Goal: Task Accomplishment & Management: Manage account settings

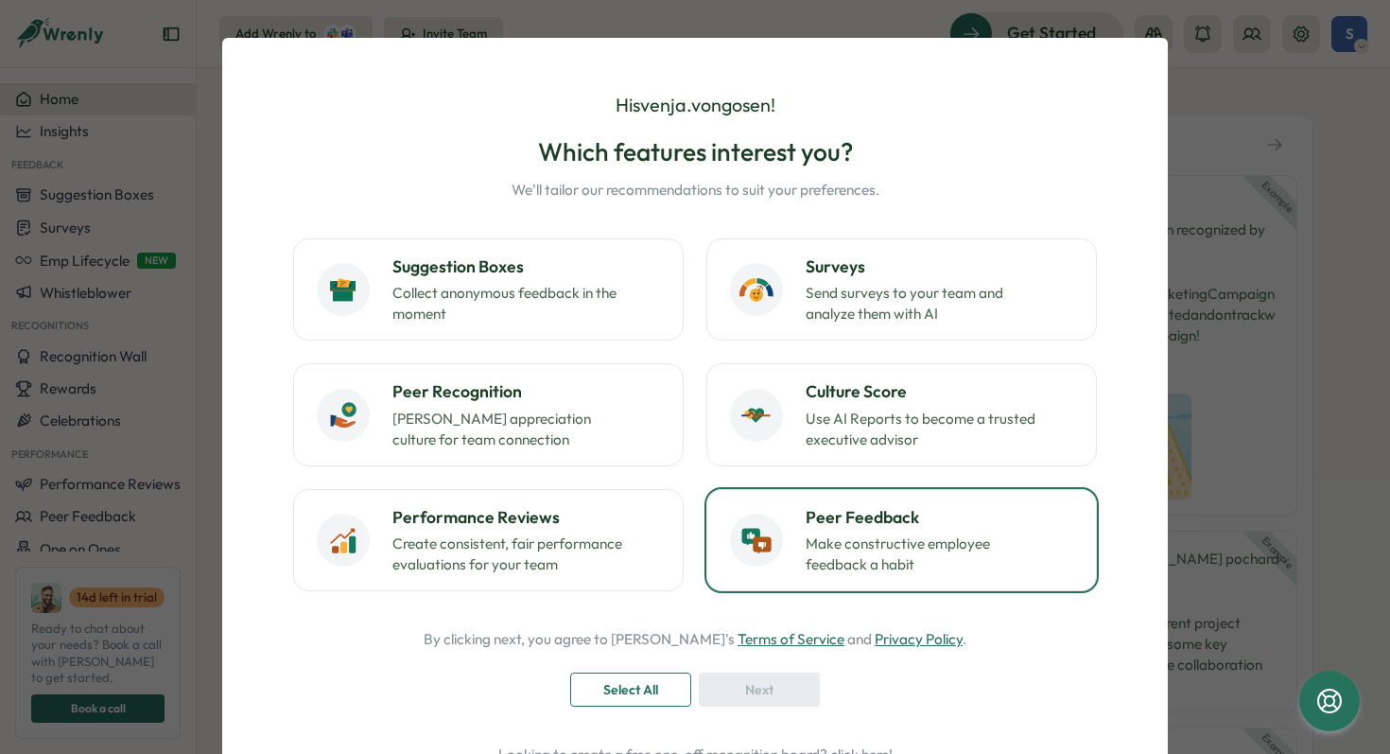
click at [960, 550] on p "Make constructive employee feedback a habit" at bounding box center [924, 554] width 236 height 42
click at [786, 680] on div "Next" at bounding box center [759, 689] width 85 height 32
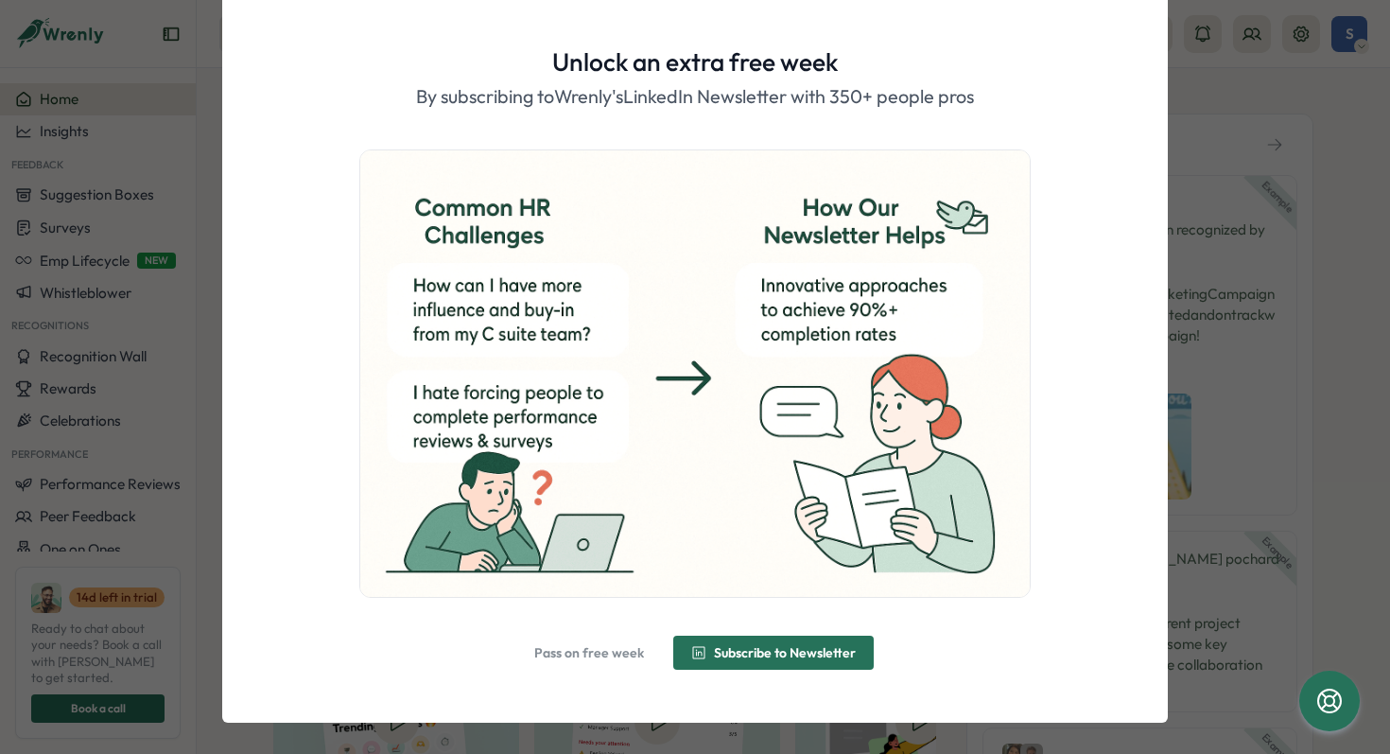
scroll to position [52, 0]
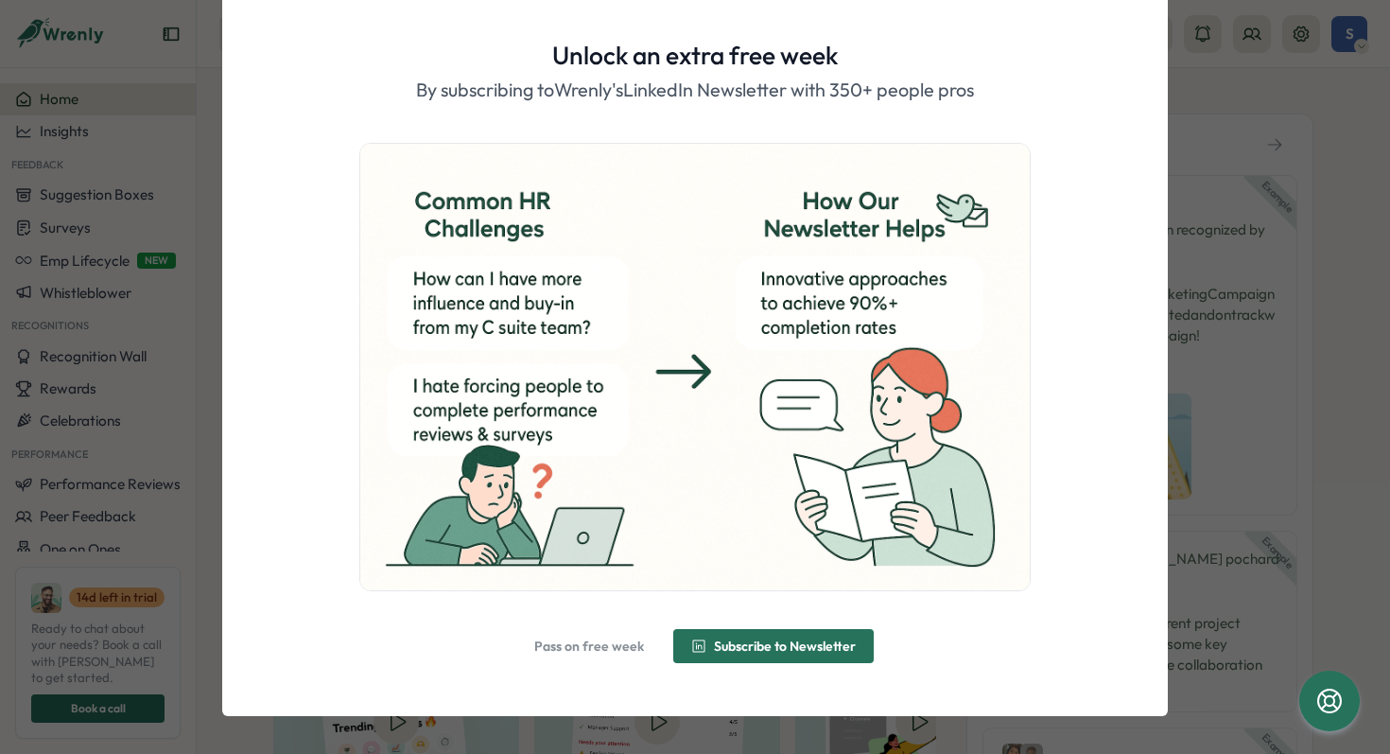
click at [571, 643] on span "Pass on free week" at bounding box center [589, 645] width 110 height 13
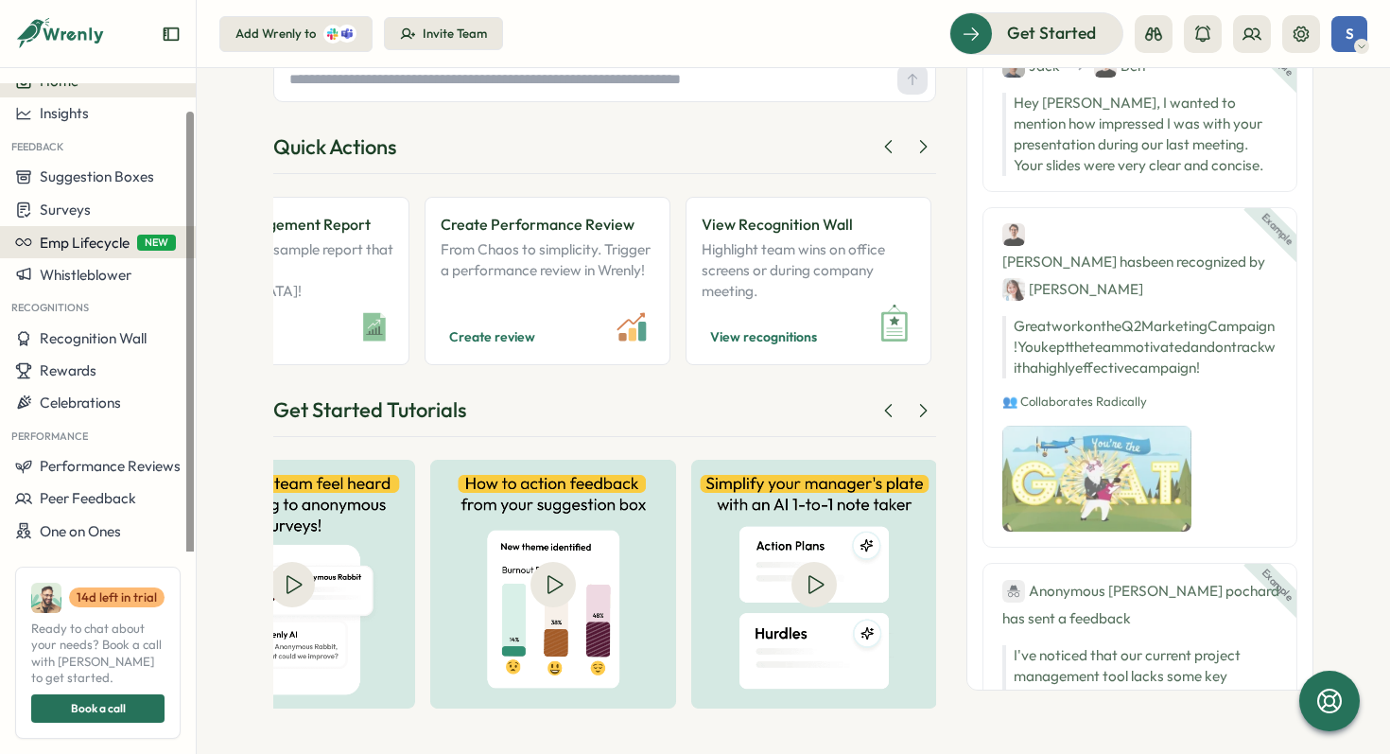
scroll to position [30, 0]
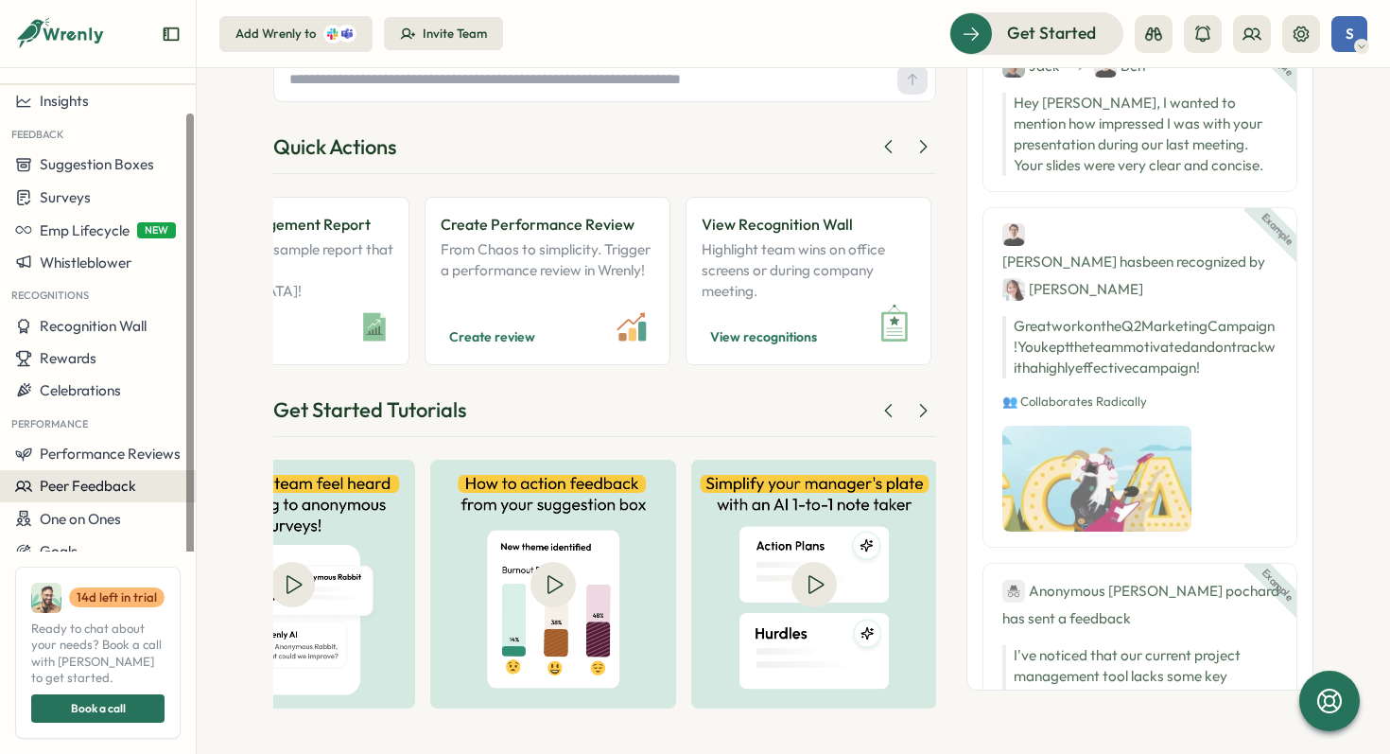
click at [108, 489] on span "Peer Feedback" at bounding box center [88, 486] width 96 height 18
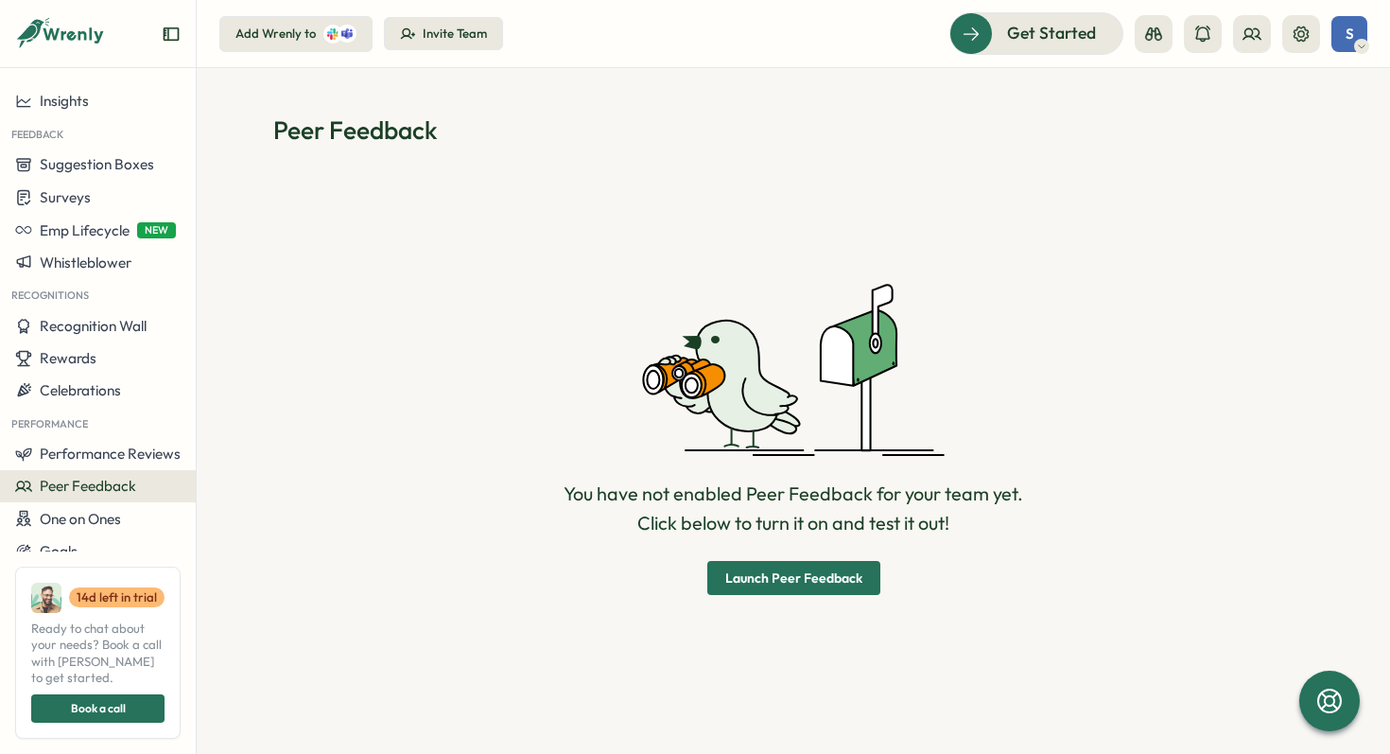
click at [730, 584] on span "Launch Peer Feedback" at bounding box center [793, 577] width 137 height 13
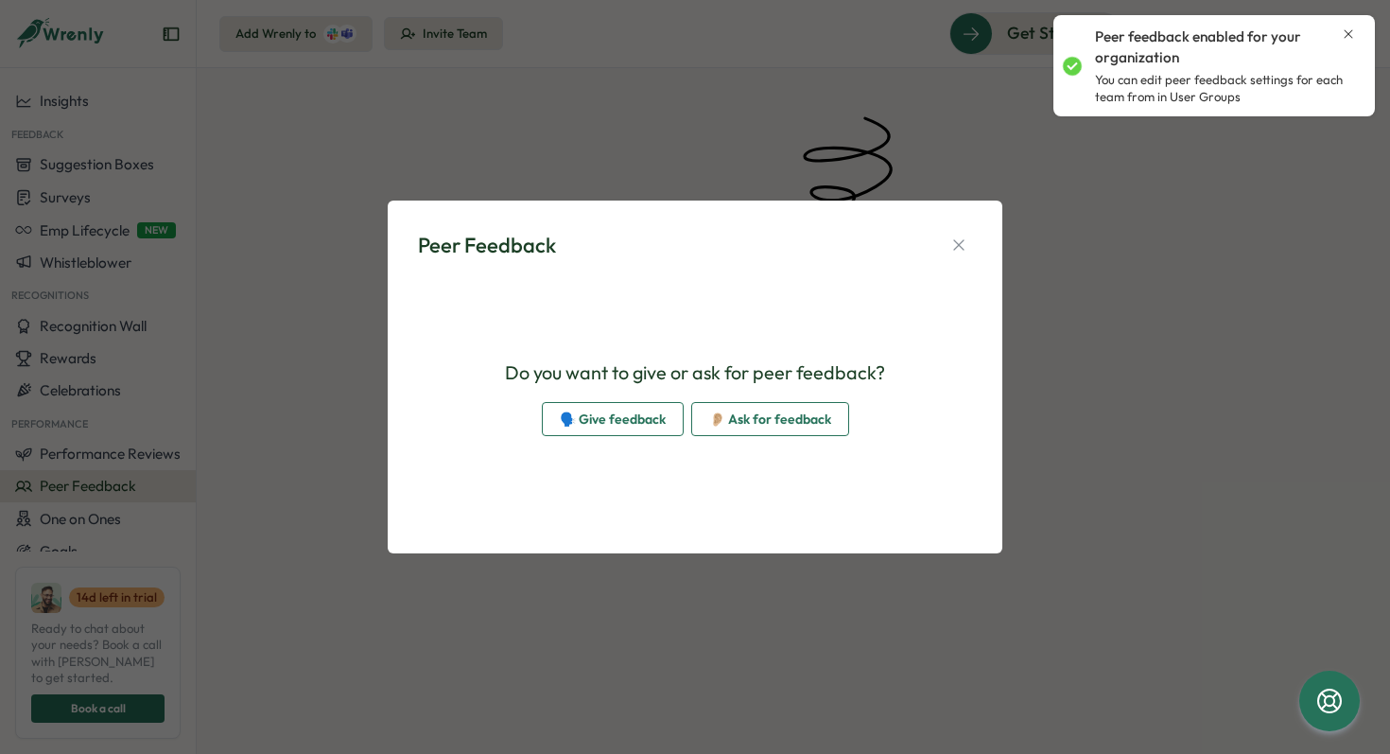
click at [635, 420] on span "🗣️ Give feedback" at bounding box center [613, 419] width 106 height 32
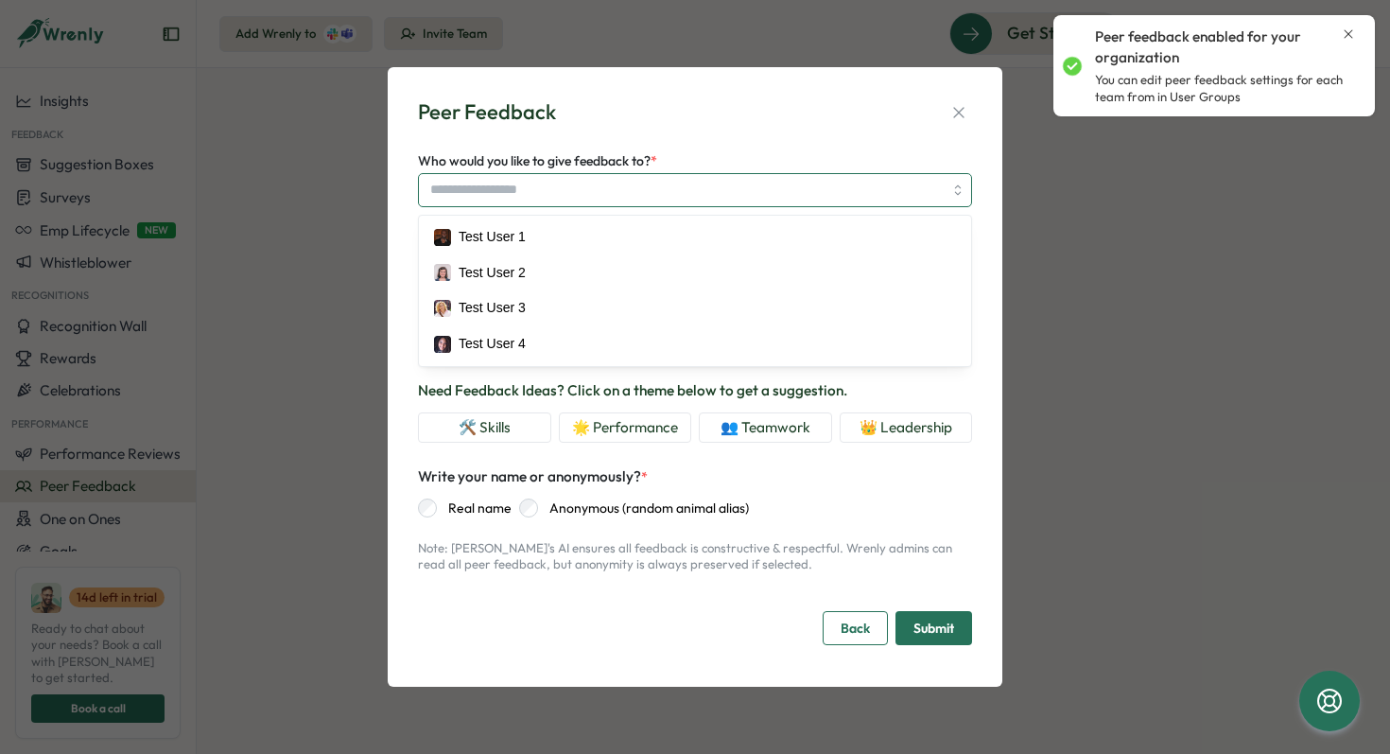
click at [497, 188] on input "Who would you like to give feedback to? *" at bounding box center [695, 190] width 554 height 34
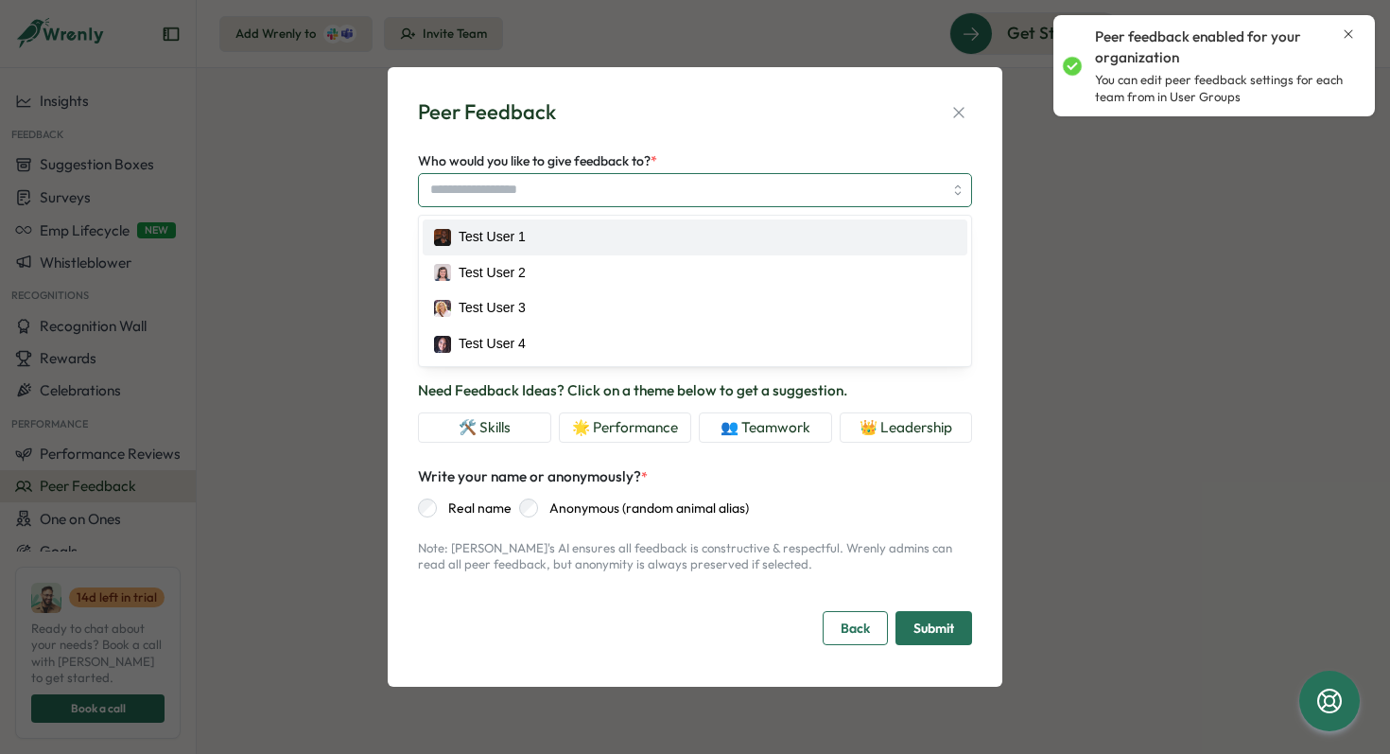
type textarea "*"
type input "**********"
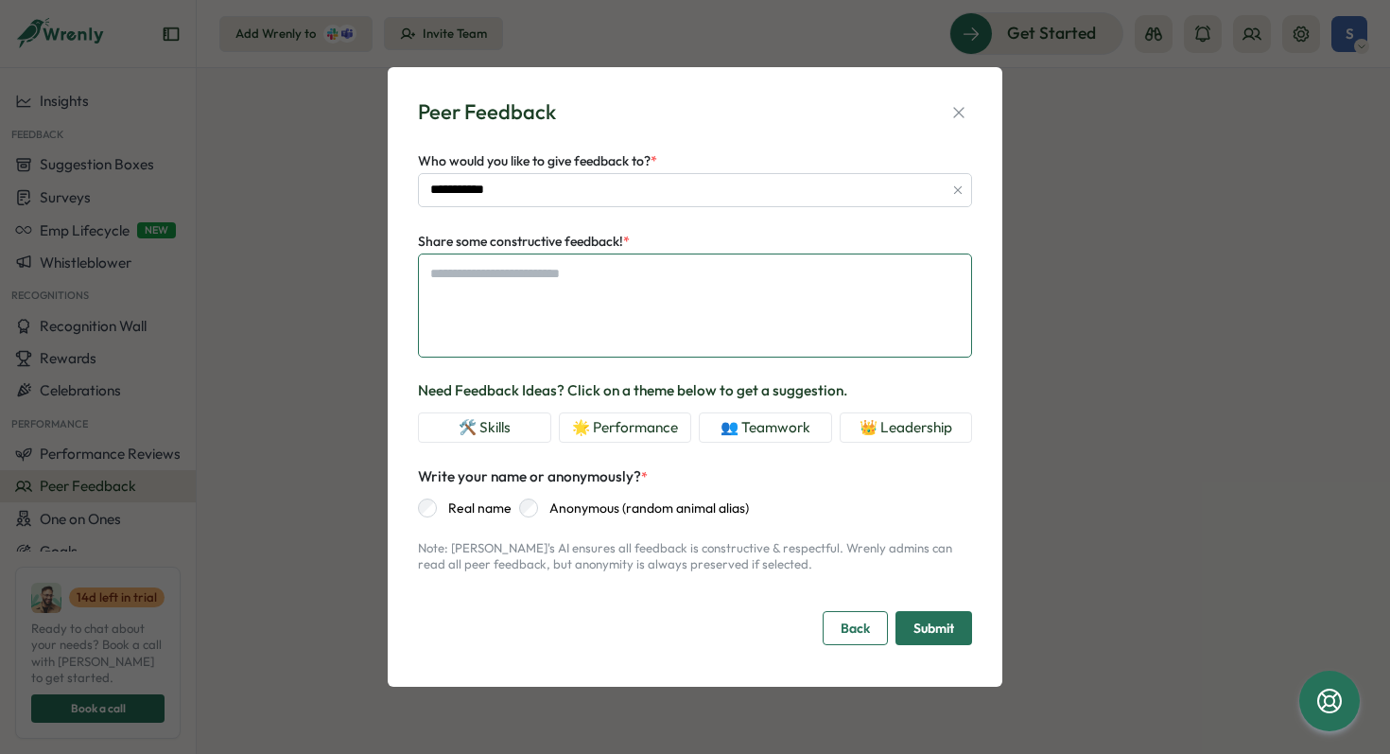
click at [541, 280] on textarea "Share some constructive feedback! *" at bounding box center [695, 305] width 554 height 104
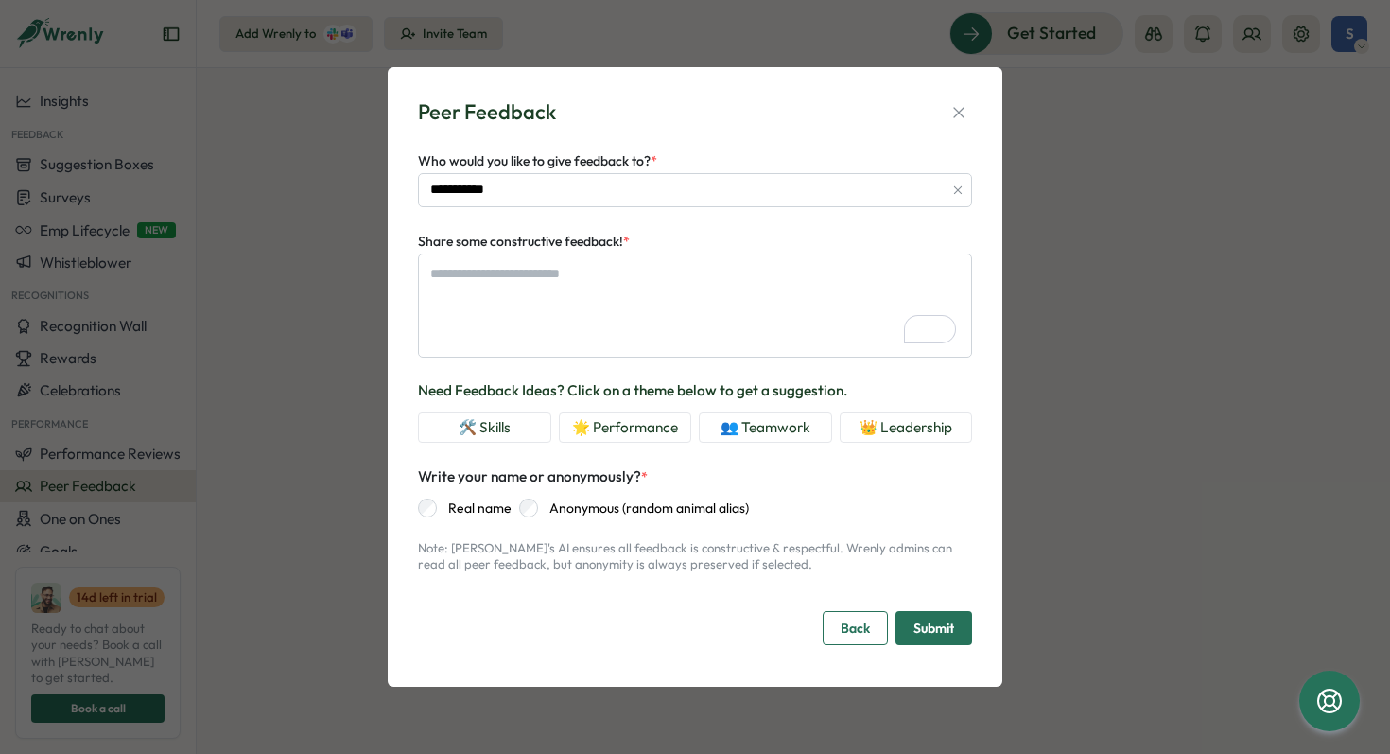
click at [488, 419] on button "🛠️ Skills" at bounding box center [484, 427] width 133 height 30
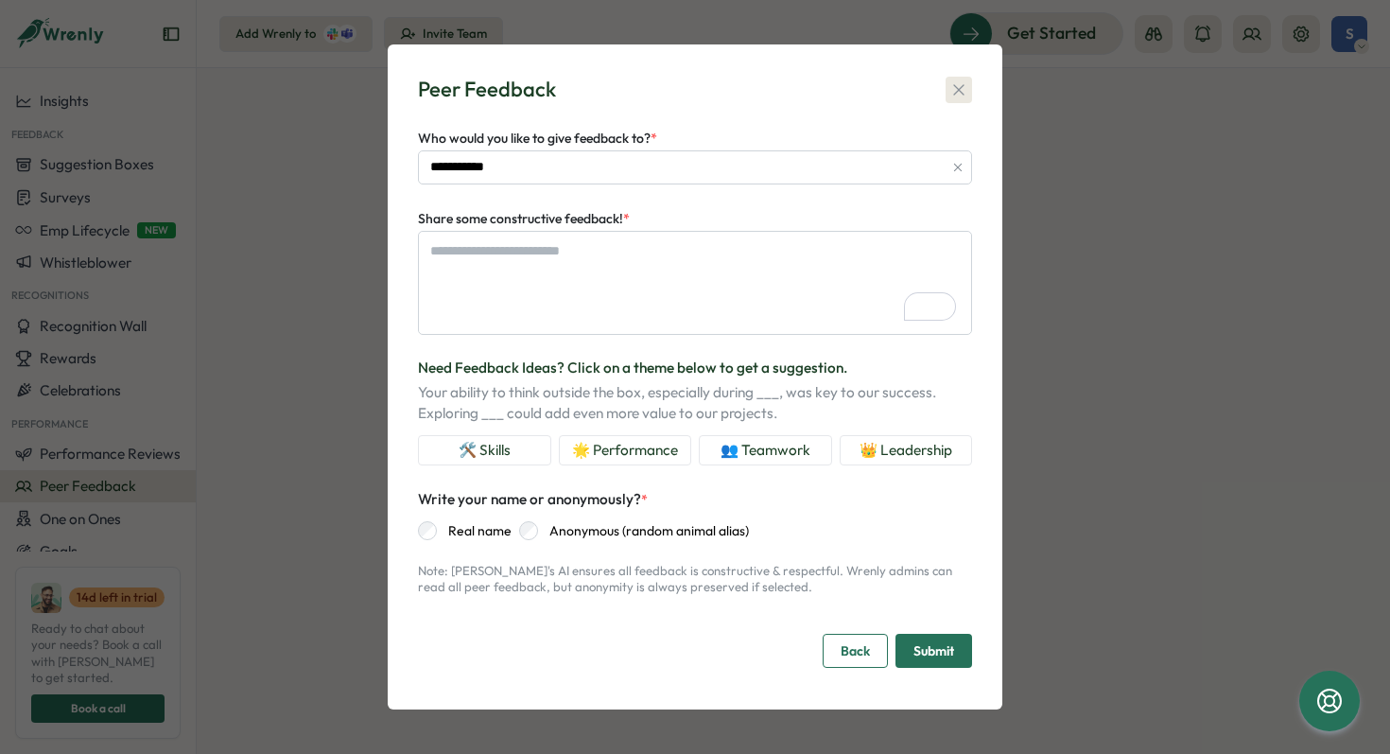
click at [963, 95] on icon "button" at bounding box center [958, 89] width 19 height 19
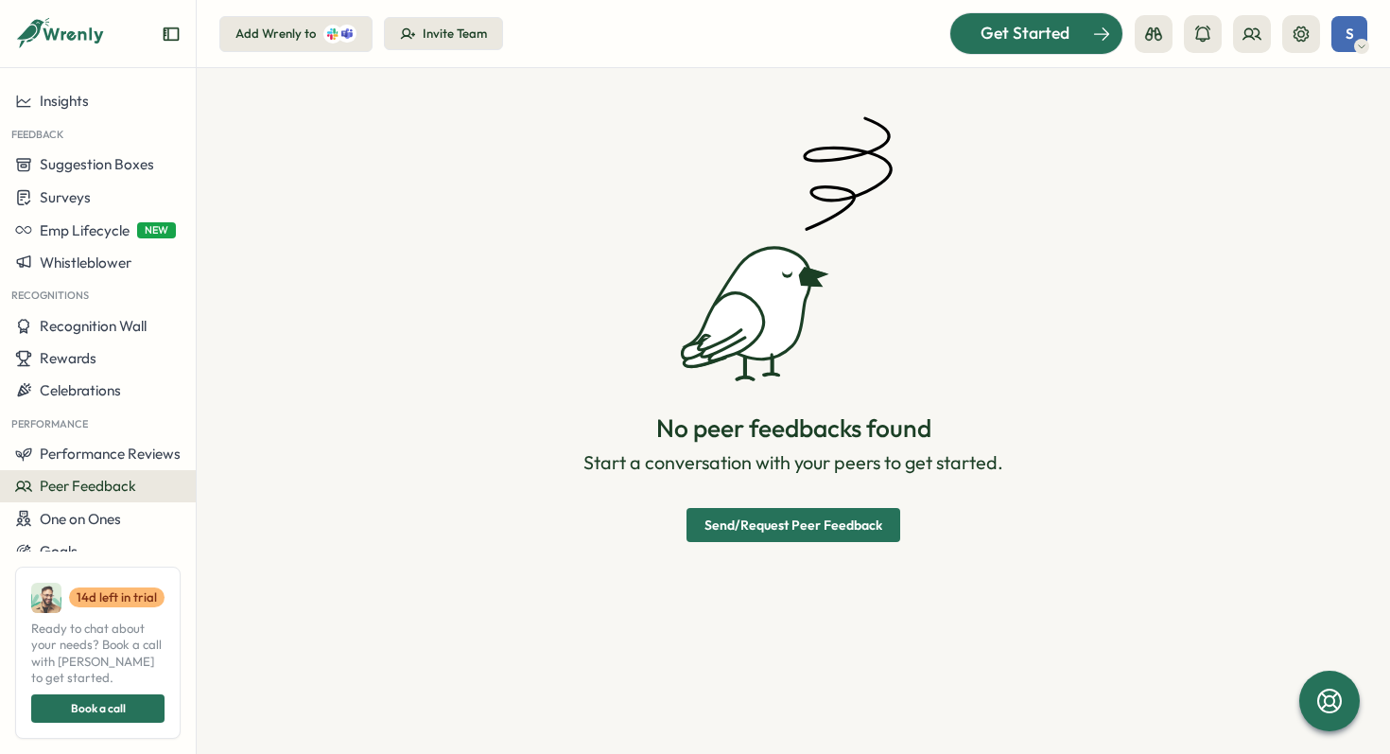
click at [1027, 38] on span "Get Started" at bounding box center [1025, 33] width 89 height 25
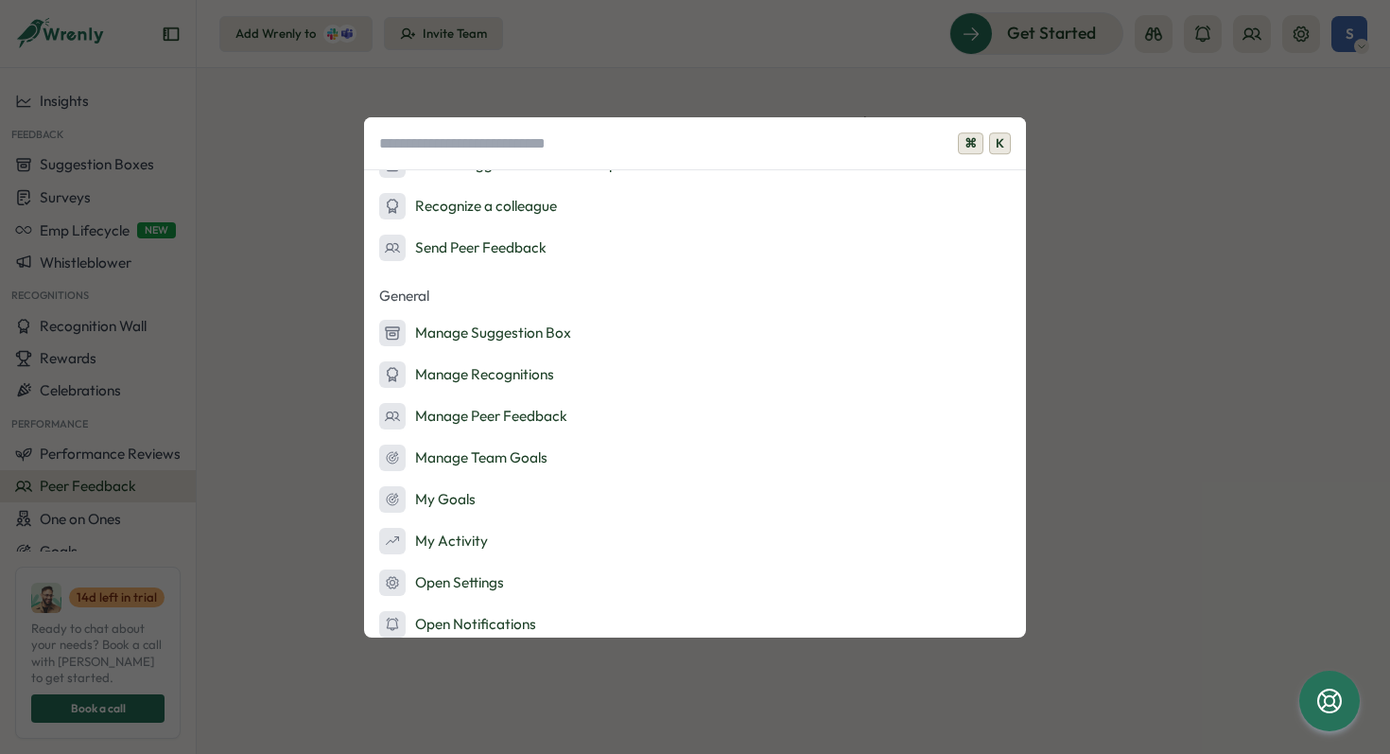
scroll to position [373, 0]
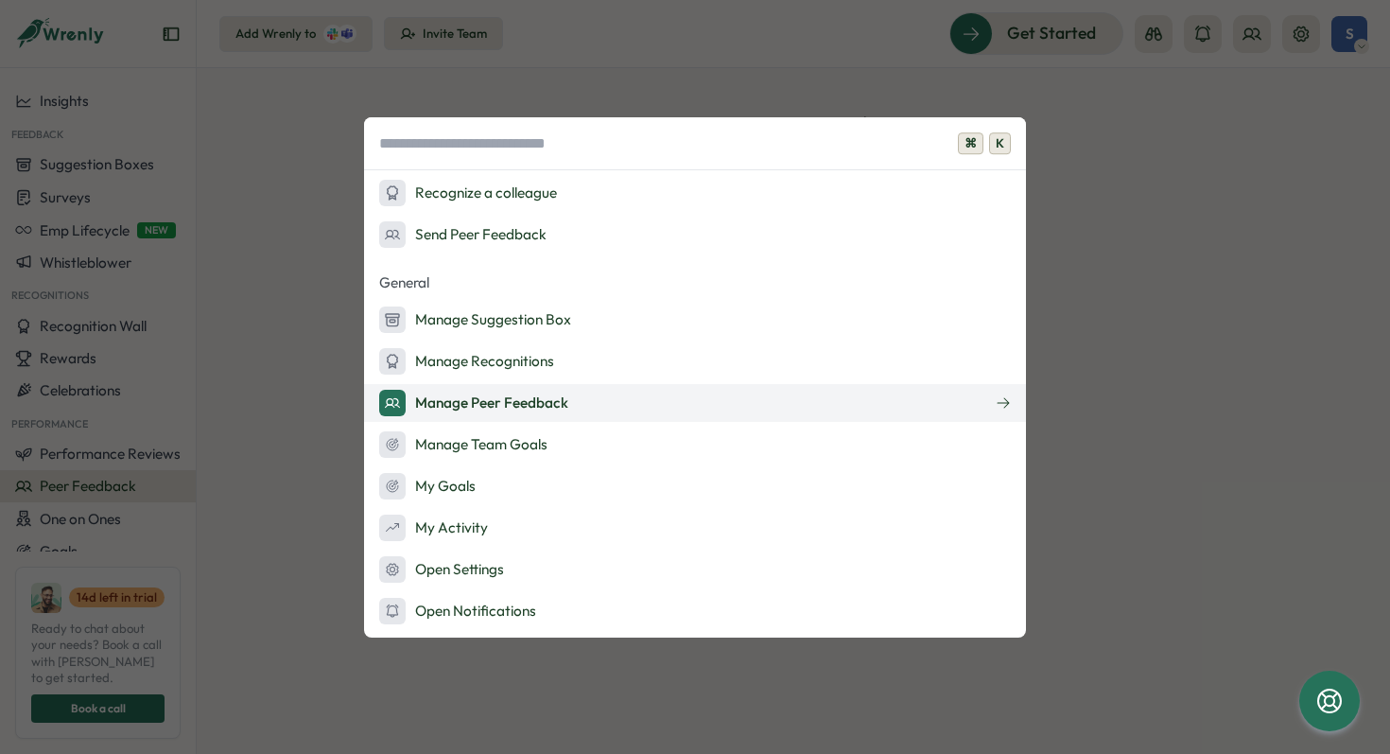
click at [497, 396] on div "Manage Peer Feedback" at bounding box center [473, 403] width 189 height 26
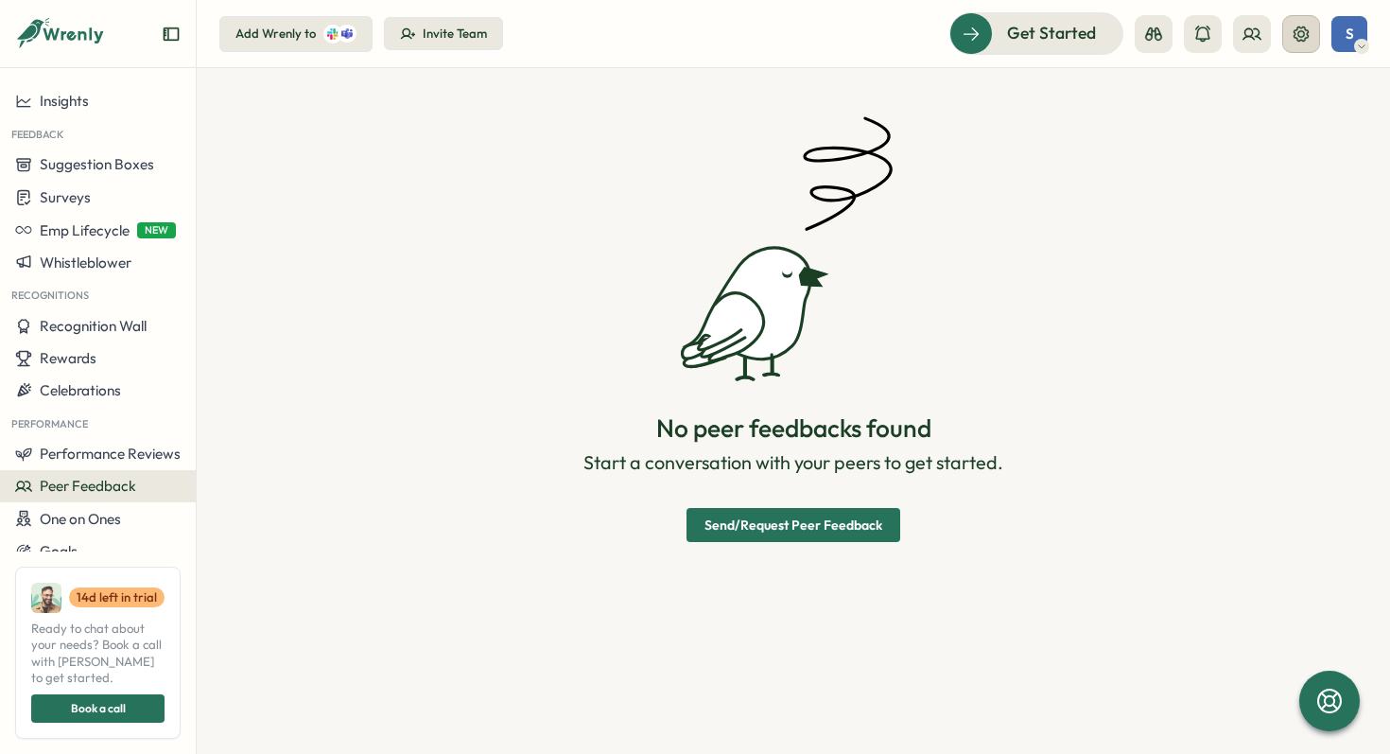
click at [1296, 35] on icon at bounding box center [1301, 34] width 19 height 19
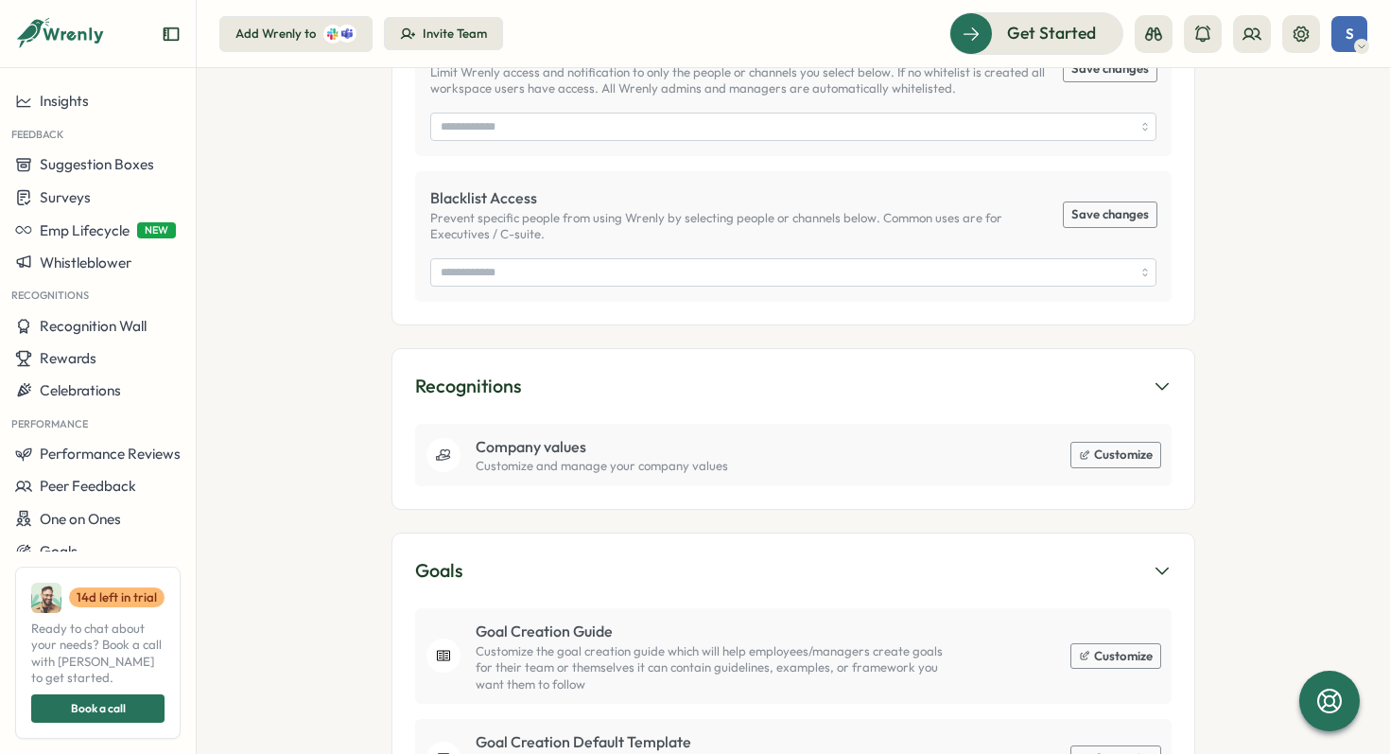
scroll to position [1057, 0]
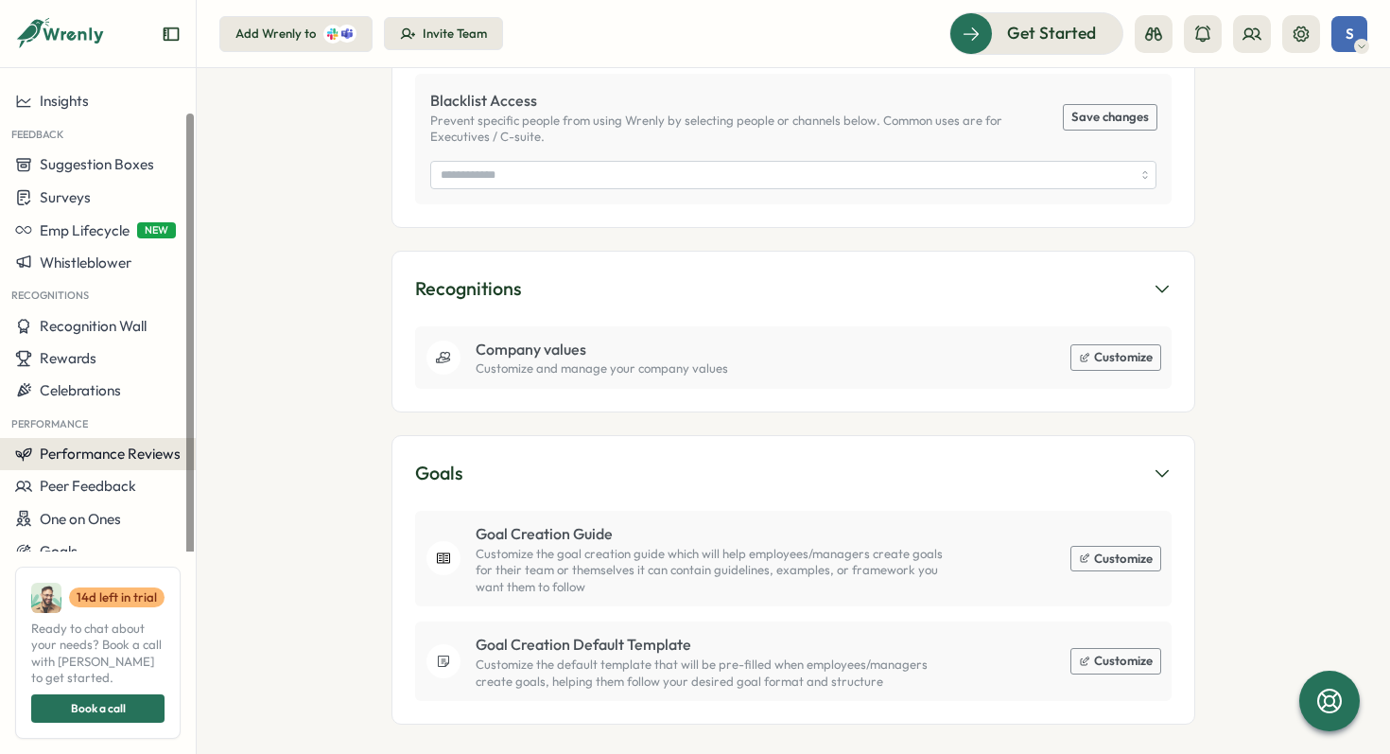
click at [125, 452] on span "Performance Reviews" at bounding box center [110, 453] width 141 height 18
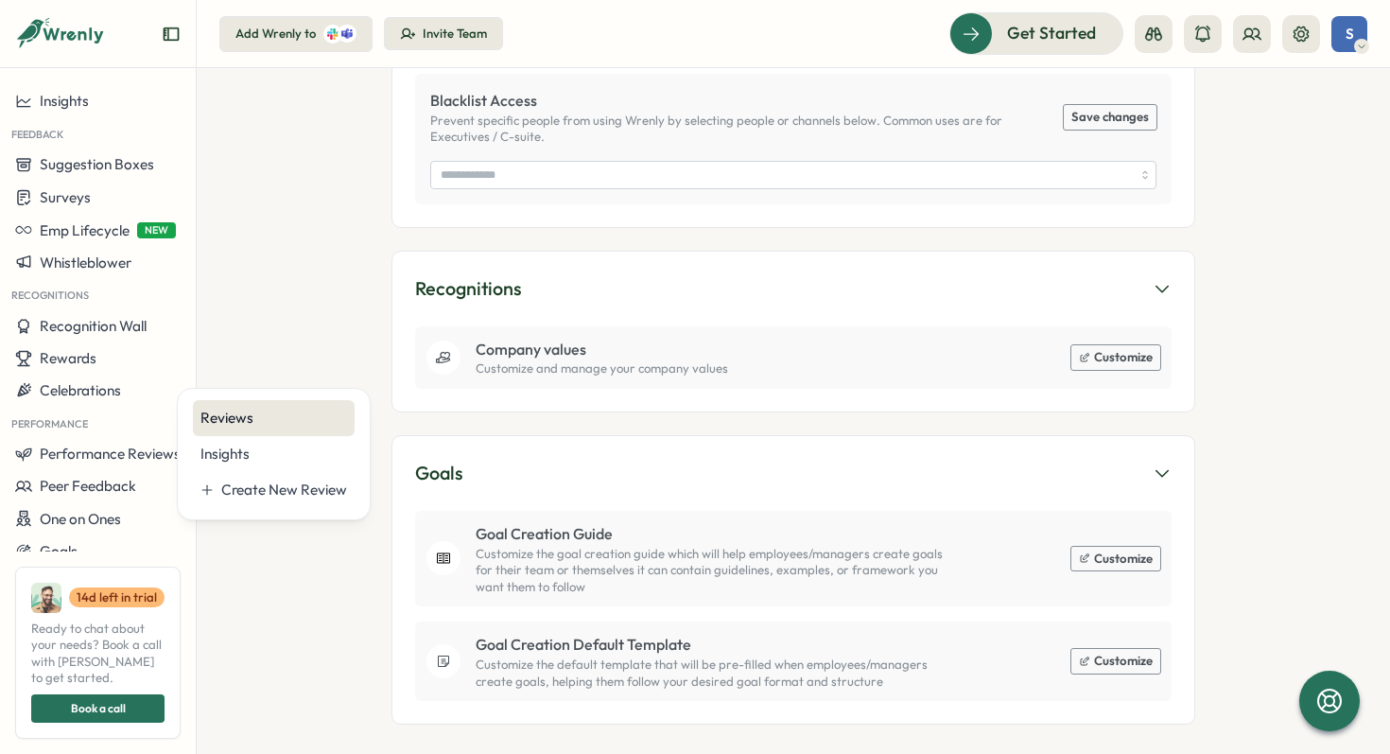
click at [205, 426] on div "Reviews" at bounding box center [273, 418] width 147 height 21
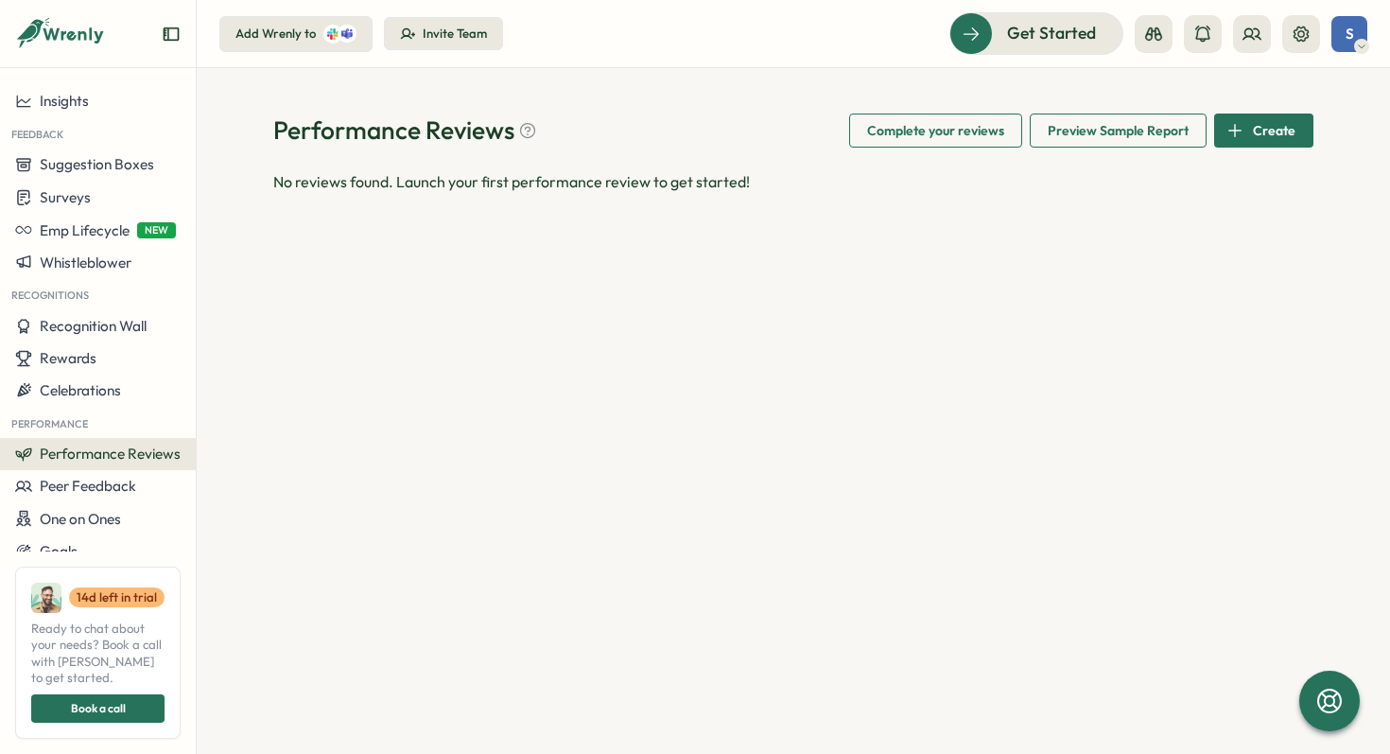
click at [1277, 124] on span "Create" at bounding box center [1274, 130] width 43 height 32
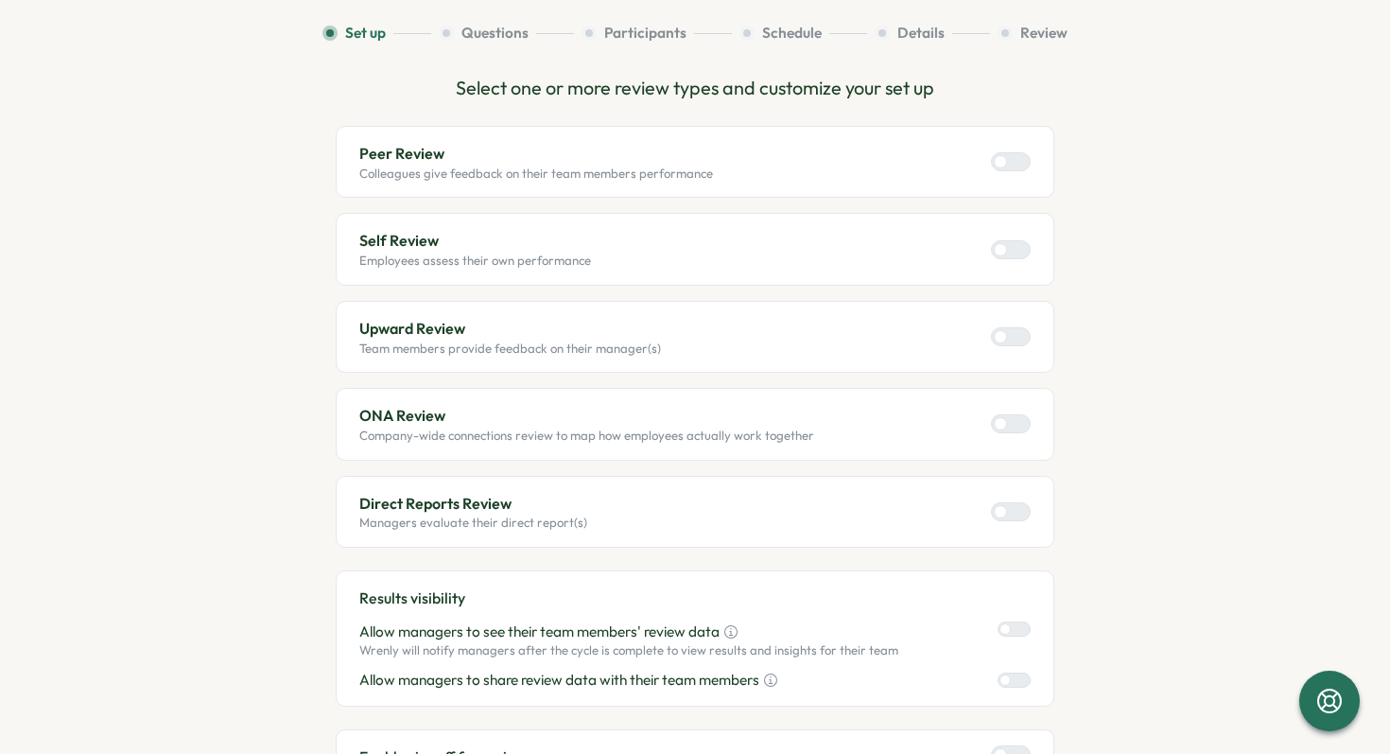
scroll to position [130, 0]
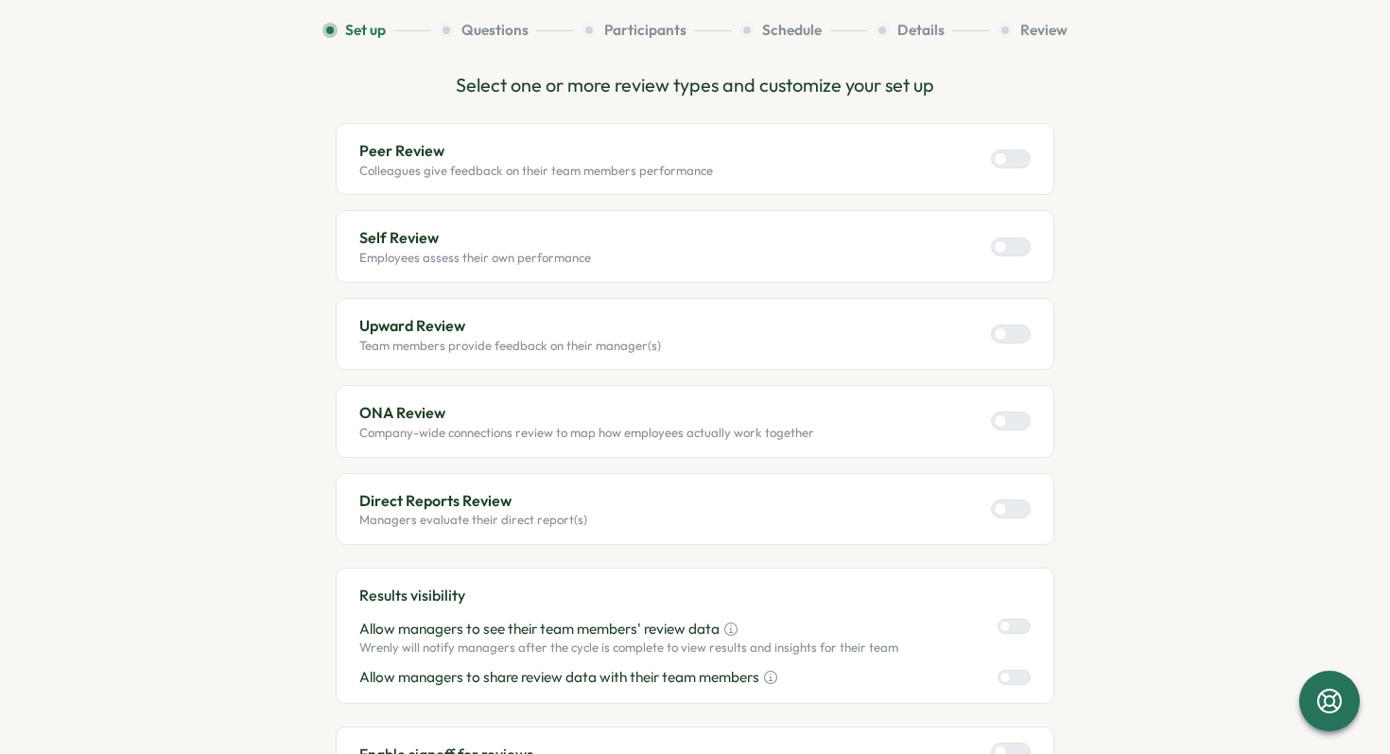
click at [1007, 154] on div at bounding box center [1018, 158] width 23 height 17
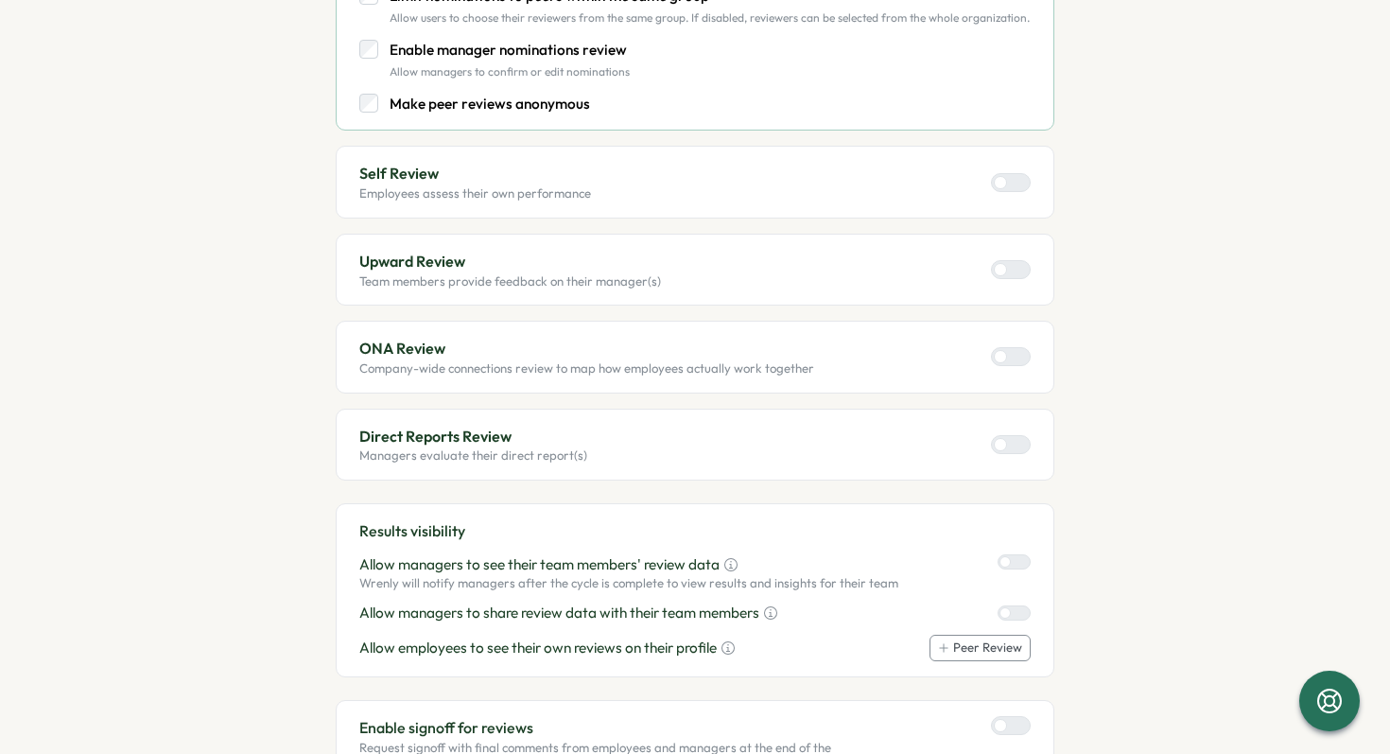
scroll to position [473, 0]
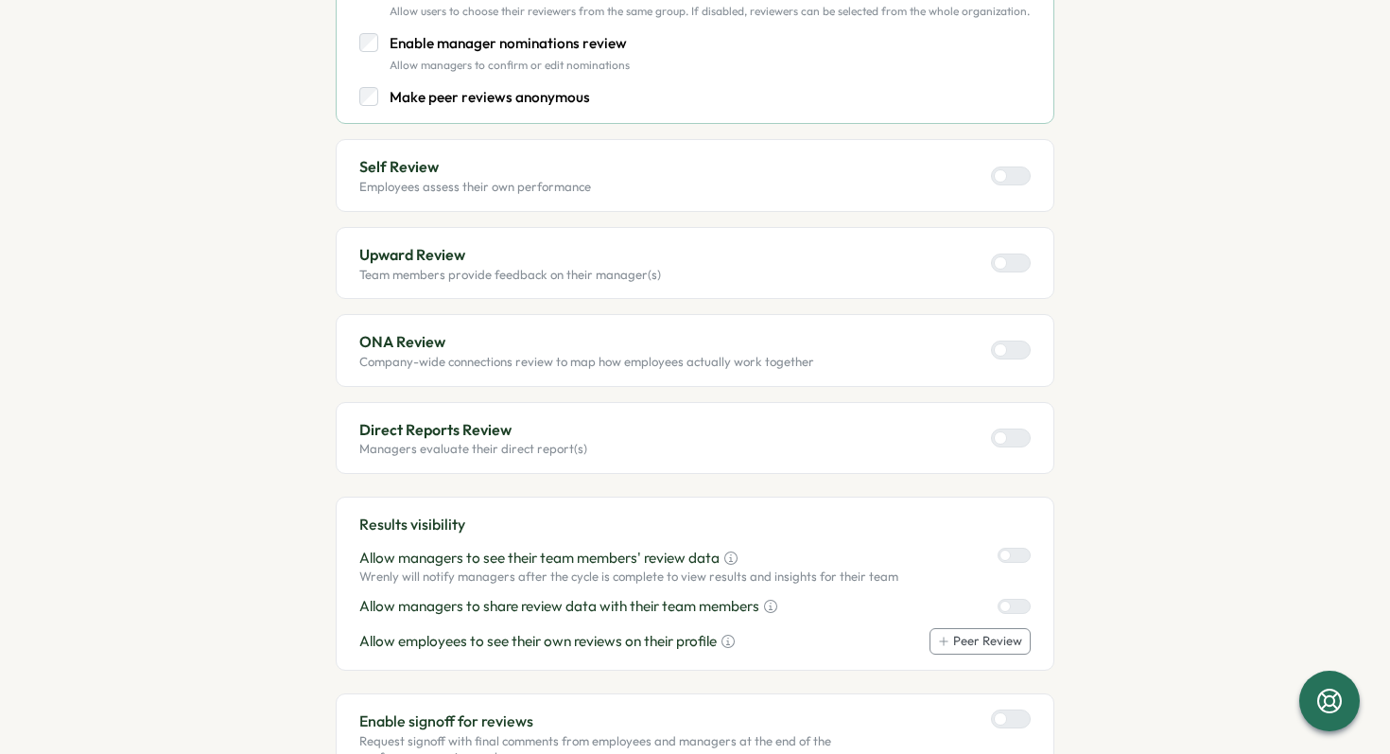
click at [1000, 169] on label at bounding box center [1011, 175] width 40 height 19
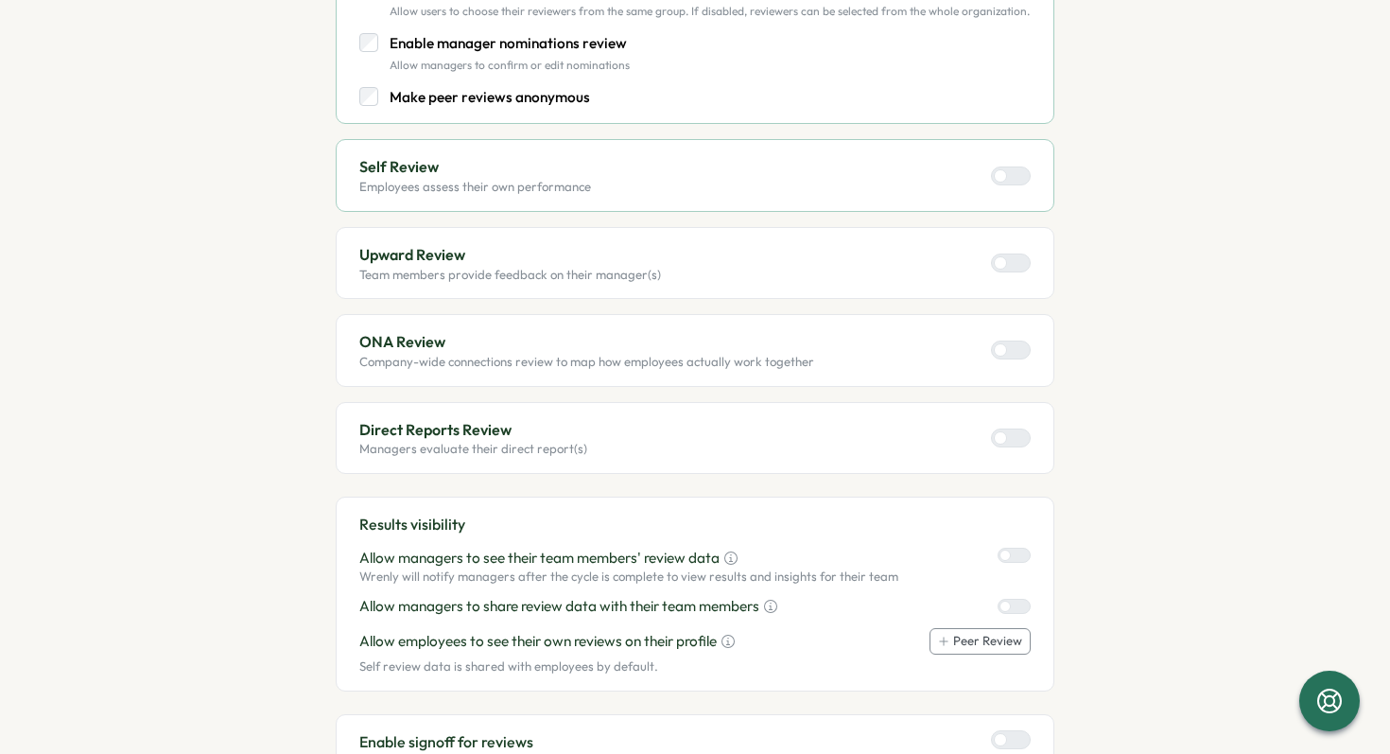
click at [995, 264] on div at bounding box center [1000, 262] width 13 height 13
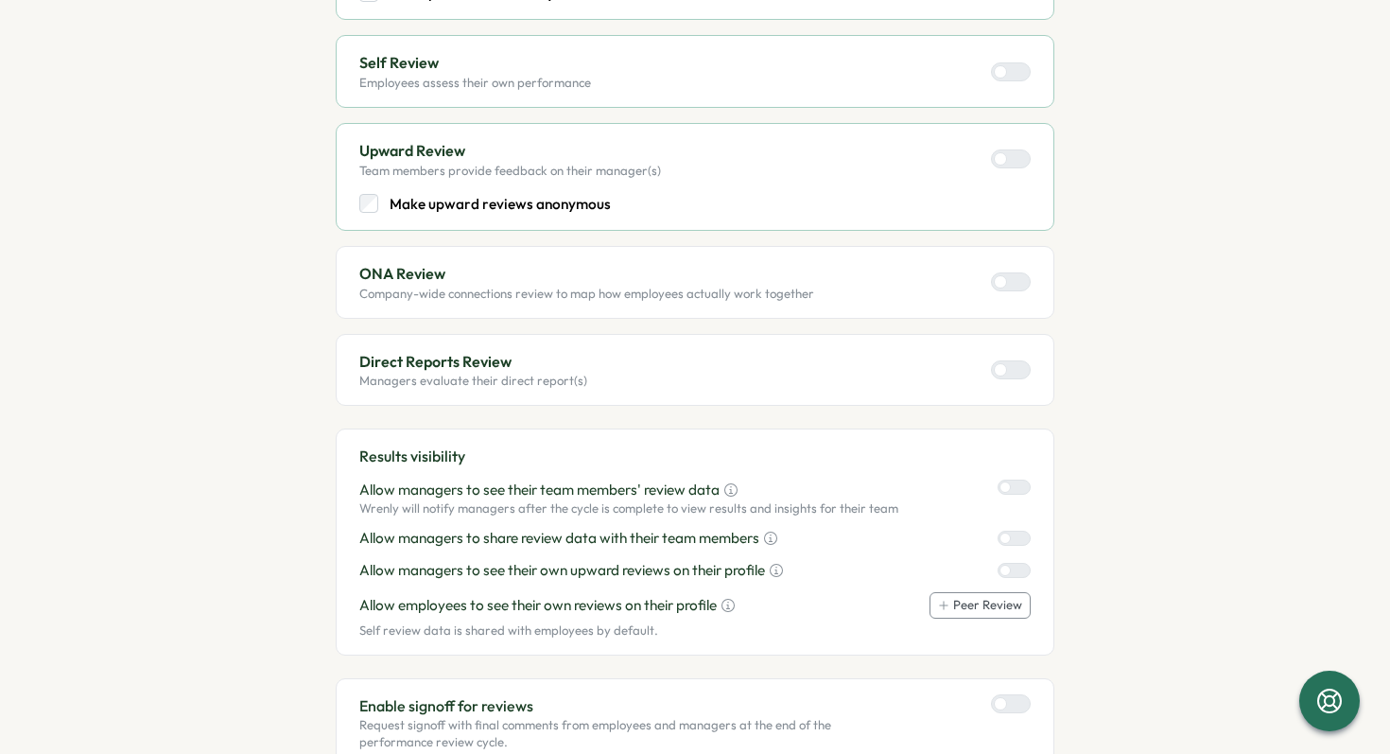
scroll to position [581, 0]
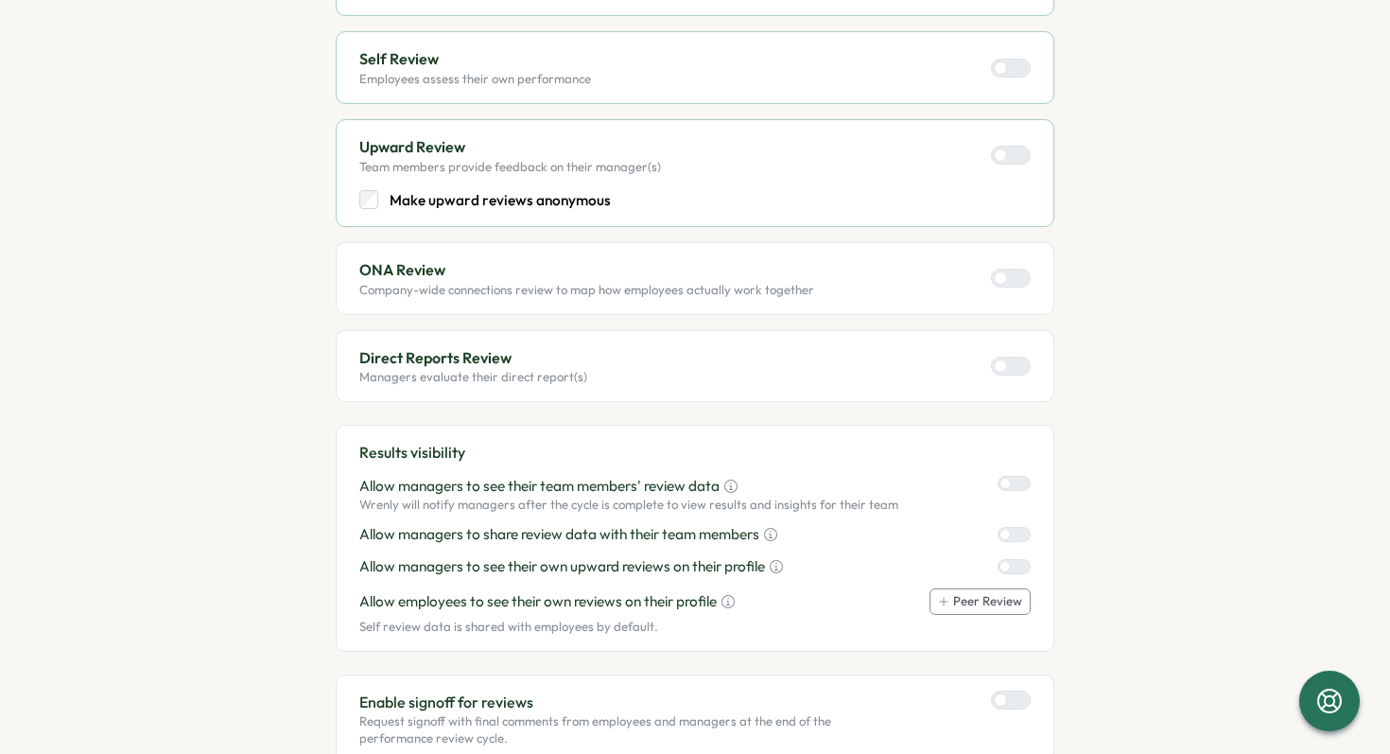
click at [998, 277] on div at bounding box center [1000, 277] width 13 height 13
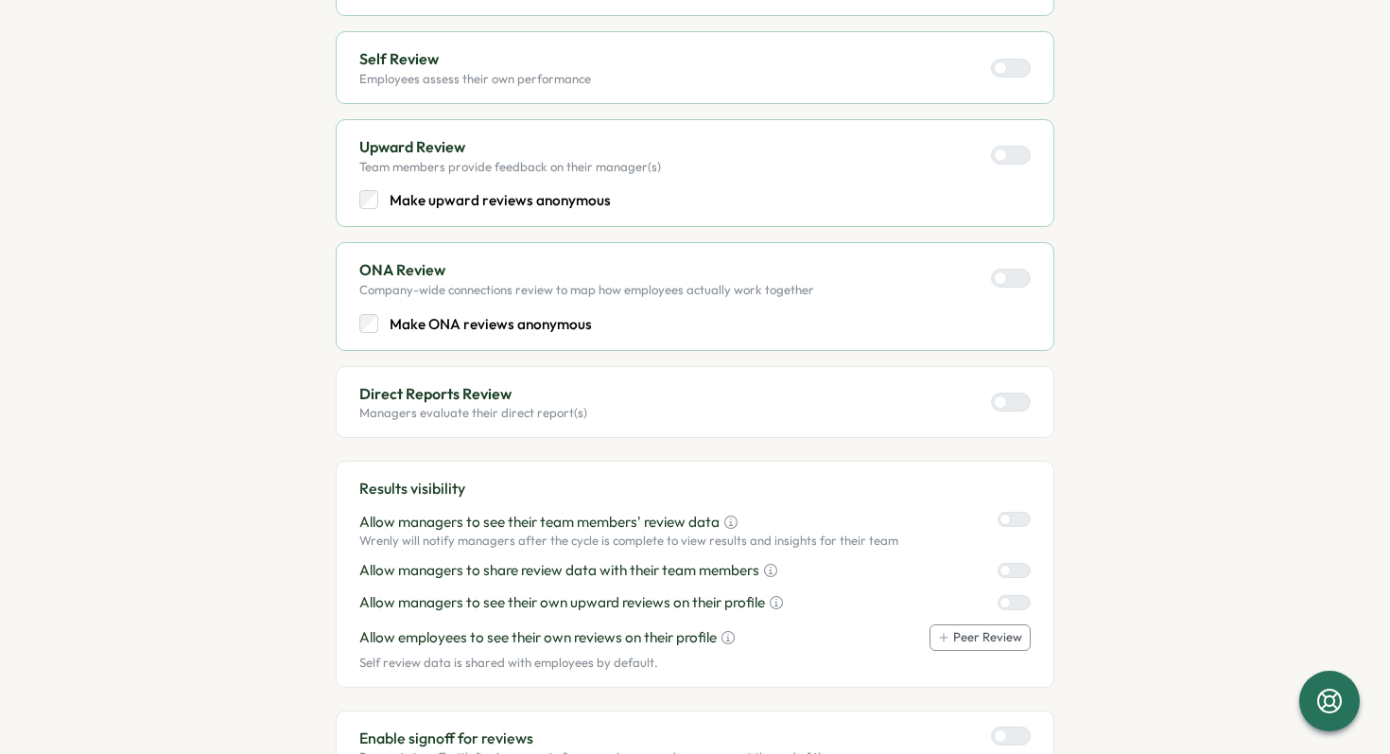
click at [1007, 277] on div at bounding box center [1018, 278] width 23 height 17
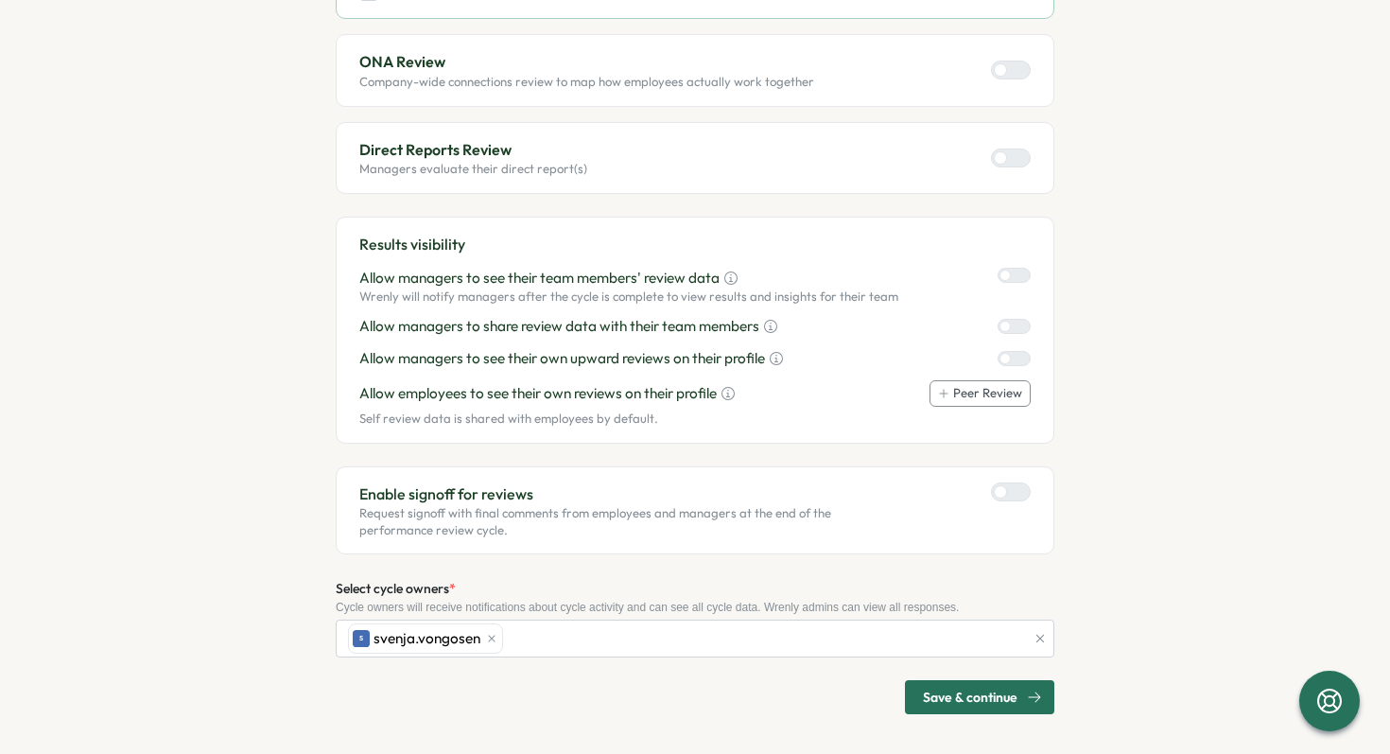
scroll to position [794, 0]
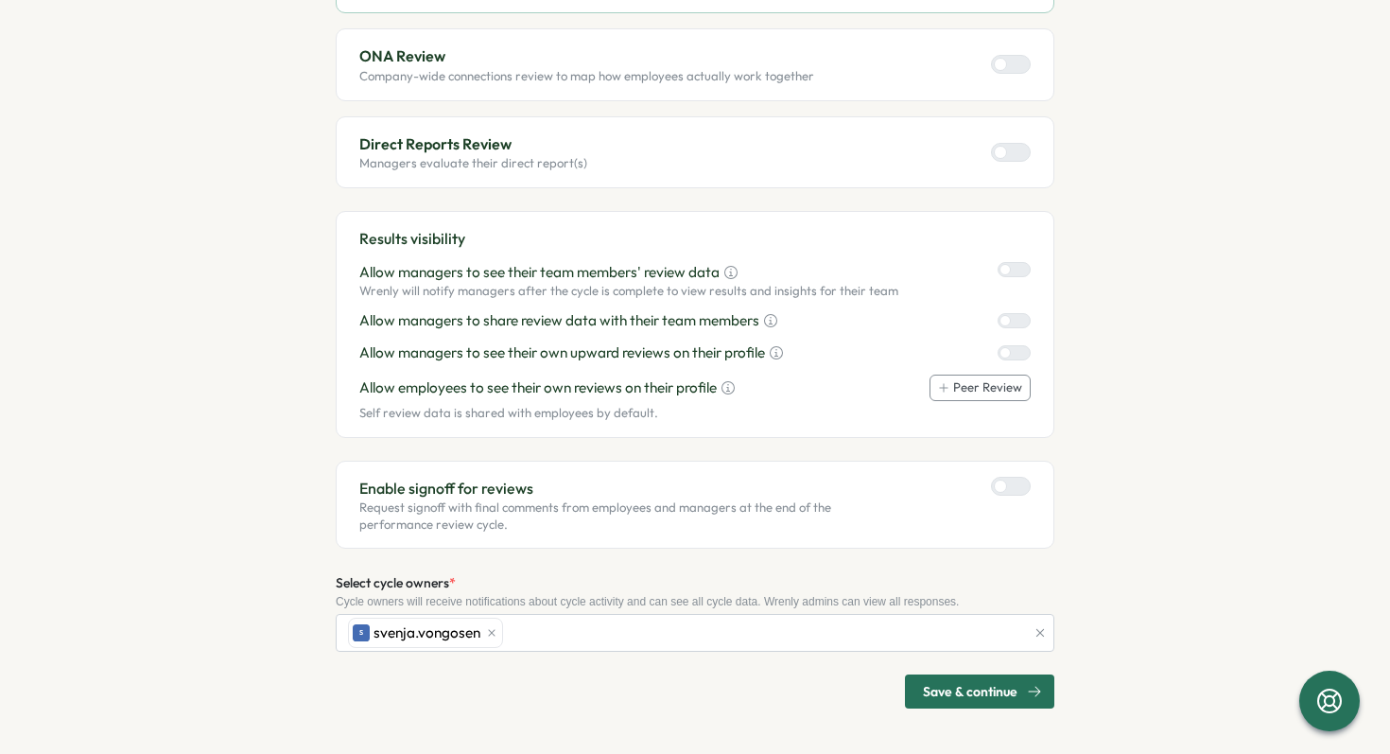
click at [996, 485] on div at bounding box center [1000, 485] width 13 height 13
click at [980, 691] on span "Save & continue" at bounding box center [970, 691] width 95 height 32
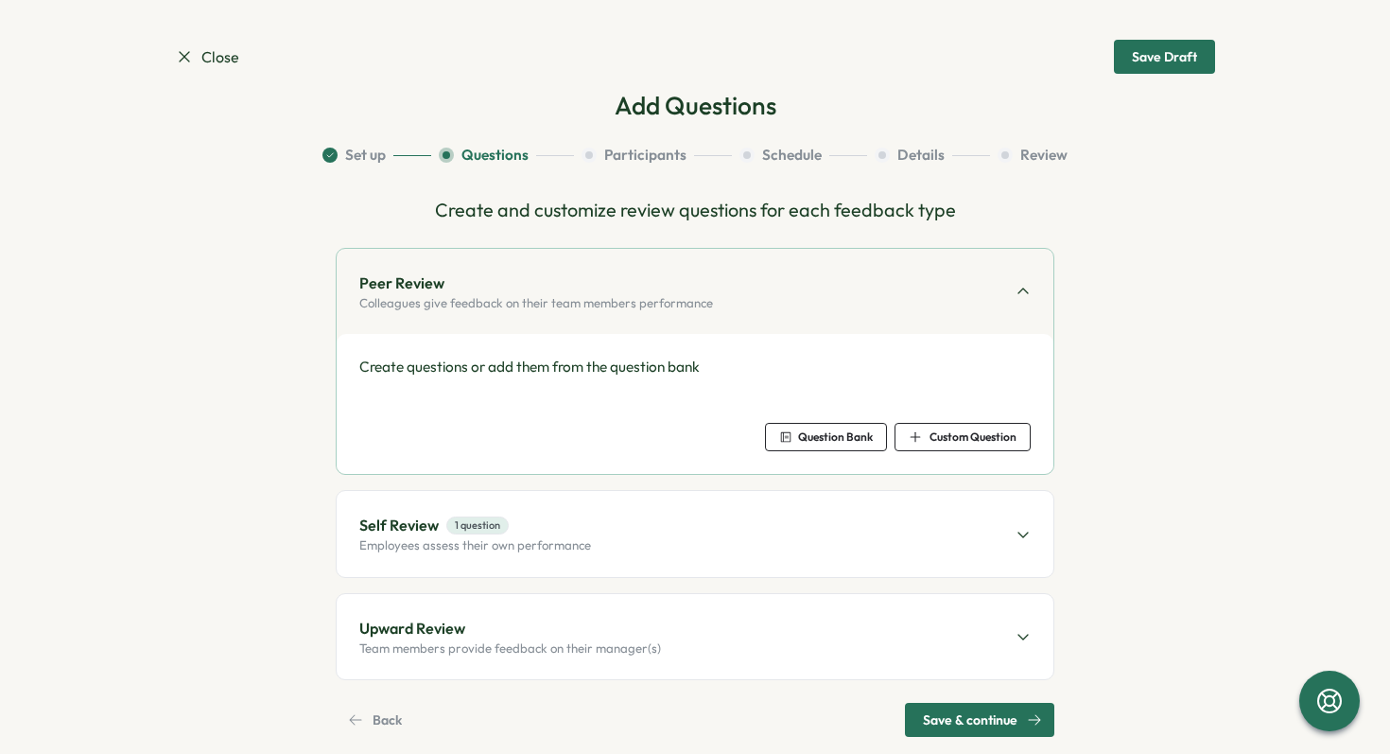
scroll to position [0, 0]
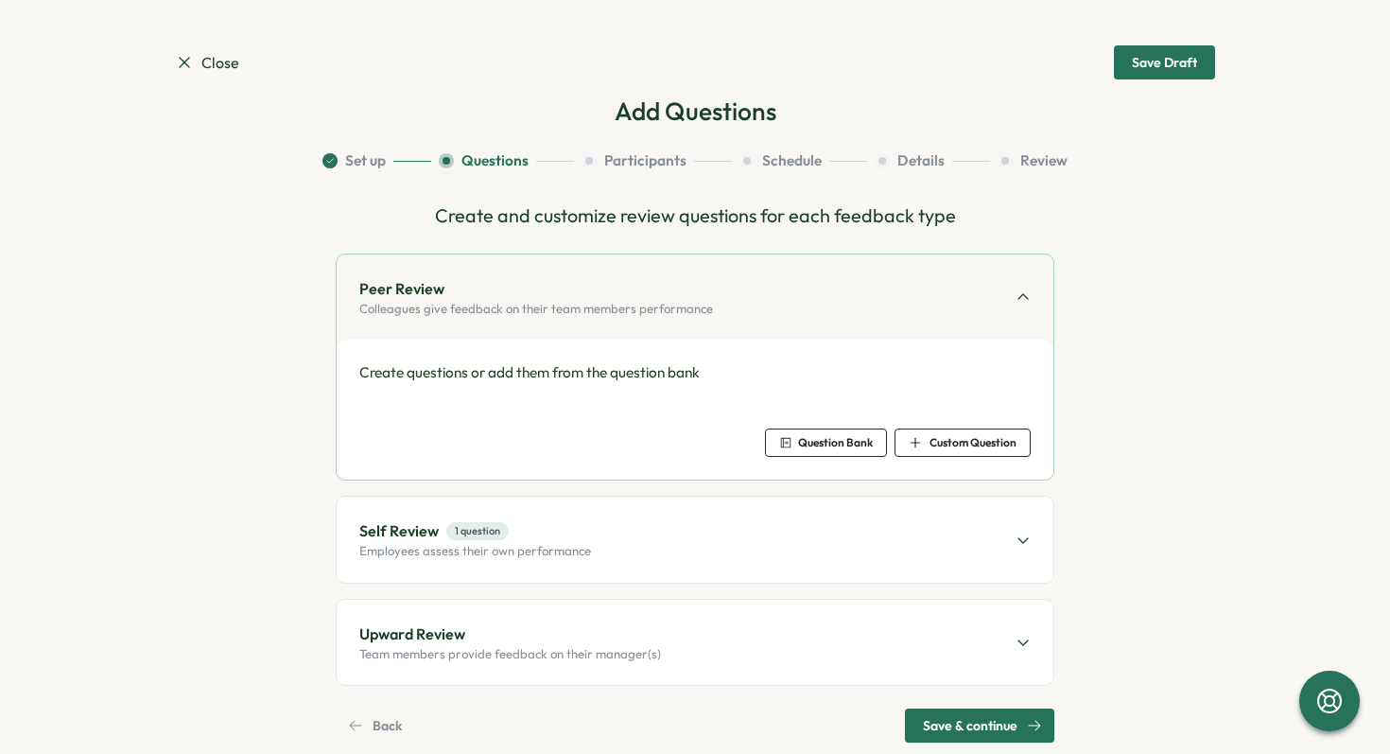
click at [991, 451] on span "Custom Question" at bounding box center [963, 442] width 108 height 26
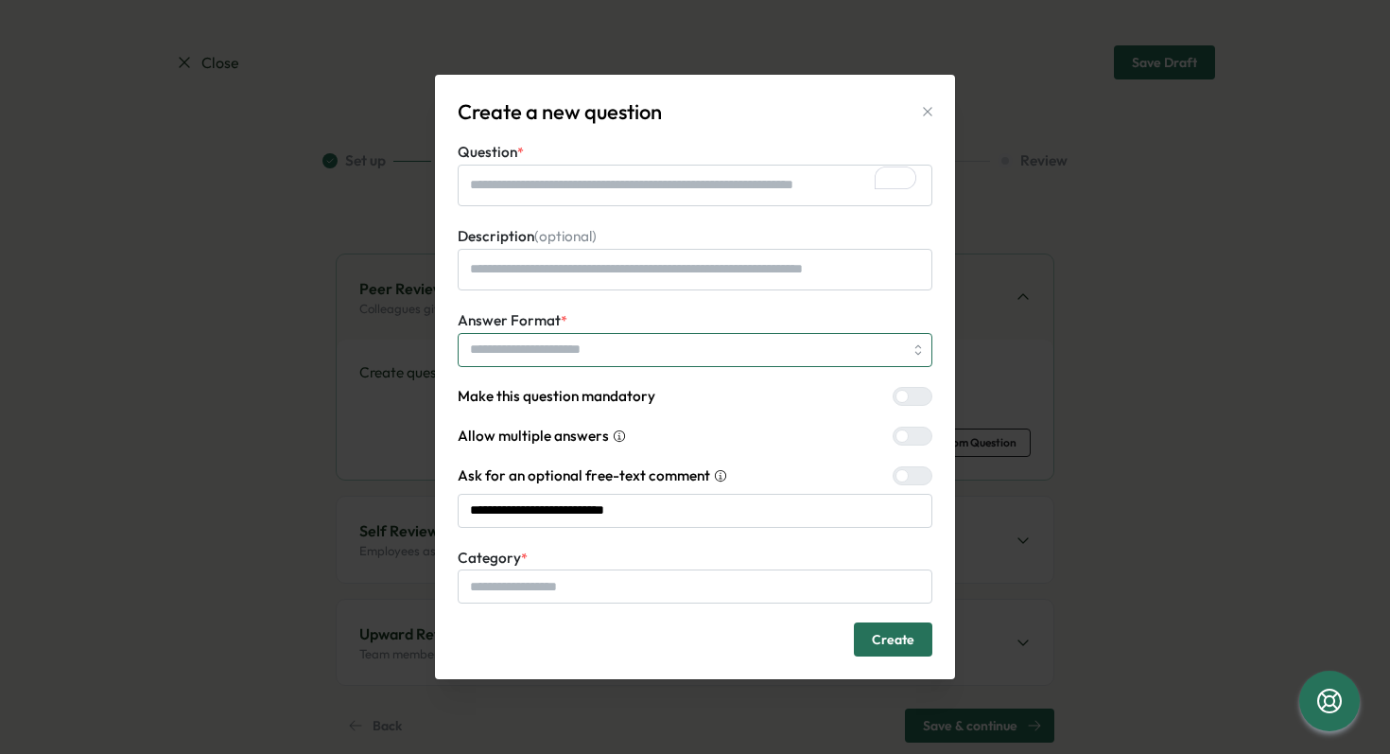
click at [843, 345] on input "Answer Format *" at bounding box center [695, 350] width 475 height 34
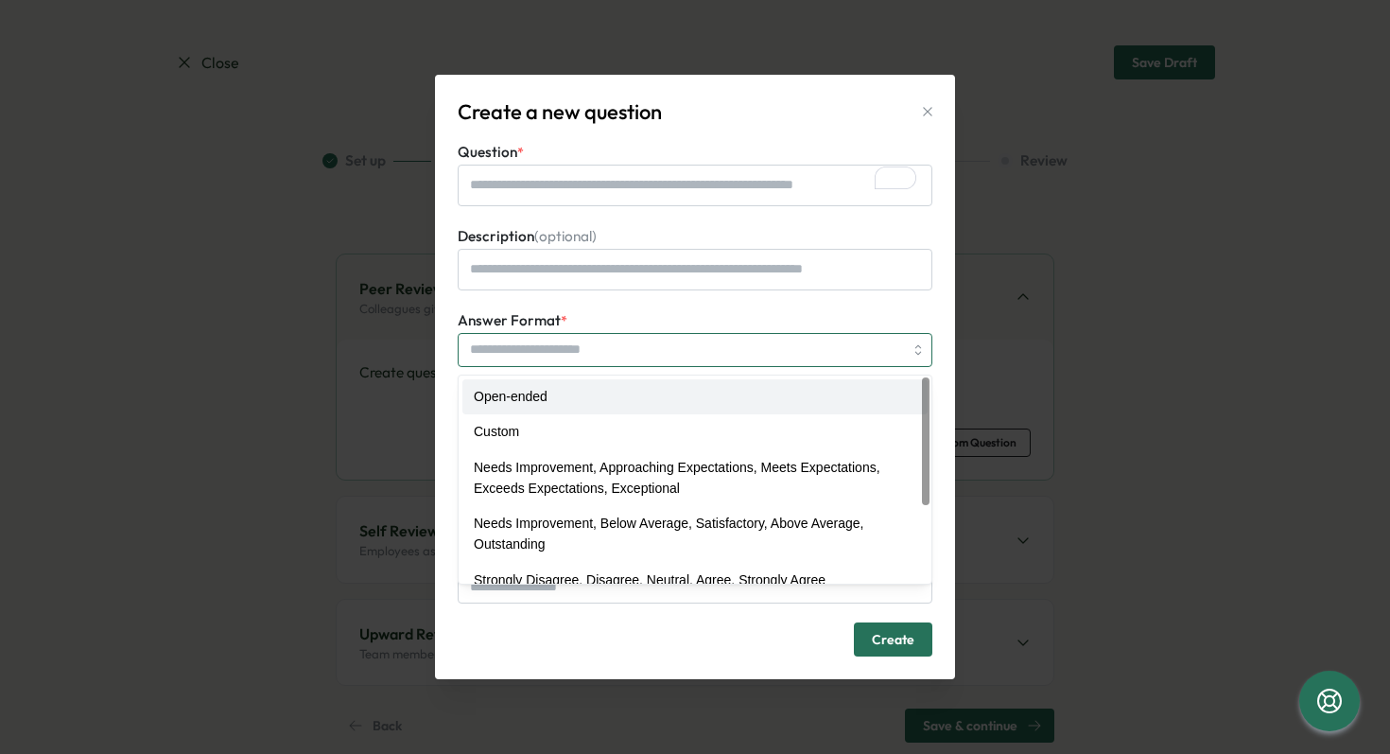
type textarea "*"
type input "**********"
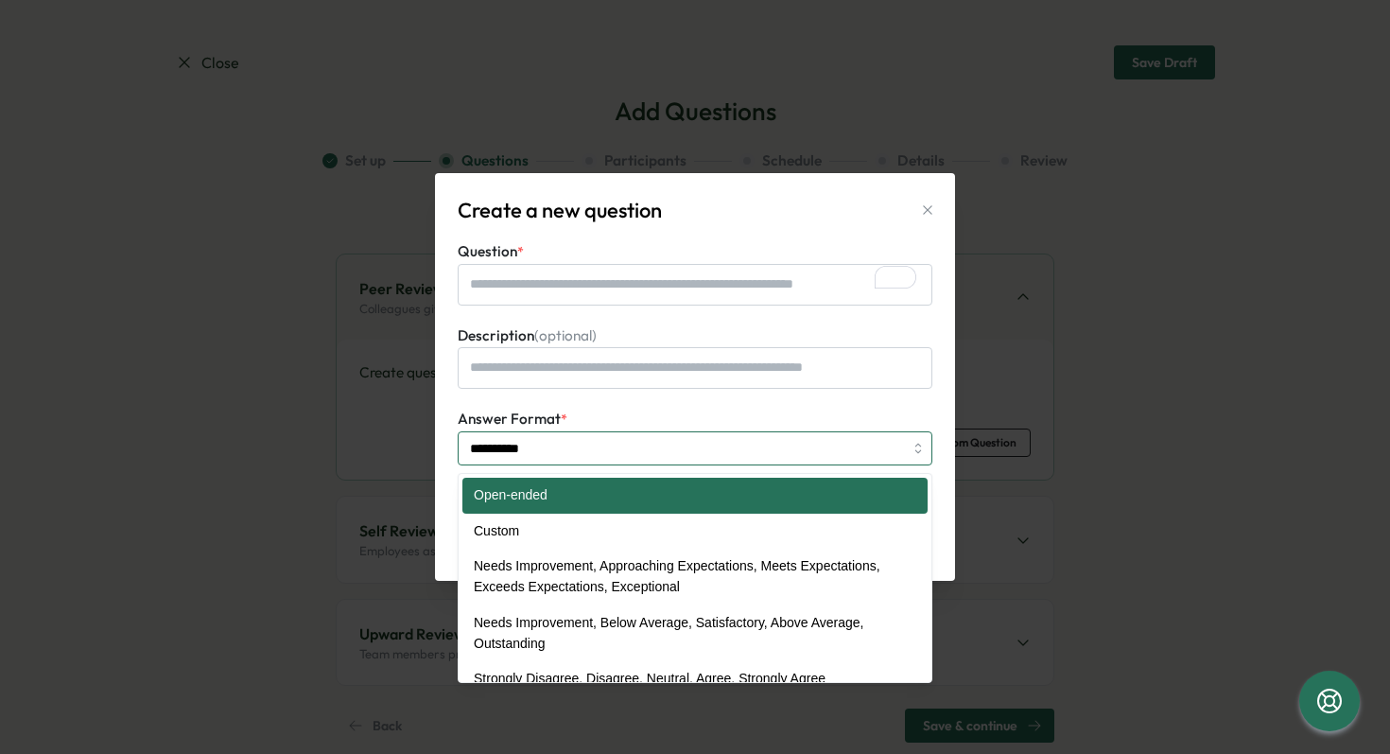
click at [757, 448] on input "**********" at bounding box center [695, 448] width 475 height 34
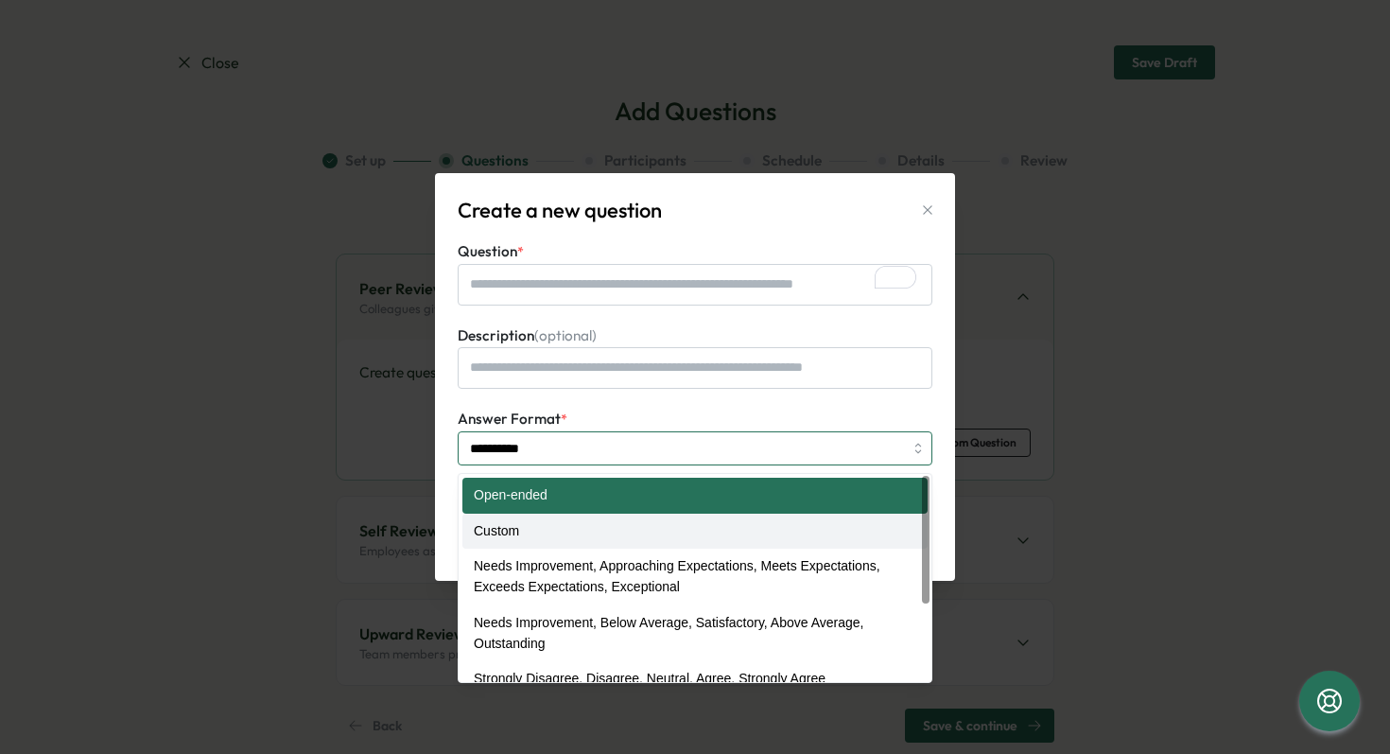
type textarea "*"
type input "******"
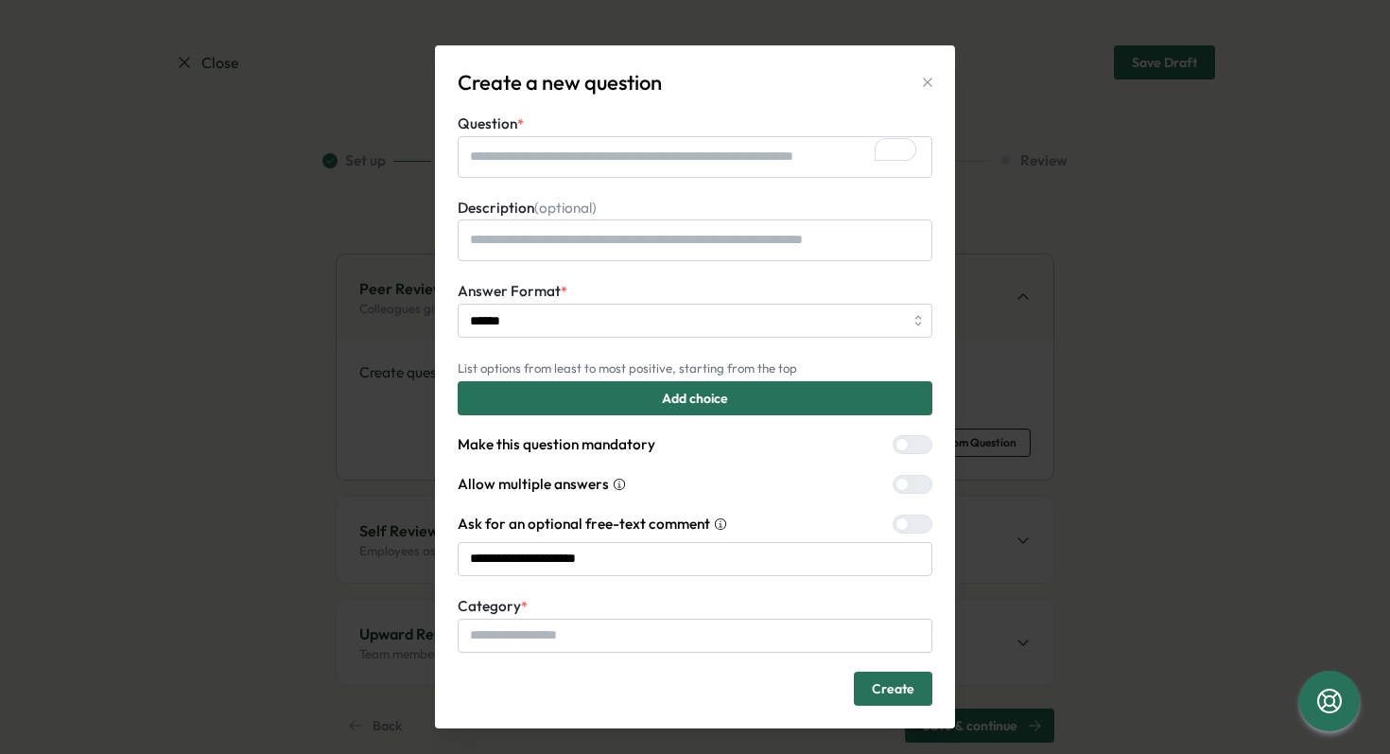
click at [920, 77] on icon "button" at bounding box center [927, 82] width 15 height 15
type textarea "*"
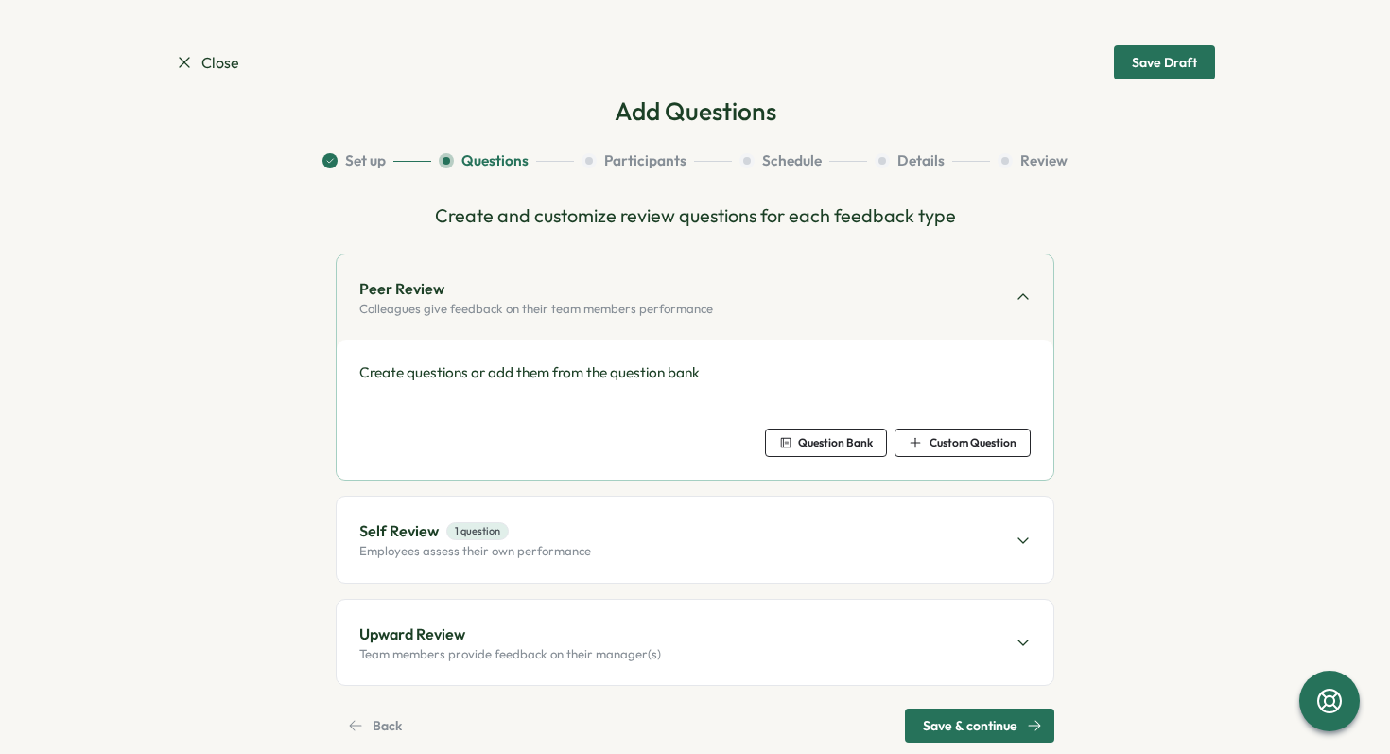
scroll to position [34, 0]
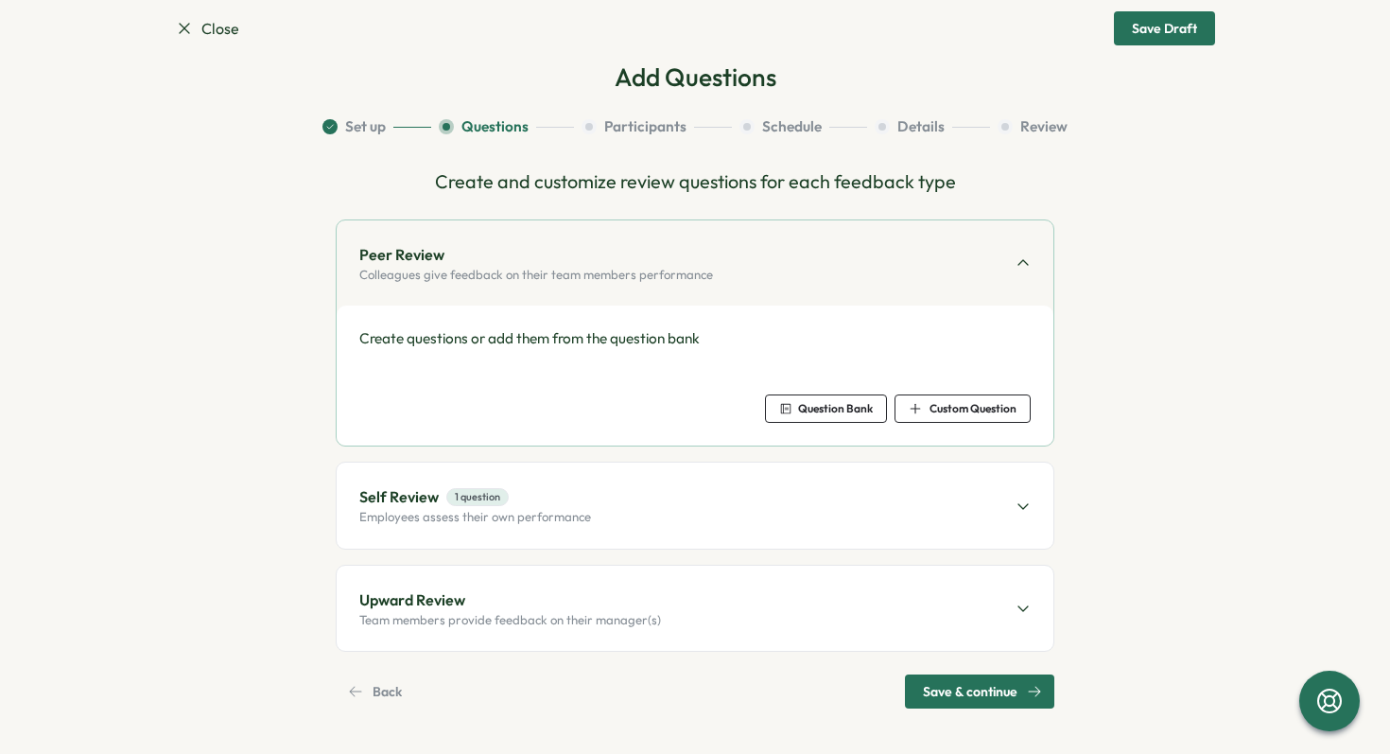
click at [846, 411] on span "Question Bank" at bounding box center [835, 408] width 75 height 11
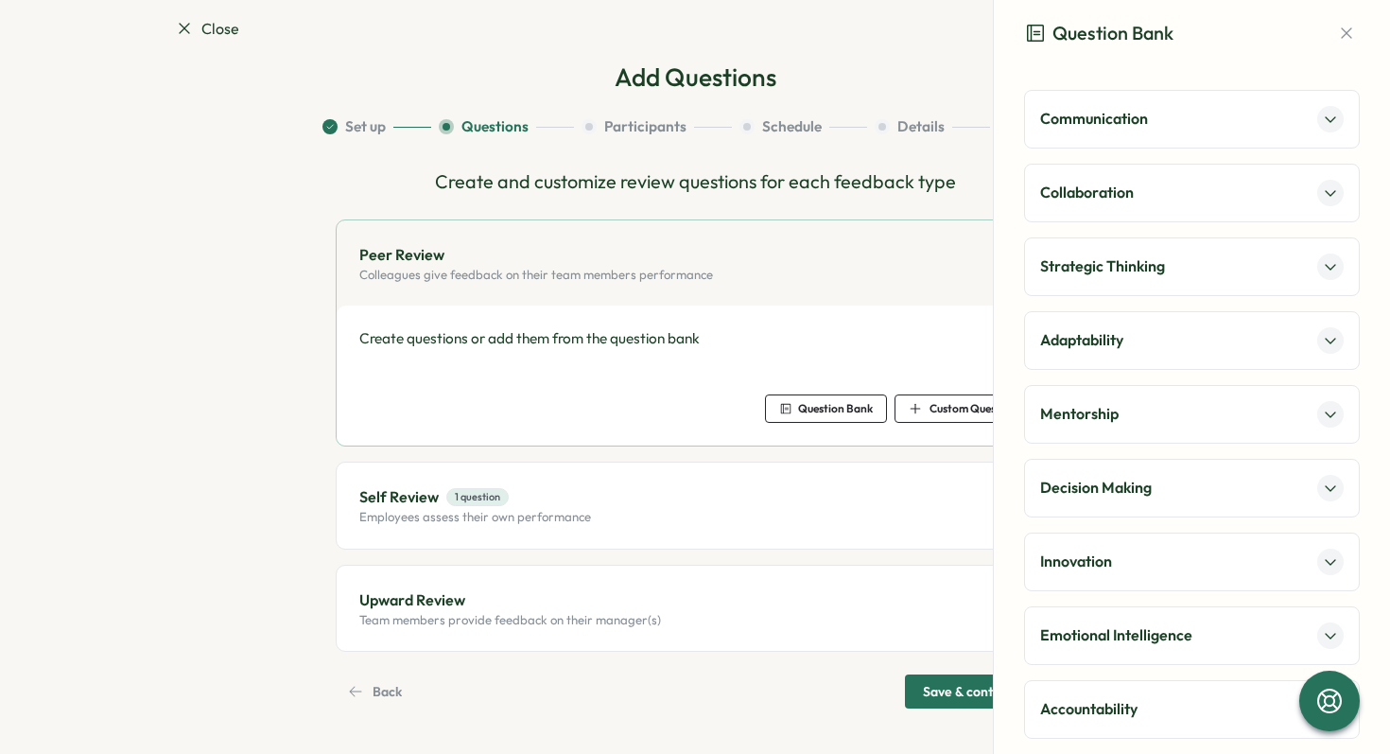
click at [1124, 126] on p "Communication" at bounding box center [1094, 119] width 108 height 24
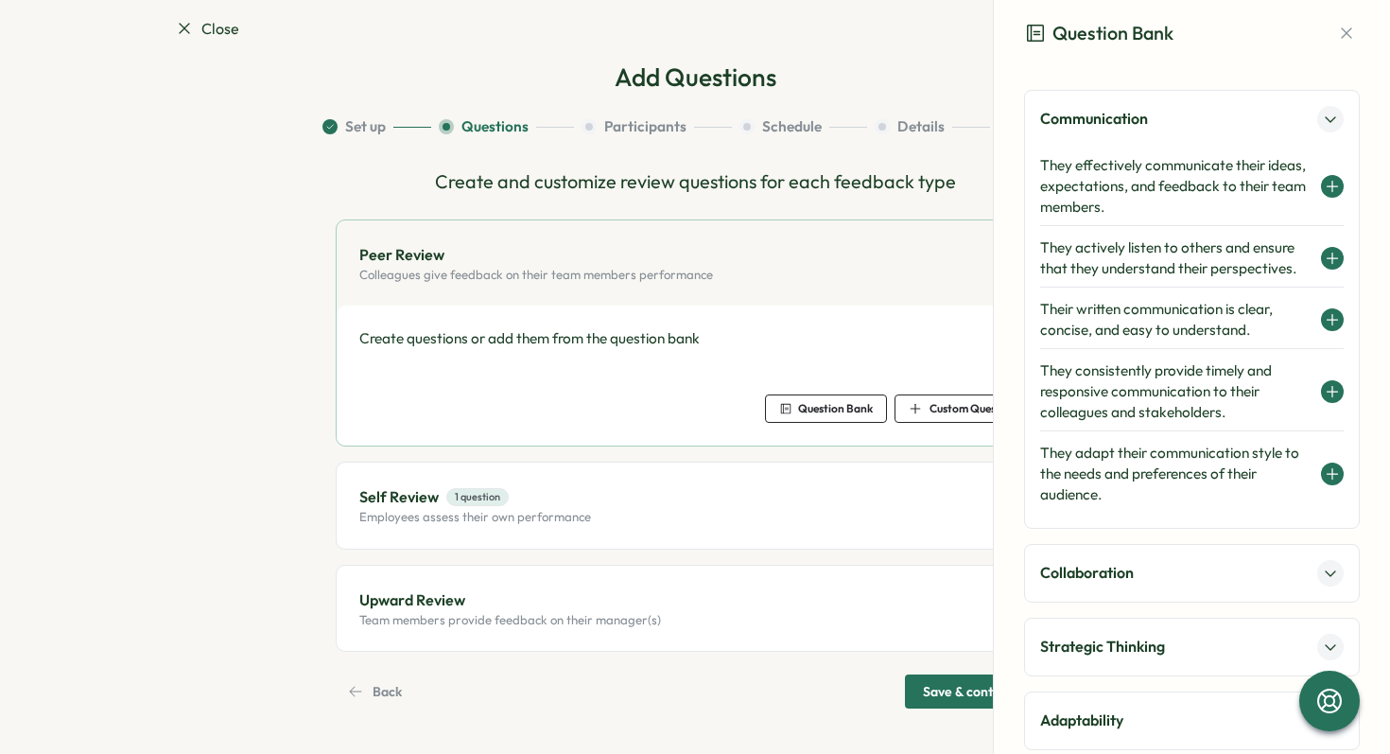
click at [1159, 177] on h4 "They effectively communicate their ideas, expectations, and feedback to their t…" at bounding box center [1175, 186] width 271 height 62
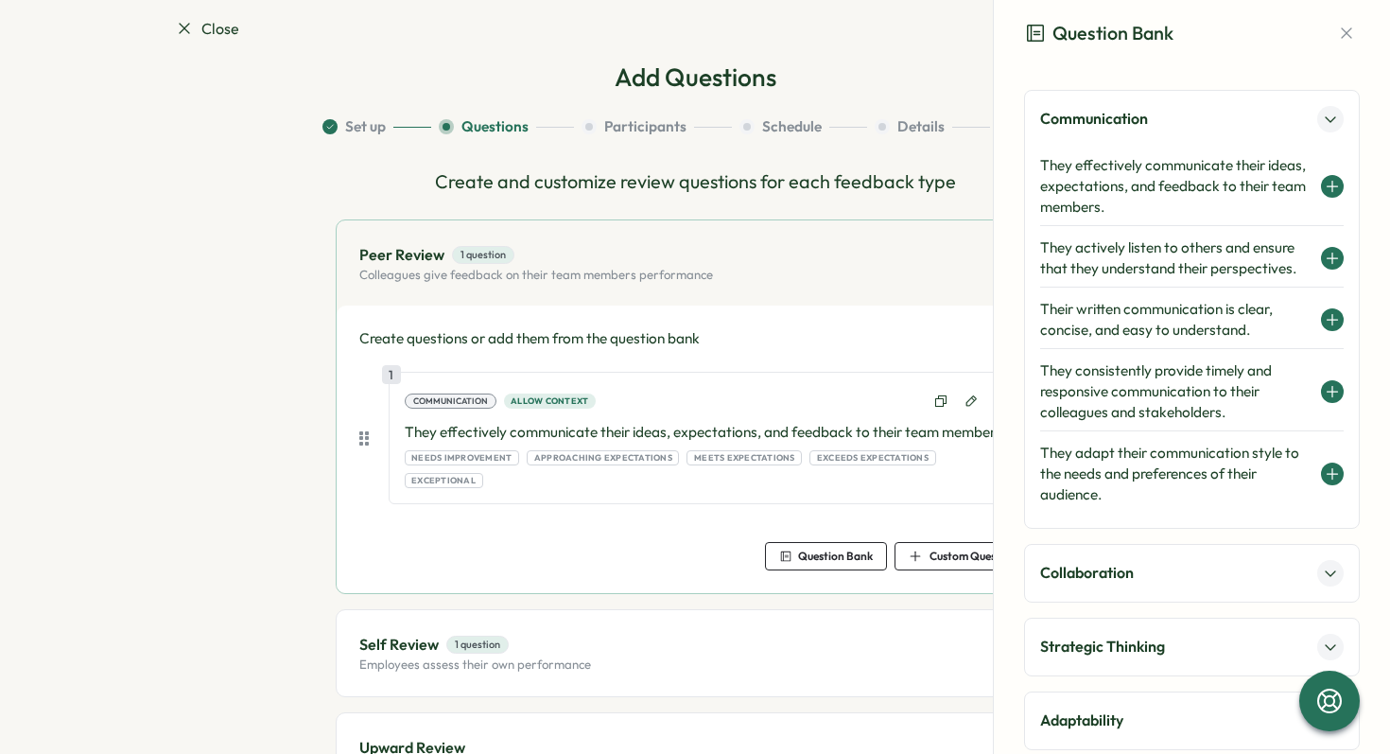
click at [1141, 268] on h4 "They actively listen to others and ensure that they understand their perspectiv…" at bounding box center [1175, 258] width 271 height 42
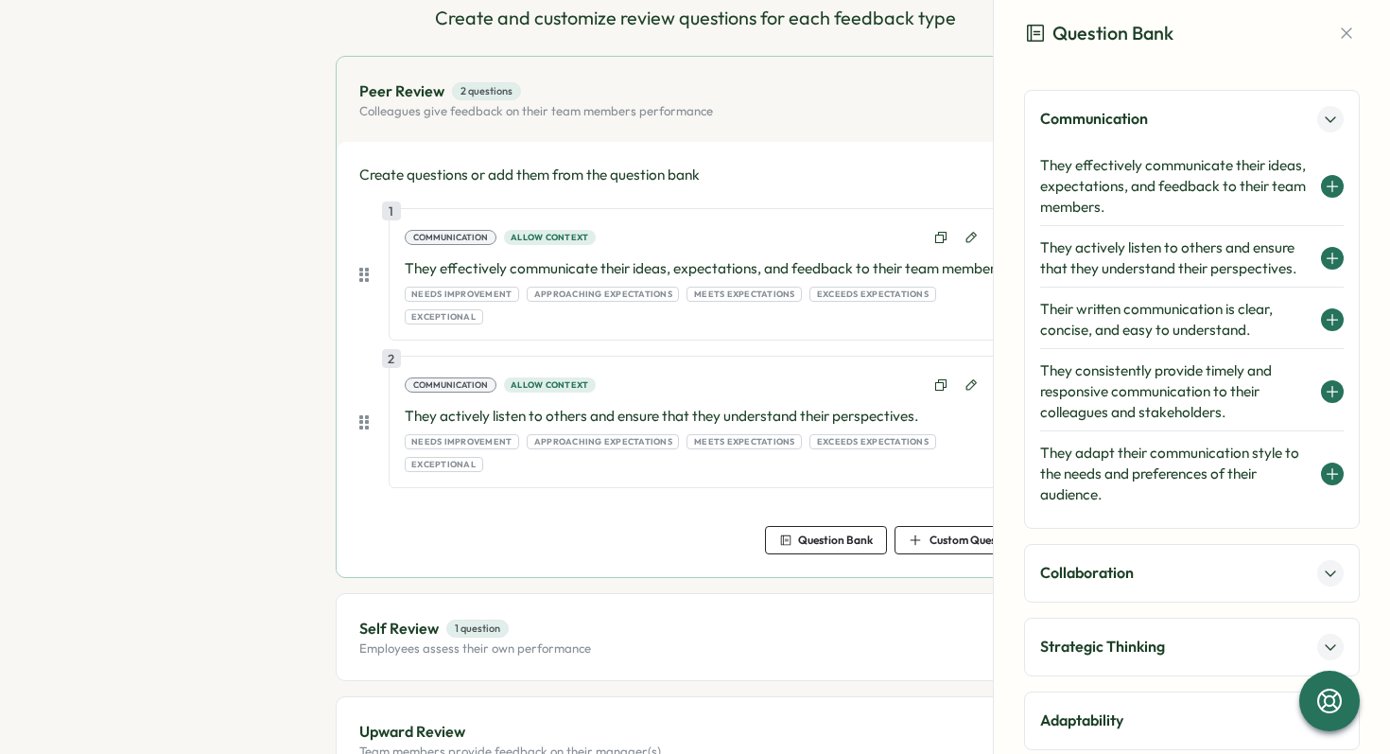
scroll to position [284, 0]
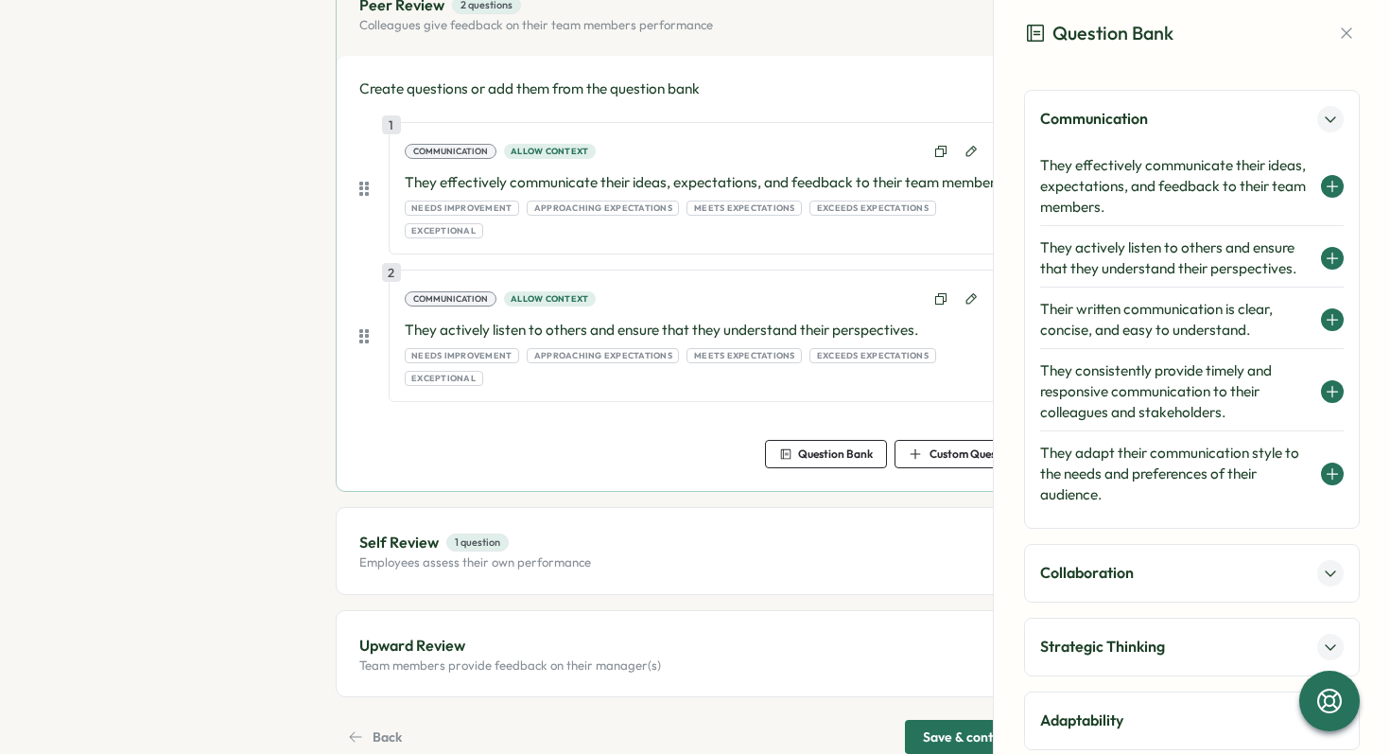
click at [662, 611] on div "Upward Review Team members provide feedback on their manager(s)" at bounding box center [695, 653] width 717 height 85
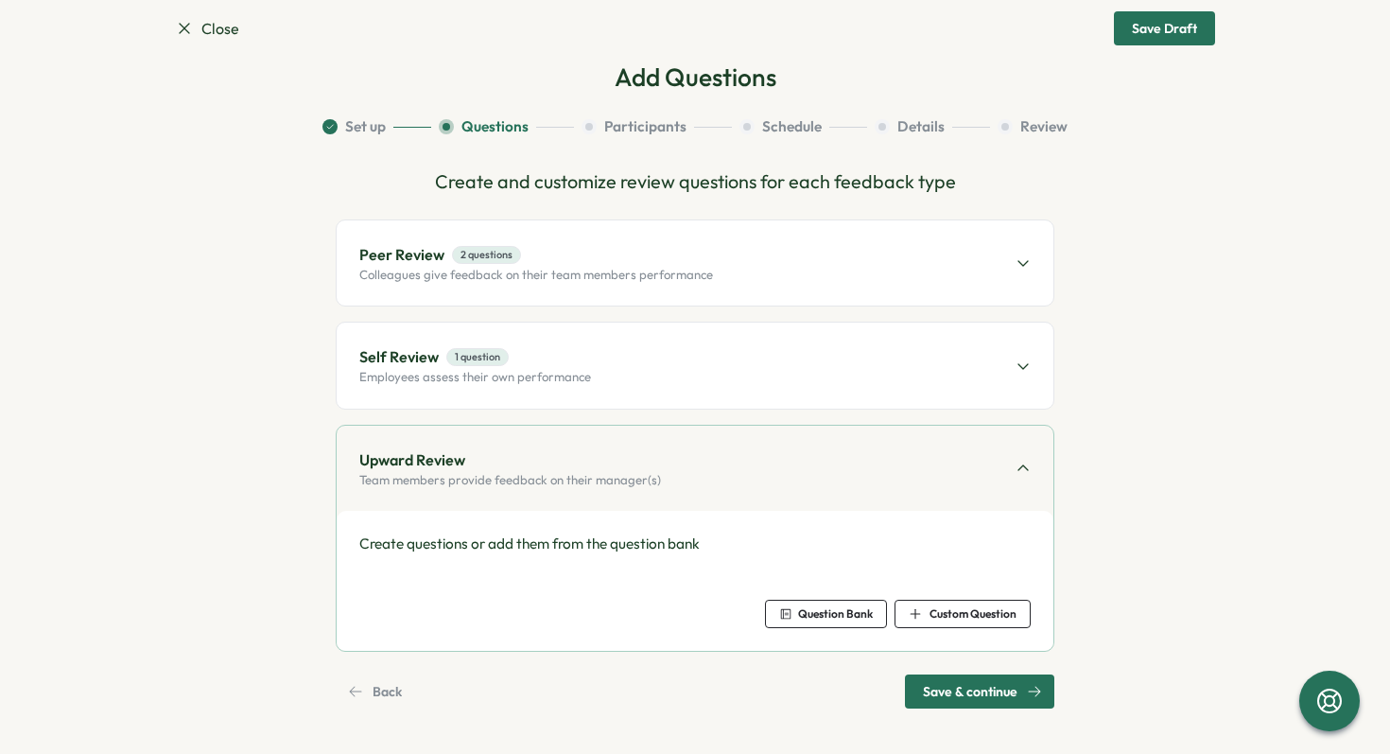
scroll to position [34, 0]
click at [839, 616] on span "Question Bank" at bounding box center [835, 613] width 75 height 11
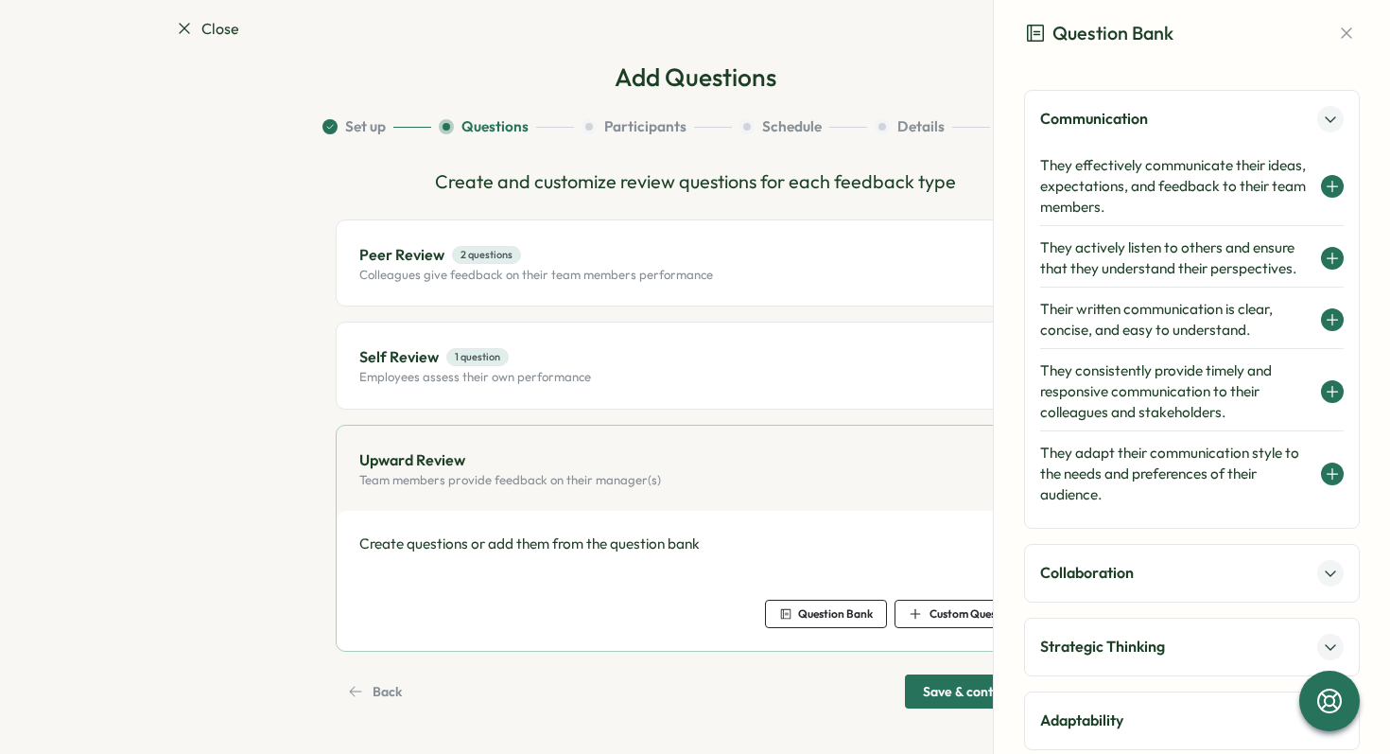
click at [1086, 322] on h4 "Their written communication is clear, concise, and easy to understand." at bounding box center [1175, 320] width 271 height 42
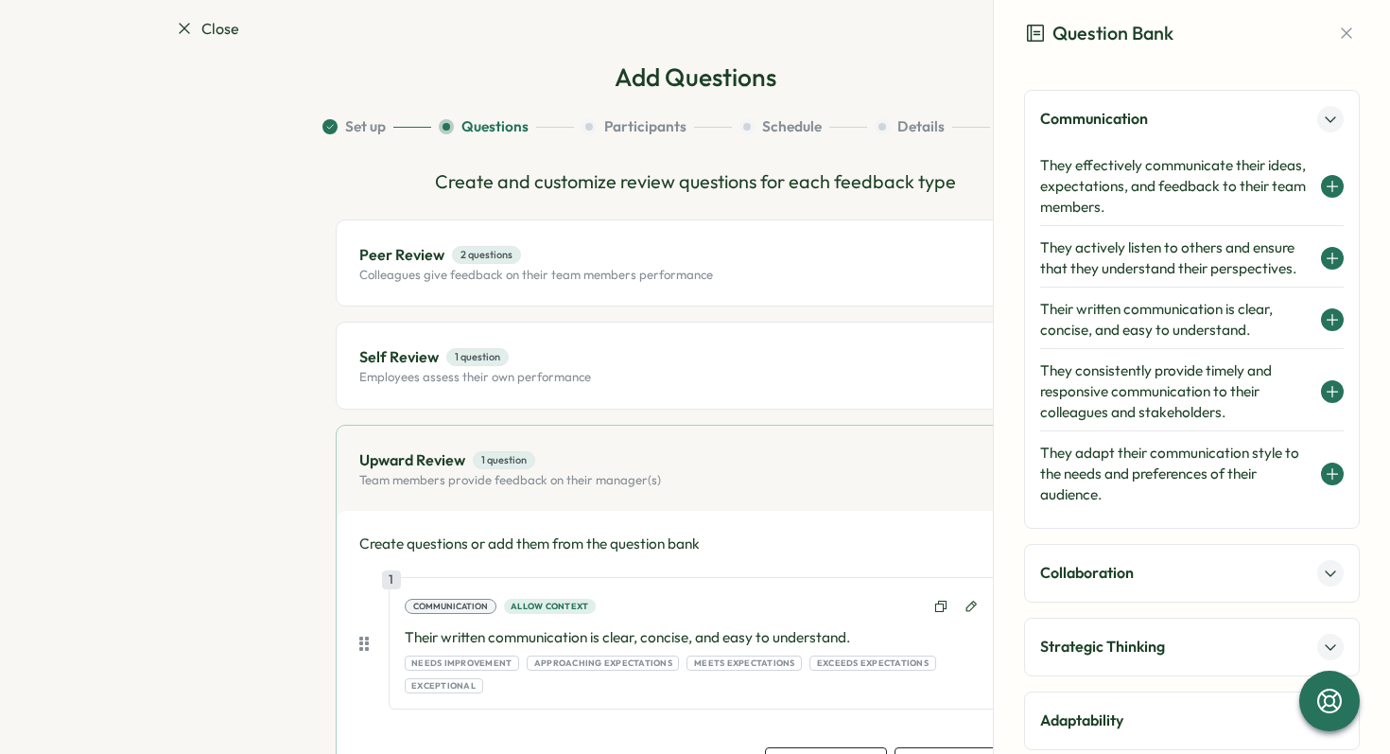
drag, startPoint x: 1085, startPoint y: 371, endPoint x: 1074, endPoint y: 376, distance: 11.8
click at [1085, 371] on h4 "They consistently provide timely and responsive communication to their colleagu…" at bounding box center [1175, 391] width 271 height 62
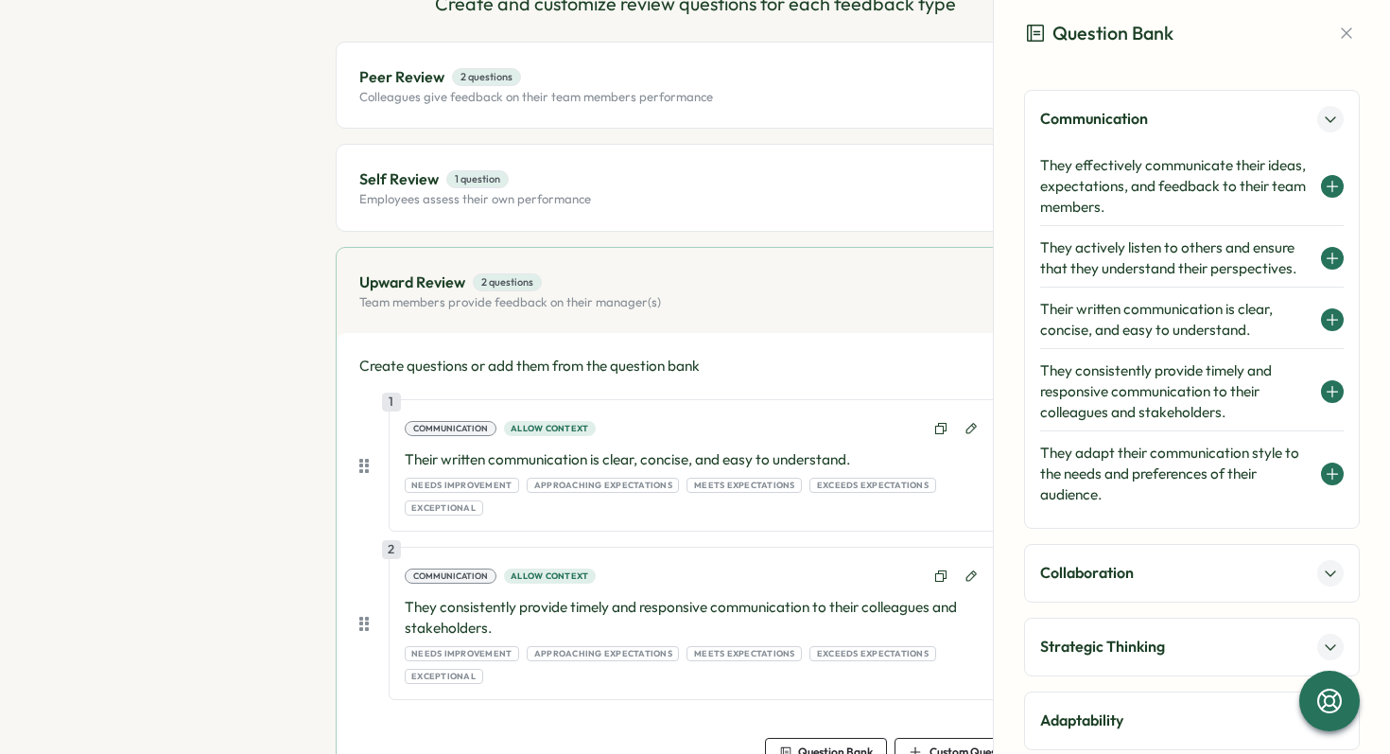
scroll to position [304, 0]
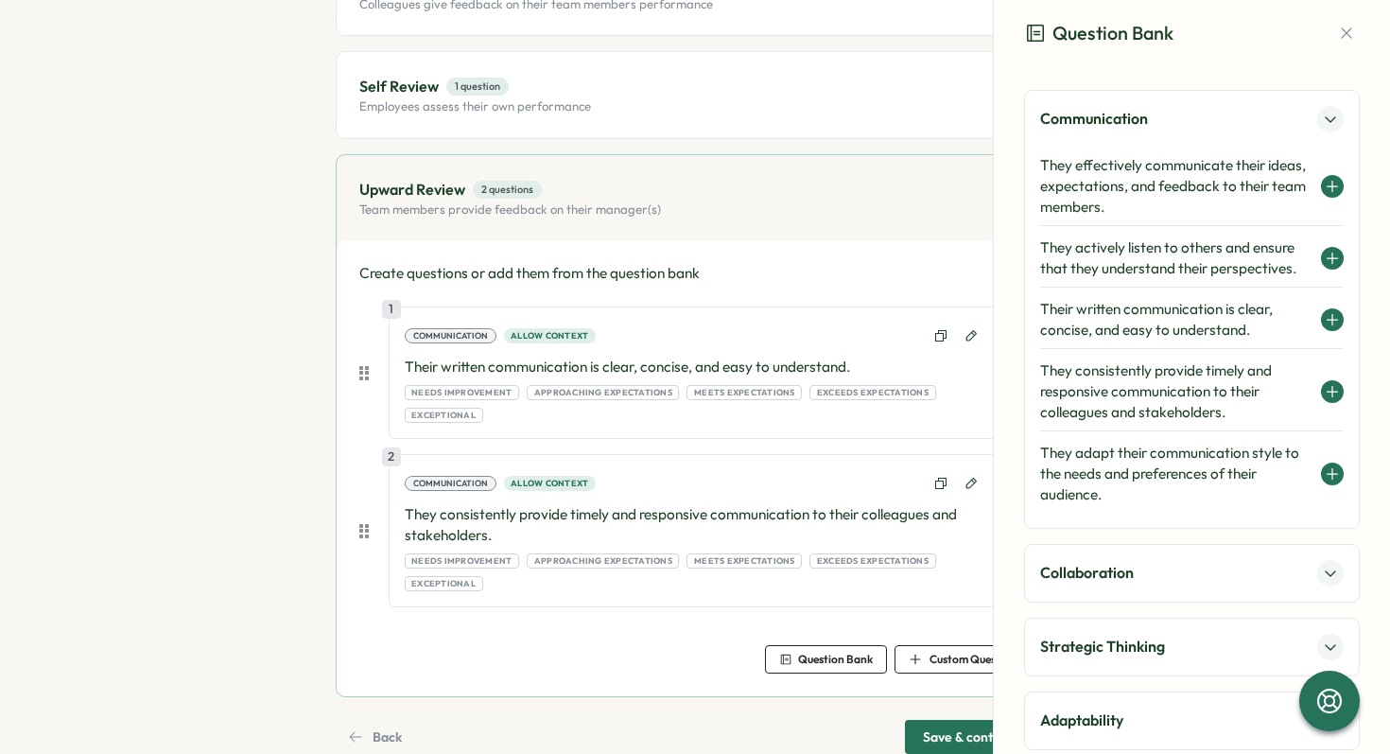
click at [826, 720] on div "Back Save & continue" at bounding box center [695, 737] width 719 height 34
click at [1337, 40] on icon "button" at bounding box center [1346, 33] width 19 height 19
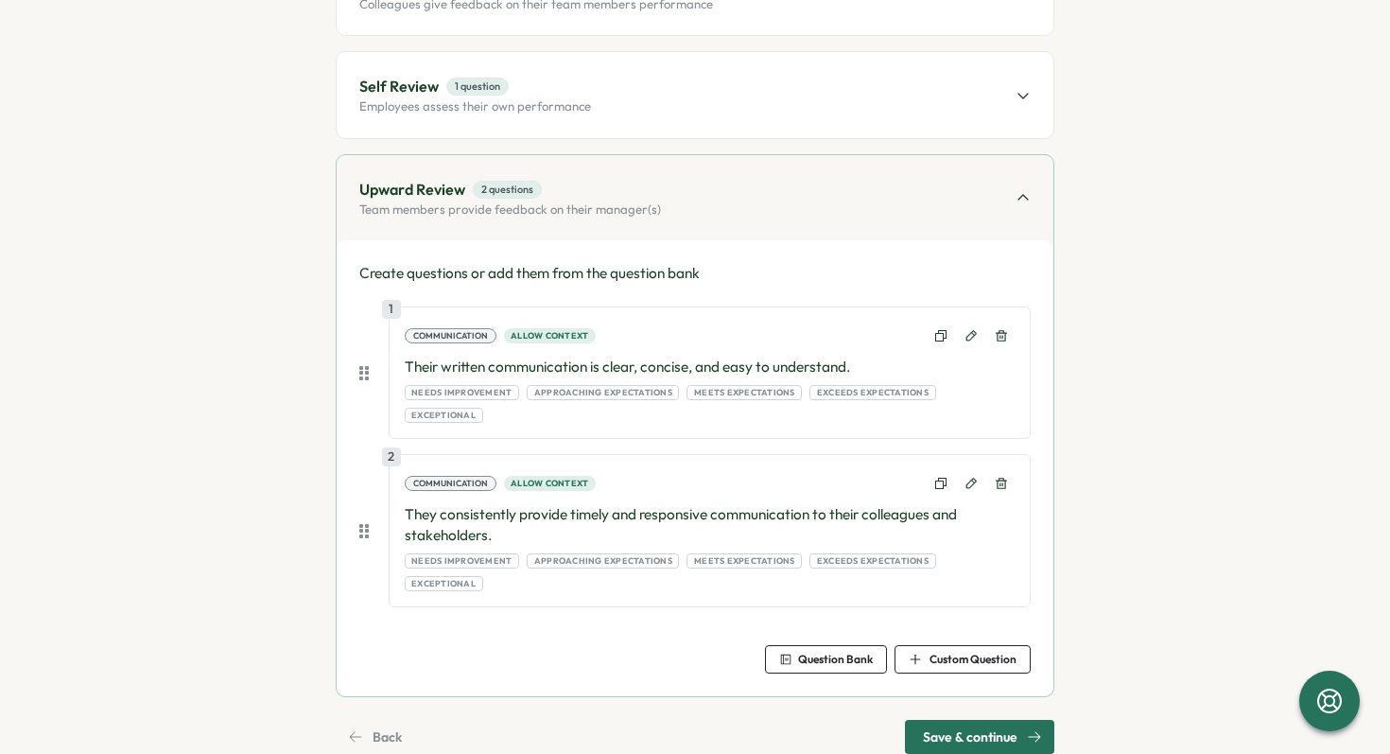
click at [953, 721] on span "Save & continue" at bounding box center [970, 737] width 95 height 32
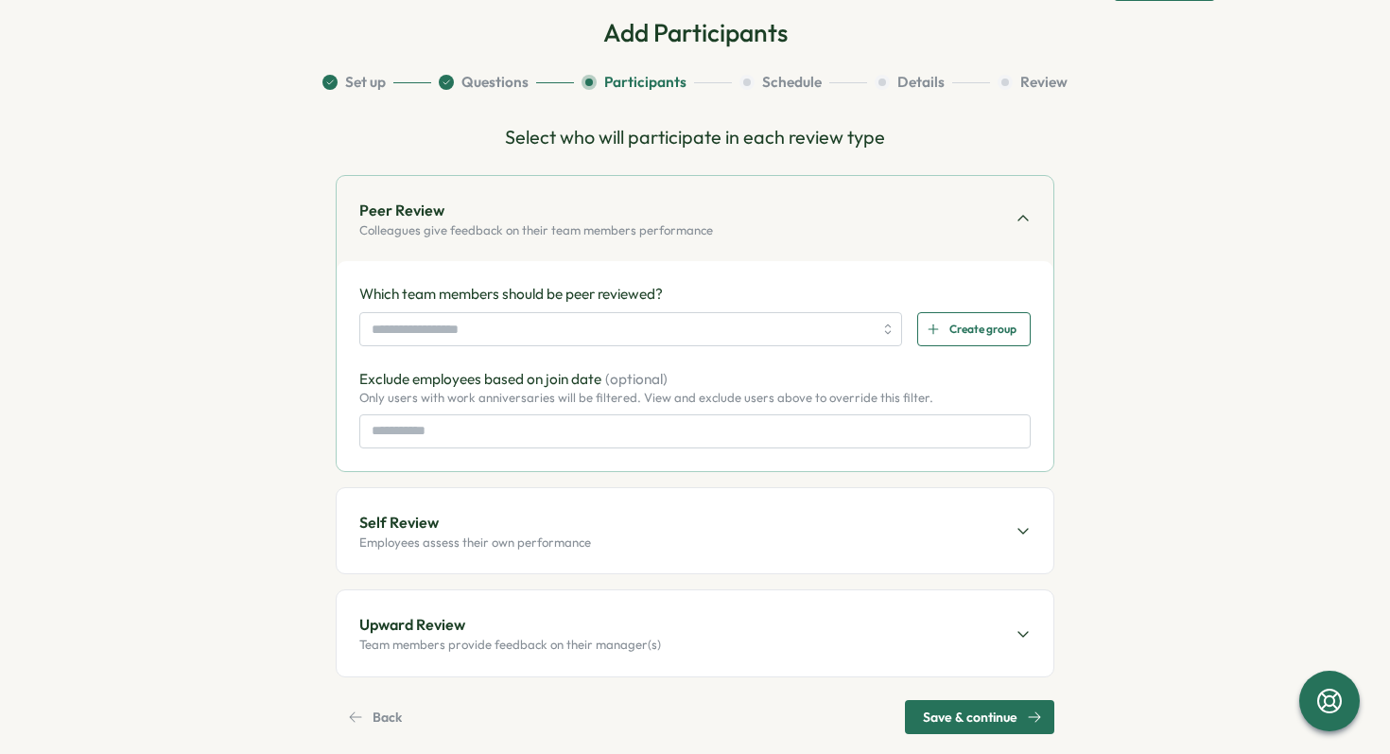
scroll to position [104, 0]
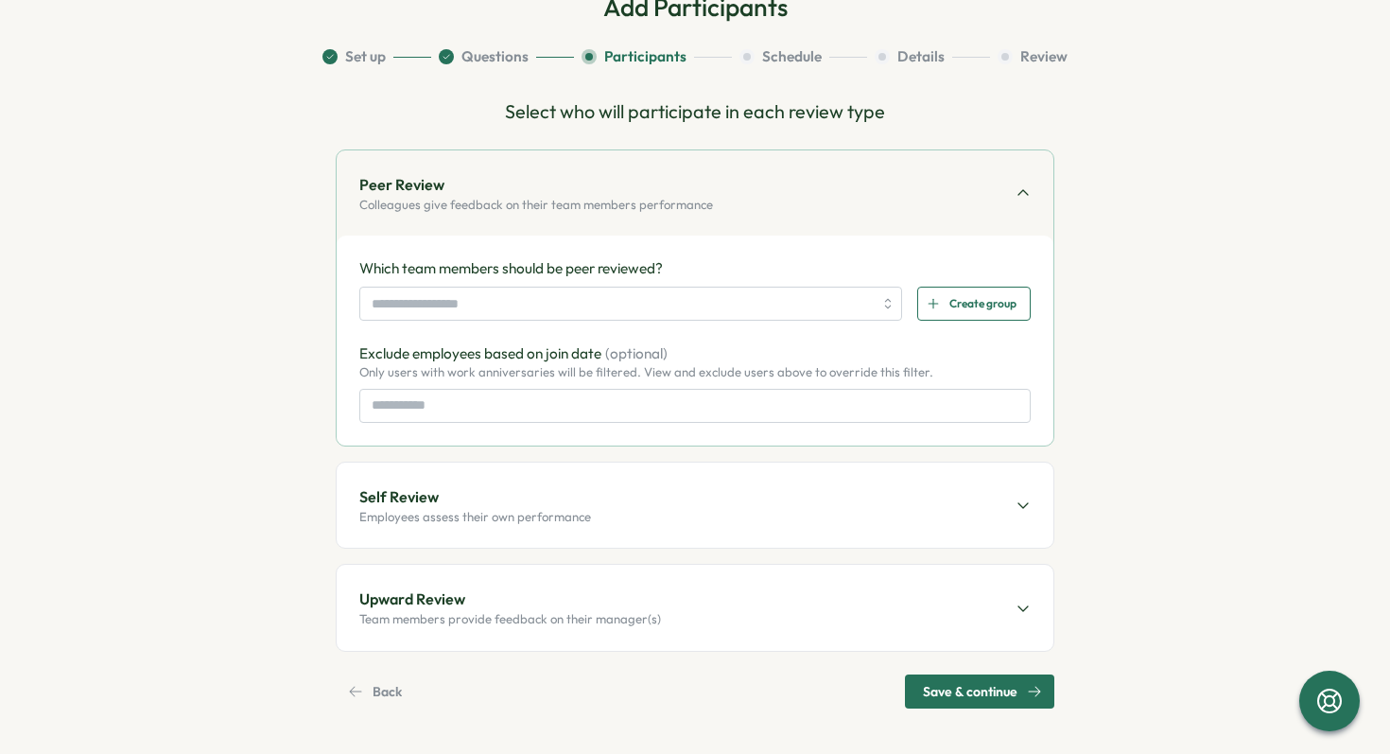
click at [983, 688] on span "Save & continue" at bounding box center [970, 691] width 95 height 32
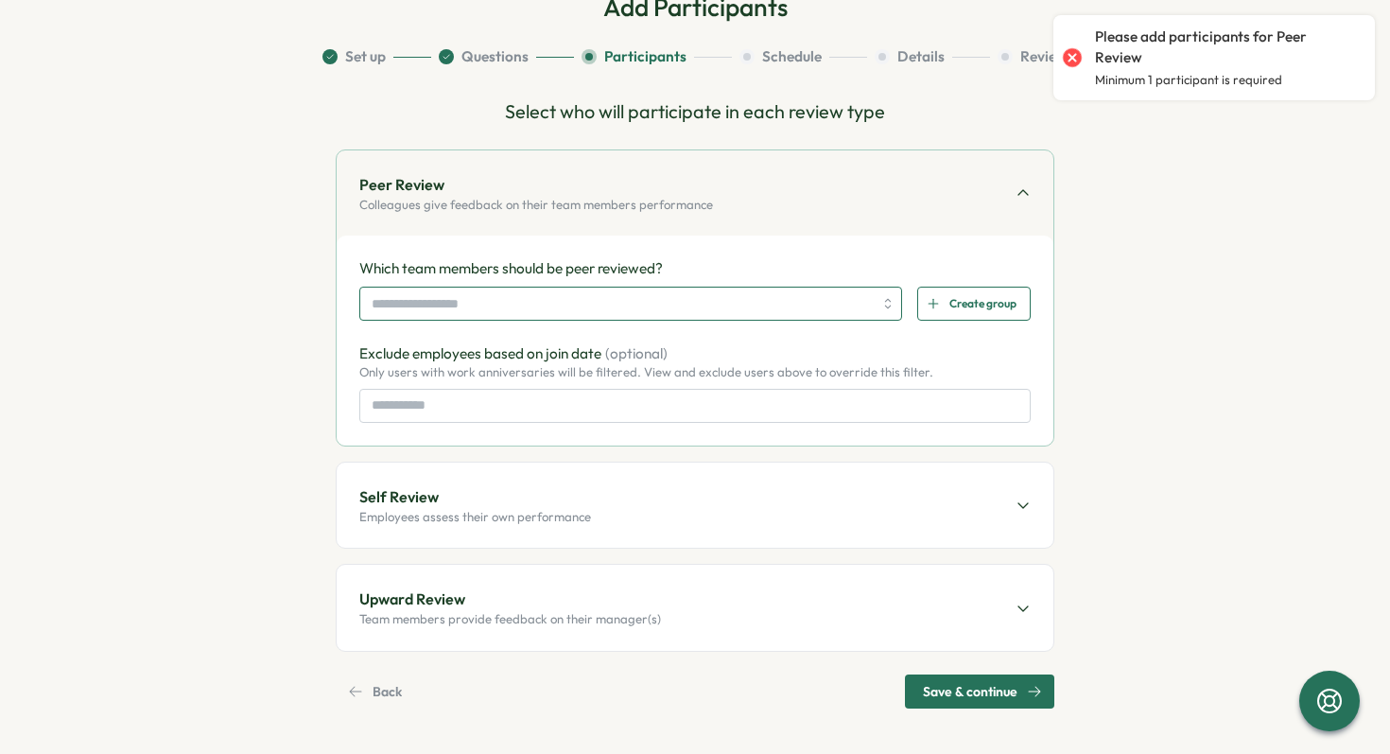
click at [793, 301] on input "search" at bounding box center [622, 303] width 501 height 32
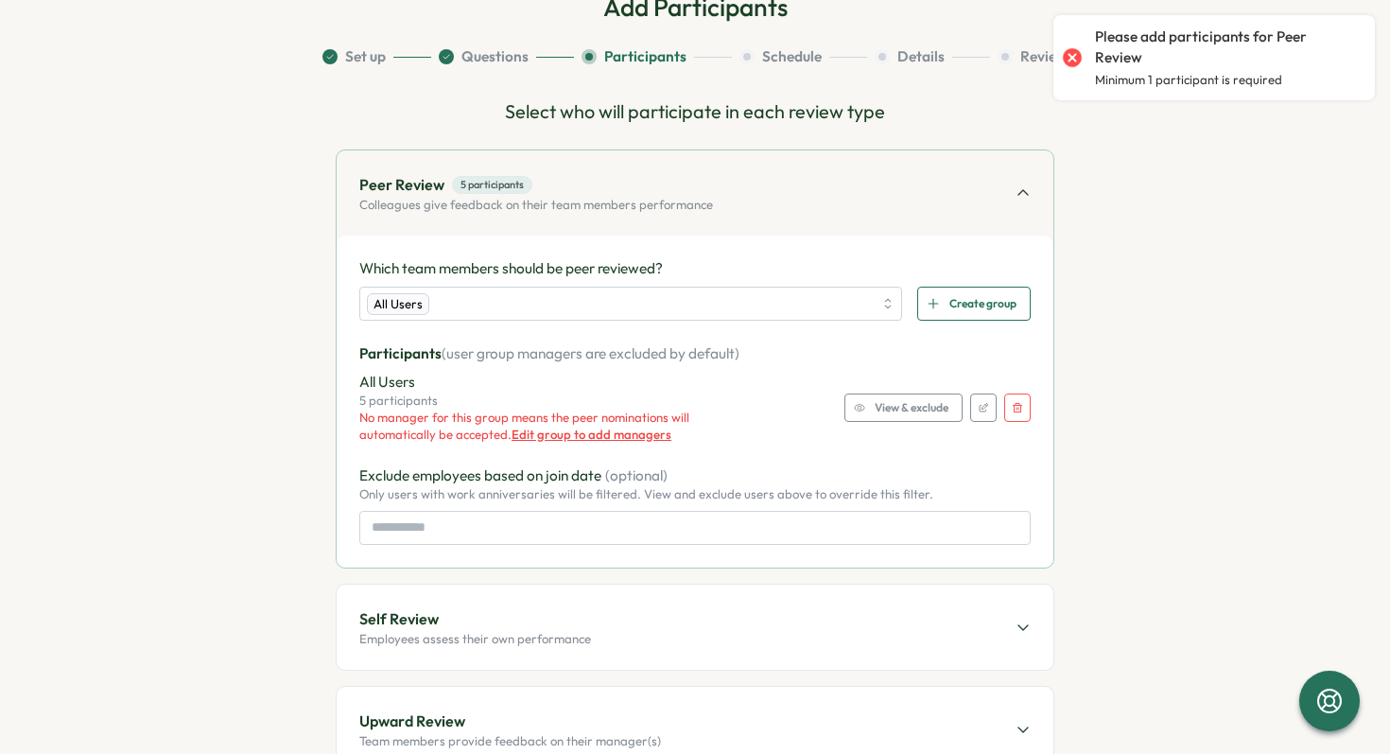
click at [978, 411] on icon "button" at bounding box center [983, 407] width 11 height 11
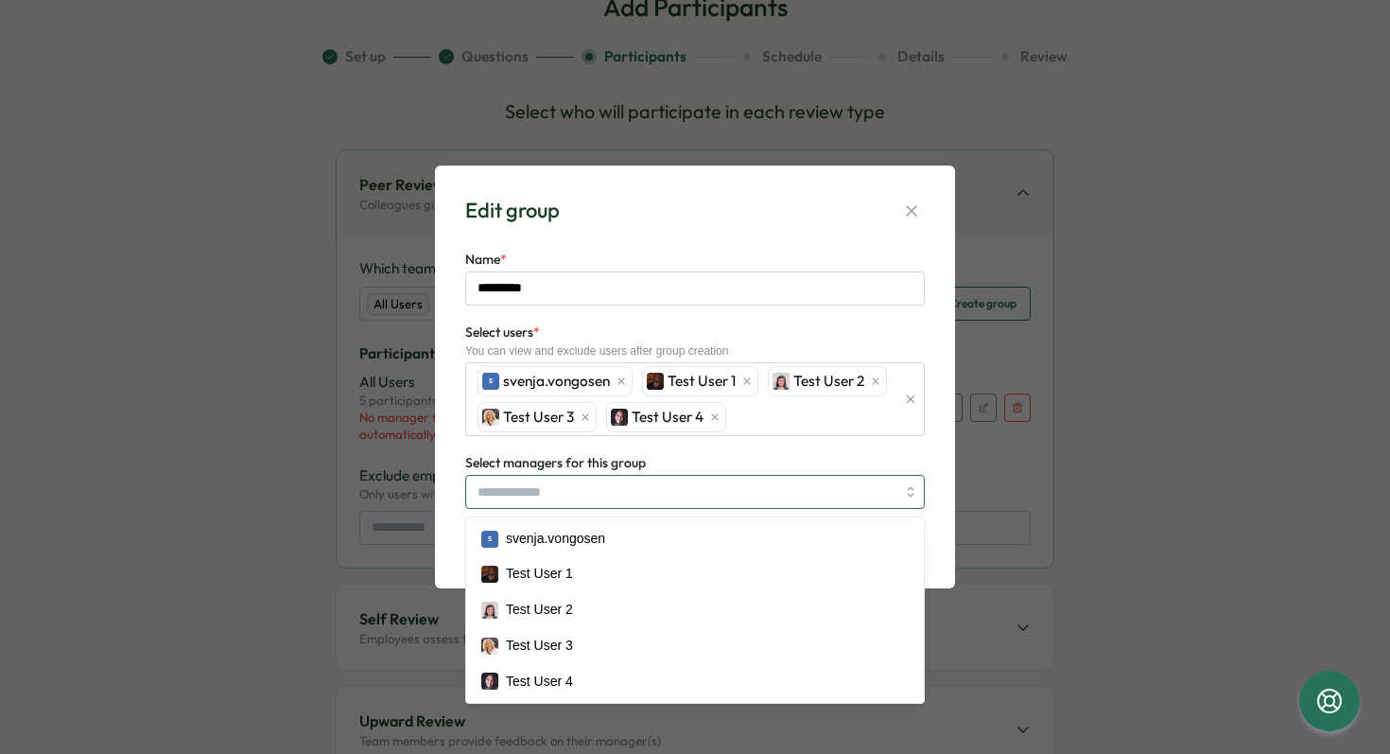
click at [652, 491] on input "Select managers for this group" at bounding box center [687, 492] width 418 height 32
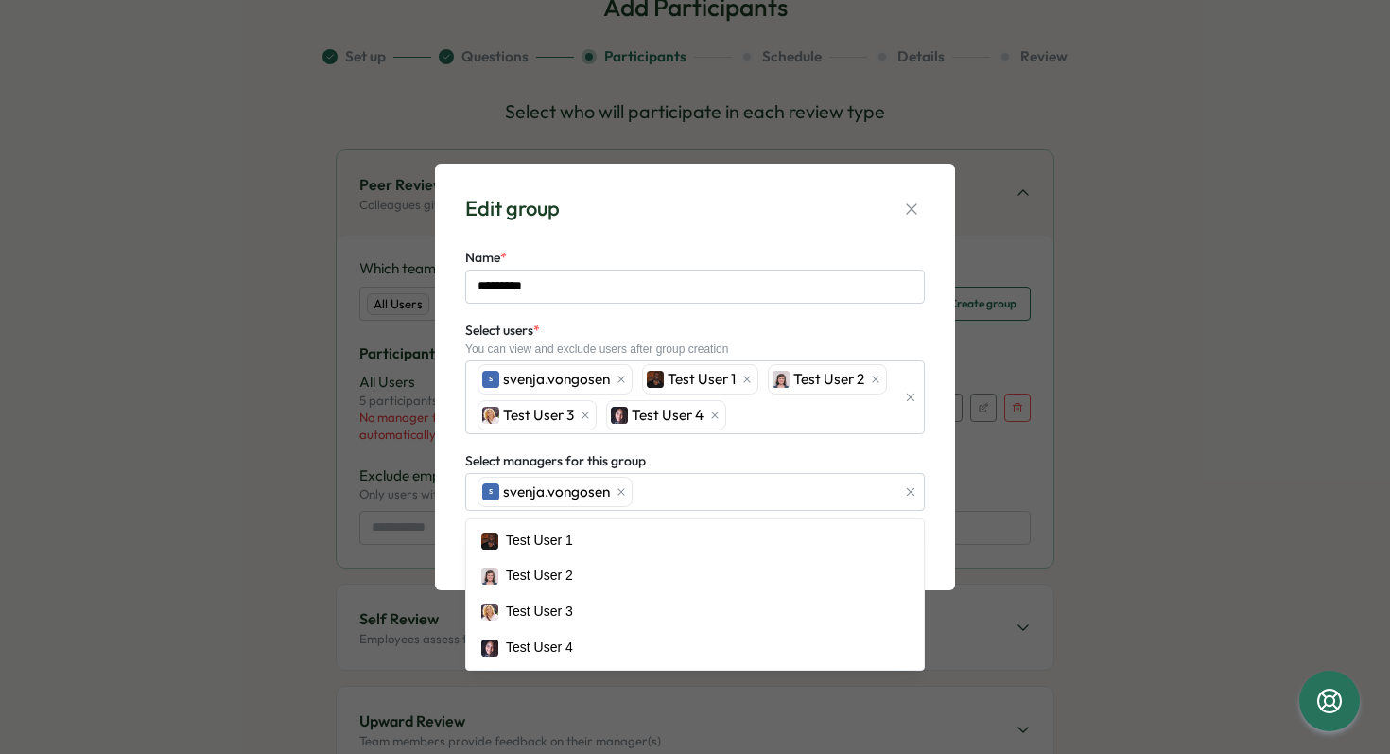
click at [936, 502] on div "Edit group Name * ********* Select users * You can view and exclude users after…" at bounding box center [695, 377] width 520 height 426
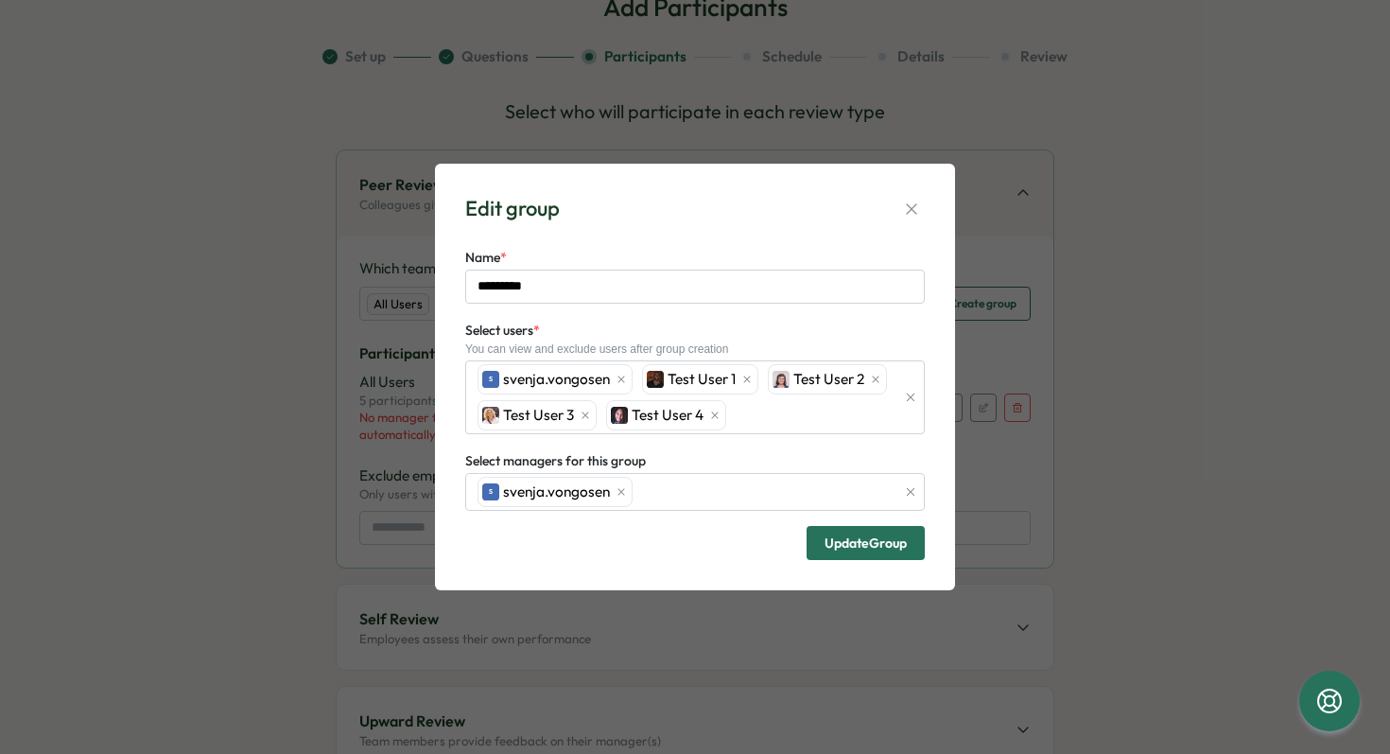
click at [856, 553] on span "Update Group" at bounding box center [866, 543] width 82 height 32
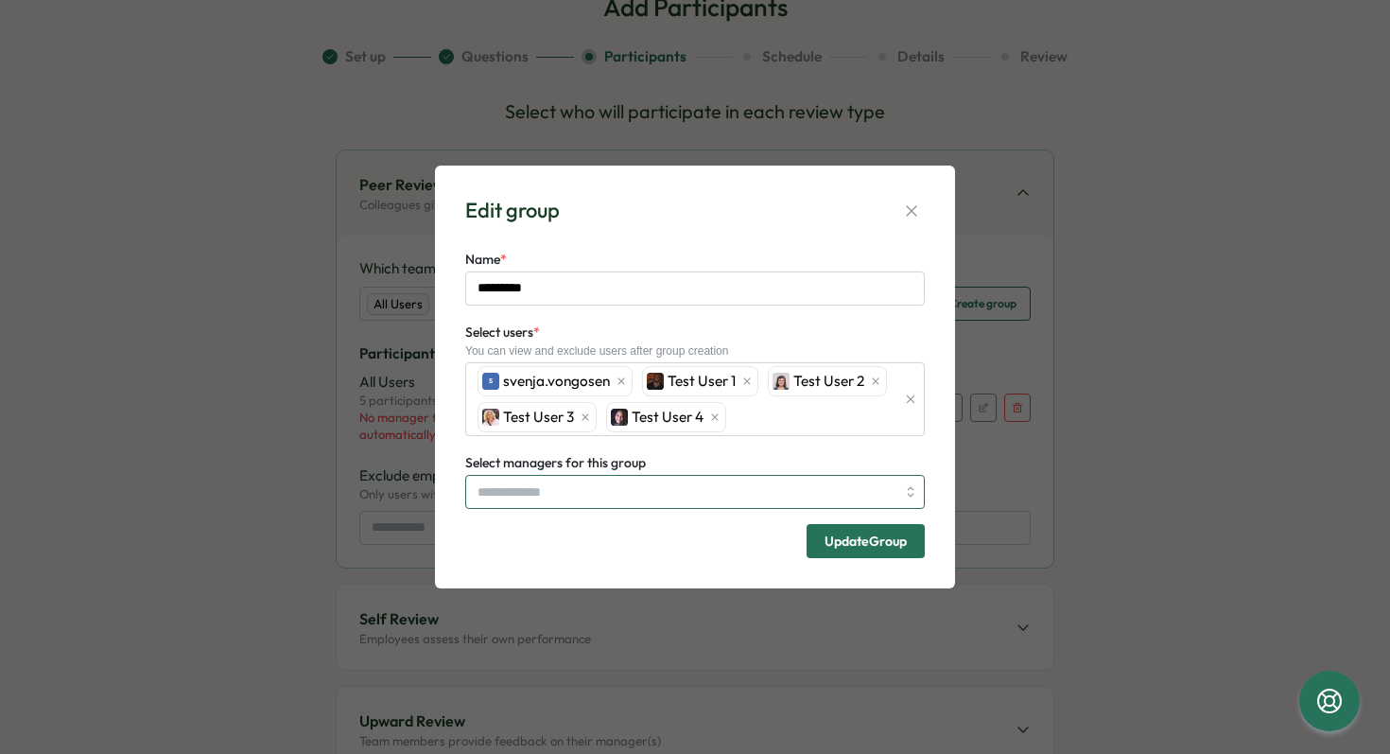
click at [649, 480] on input "Select managers for this group" at bounding box center [687, 492] width 418 height 32
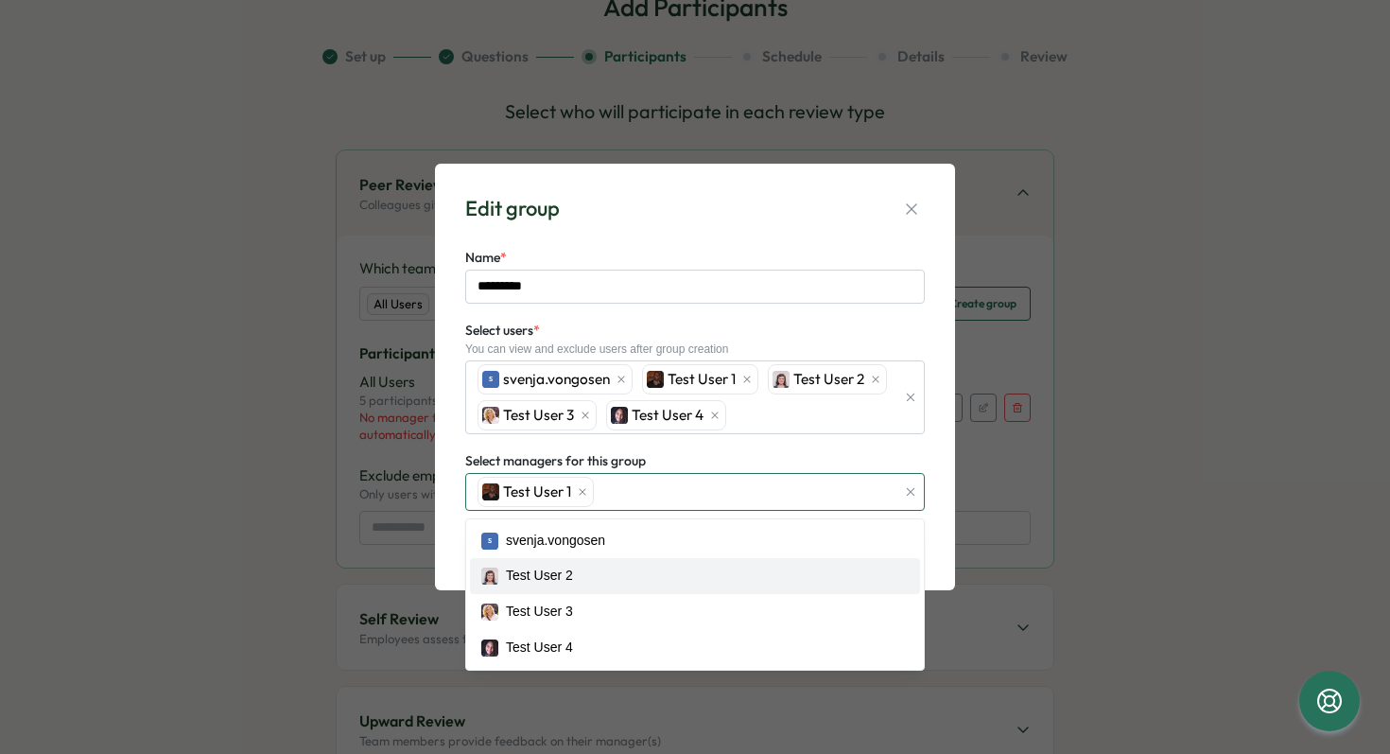
drag, startPoint x: 639, startPoint y: 569, endPoint x: 687, endPoint y: 459, distance: 120.7
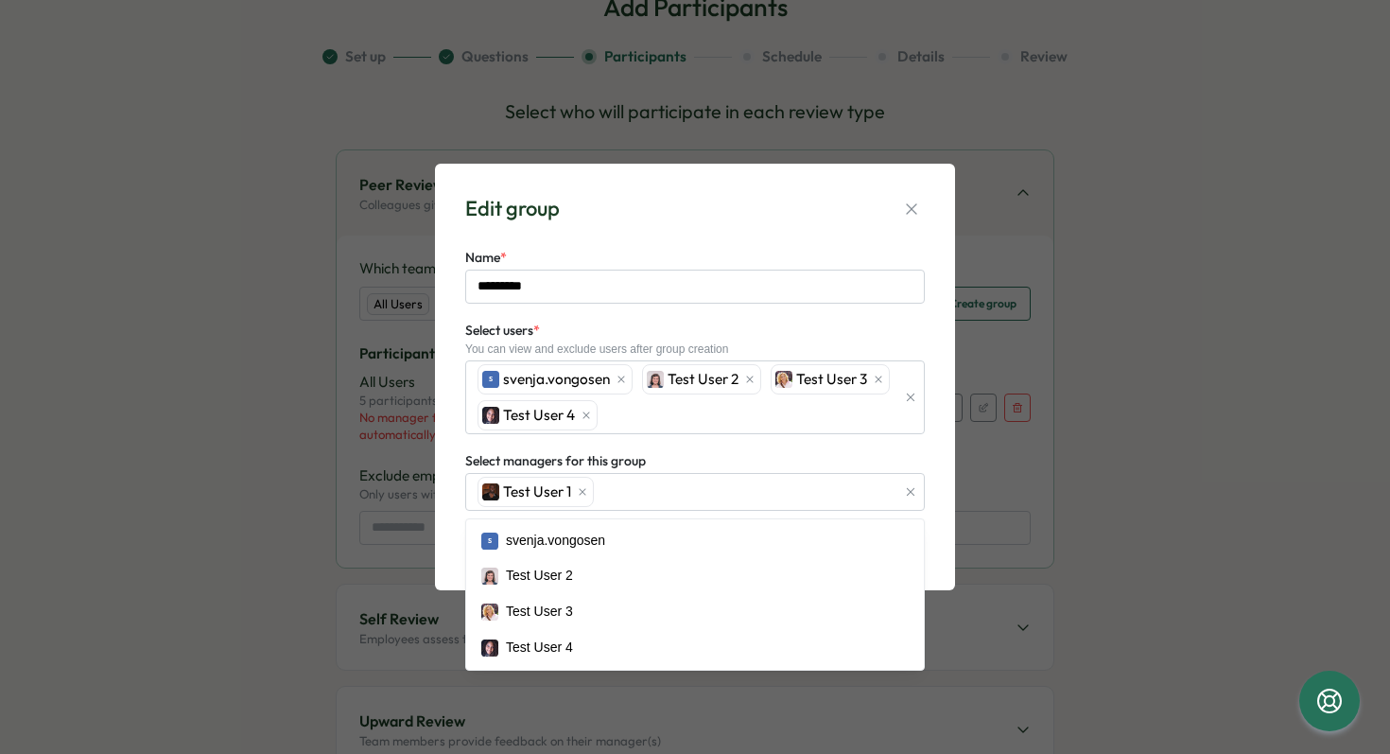
click at [929, 319] on div "Edit group Name * ********* Select users * You can view and exclude users after…" at bounding box center [695, 376] width 475 height 381
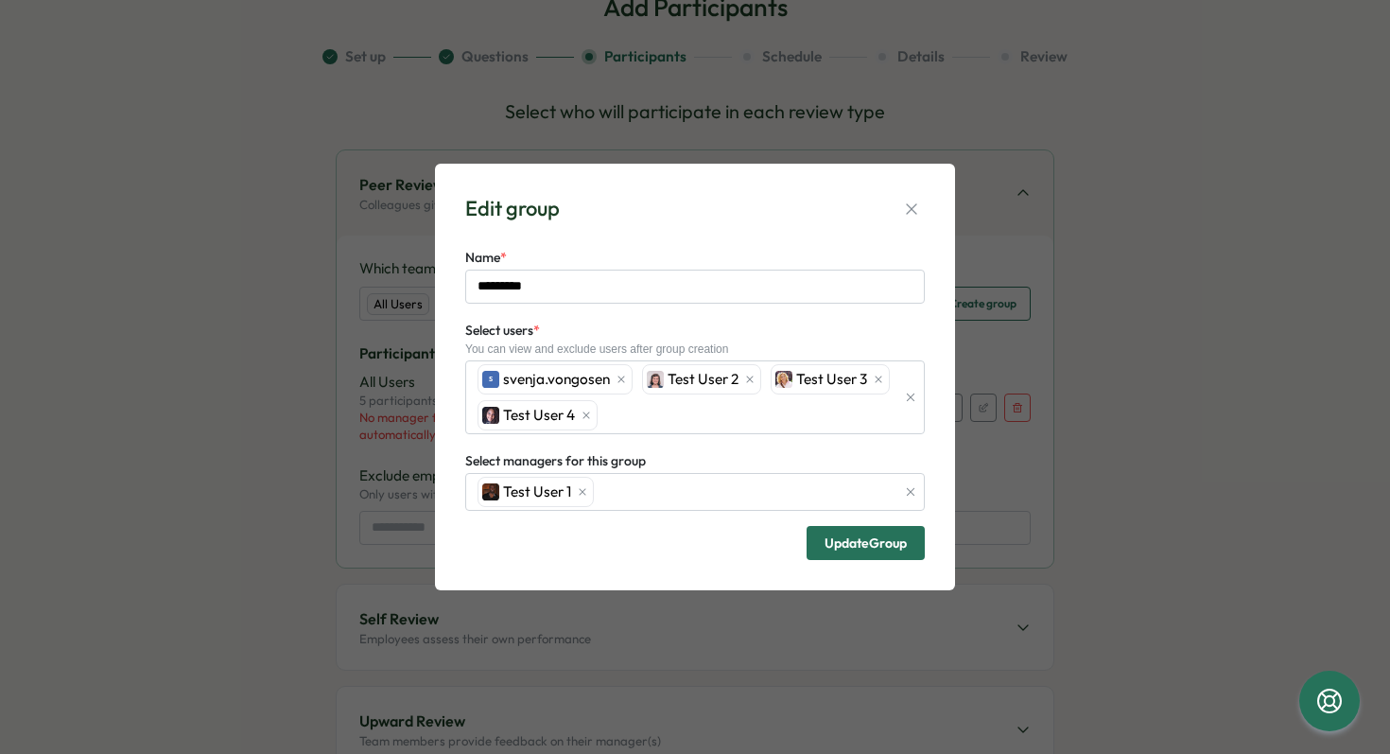
click at [868, 549] on span "Update Group" at bounding box center [866, 542] width 82 height 13
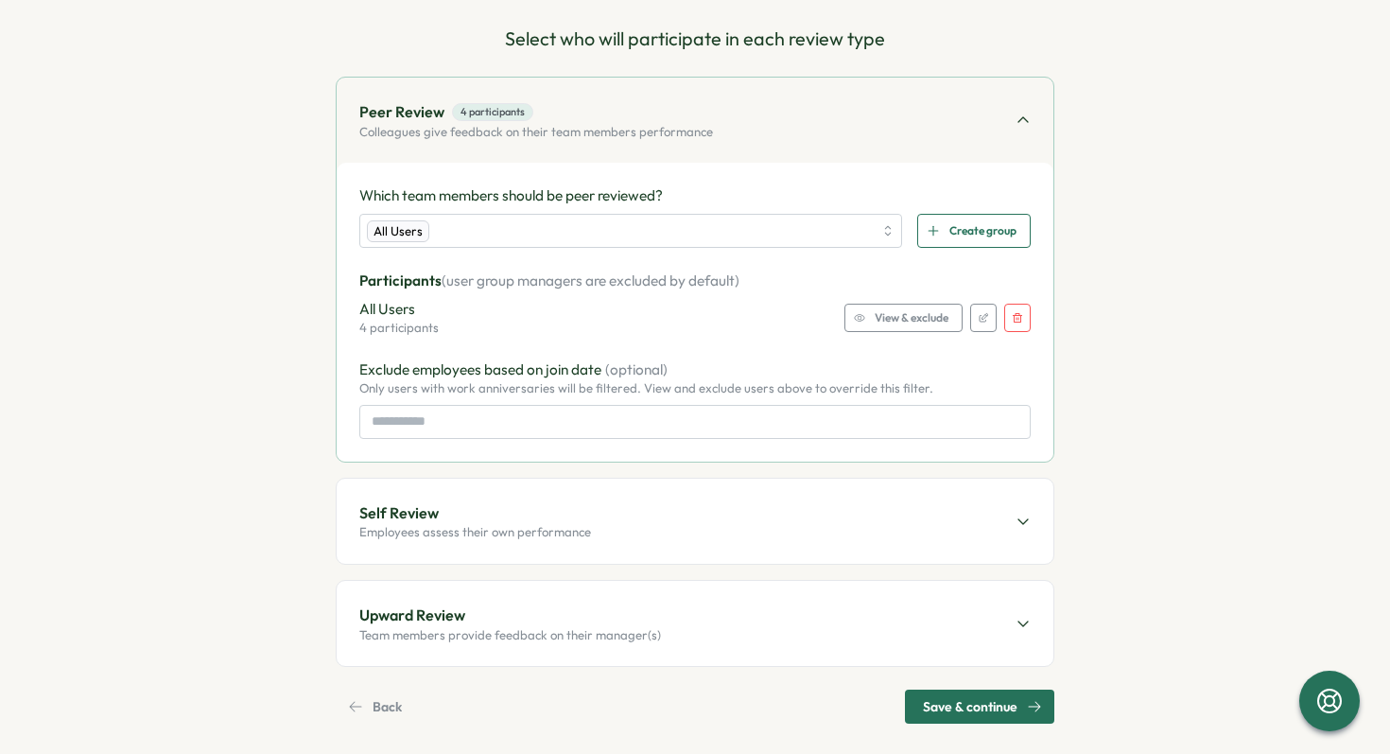
scroll to position [192, 0]
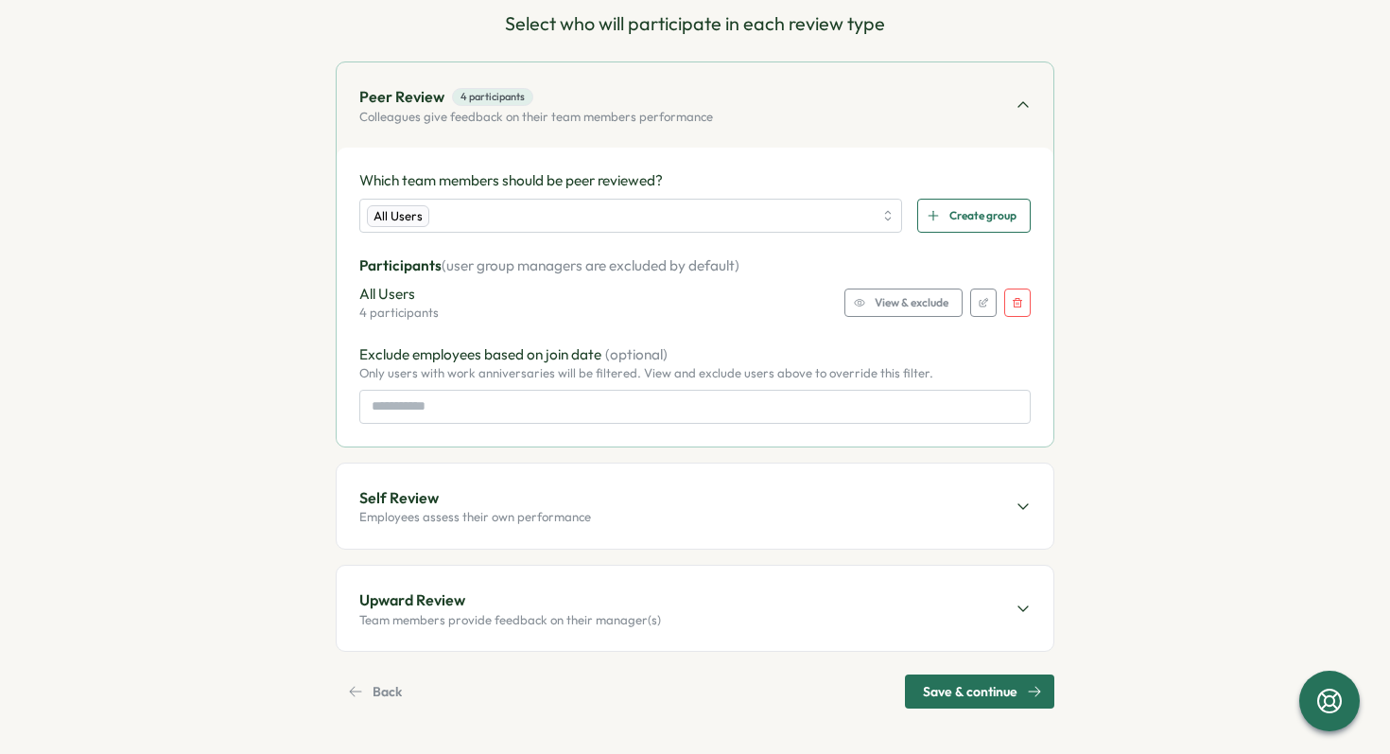
click at [1016, 498] on icon at bounding box center [1023, 505] width 15 height 15
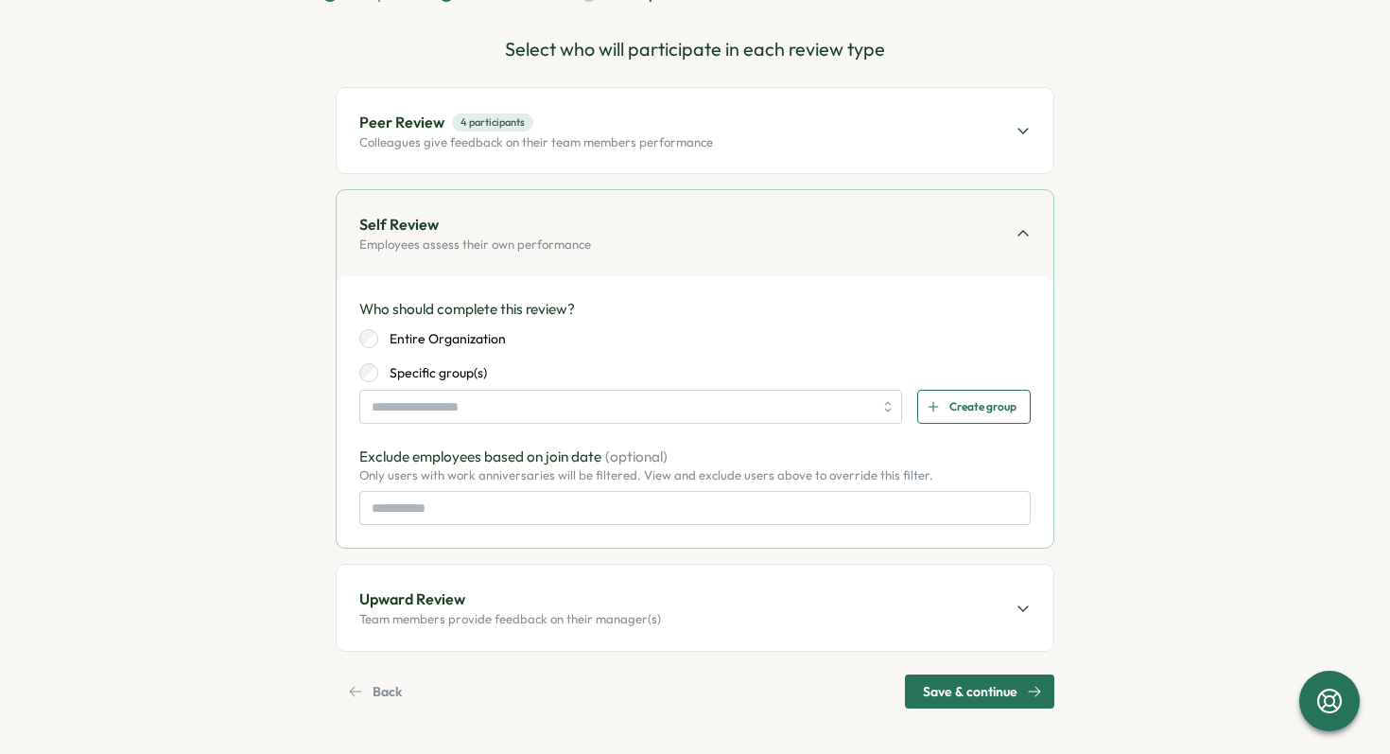
click at [410, 339] on label "Entire Organization" at bounding box center [442, 338] width 128 height 19
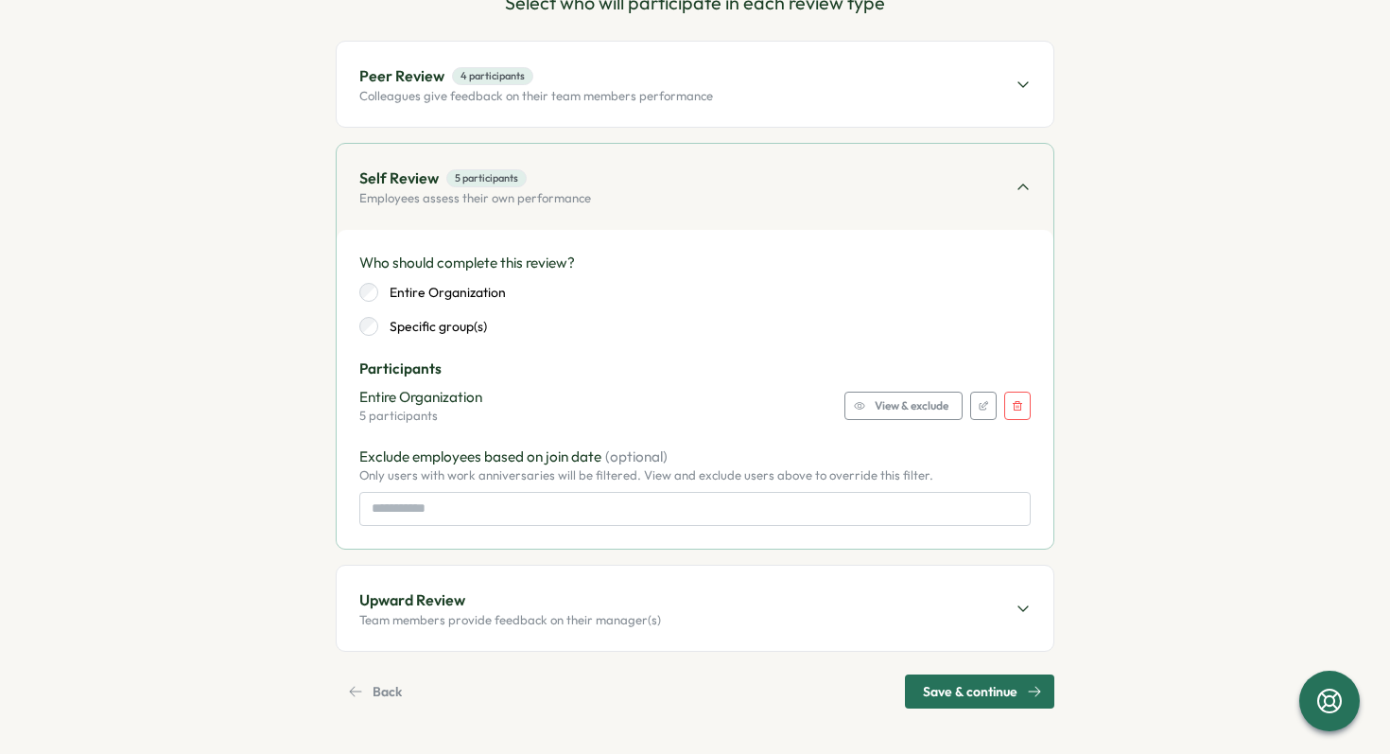
click at [997, 594] on div "Upward Review Team members provide feedback on their manager(s)" at bounding box center [695, 607] width 717 height 85
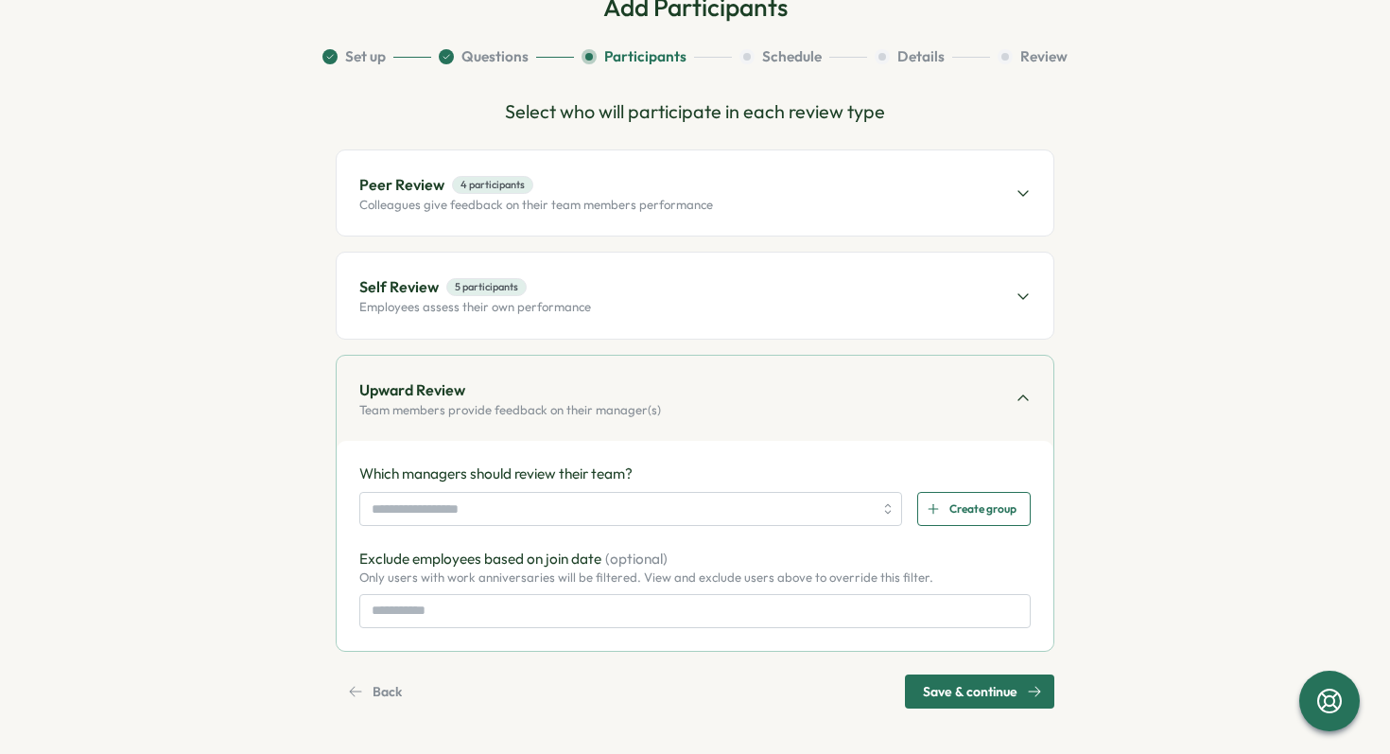
scroll to position [104, 0]
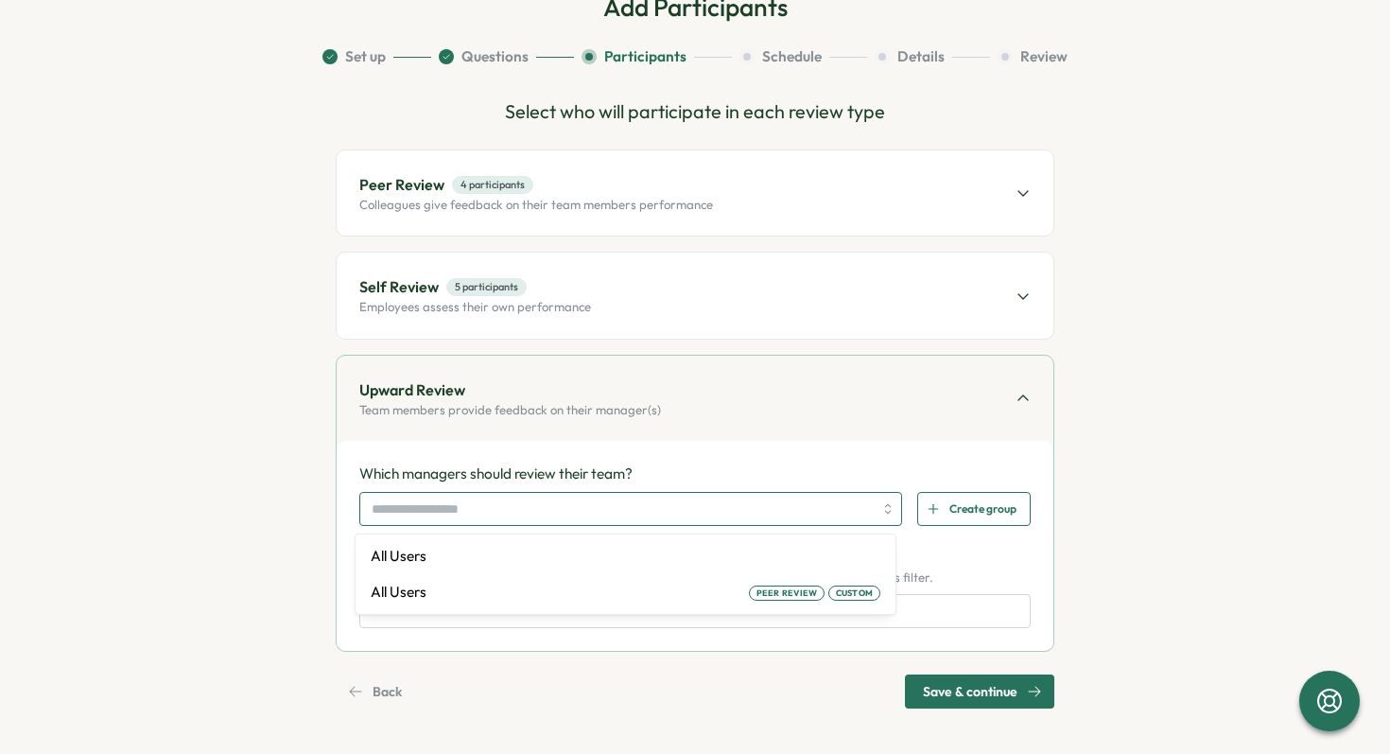
click at [871, 505] on div at bounding box center [630, 509] width 543 height 34
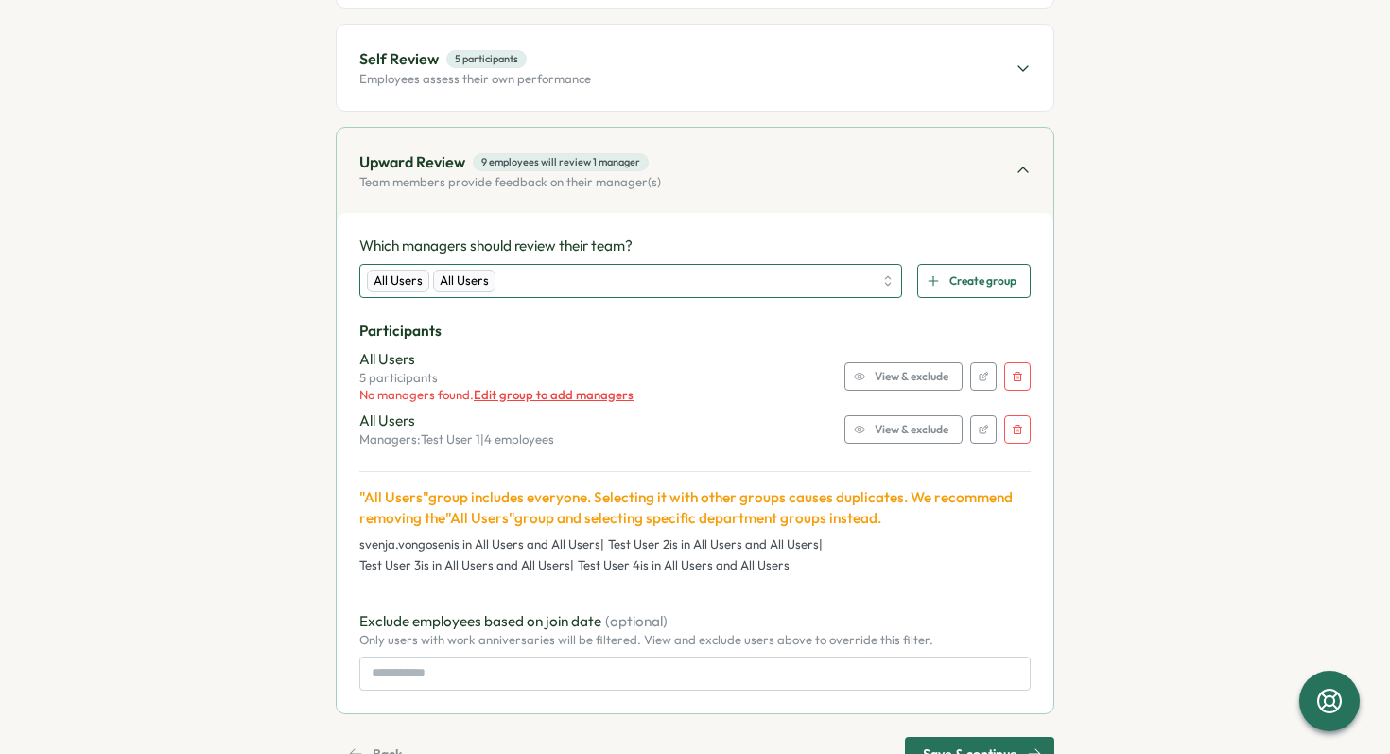
scroll to position [331, 0]
click at [1014, 385] on button "button" at bounding box center [1017, 377] width 26 height 28
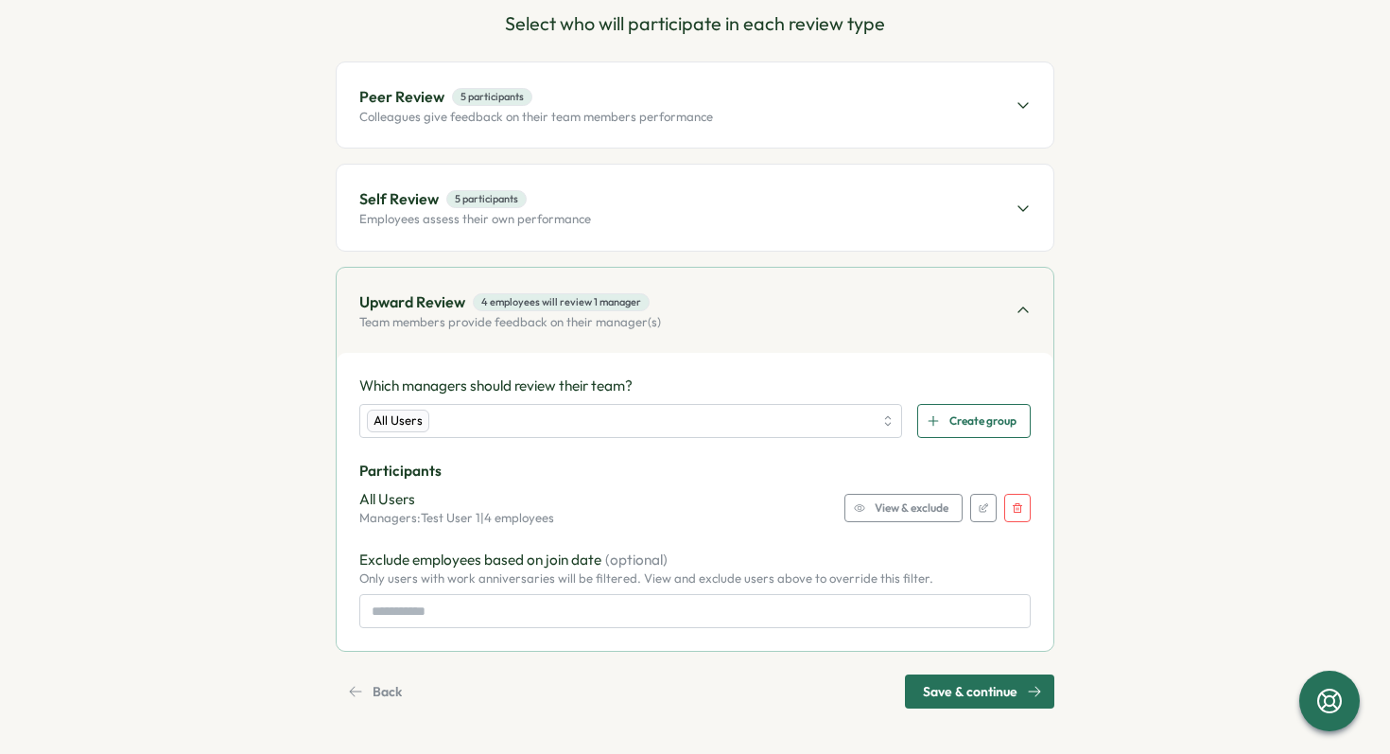
click at [963, 692] on span "Save & continue" at bounding box center [970, 691] width 95 height 32
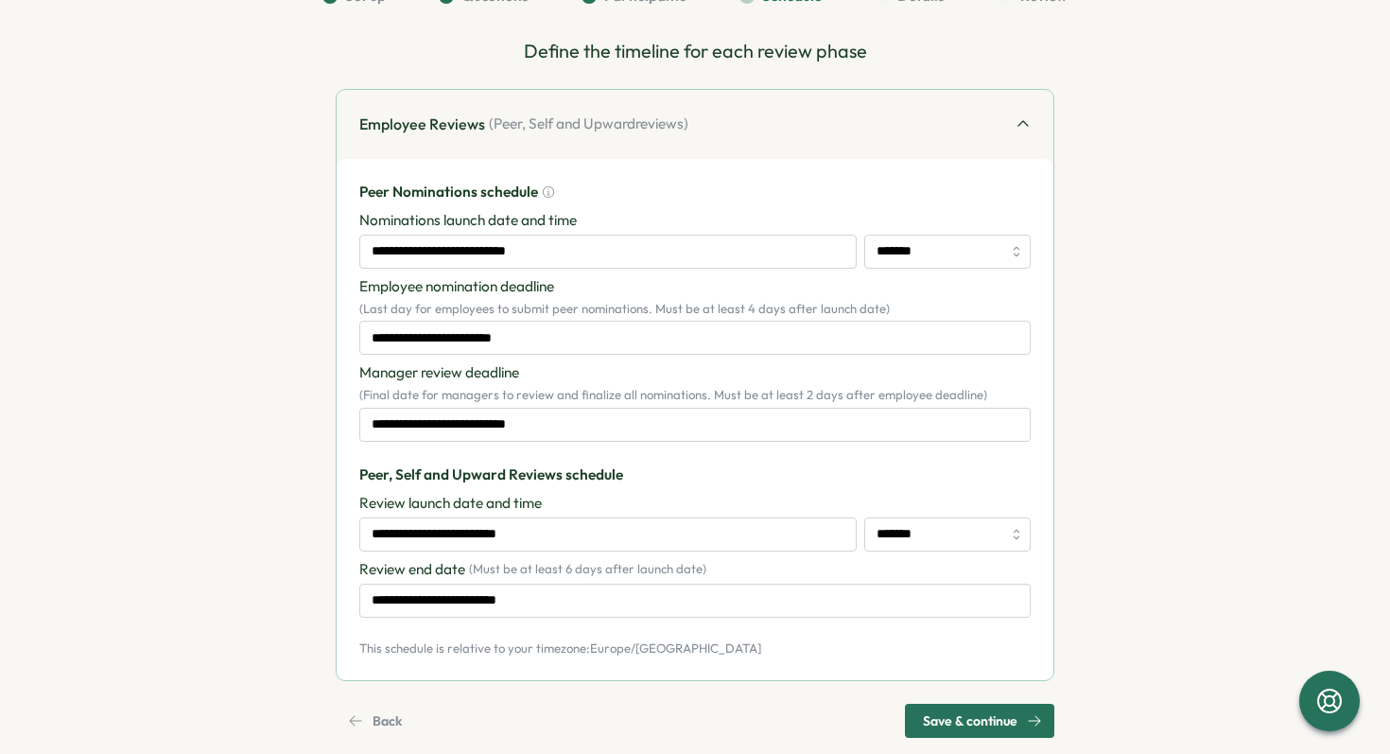
scroll to position [180, 0]
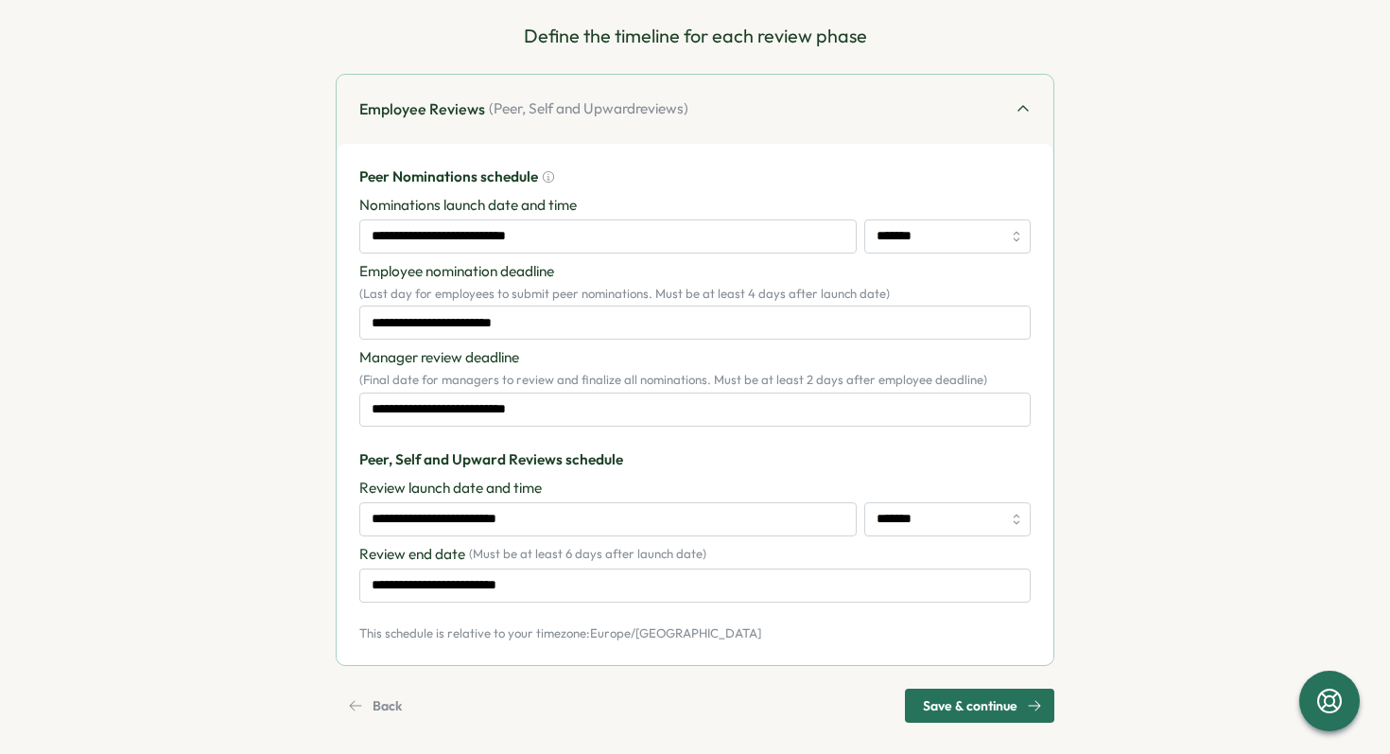
click at [999, 702] on span "Save & continue" at bounding box center [970, 705] width 95 height 32
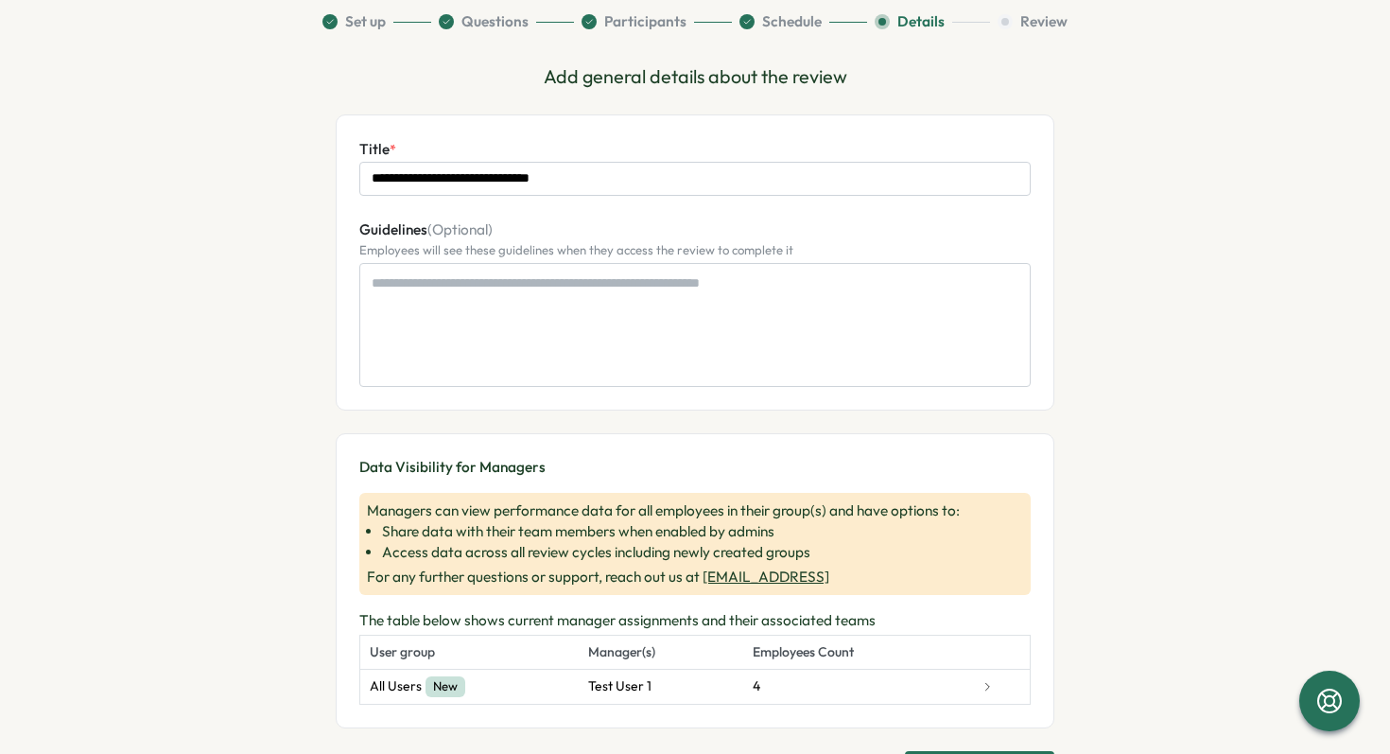
scroll to position [216, 0]
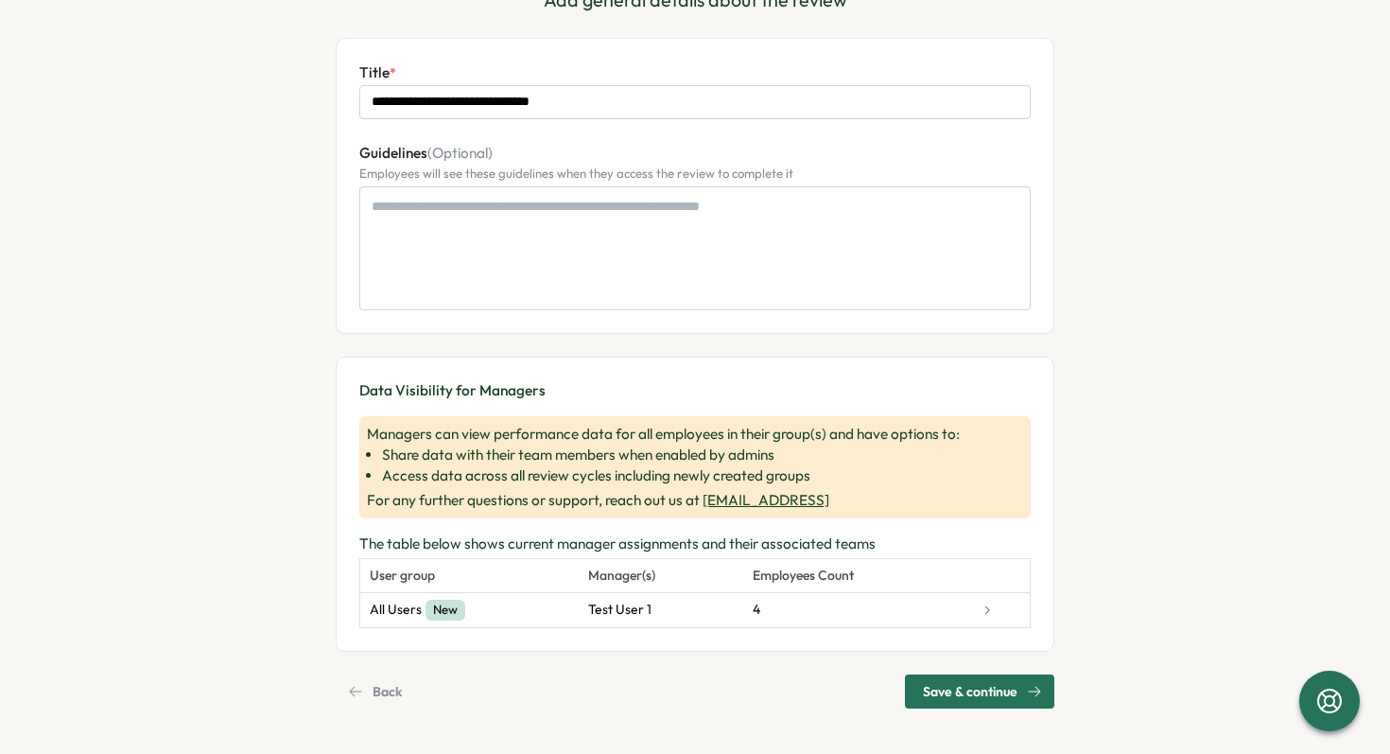
click at [998, 687] on span "Save & continue" at bounding box center [970, 691] width 95 height 32
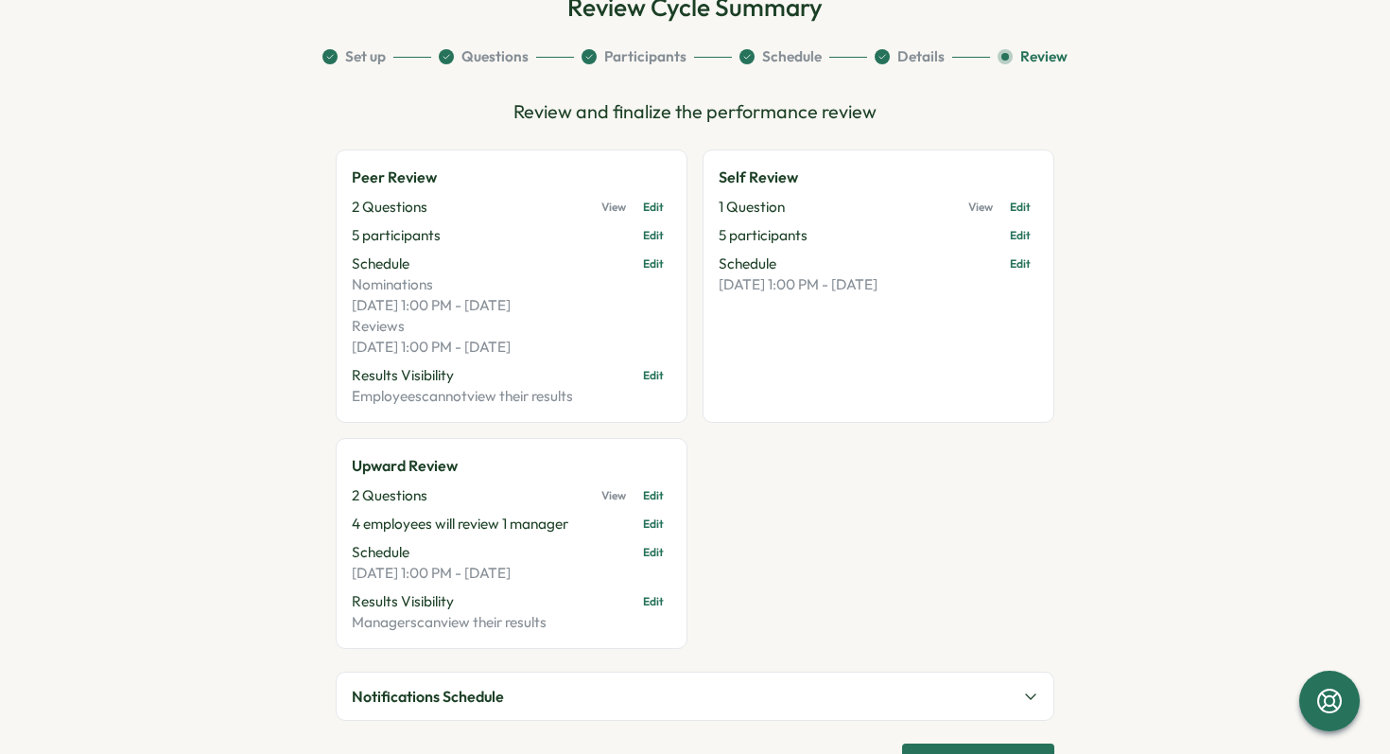
scroll to position [173, 0]
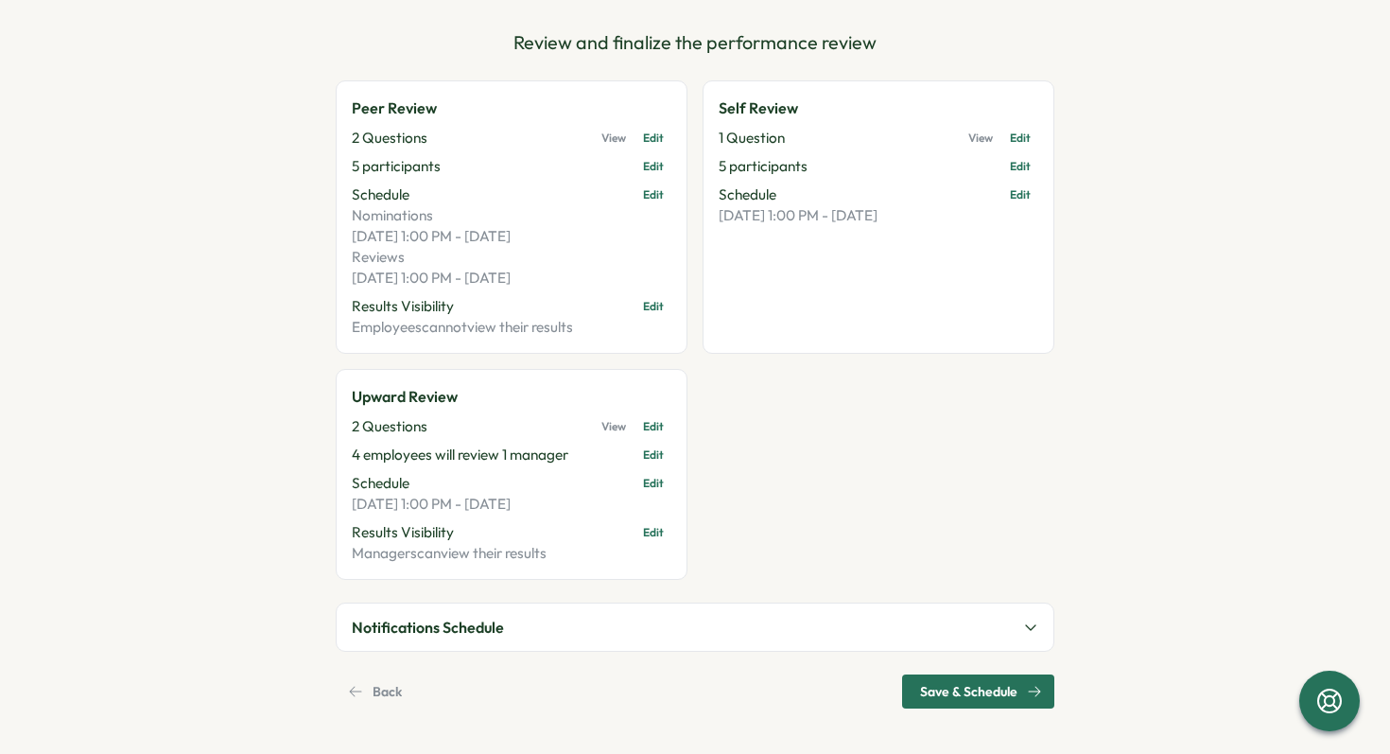
click at [974, 688] on span "Save & Schedule" at bounding box center [968, 691] width 97 height 32
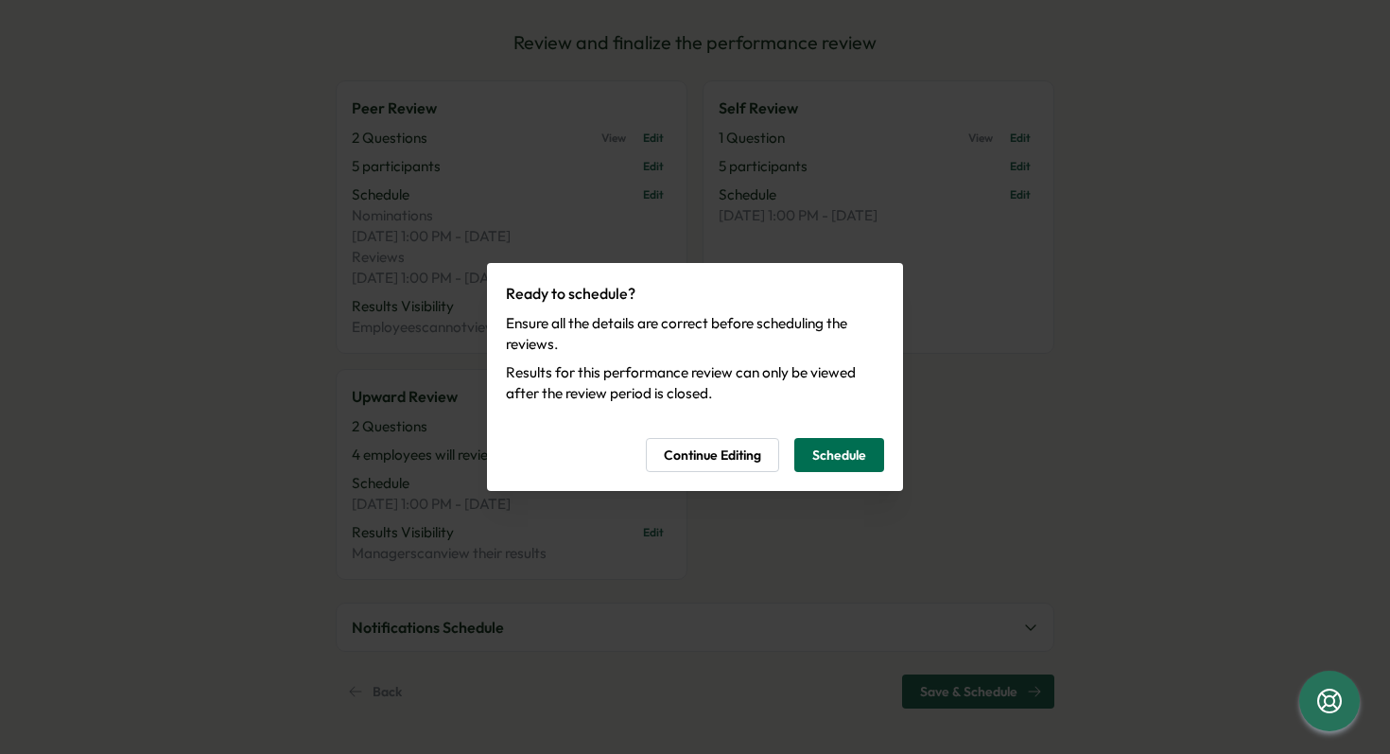
click at [816, 449] on span "Schedule" at bounding box center [839, 455] width 54 height 32
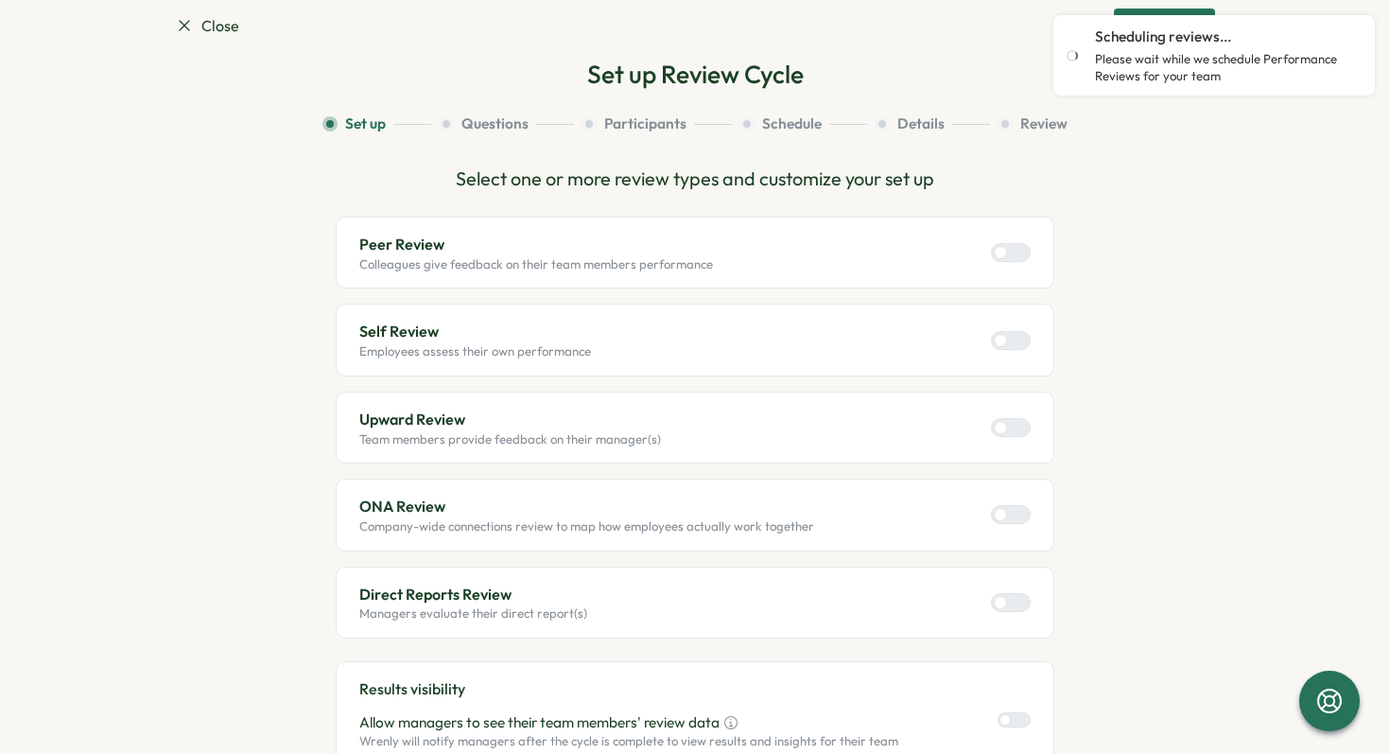
scroll to position [0, 0]
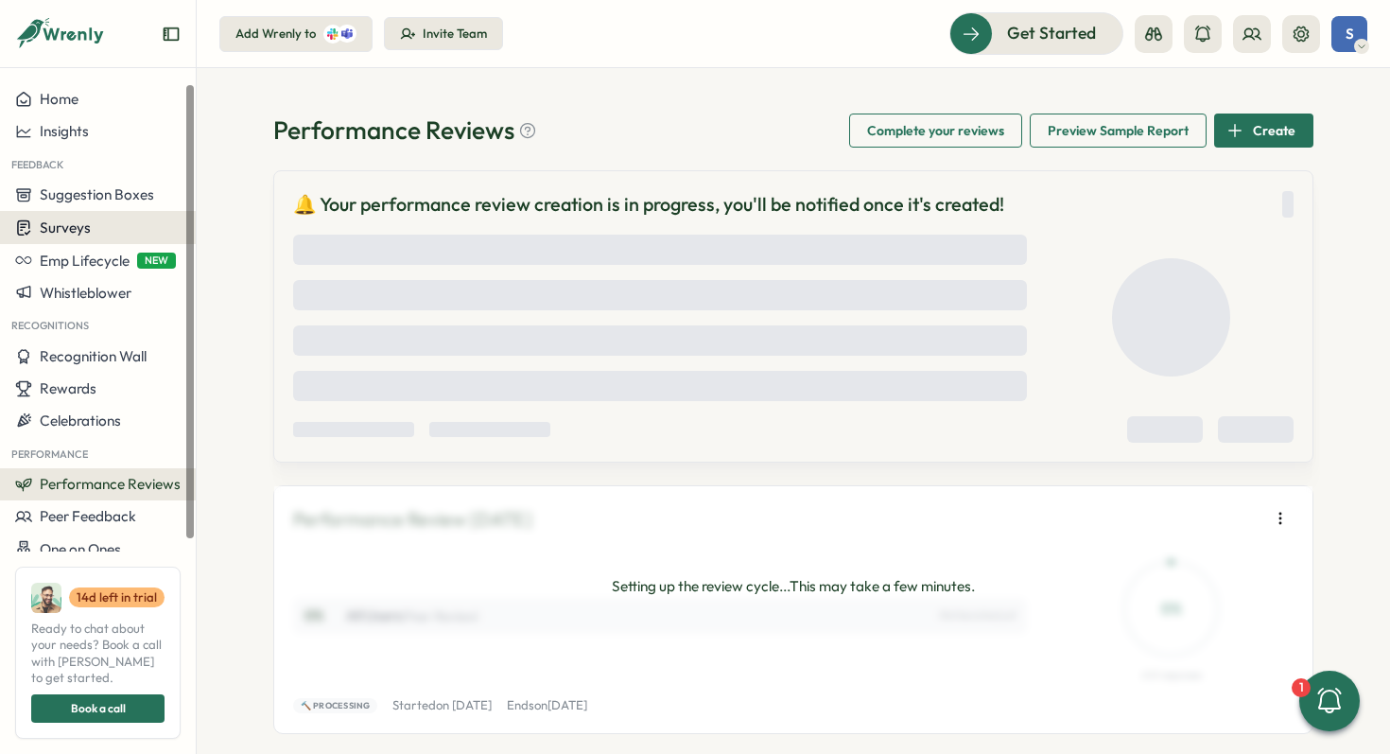
click at [74, 229] on span "Surveys" at bounding box center [65, 227] width 51 height 18
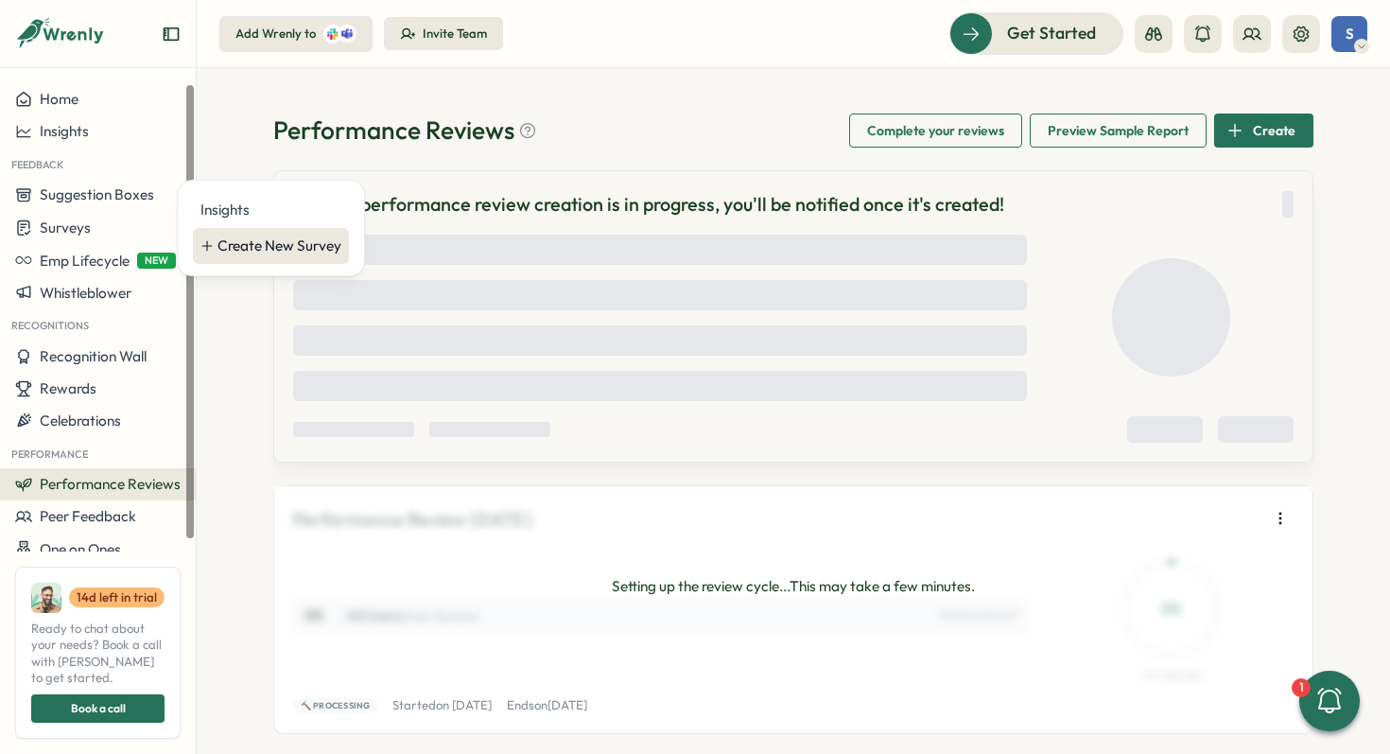
click at [241, 246] on div "Create New Survey" at bounding box center [279, 245] width 124 height 21
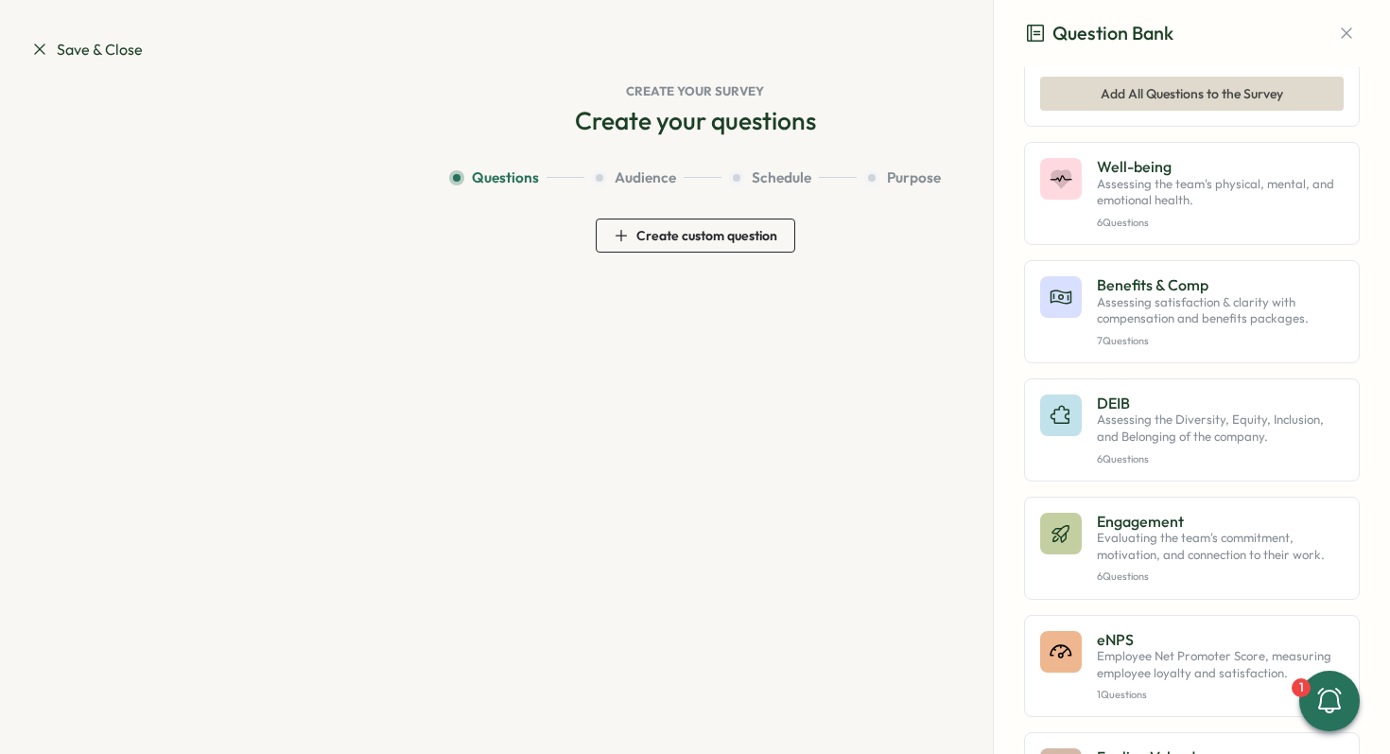
scroll to position [388, 0]
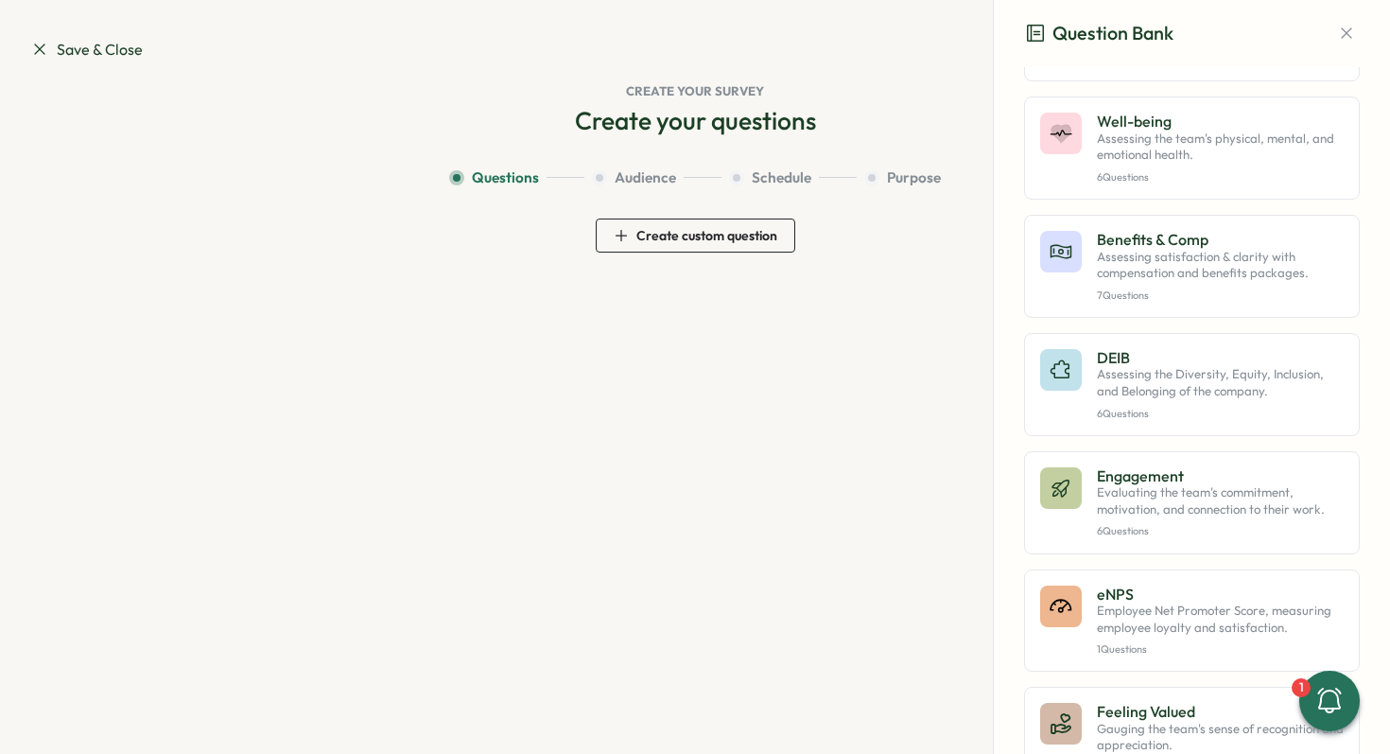
click at [691, 239] on span "Create custom question" at bounding box center [706, 235] width 141 height 13
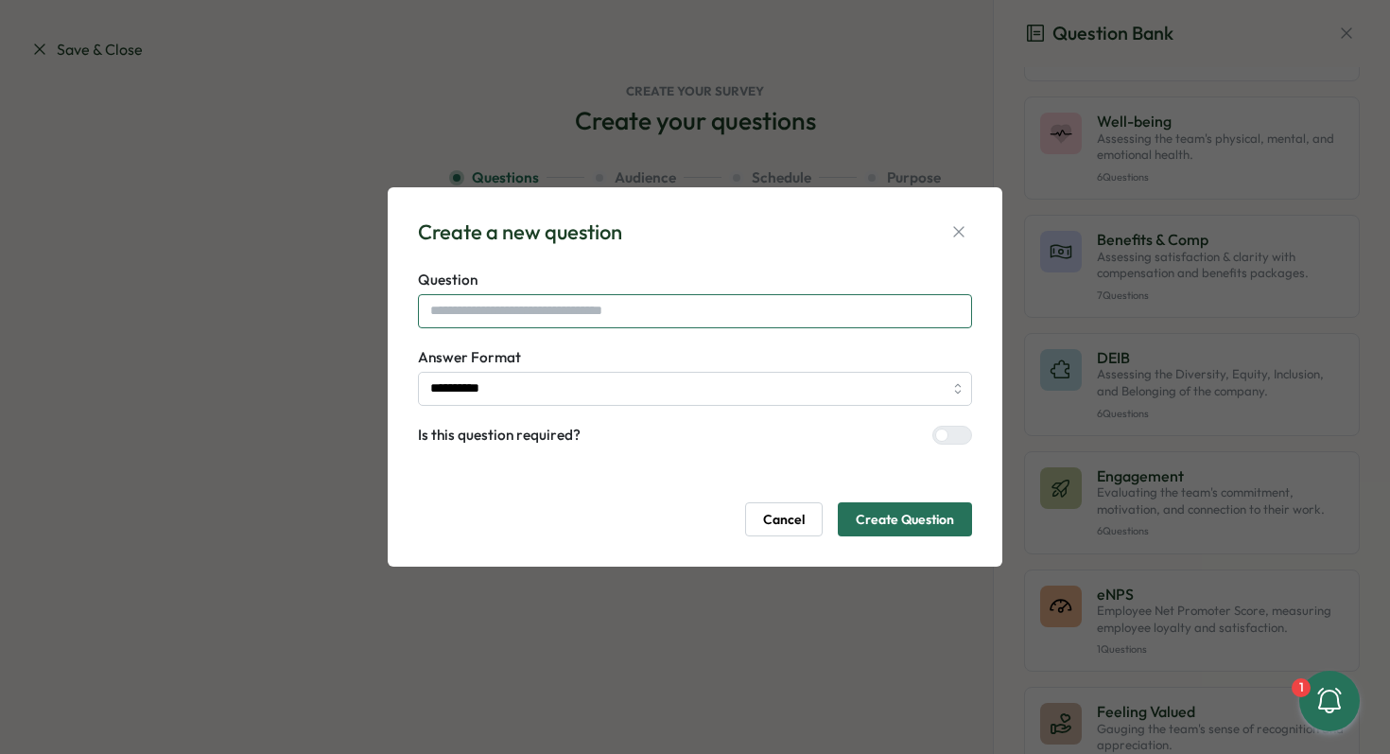
click at [726, 303] on input "text" at bounding box center [695, 311] width 554 height 34
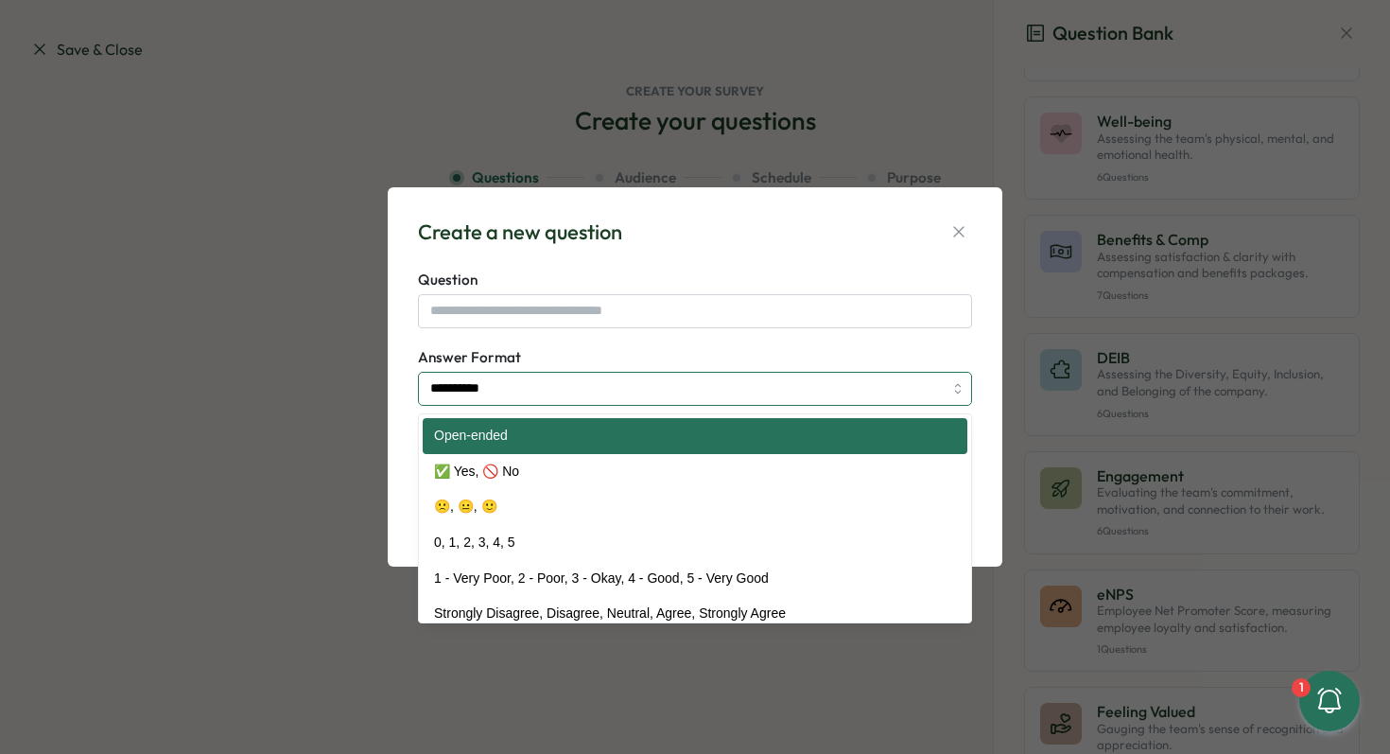
click at [736, 389] on input "**********" at bounding box center [695, 389] width 554 height 34
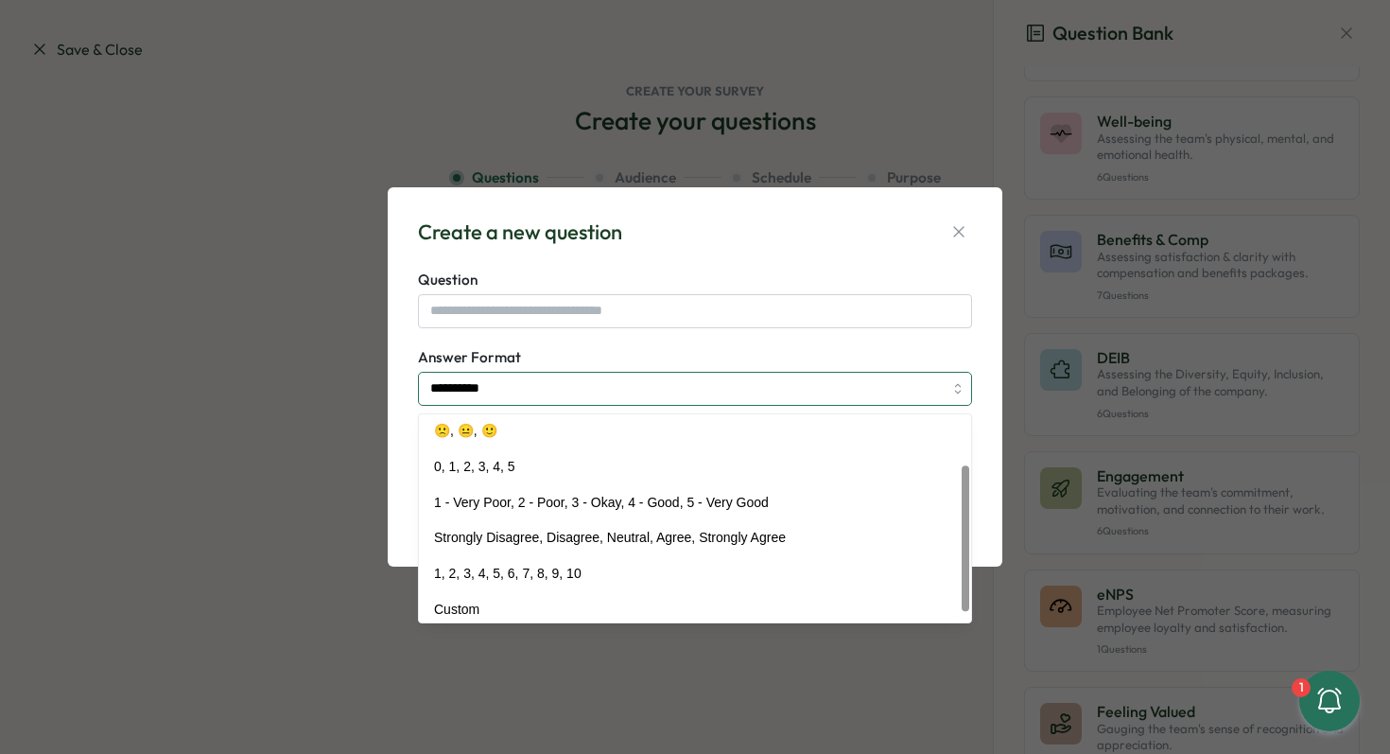
scroll to position [84, 0]
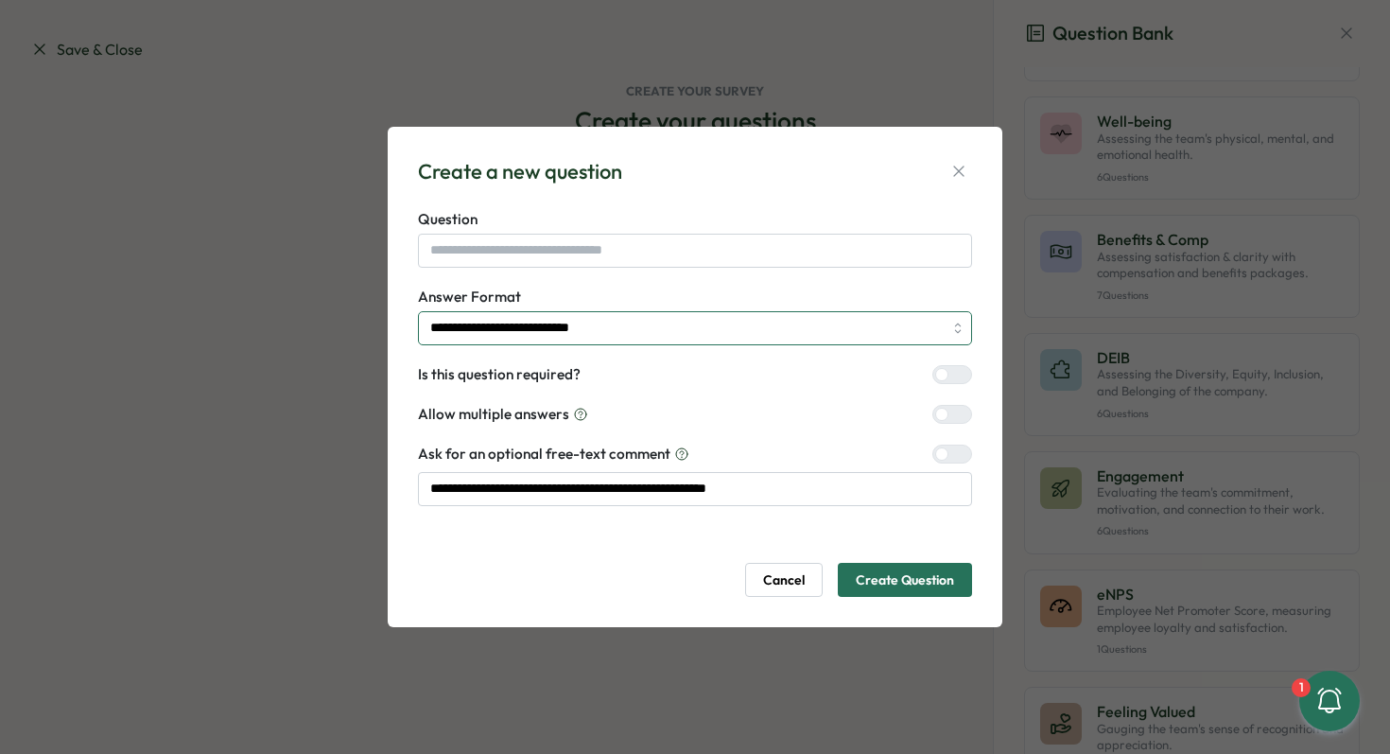
click at [631, 329] on input "**********" at bounding box center [695, 328] width 554 height 34
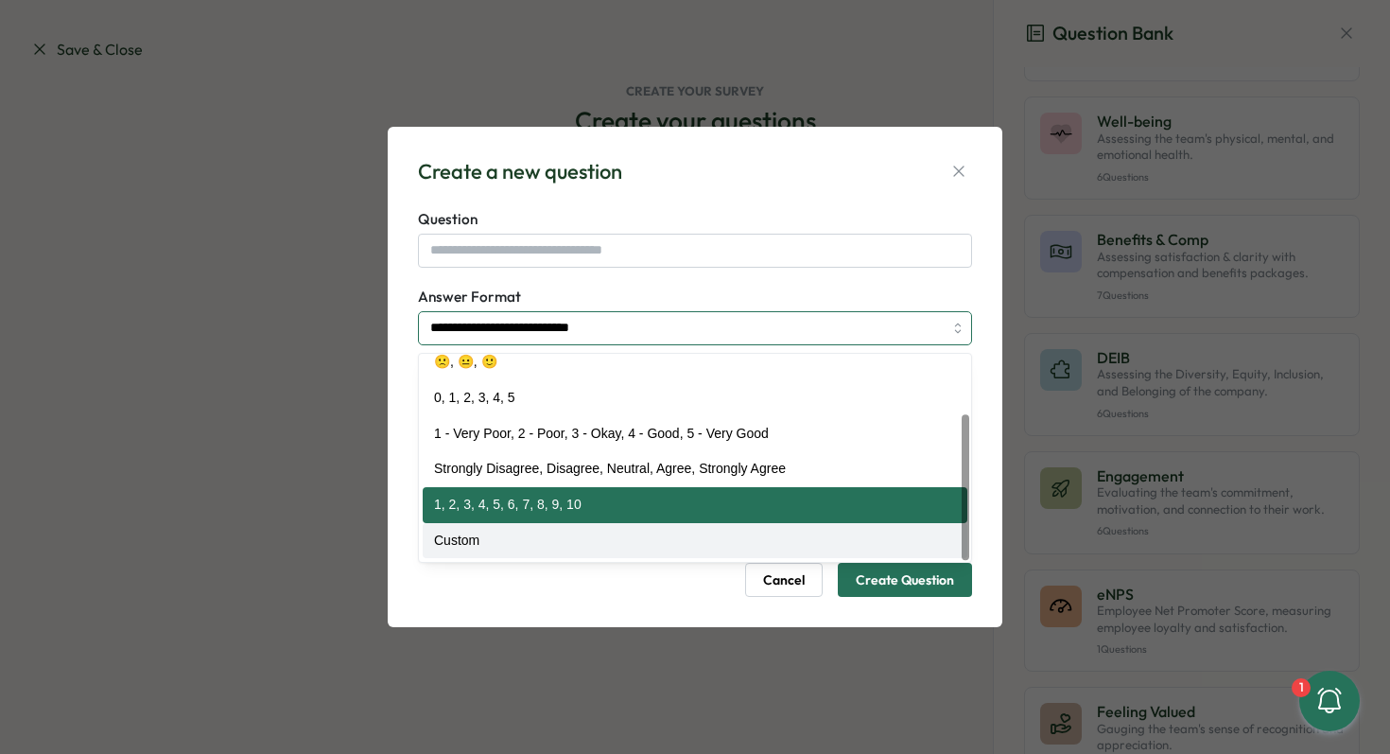
type input "******"
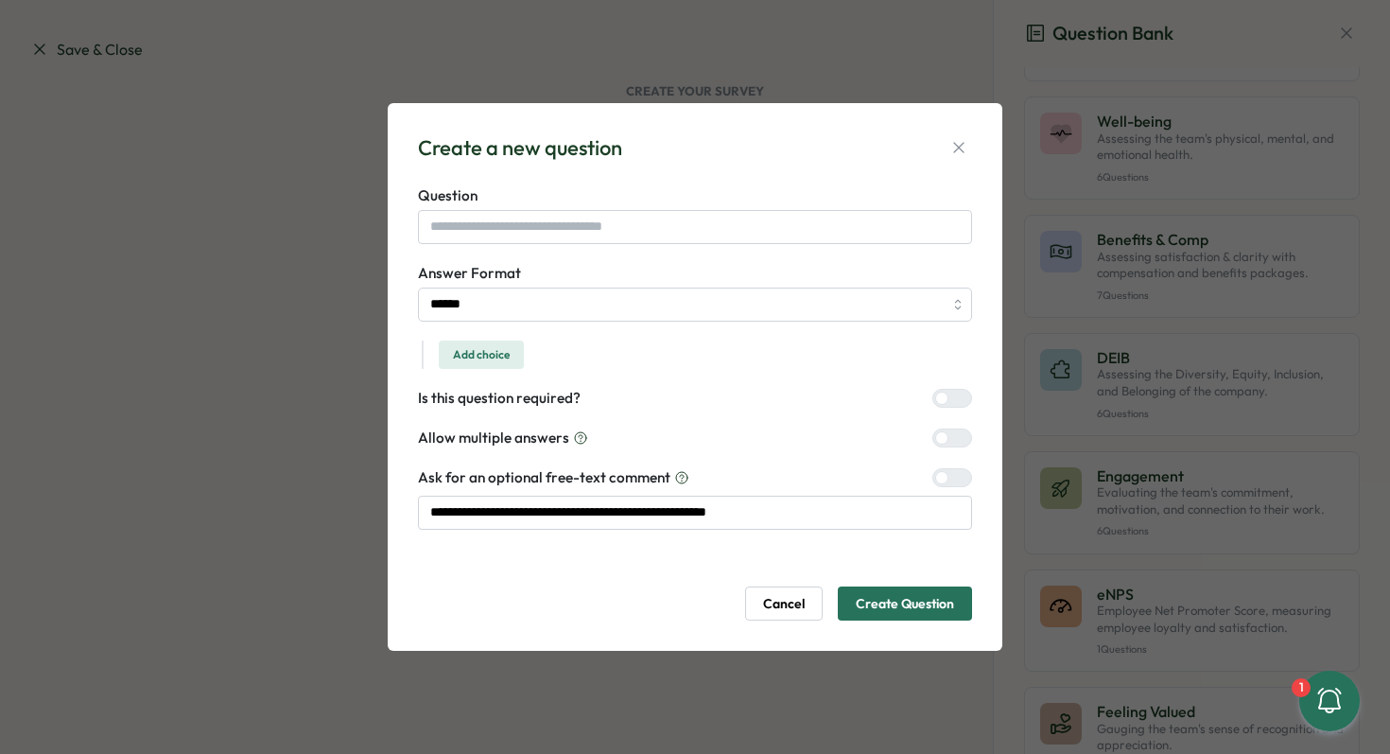
click at [490, 356] on span "Add choice" at bounding box center [481, 354] width 57 height 26
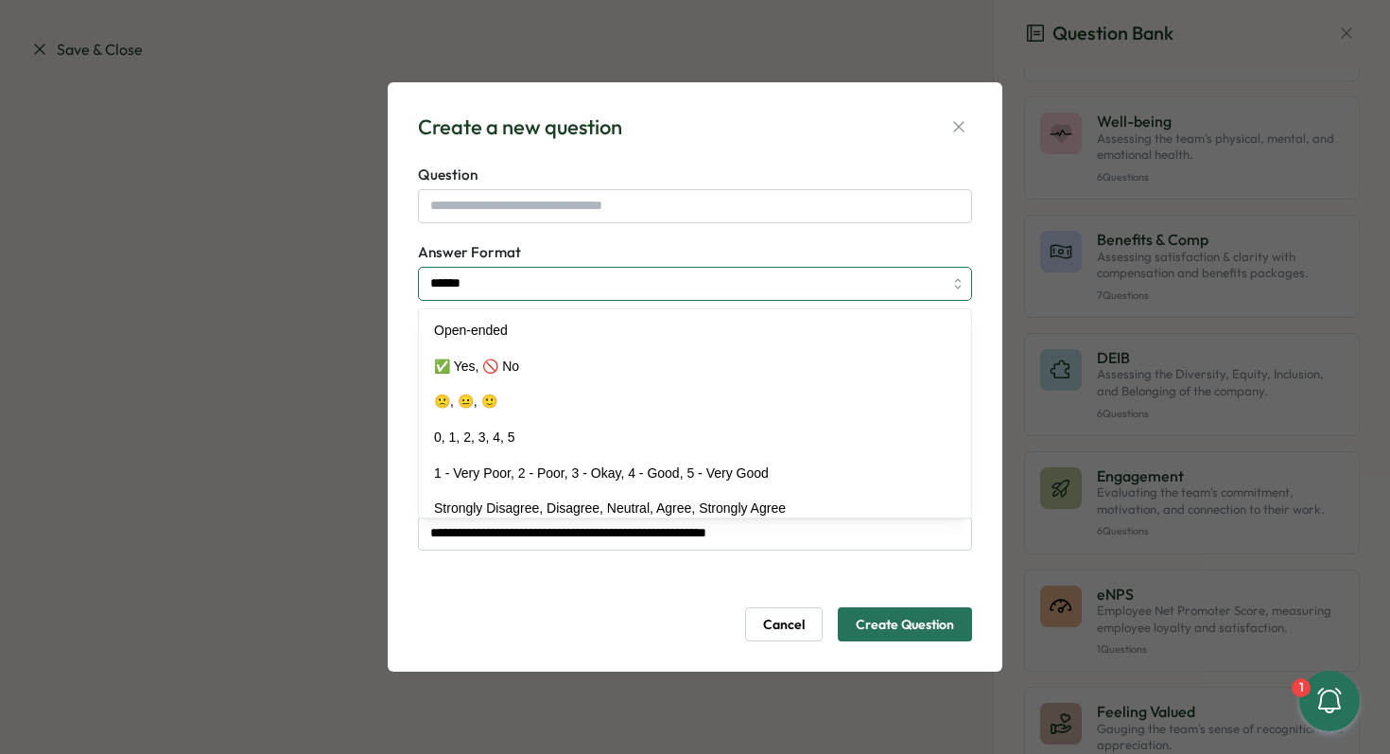
click at [510, 285] on input "******" at bounding box center [695, 284] width 554 height 34
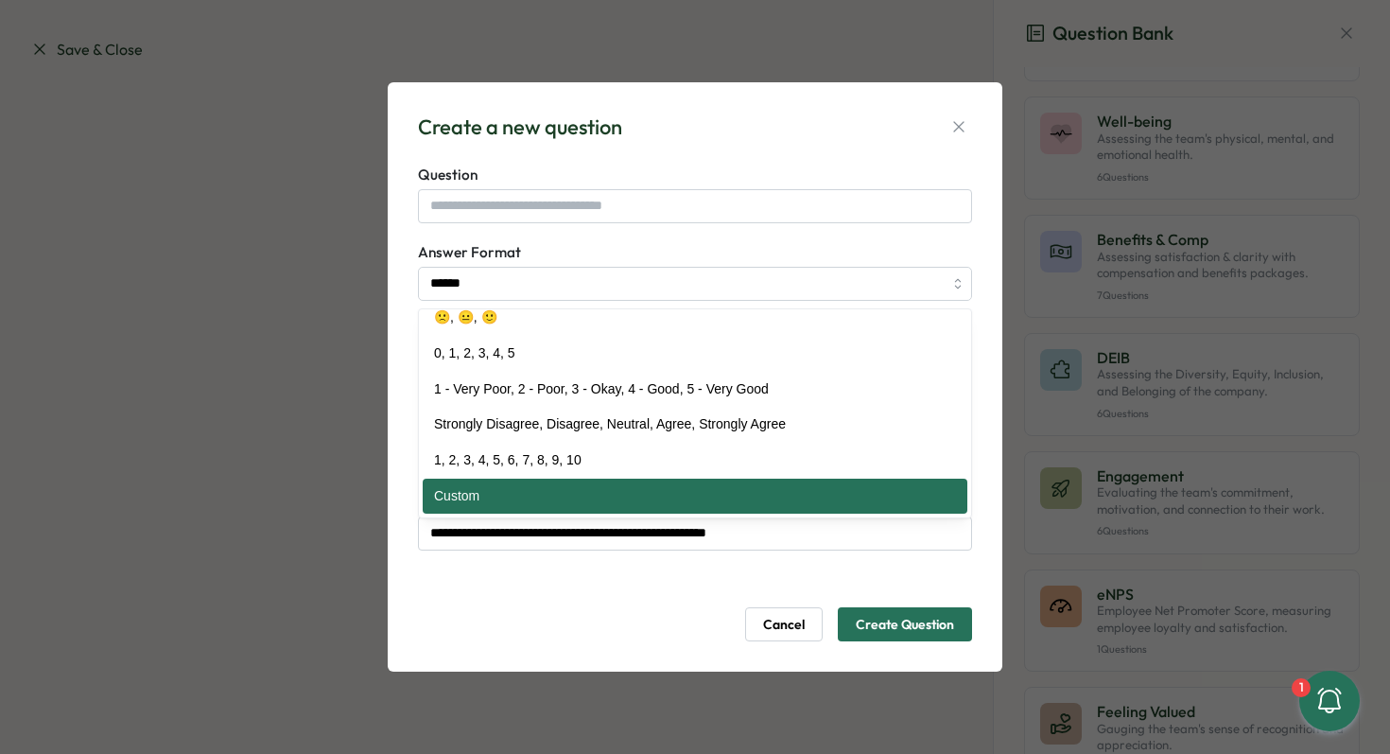
click at [397, 294] on div "**********" at bounding box center [695, 376] width 615 height 589
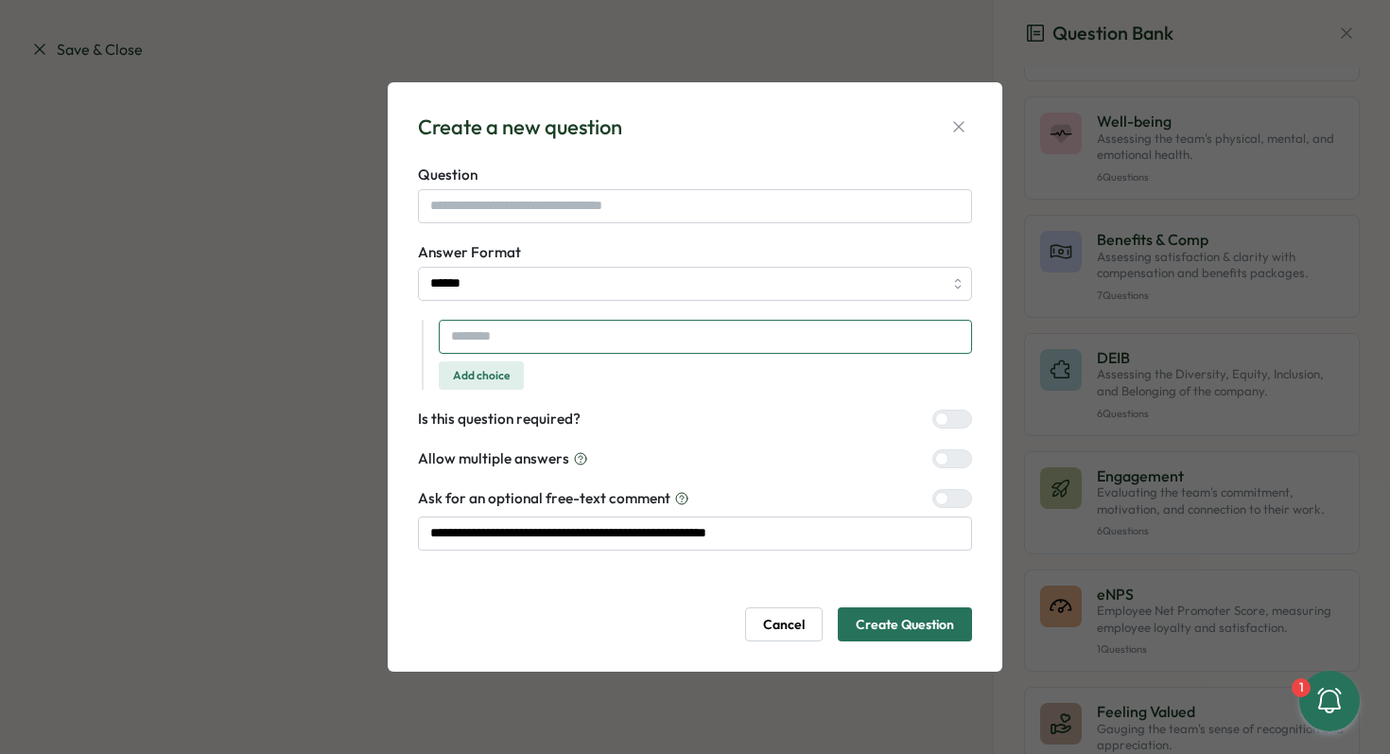
click at [494, 342] on input "text" at bounding box center [705, 337] width 533 height 34
type input "*"
click at [491, 381] on span "Add choice" at bounding box center [481, 375] width 57 height 26
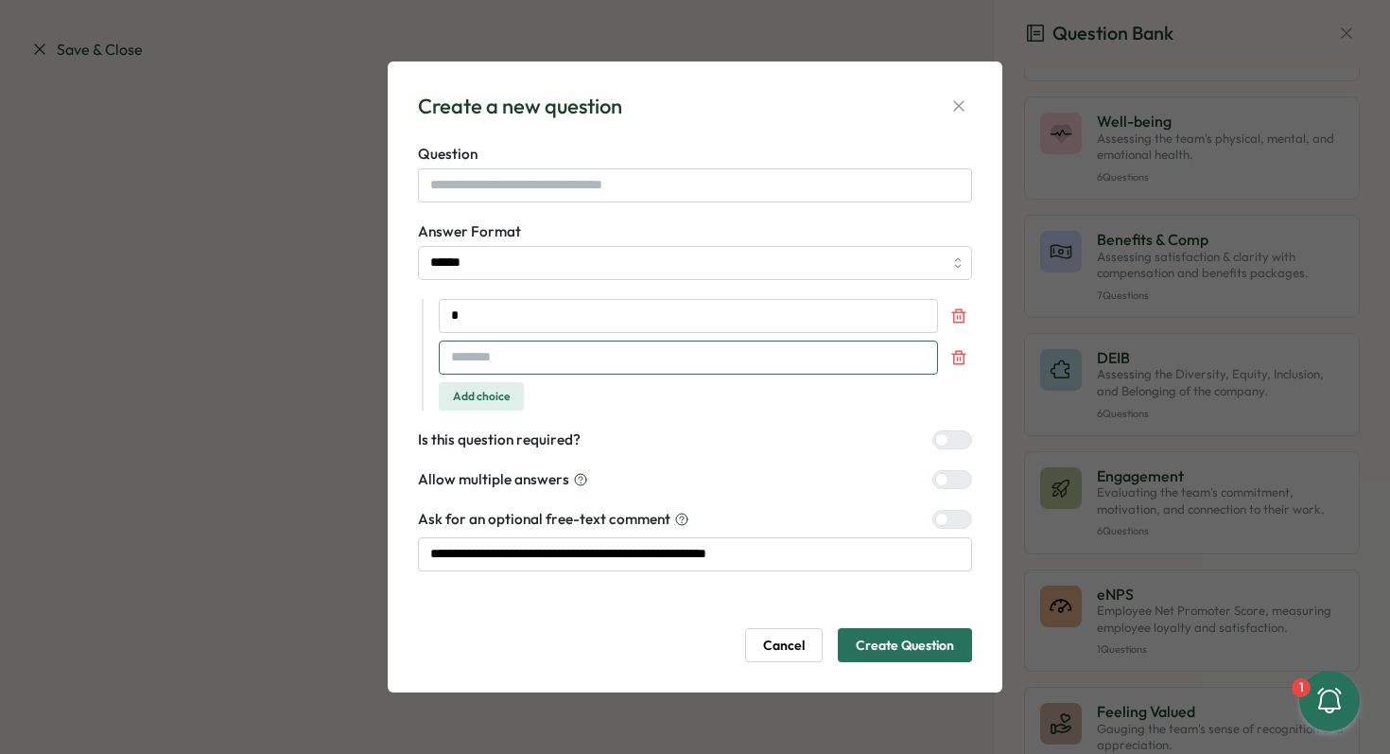
click at [491, 363] on input "text" at bounding box center [688, 357] width 499 height 34
type input "*"
click at [482, 391] on span "Add choice" at bounding box center [481, 396] width 57 height 26
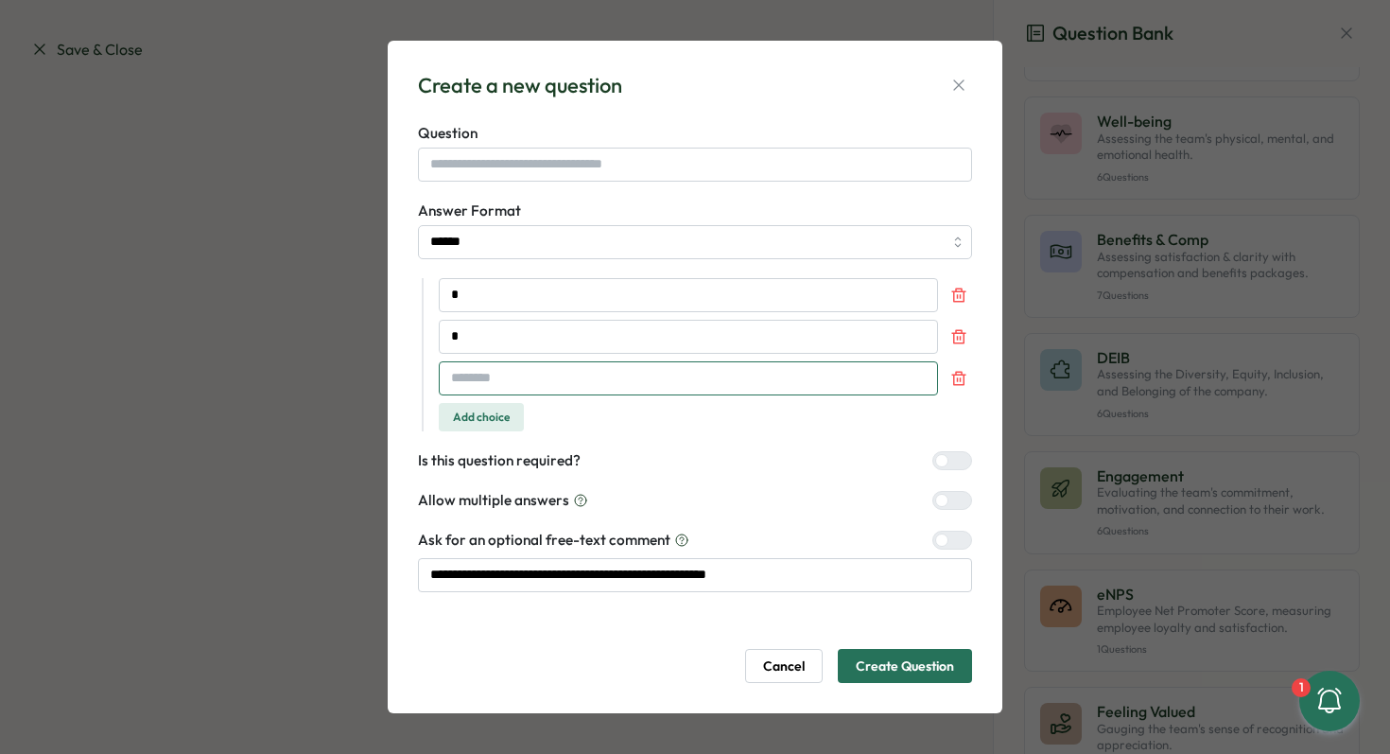
click at [484, 381] on input "text" at bounding box center [688, 378] width 499 height 34
type input "*"
click at [483, 413] on span "Add choice" at bounding box center [481, 417] width 57 height 26
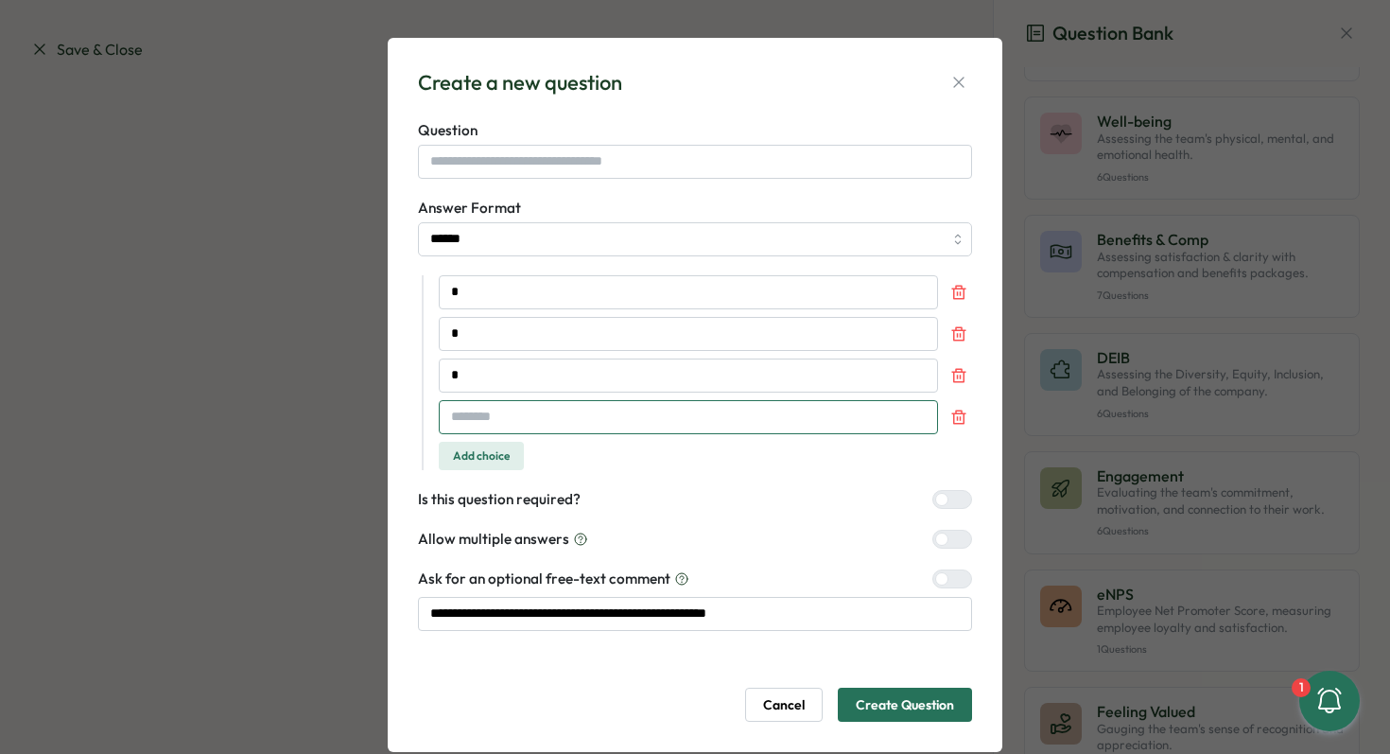
click at [484, 420] on input "text" at bounding box center [688, 417] width 499 height 34
type input "*"
click at [483, 454] on span "Add choice" at bounding box center [481, 456] width 57 height 26
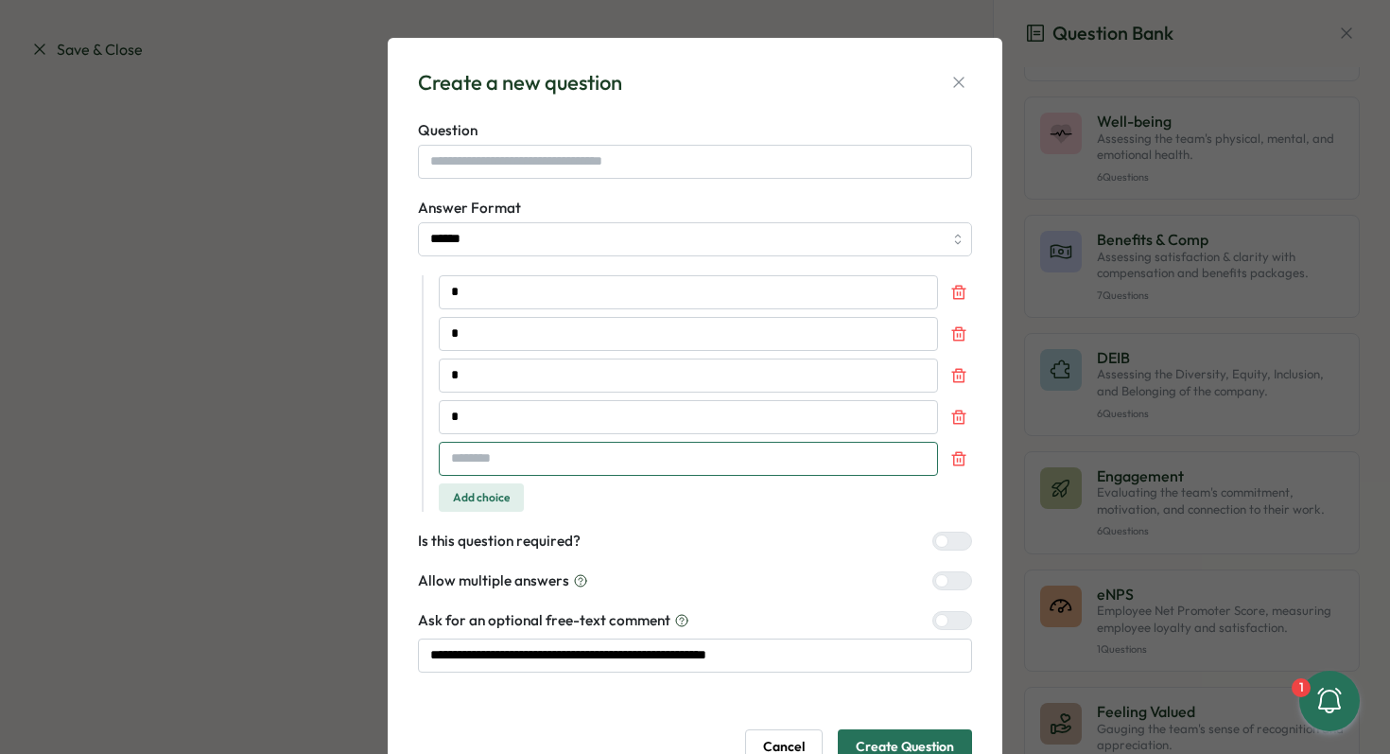
click at [483, 454] on input "text" at bounding box center [688, 459] width 499 height 34
type input "*"
click at [476, 488] on span "Add choice" at bounding box center [481, 497] width 57 height 26
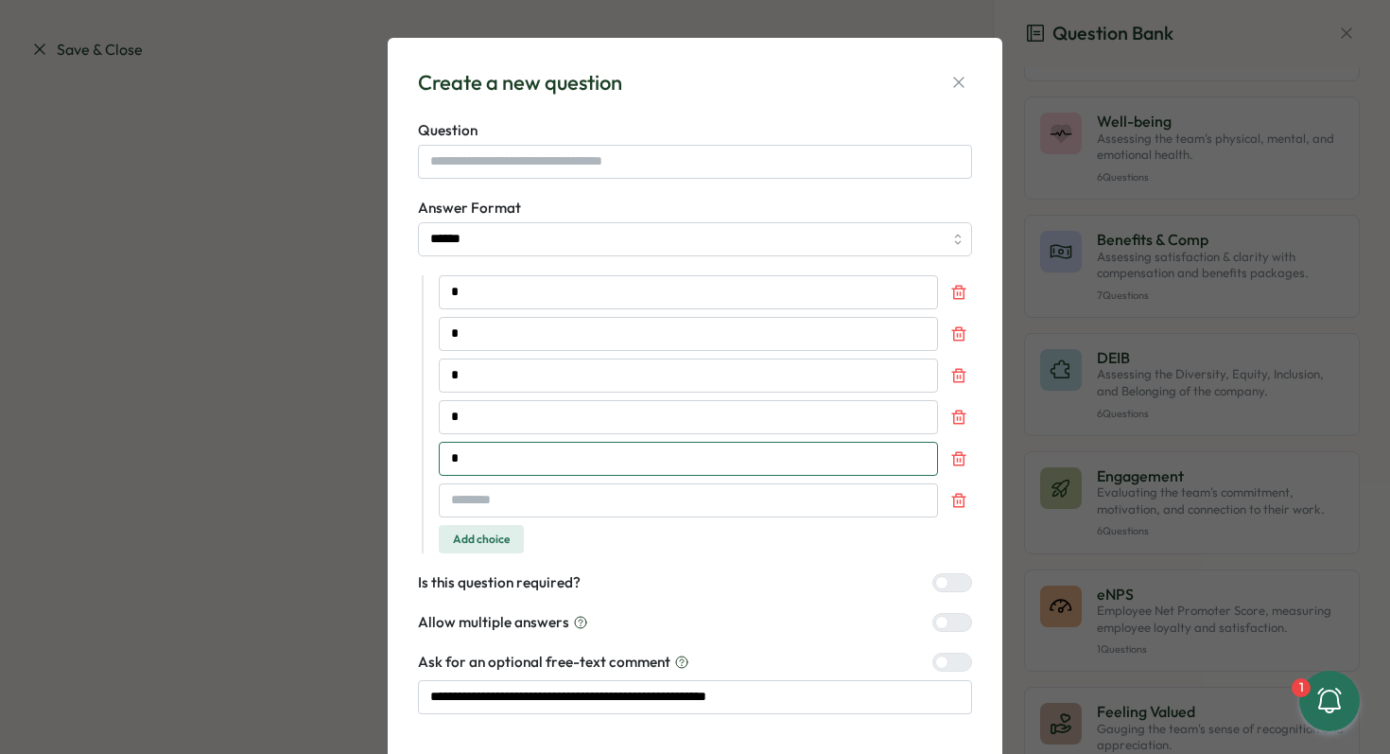
click at [475, 473] on input "*" at bounding box center [688, 459] width 499 height 34
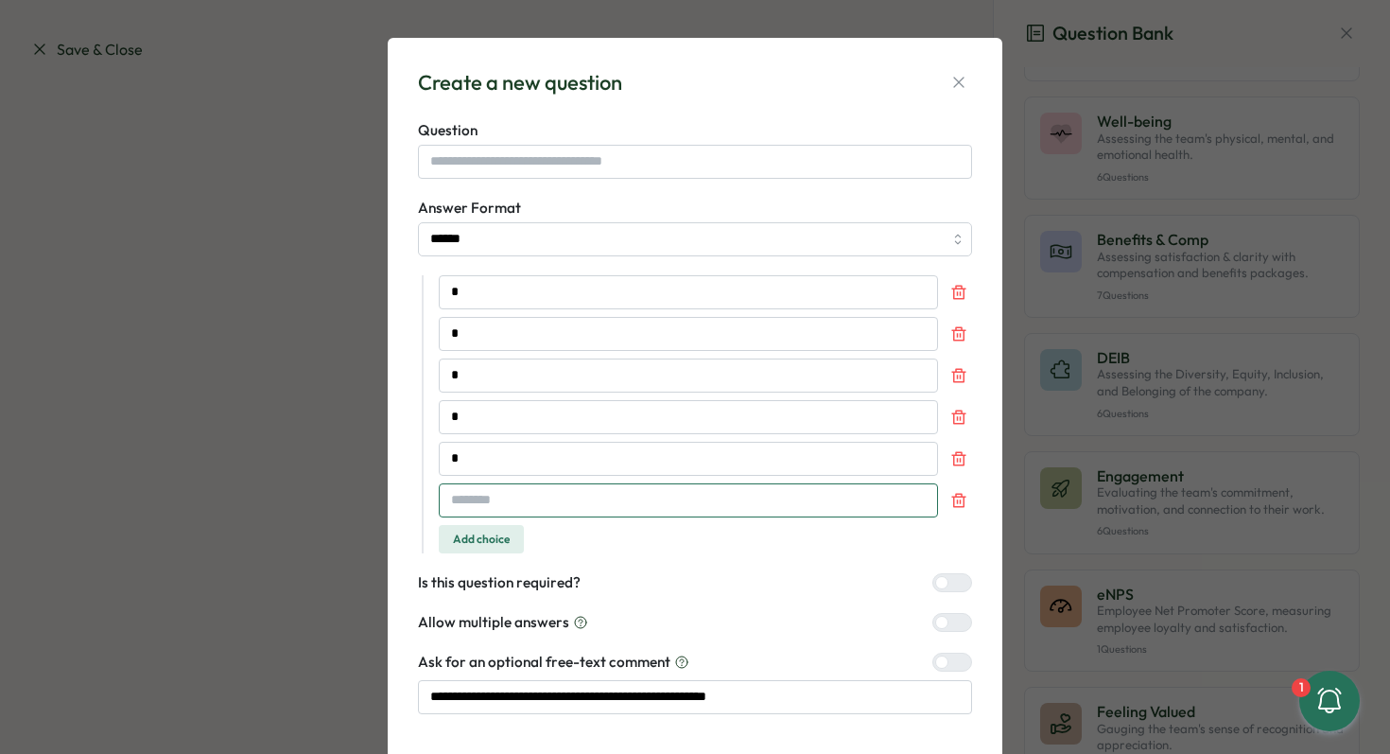
click at [478, 495] on input "text" at bounding box center [688, 500] width 499 height 34
type input "*"
click at [479, 546] on span "Add choice" at bounding box center [481, 539] width 57 height 26
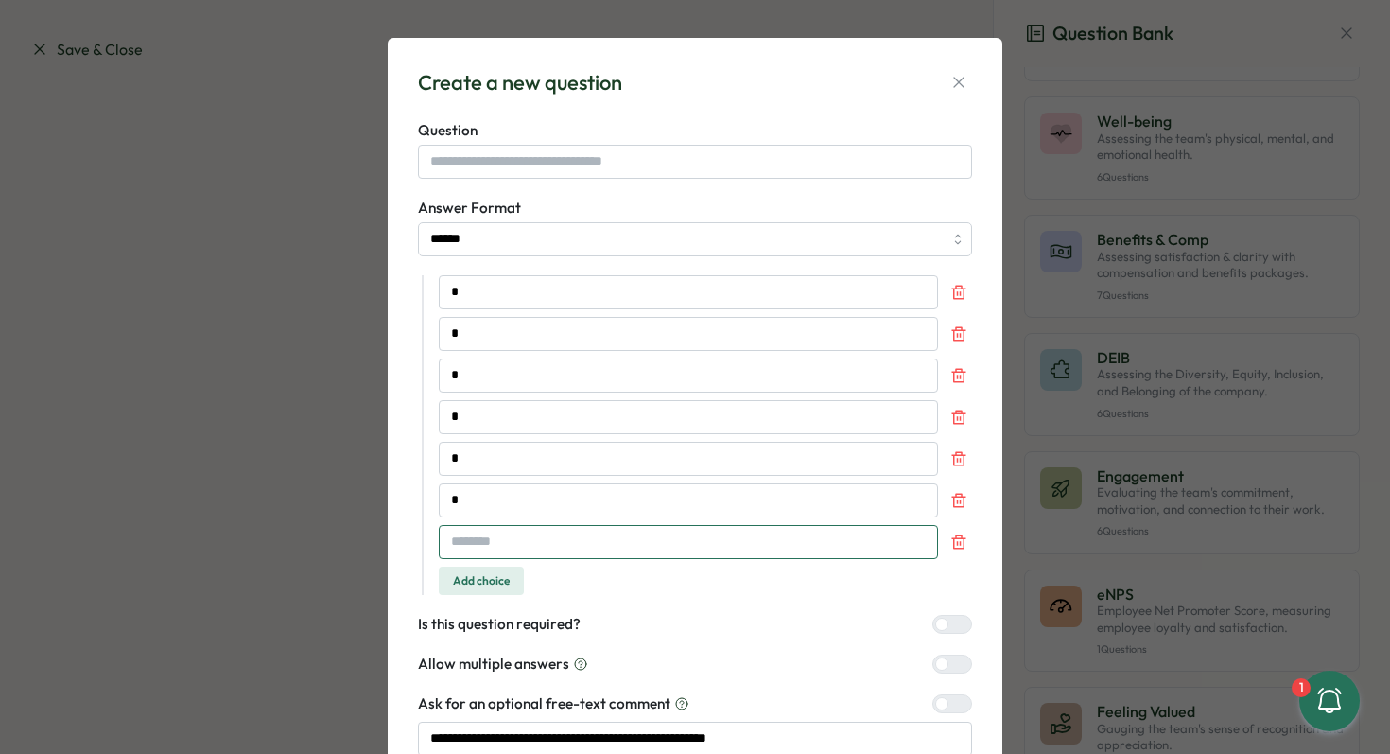
click at [480, 539] on input "text" at bounding box center [688, 542] width 499 height 34
type input "*"
click at [484, 573] on span "Add choice" at bounding box center [481, 580] width 57 height 26
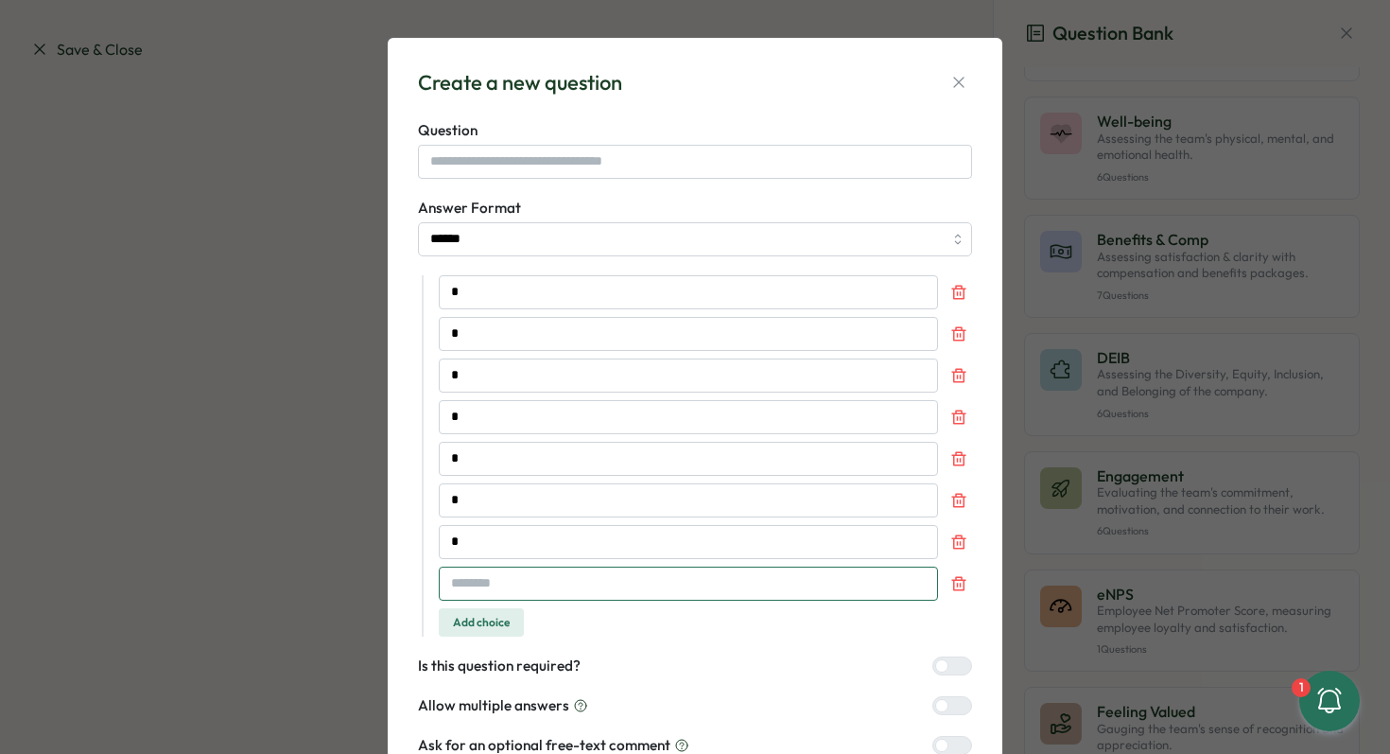
click at [487, 575] on input "text" at bounding box center [688, 583] width 499 height 34
type input "*"
click at [469, 616] on span "Add choice" at bounding box center [481, 622] width 57 height 26
click at [508, 620] on input "text" at bounding box center [688, 625] width 499 height 34
type input "*"
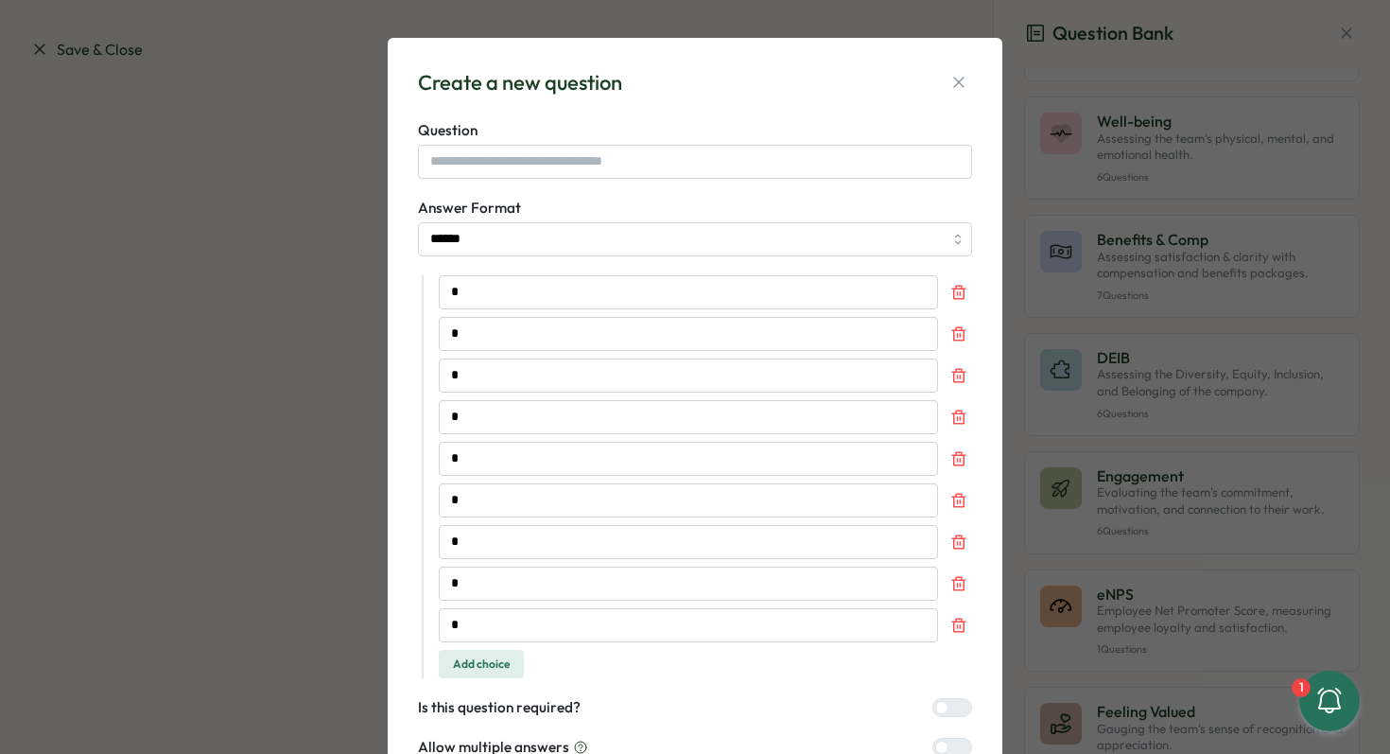
click at [494, 668] on span "Add choice" at bounding box center [481, 664] width 57 height 26
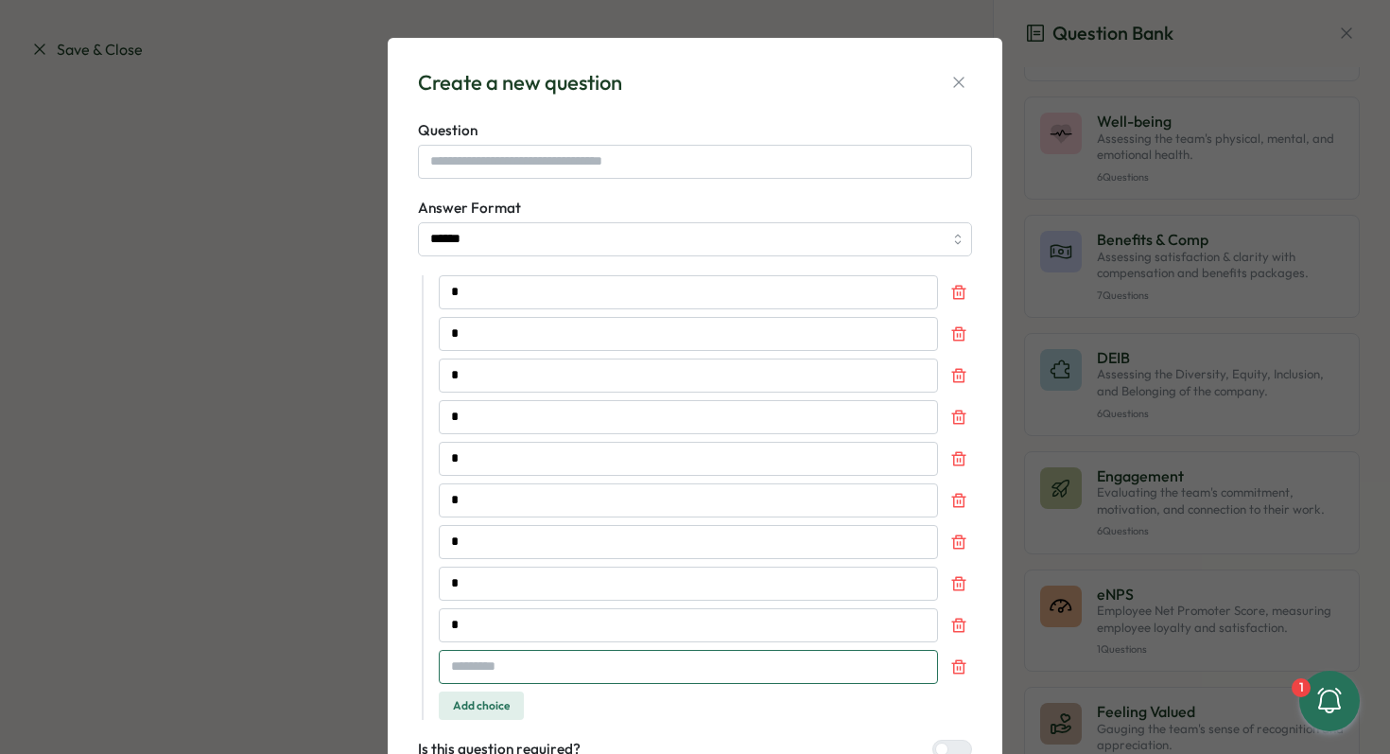
click at [494, 664] on input "text" at bounding box center [688, 667] width 499 height 34
type input "*"
click at [486, 698] on span "Add choice" at bounding box center [481, 705] width 57 height 26
click at [484, 699] on input "text" at bounding box center [688, 708] width 499 height 34
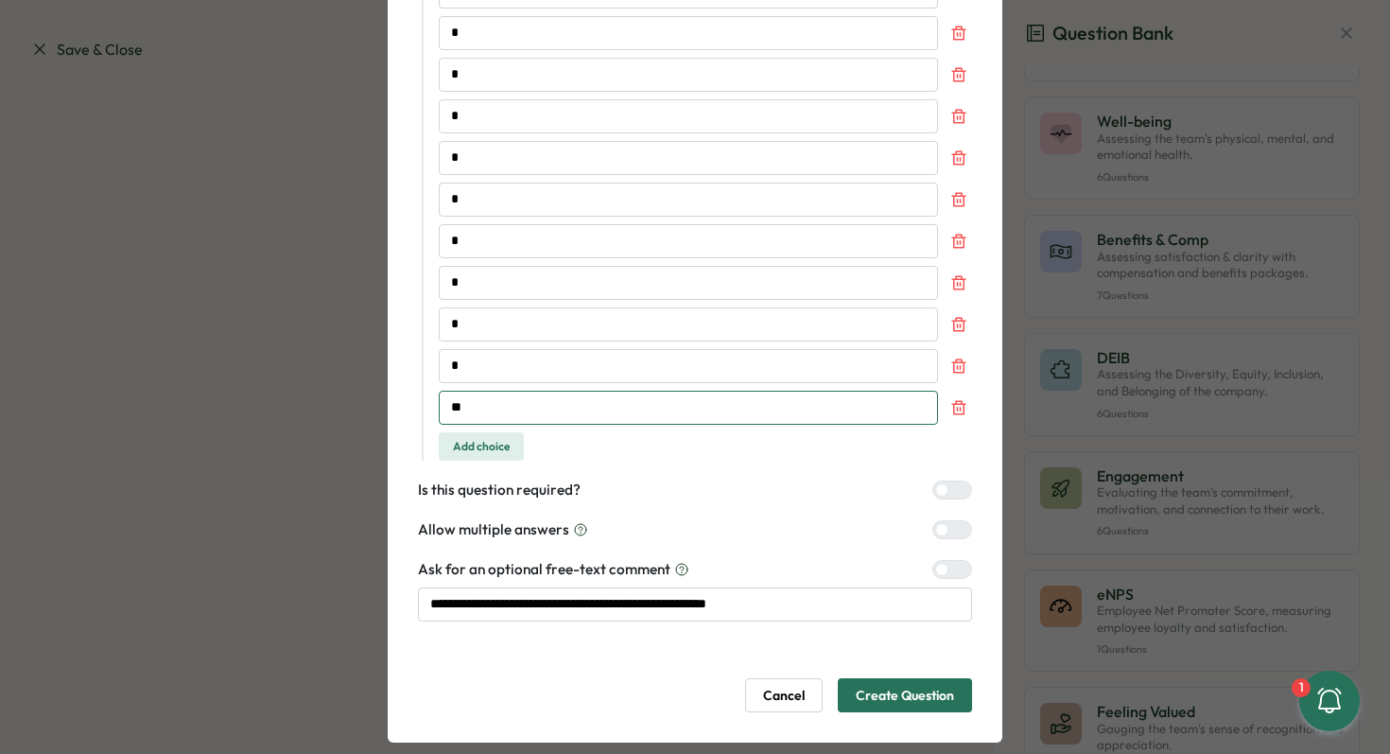
scroll to position [0, 0]
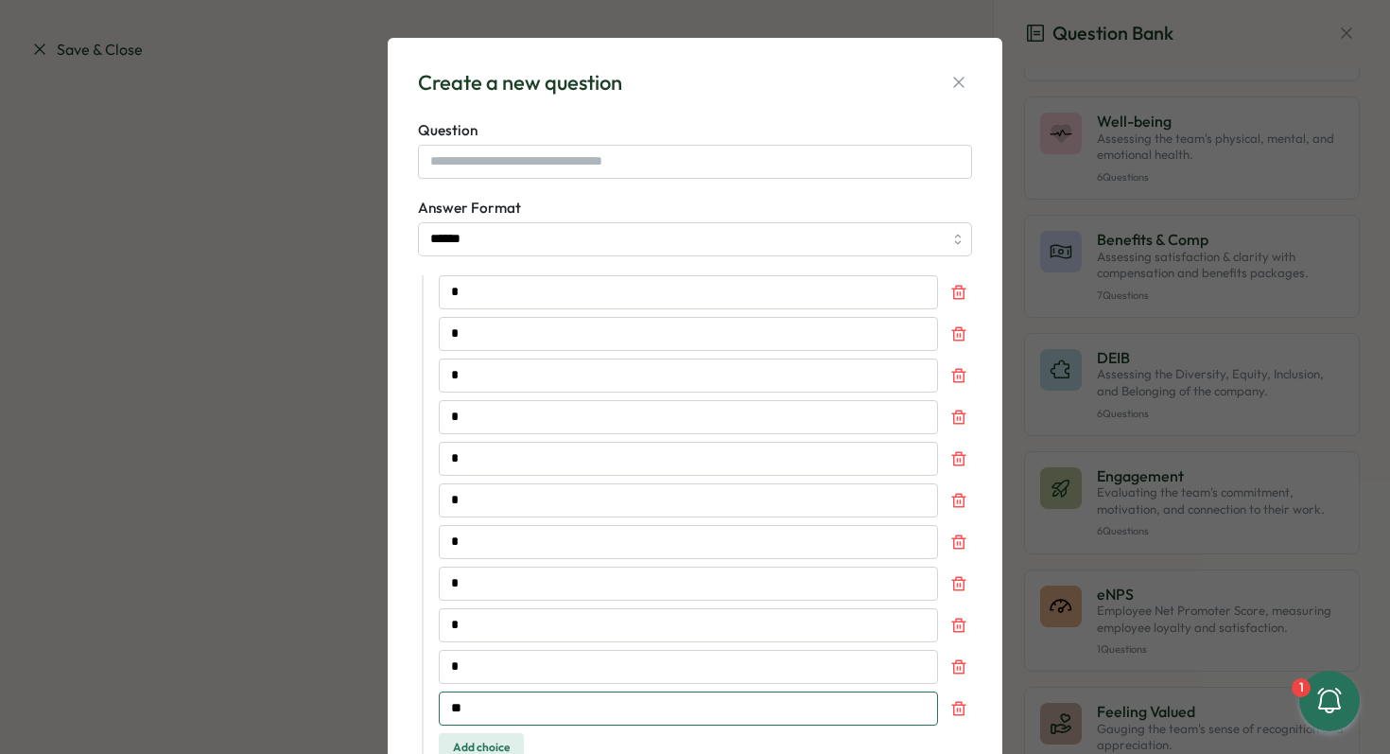
type input "**"
click at [465, 154] on input "text" at bounding box center [695, 162] width 554 height 34
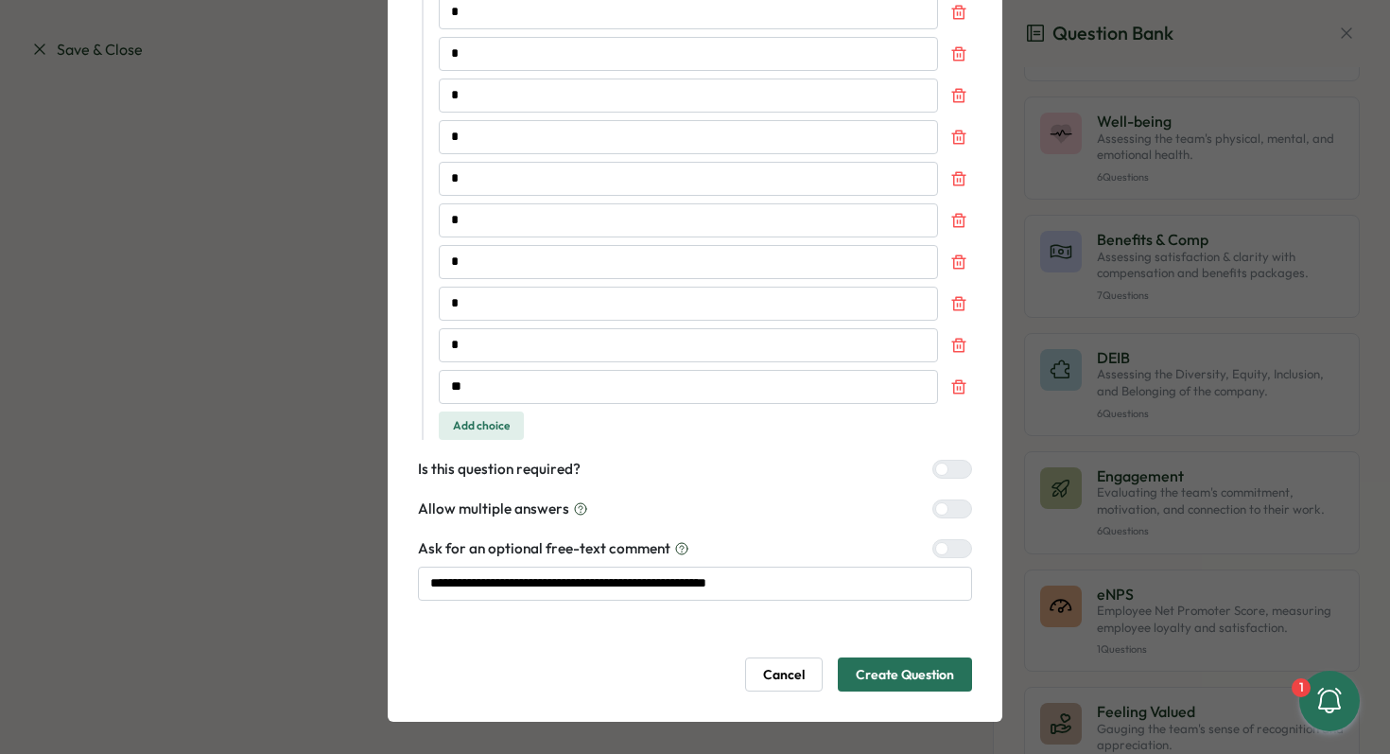
scroll to position [327, 0]
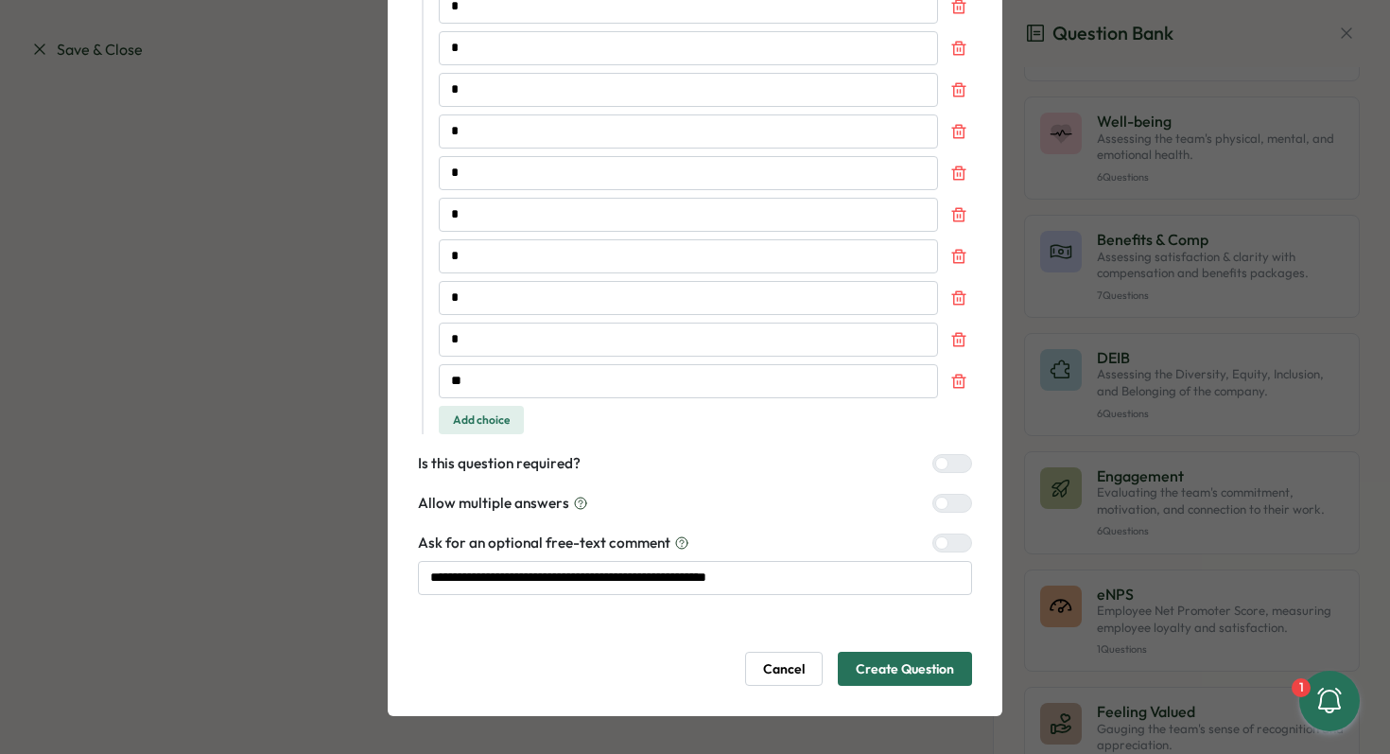
type input "******"
click at [883, 667] on span "Create Question" at bounding box center [905, 668] width 98 height 32
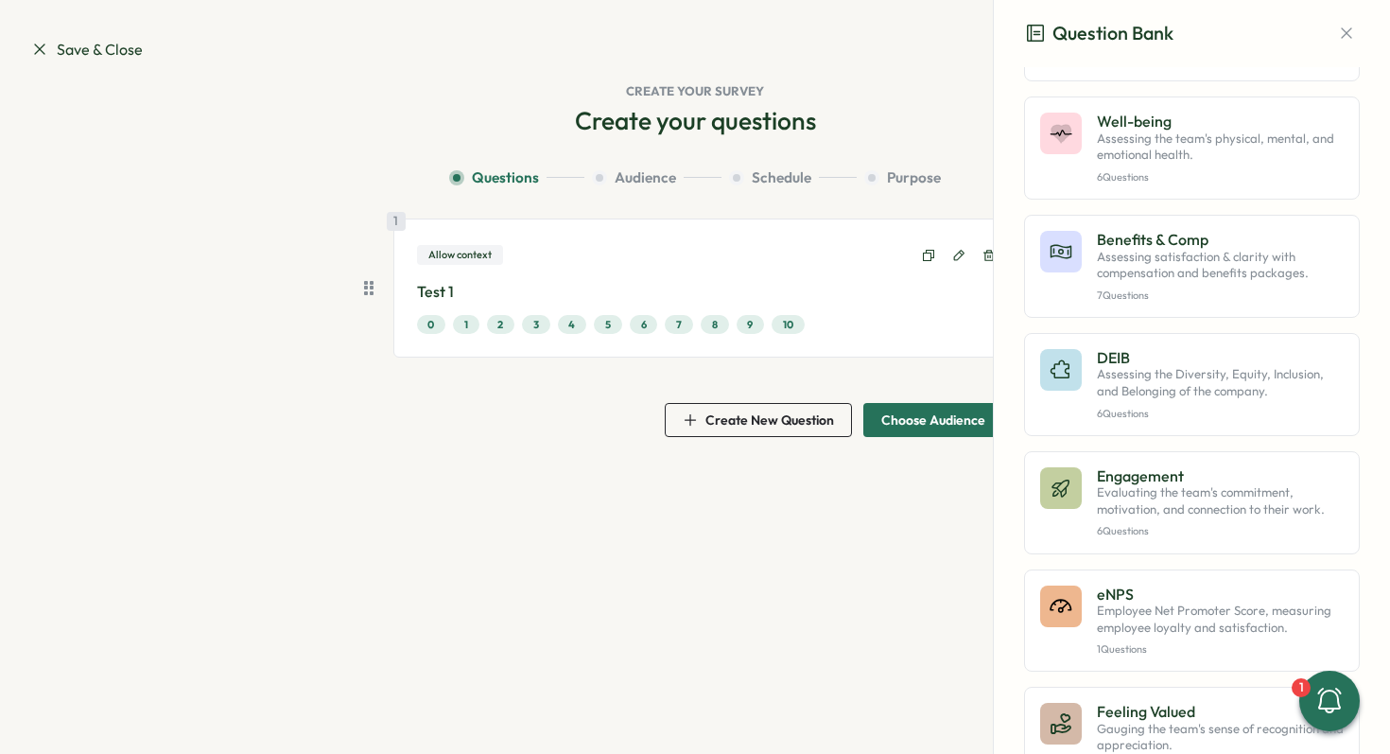
click at [764, 423] on span "Create New Question" at bounding box center [769, 419] width 129 height 13
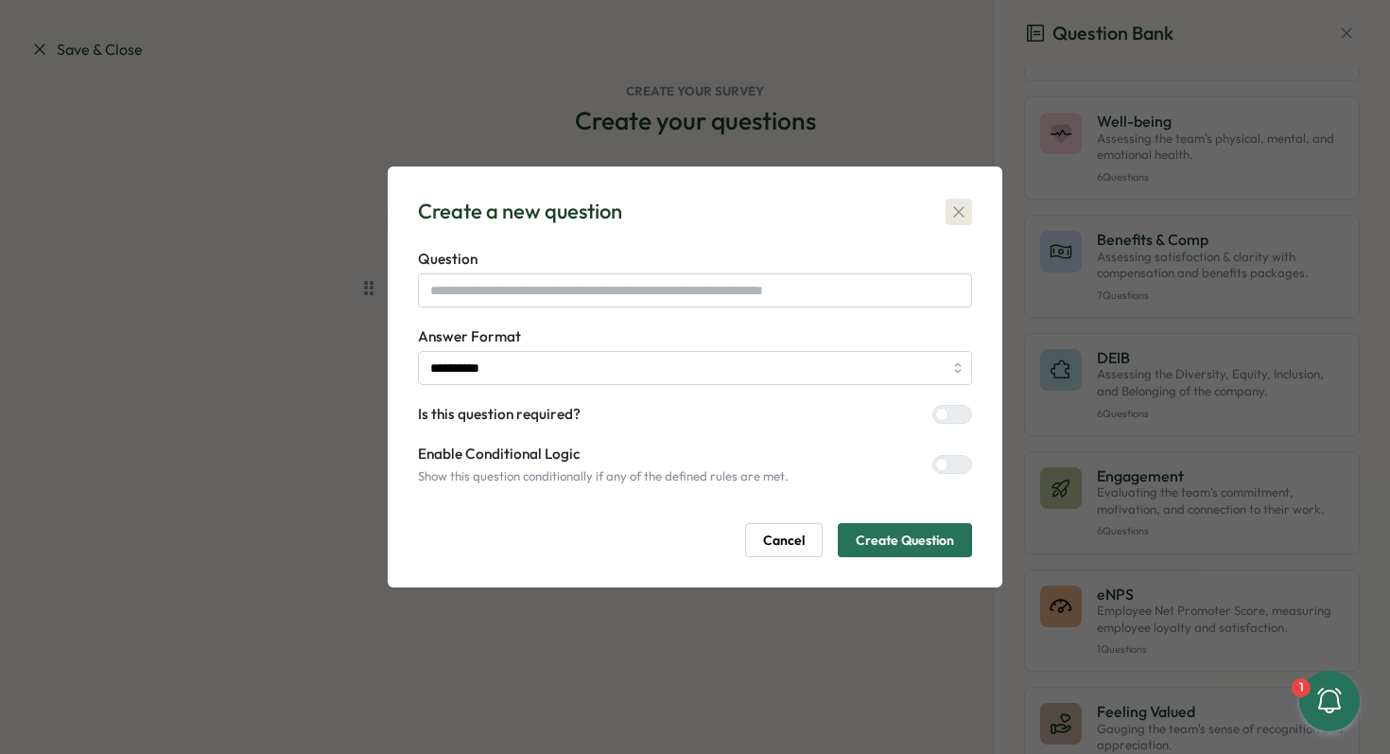
click at [954, 220] on icon "button" at bounding box center [958, 211] width 19 height 19
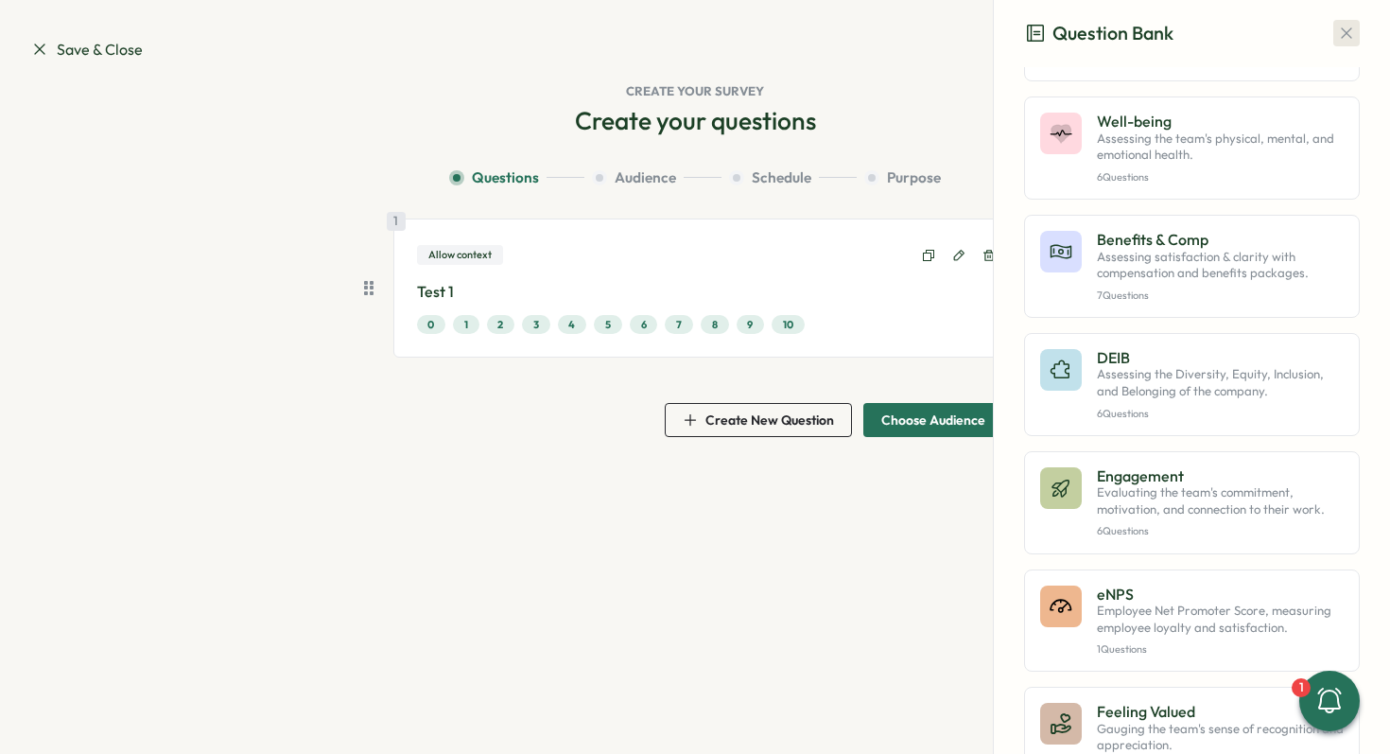
click at [1337, 32] on icon "button" at bounding box center [1346, 33] width 19 height 19
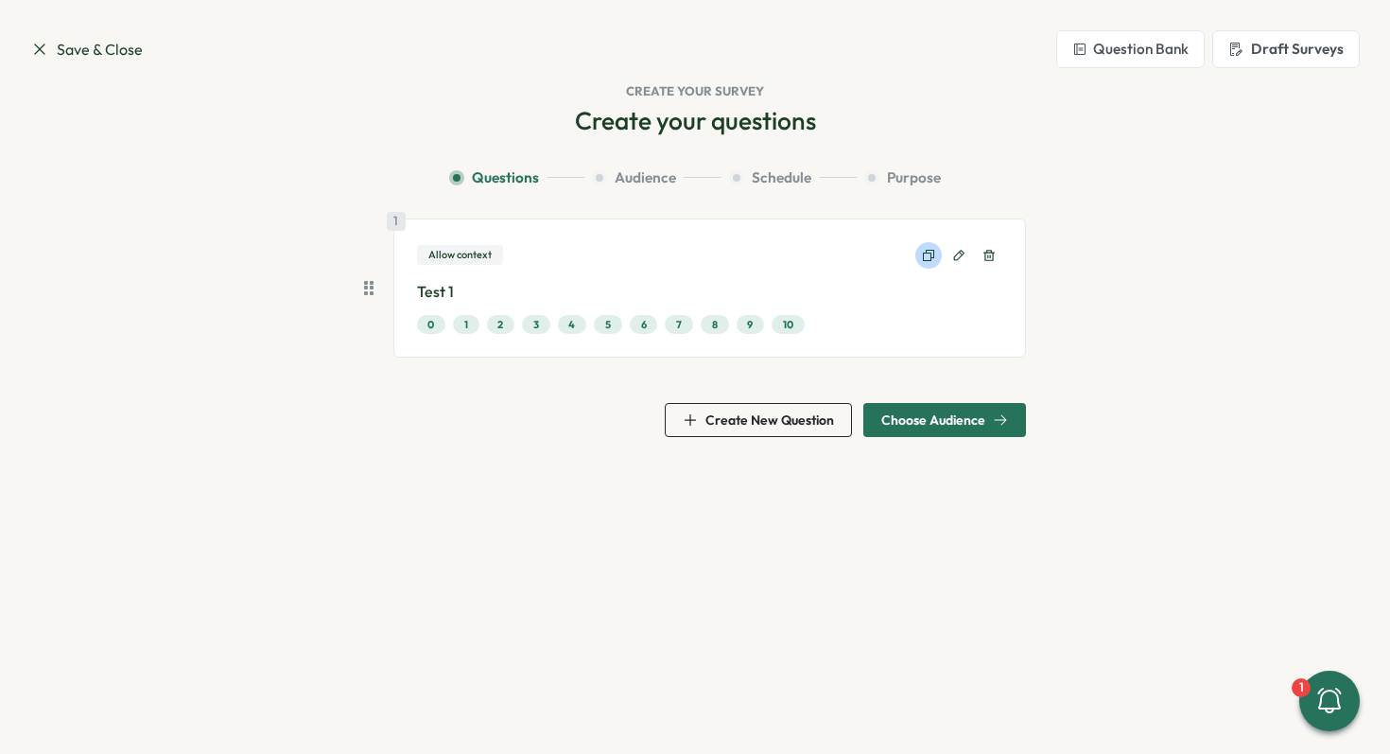
click at [927, 252] on icon at bounding box center [928, 255] width 11 height 11
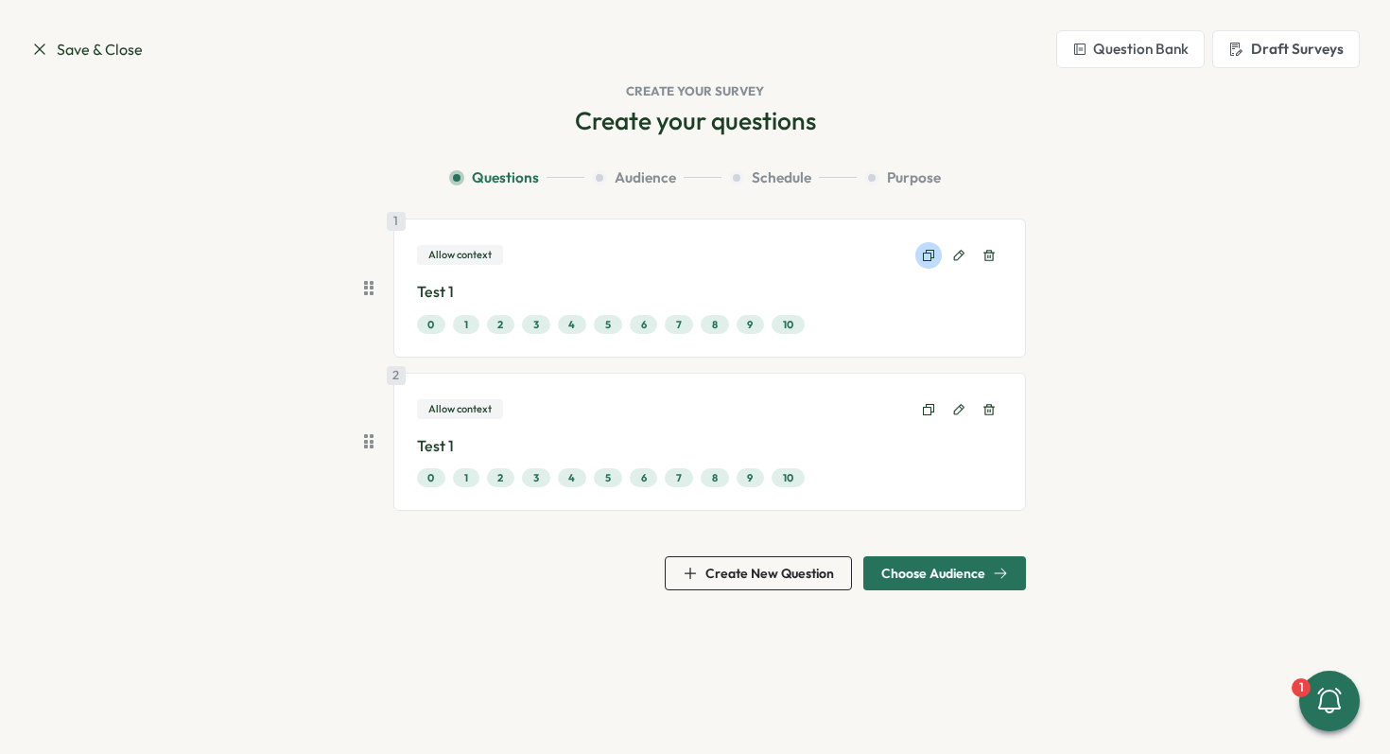
click at [927, 252] on icon at bounding box center [928, 255] width 11 height 11
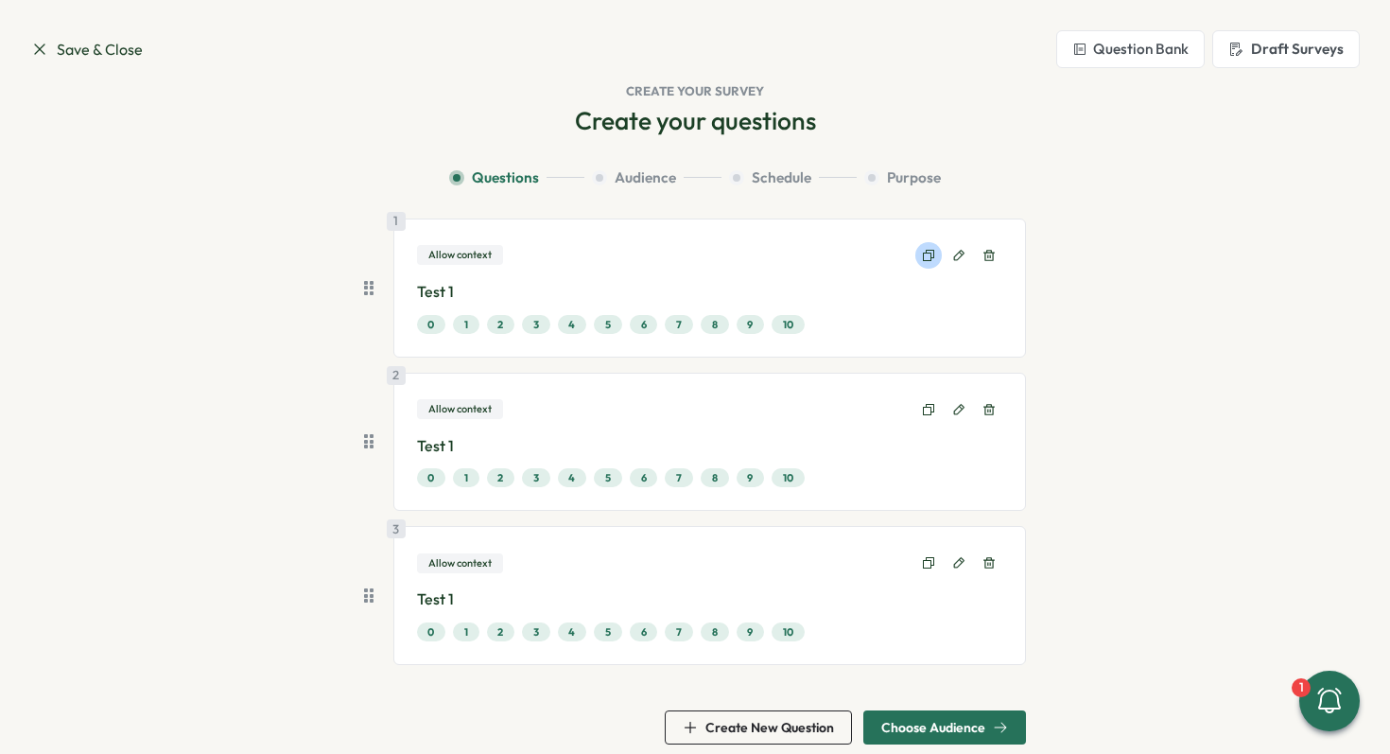
click at [927, 252] on icon at bounding box center [928, 255] width 15 height 15
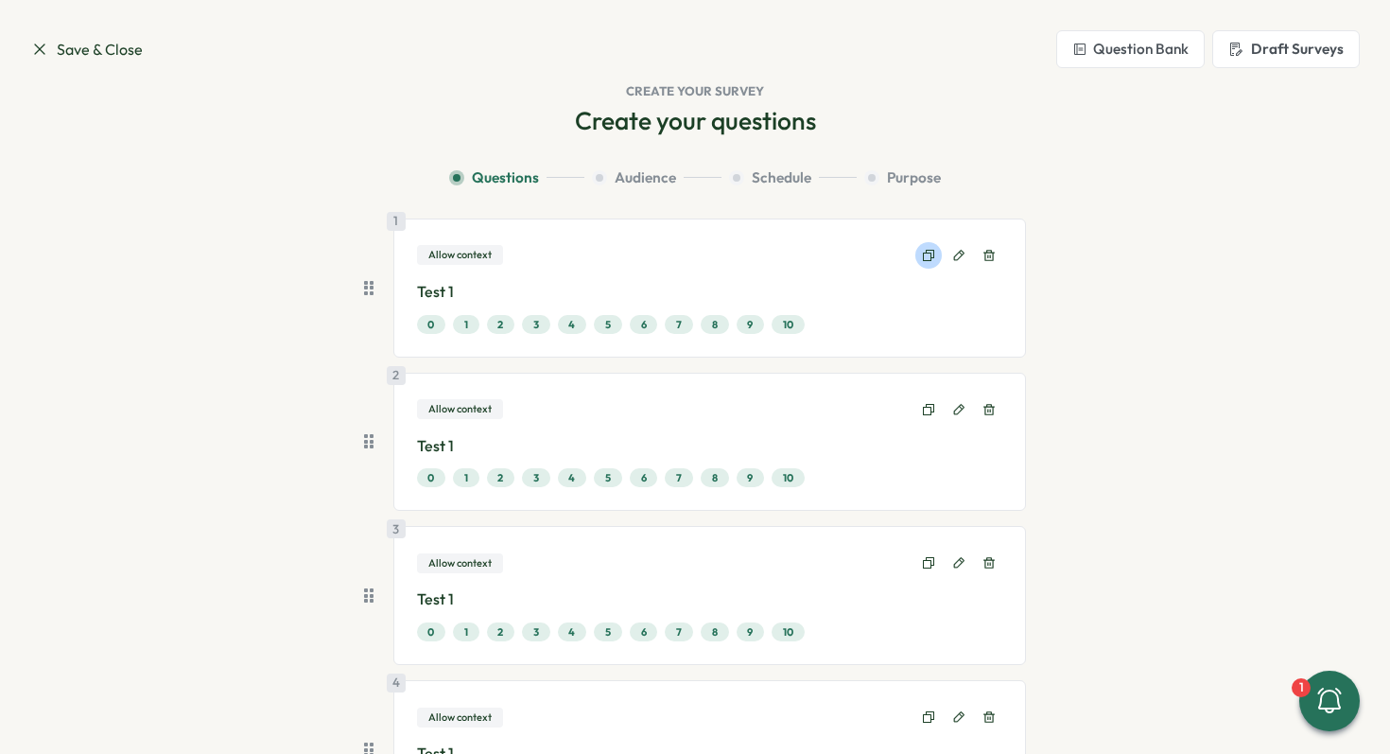
click at [927, 252] on icon at bounding box center [928, 255] width 15 height 15
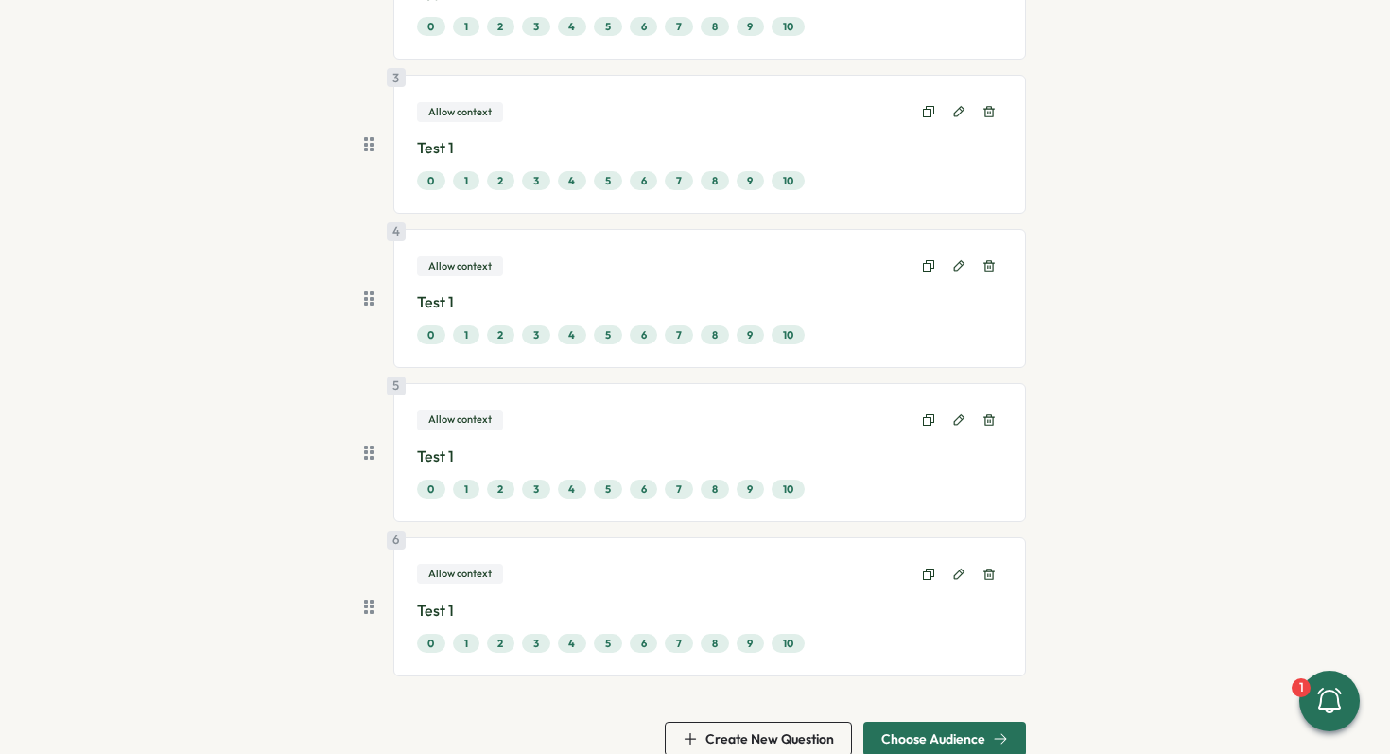
scroll to position [482, 0]
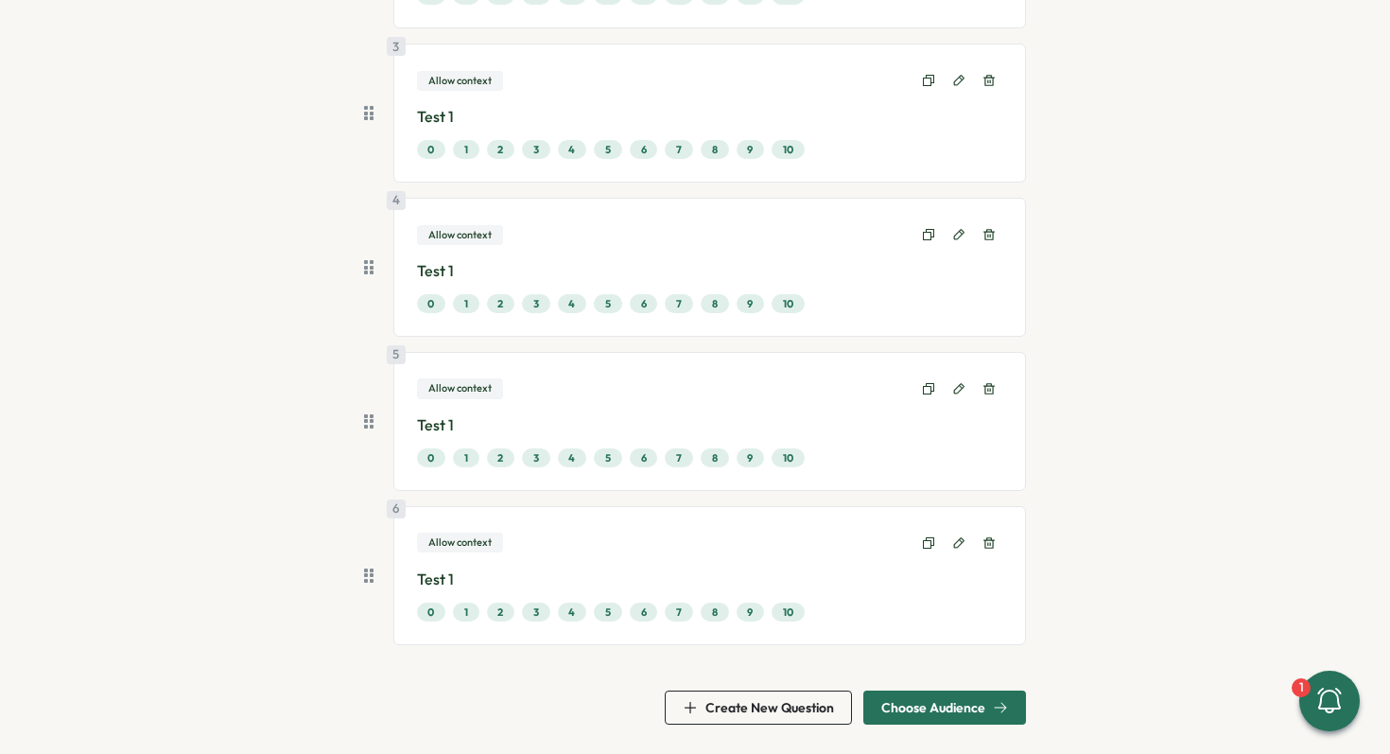
click at [947, 706] on span "Choose Audience" at bounding box center [933, 707] width 104 height 13
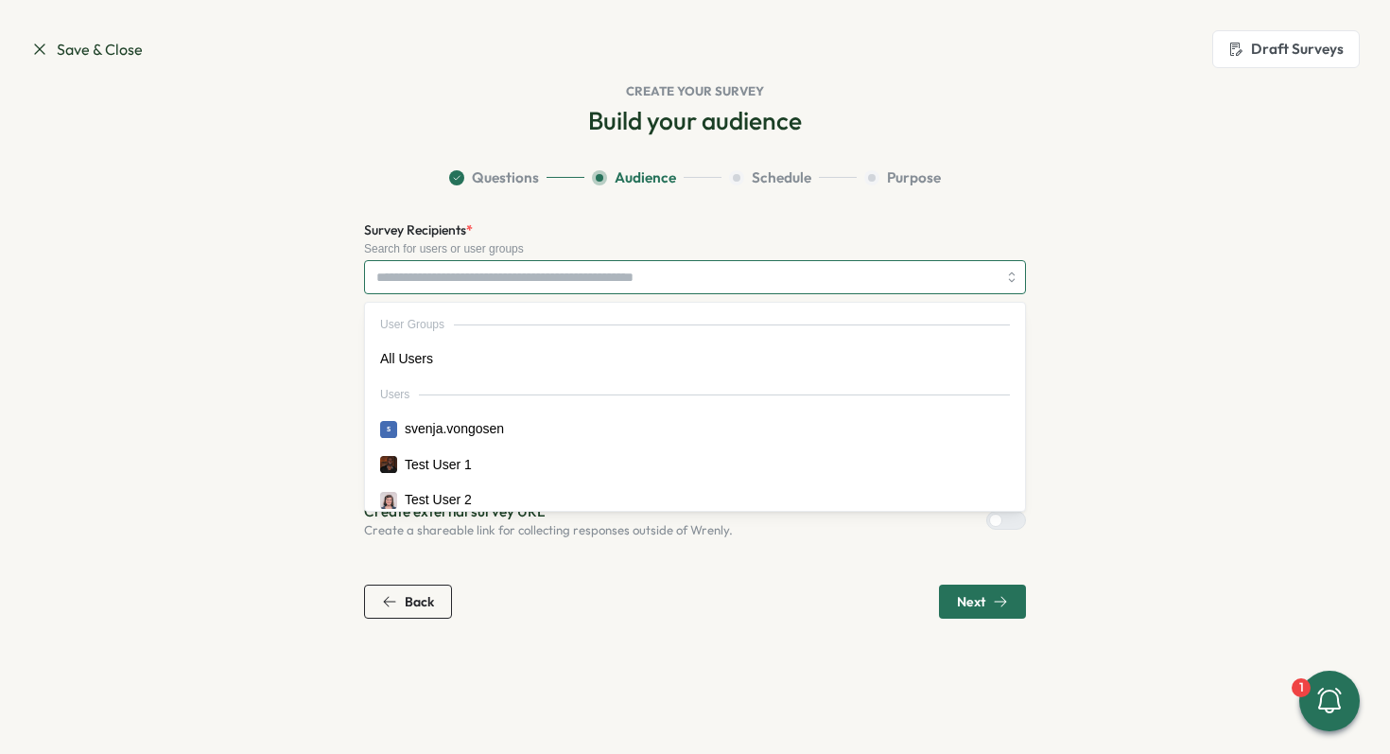
click at [644, 280] on input "Survey Recipients *" at bounding box center [686, 277] width 620 height 32
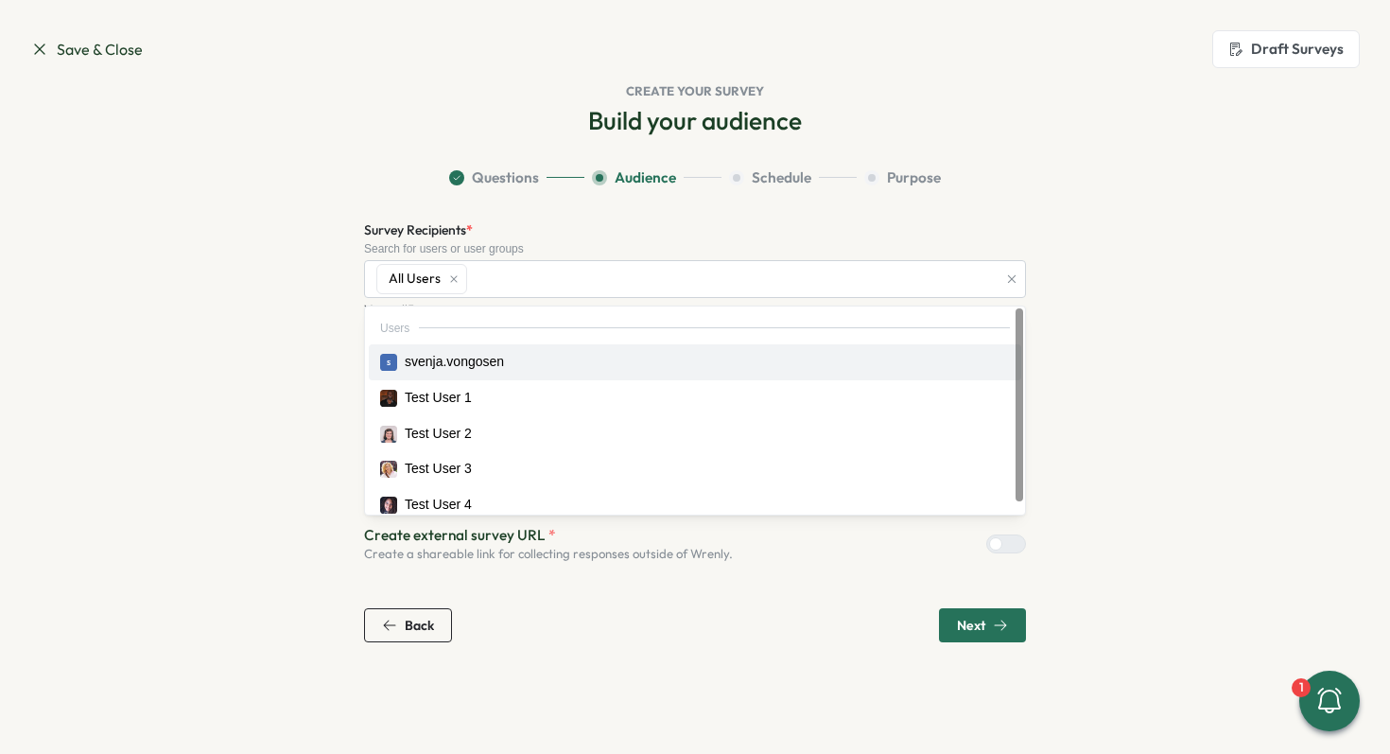
click at [1152, 307] on section "Questions Audience Schedule Purpose Survey Recipients * Search for users or use…" at bounding box center [695, 404] width 1210 height 475
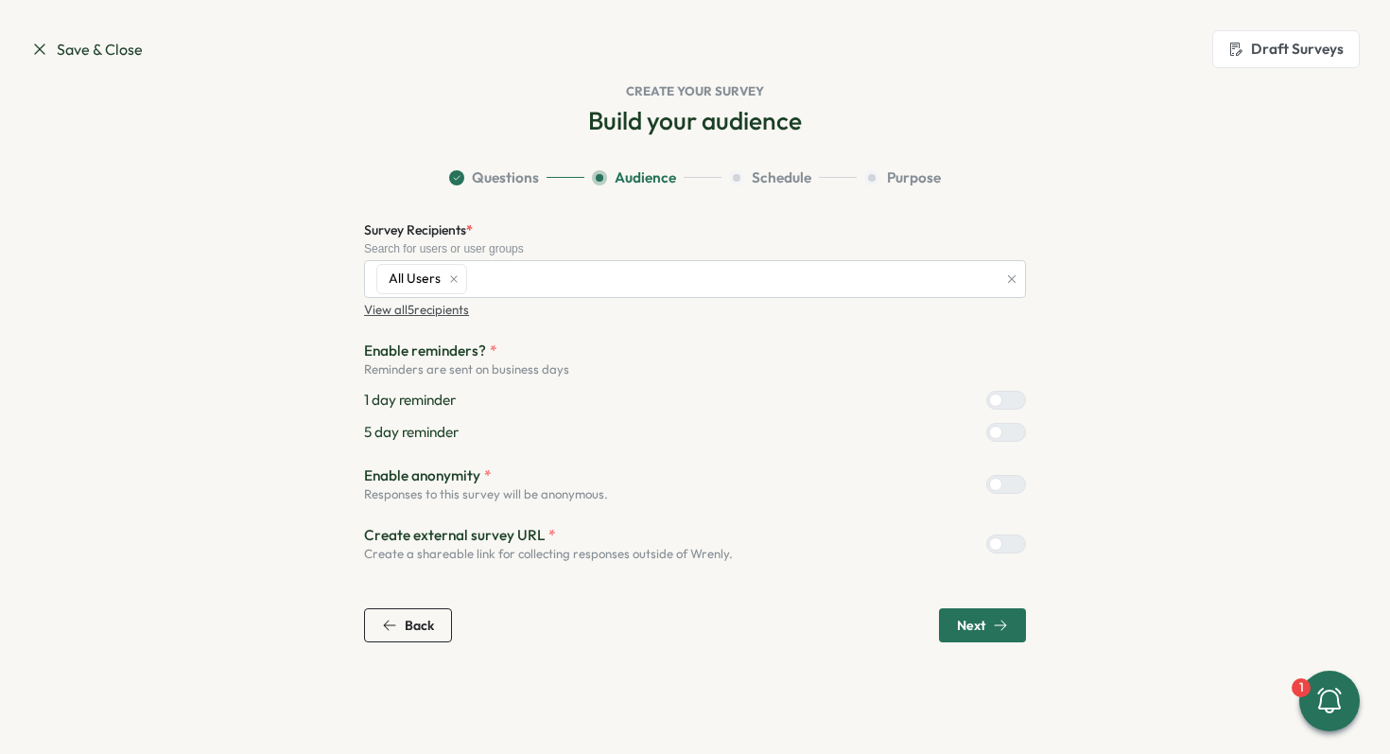
click at [973, 625] on span "Next" at bounding box center [971, 624] width 28 height 13
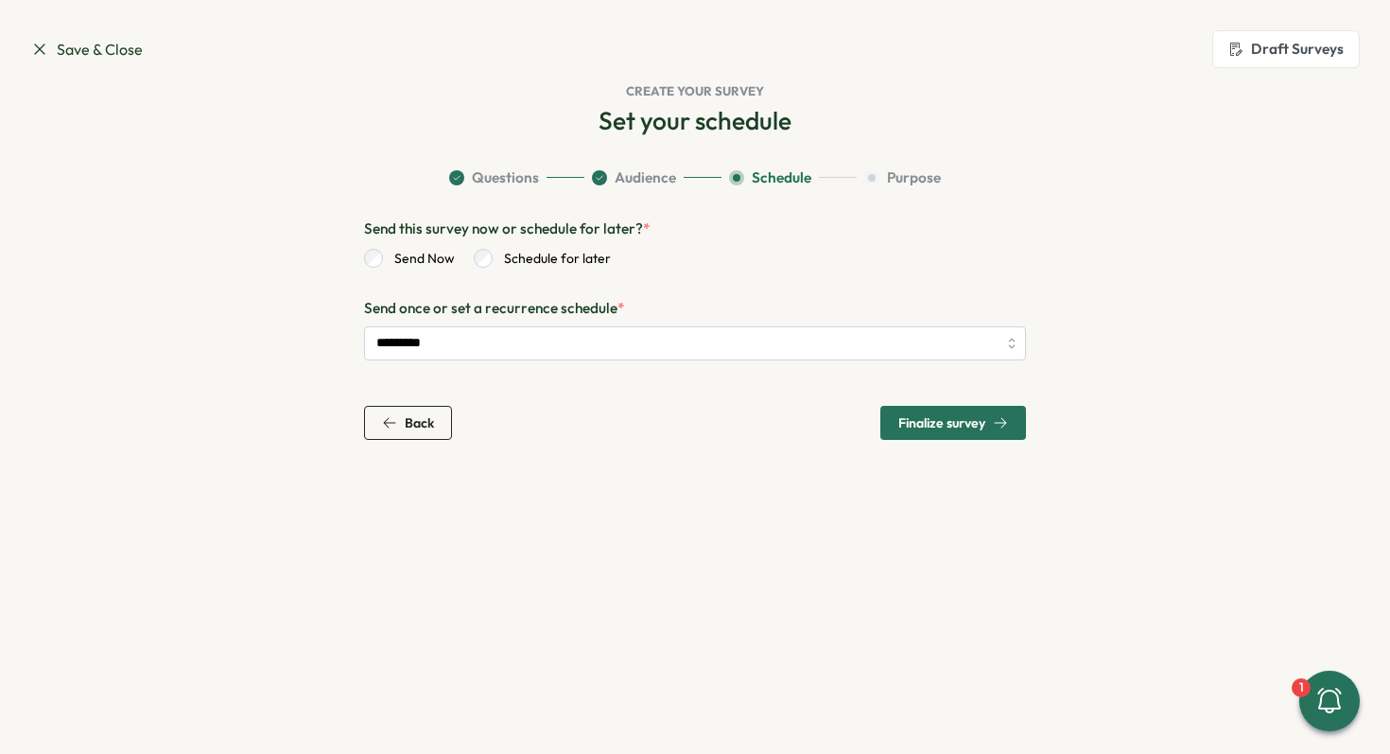
click at [932, 419] on span "Finalize survey" at bounding box center [941, 422] width 87 height 13
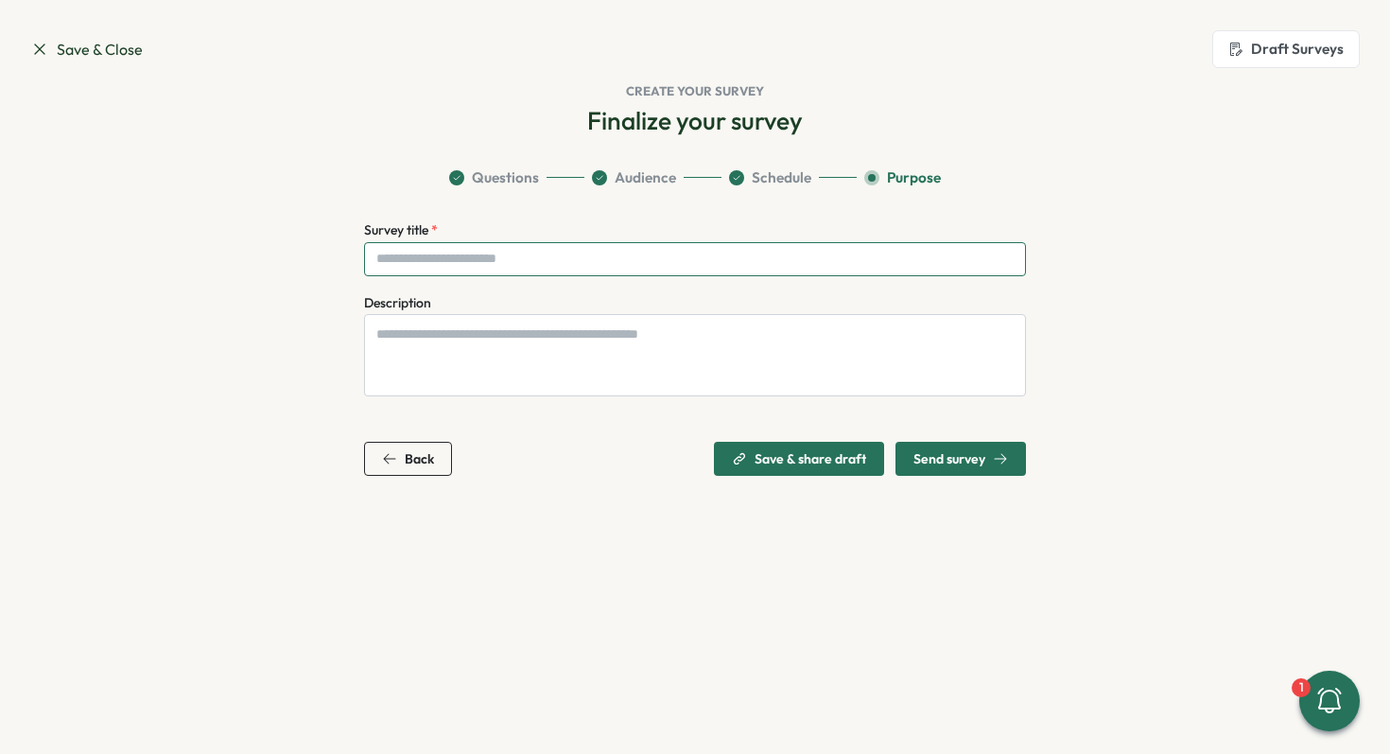
click at [647, 257] on input "Survey title *" at bounding box center [695, 259] width 662 height 34
type input "****"
click at [933, 454] on span "Send survey" at bounding box center [949, 458] width 72 height 13
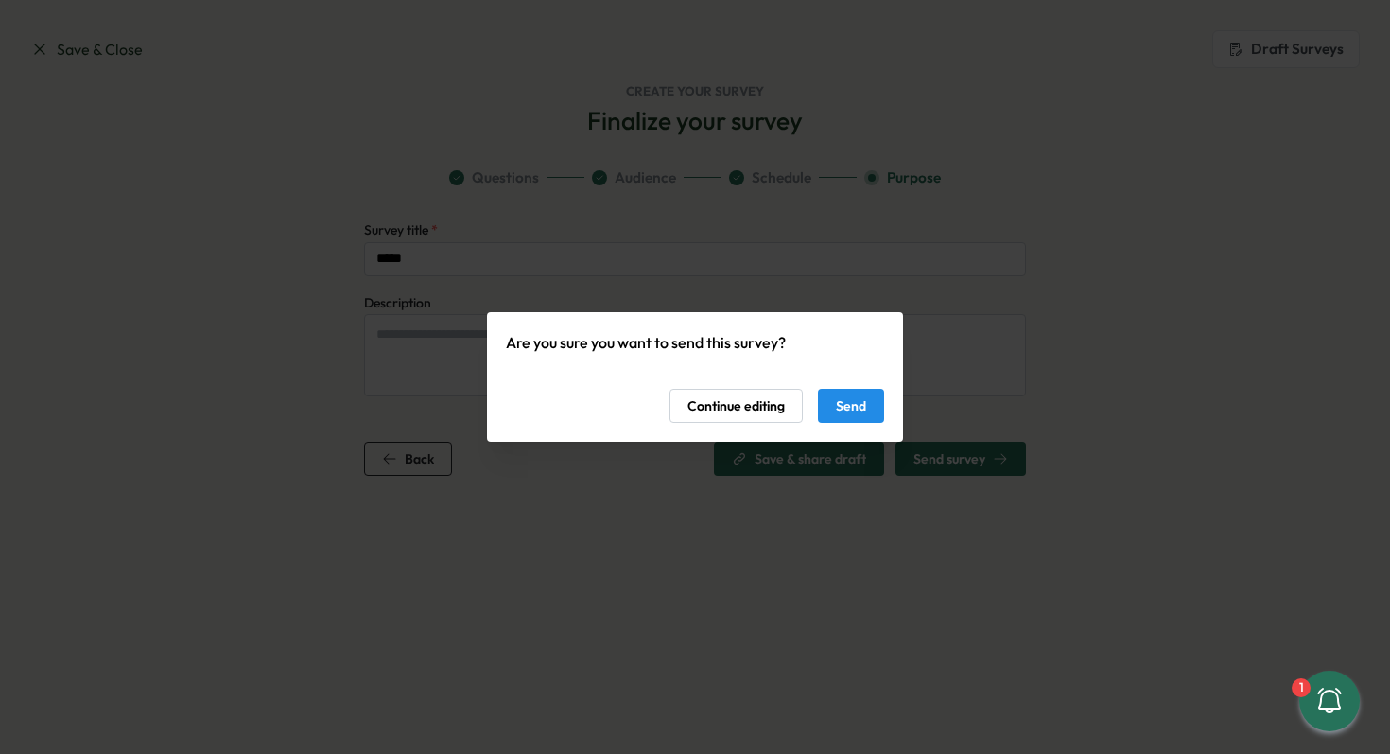
click at [848, 407] on span "Send" at bounding box center [851, 406] width 30 height 32
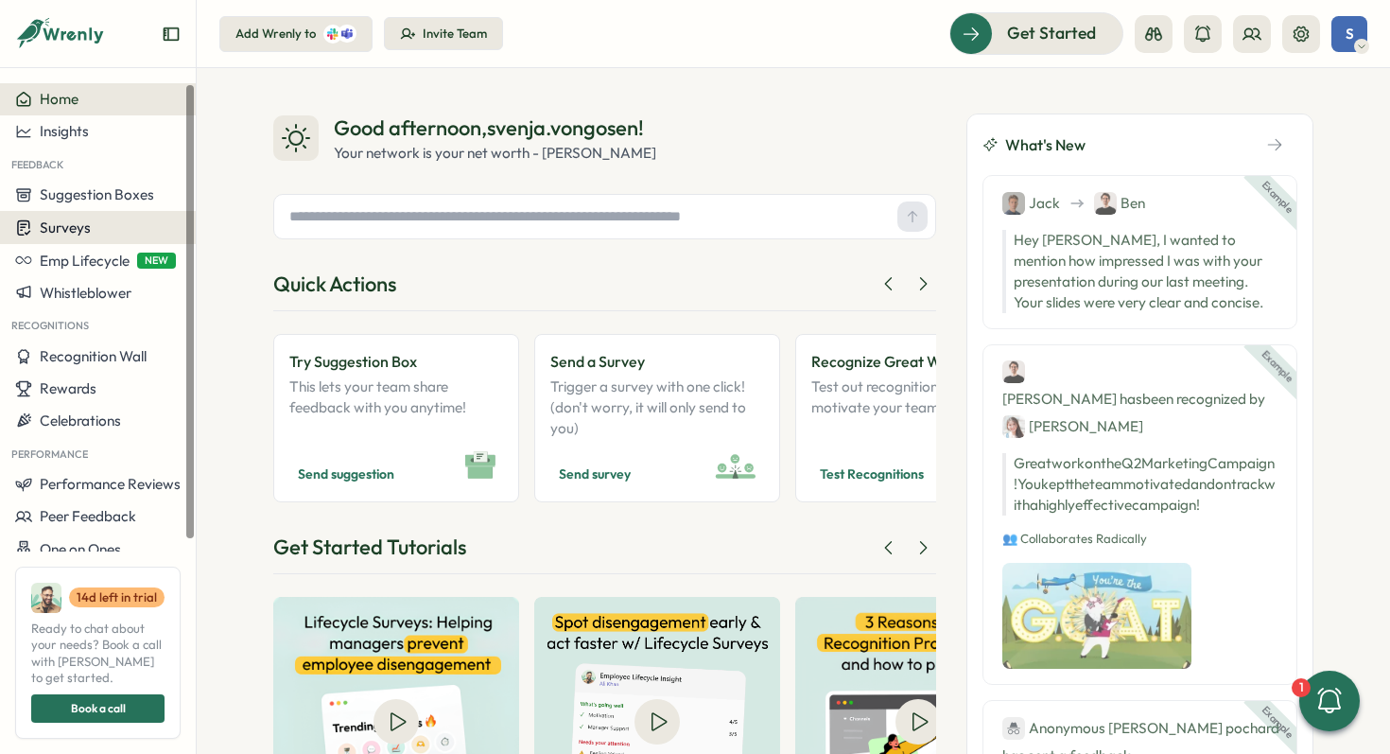
click at [93, 232] on div "Surveys" at bounding box center [97, 227] width 165 height 18
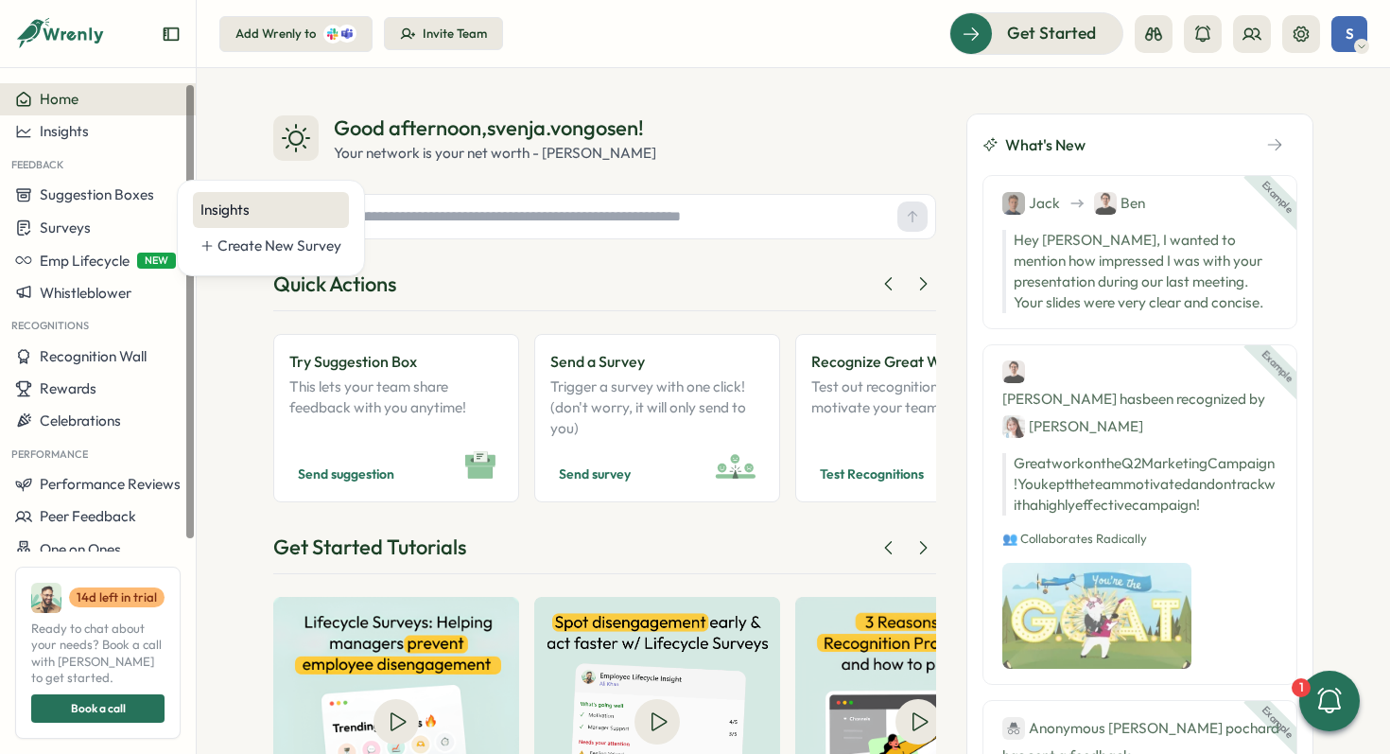
click at [226, 207] on div "Insights" at bounding box center [270, 210] width 141 height 21
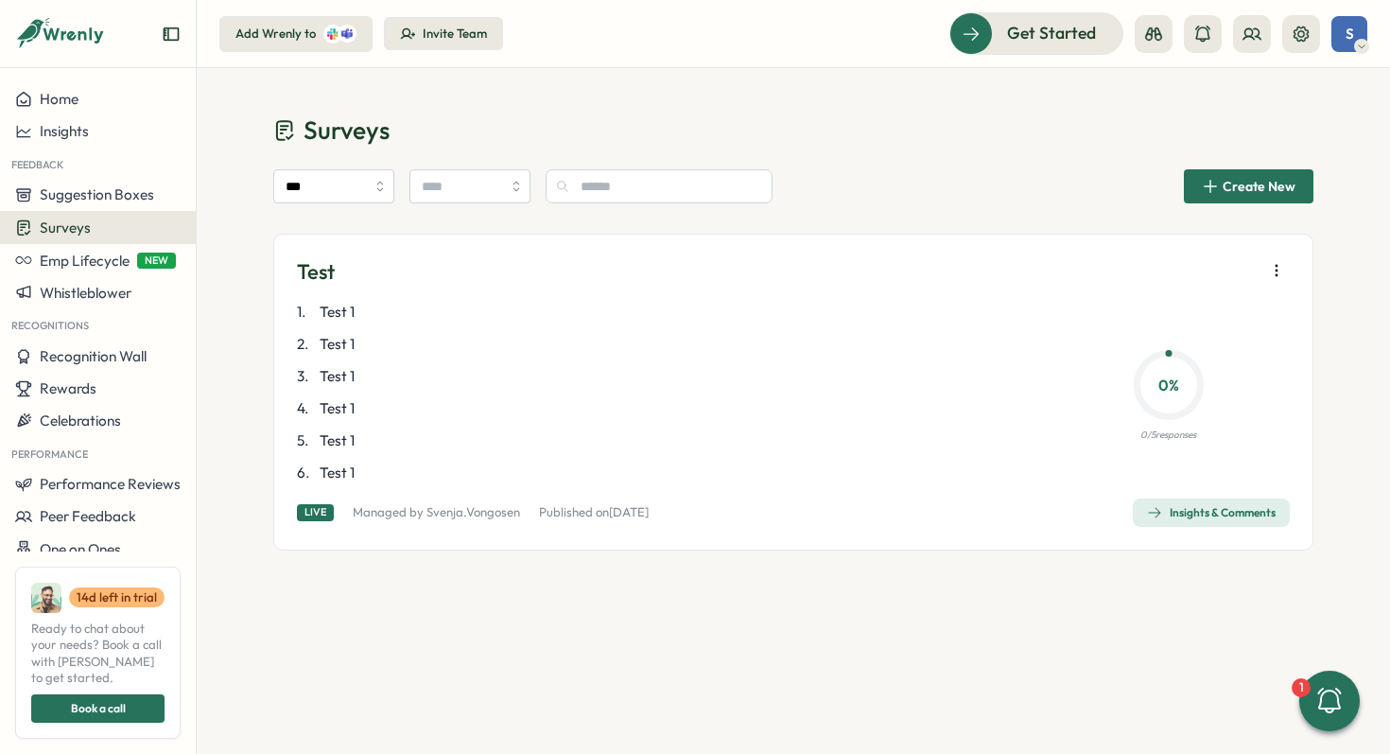
click at [1173, 501] on span "Insights & Comments" at bounding box center [1211, 512] width 129 height 26
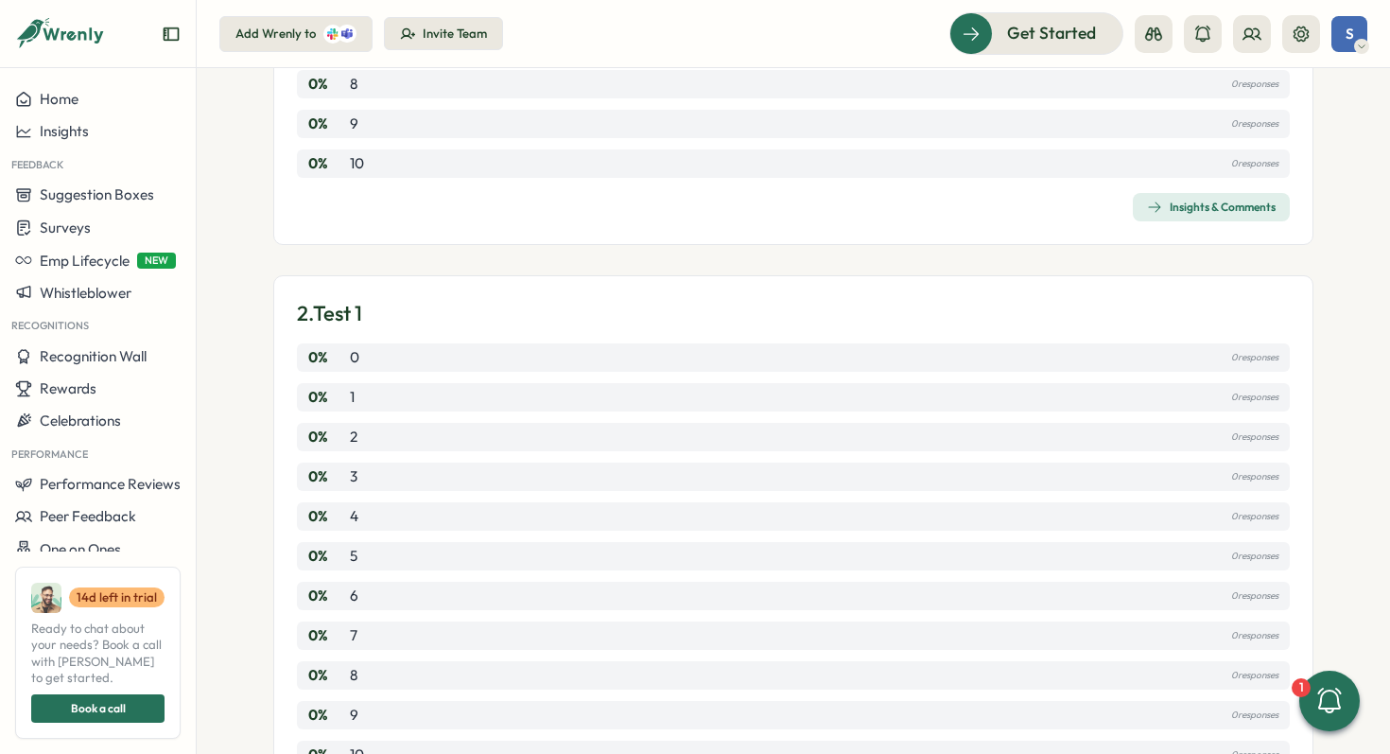
scroll to position [591, 0]
click at [1176, 207] on div "Insights & Comments" at bounding box center [1211, 206] width 129 height 15
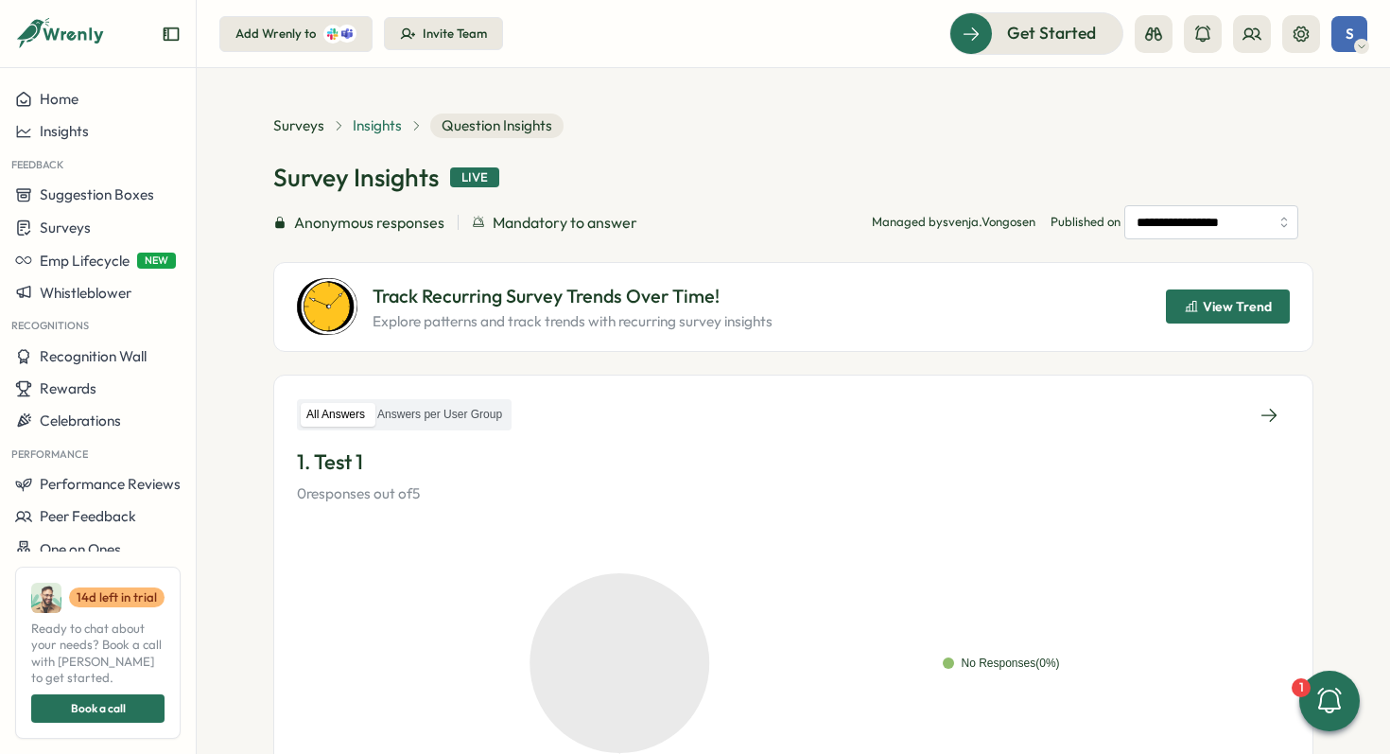
click at [363, 126] on span "Insights" at bounding box center [377, 125] width 49 height 21
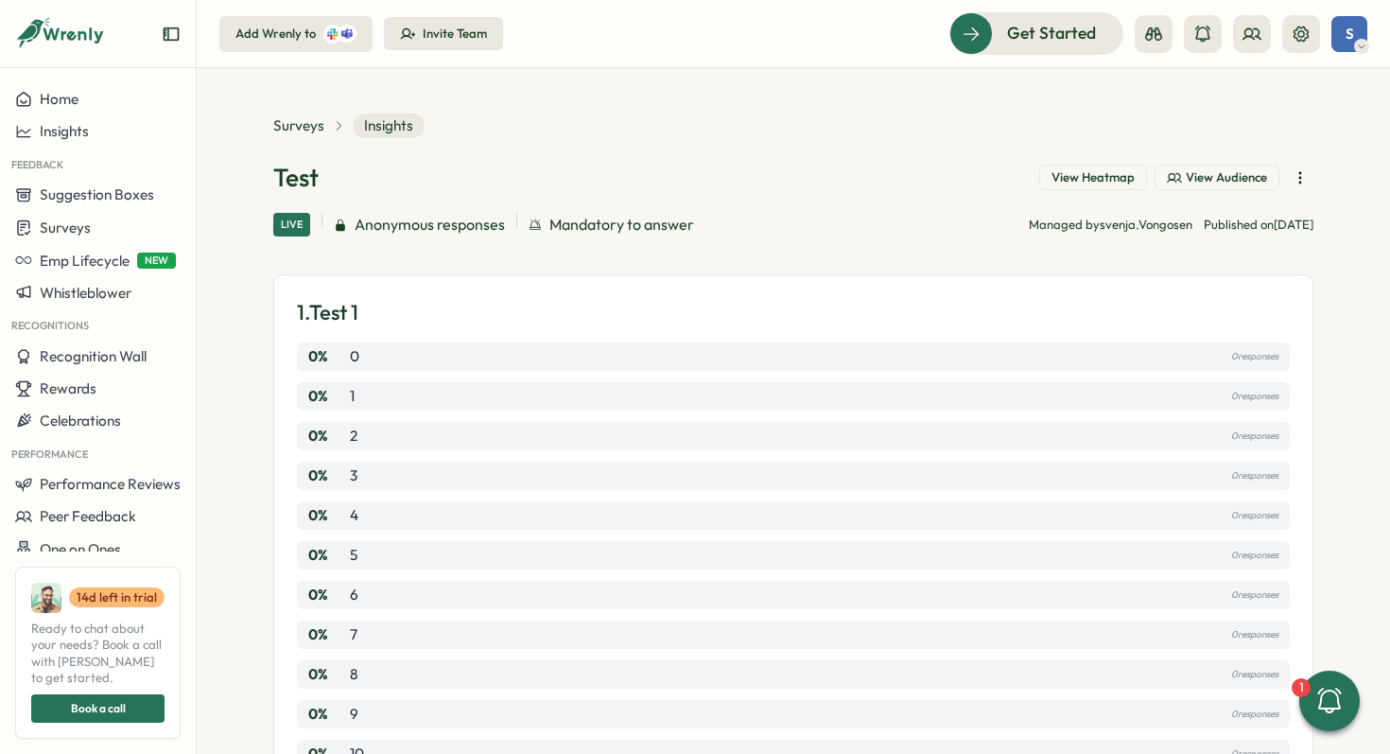
click at [1101, 176] on span "View Heatmap" at bounding box center [1093, 177] width 83 height 17
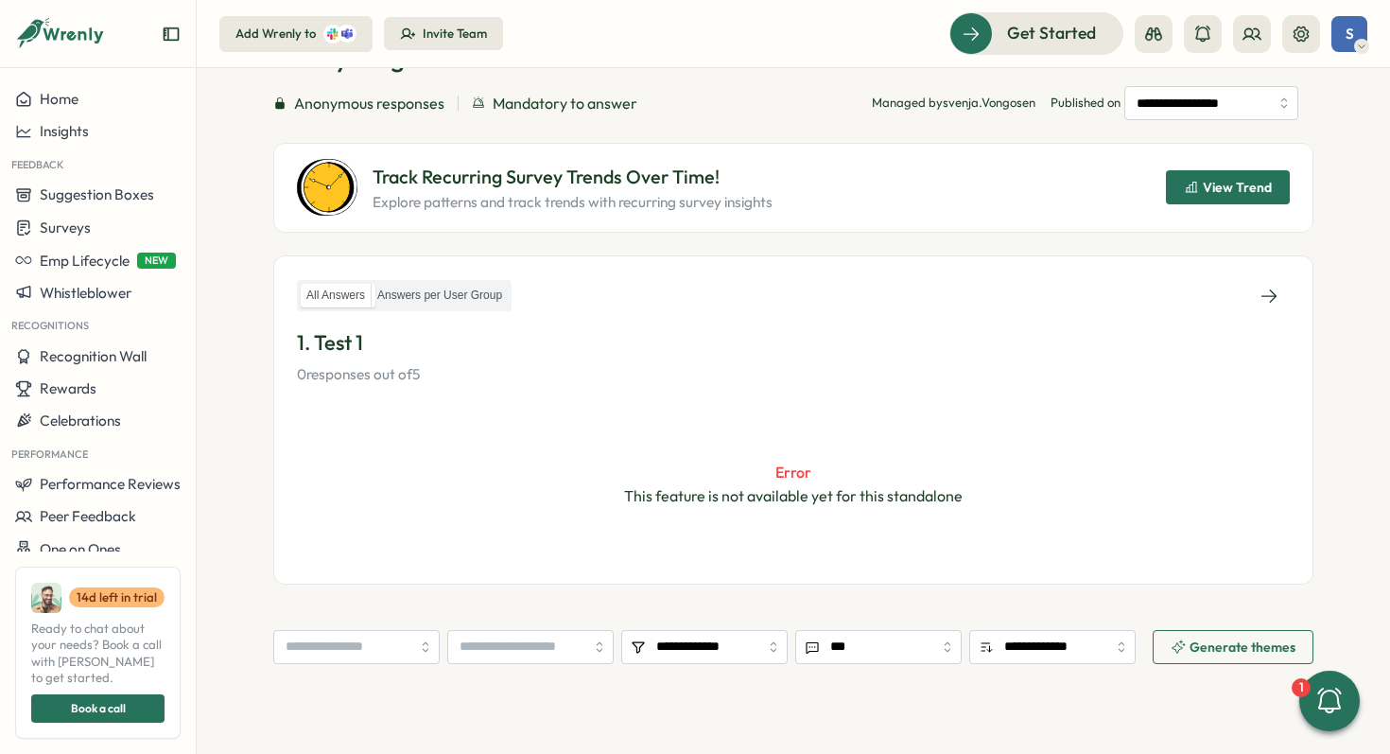
scroll to position [30, 0]
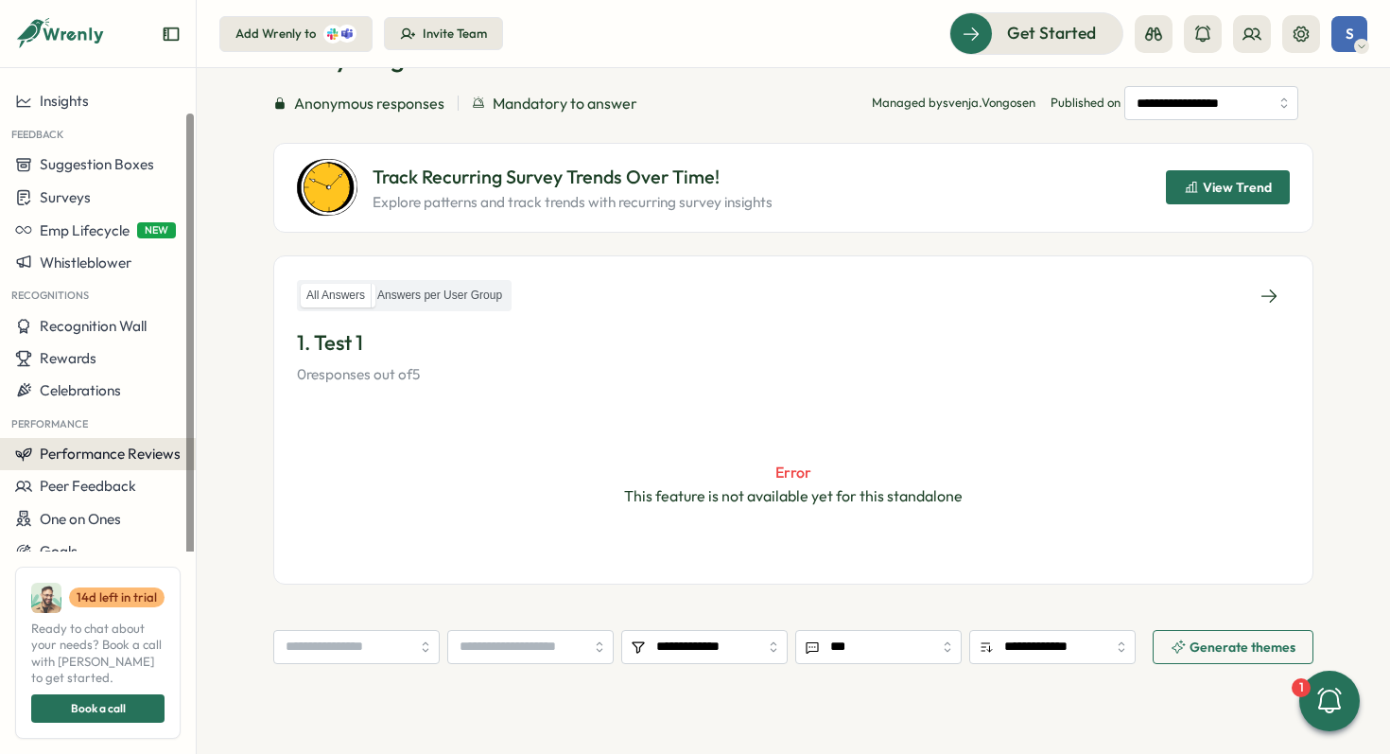
click at [96, 452] on span "Performance Reviews" at bounding box center [110, 453] width 141 height 18
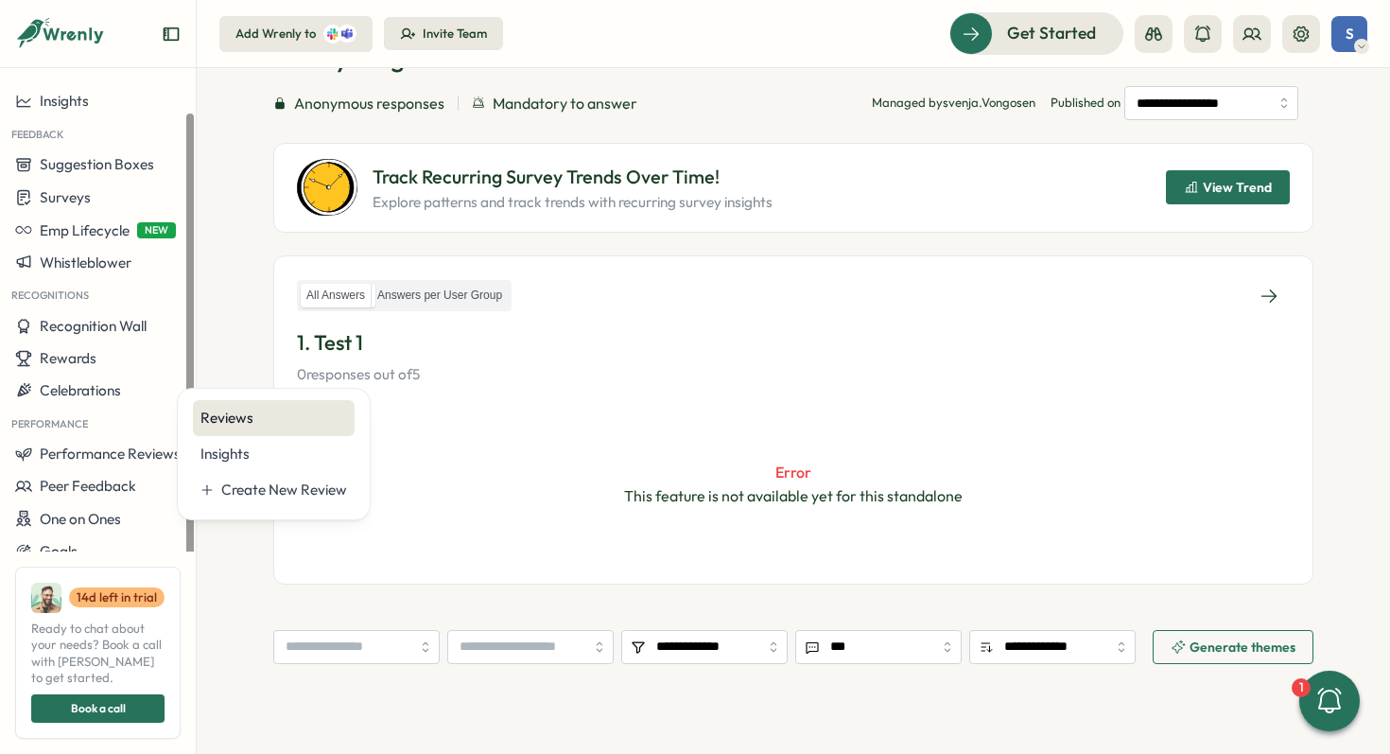
click at [270, 428] on div "Reviews" at bounding box center [274, 418] width 162 height 36
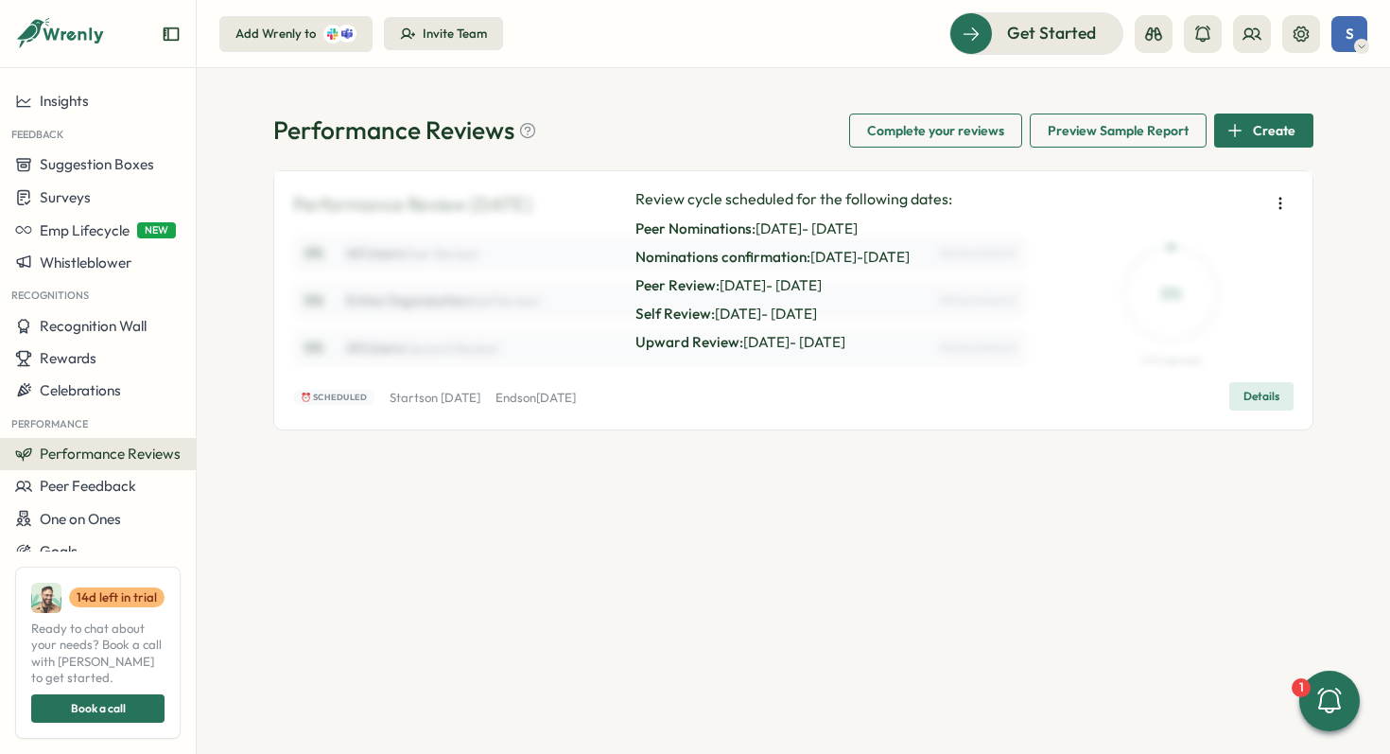
click at [373, 230] on div "Review cycle scheduled for the following dates: Peer Nominations: [DATE] - [DAT…" at bounding box center [793, 270] width 1038 height 198
click at [82, 452] on span "Performance Reviews" at bounding box center [110, 453] width 141 height 18
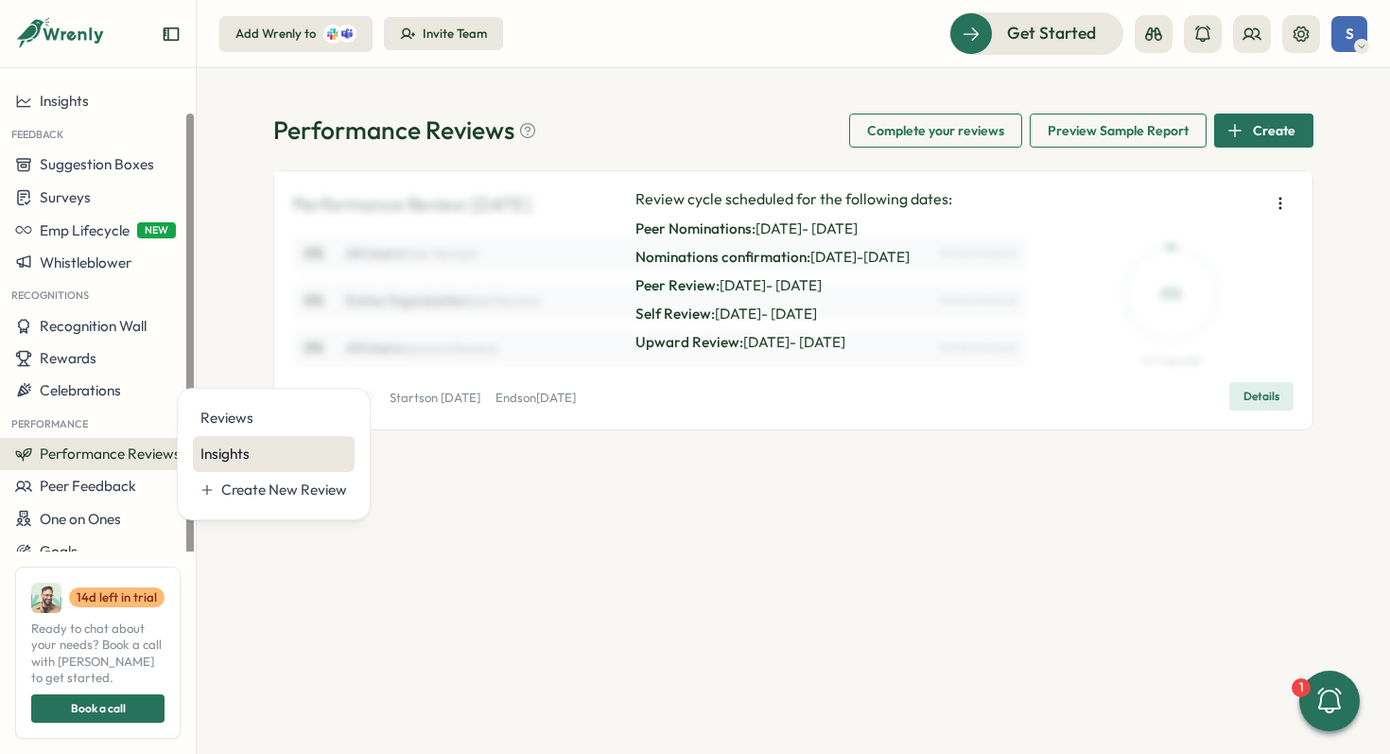
click at [205, 455] on div "Insights" at bounding box center [273, 453] width 147 height 21
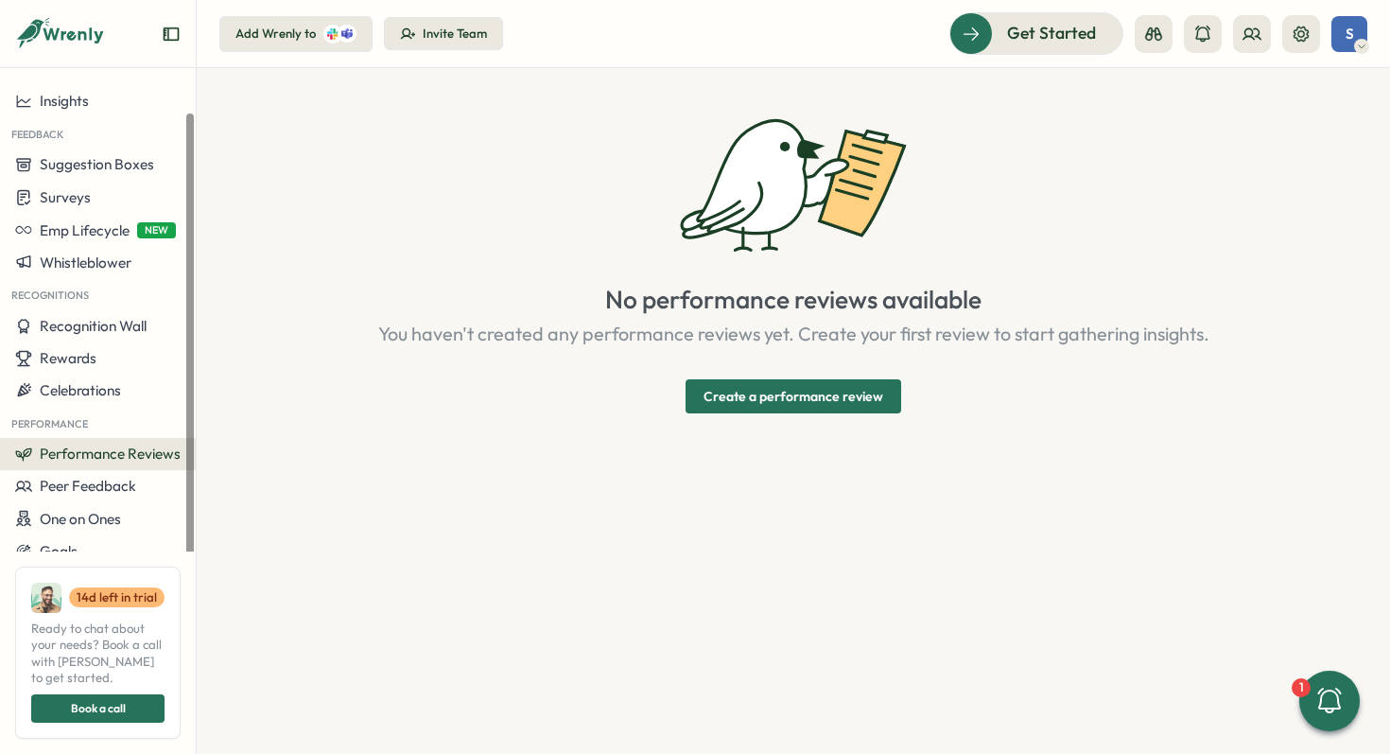
click at [105, 447] on span "Performance Reviews" at bounding box center [110, 453] width 141 height 18
click at [238, 421] on div "Reviews" at bounding box center [273, 418] width 147 height 21
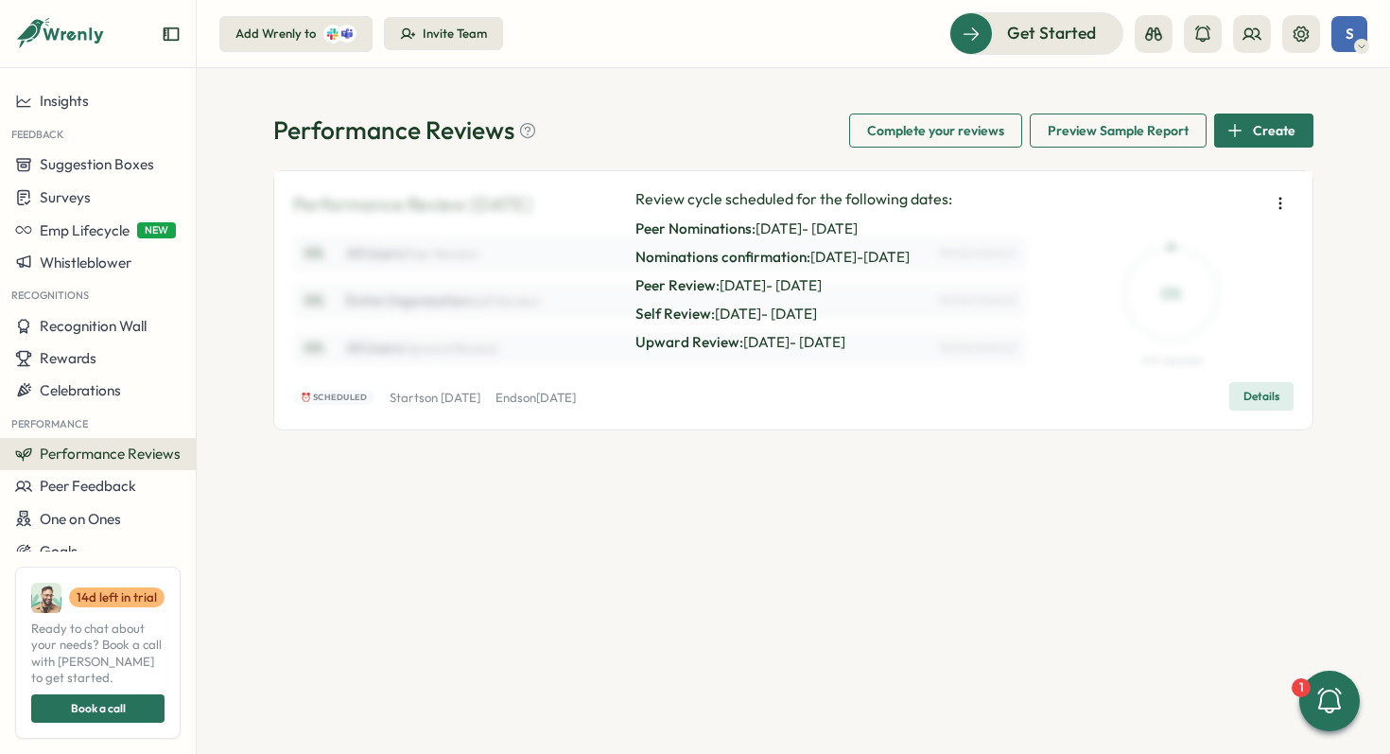
click at [946, 138] on span "Complete your reviews" at bounding box center [935, 130] width 137 height 32
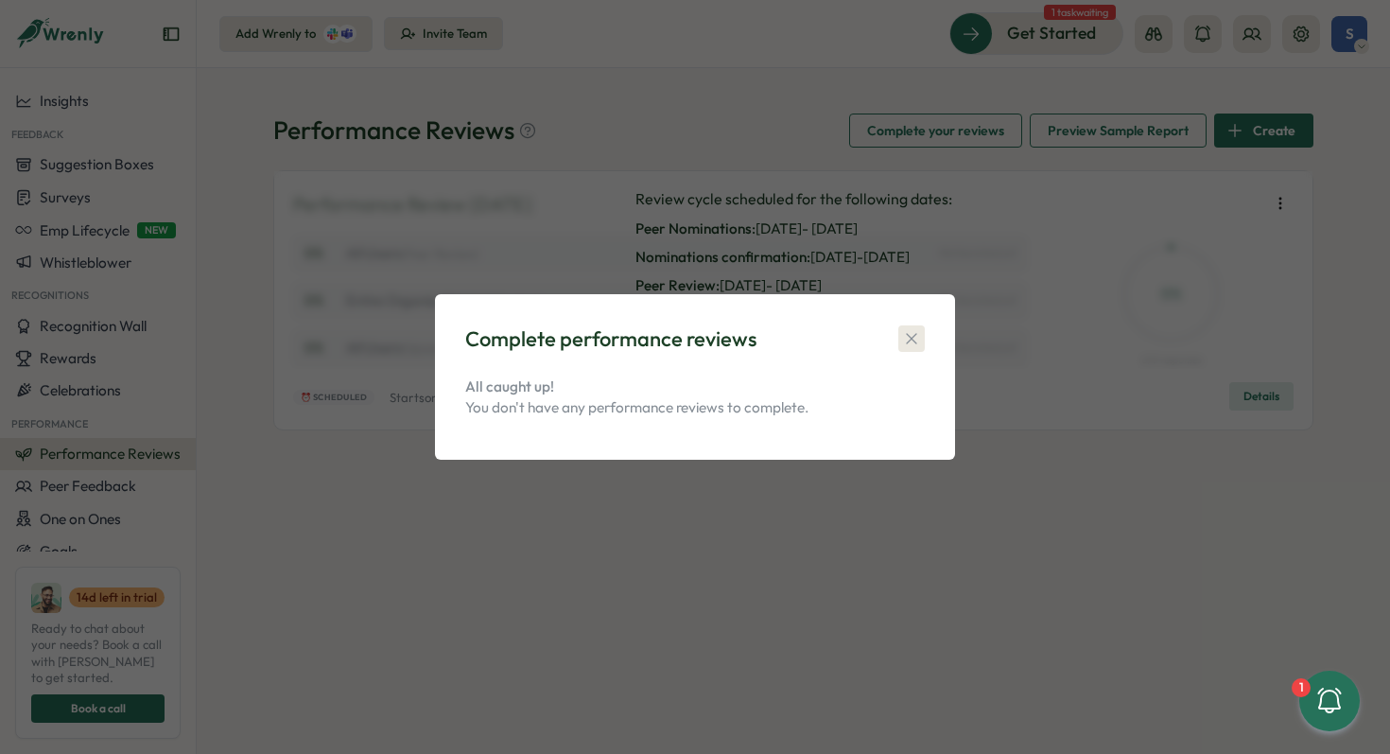
click at [905, 332] on icon "button" at bounding box center [911, 338] width 19 height 19
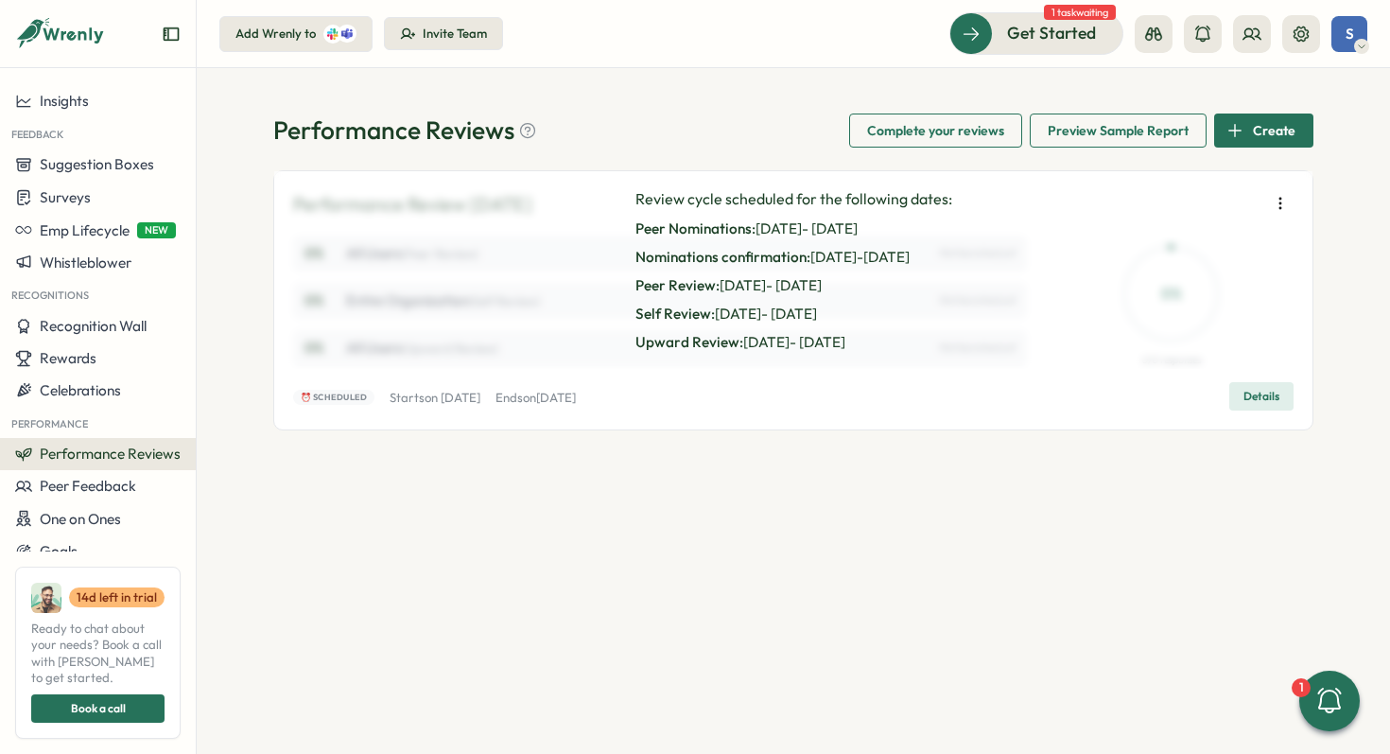
click at [1136, 139] on span "Preview Sample Report" at bounding box center [1118, 130] width 141 height 32
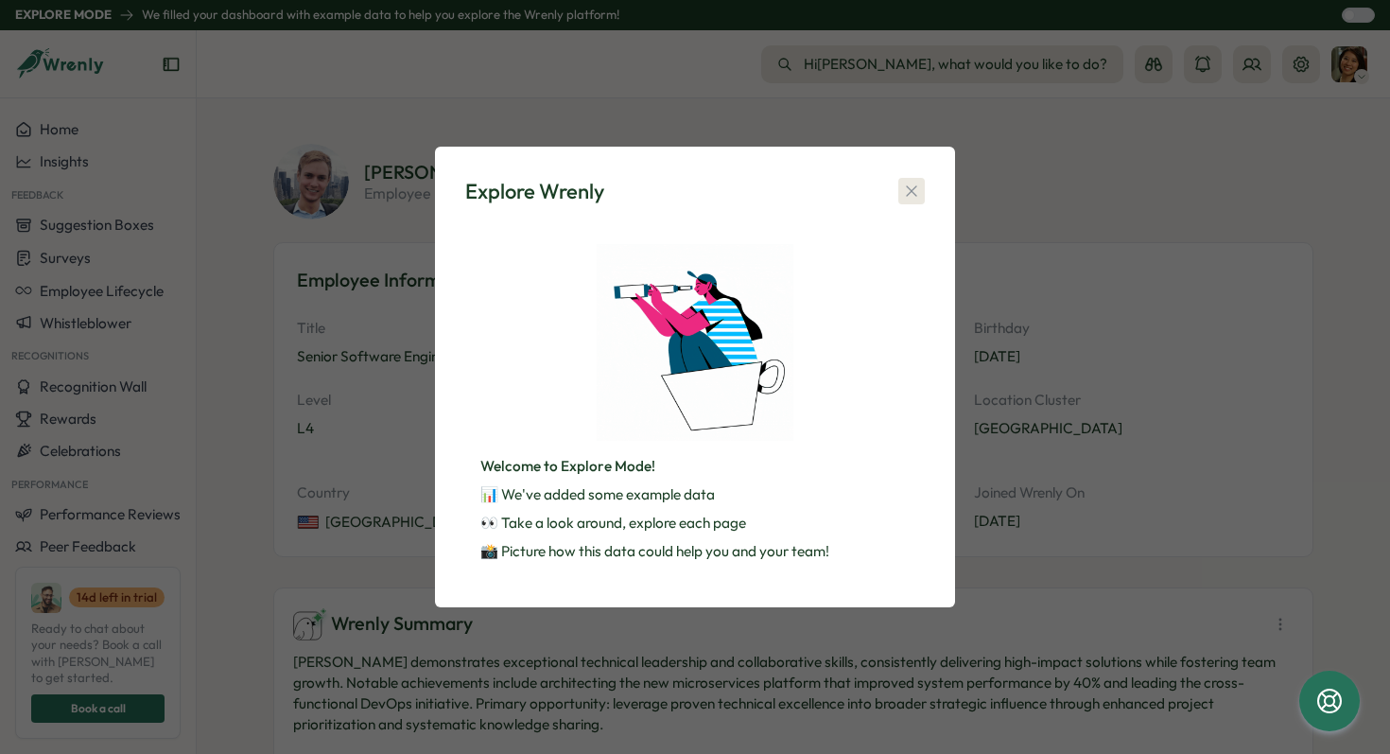
click at [908, 190] on icon "button" at bounding box center [911, 191] width 19 height 19
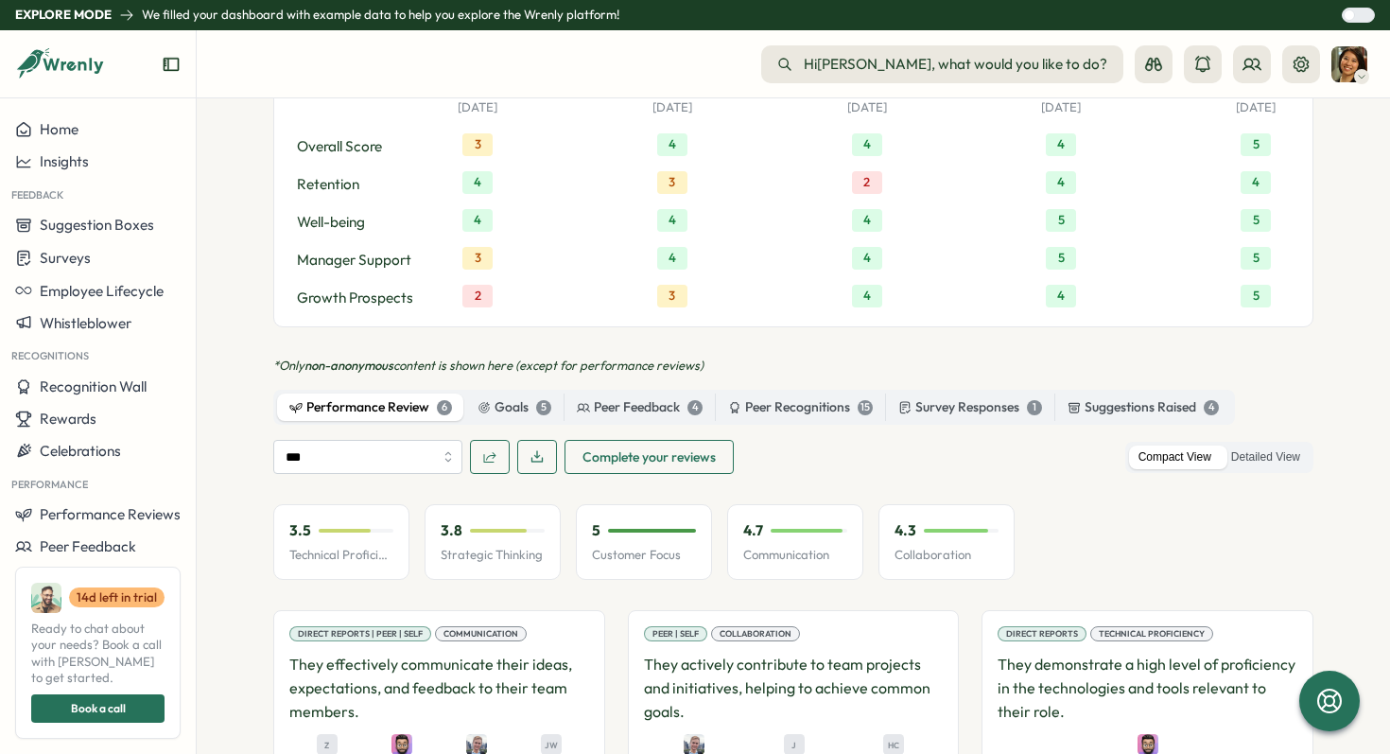
scroll to position [1277, 0]
click at [496, 398] on div "Goals 5" at bounding box center [515, 408] width 74 height 21
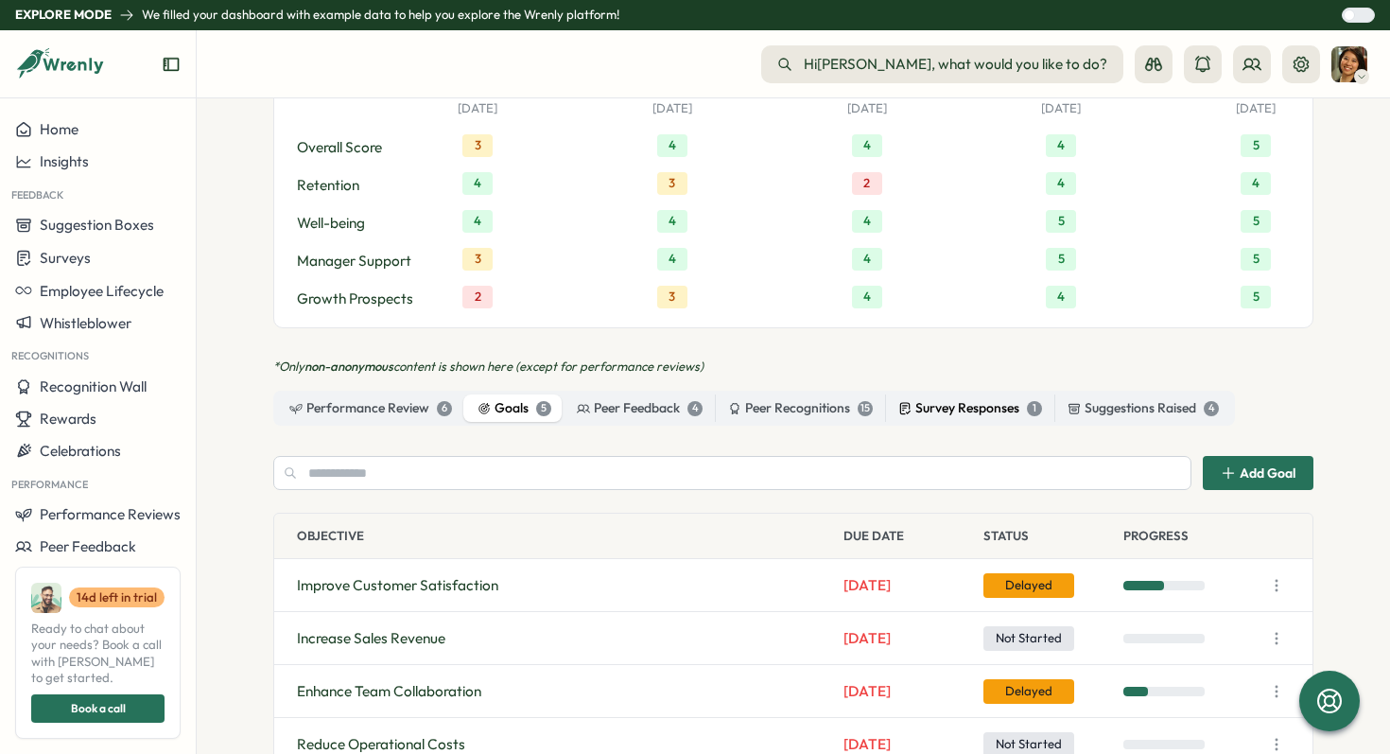
click at [996, 398] on div "Survey Responses 1" at bounding box center [970, 408] width 144 height 21
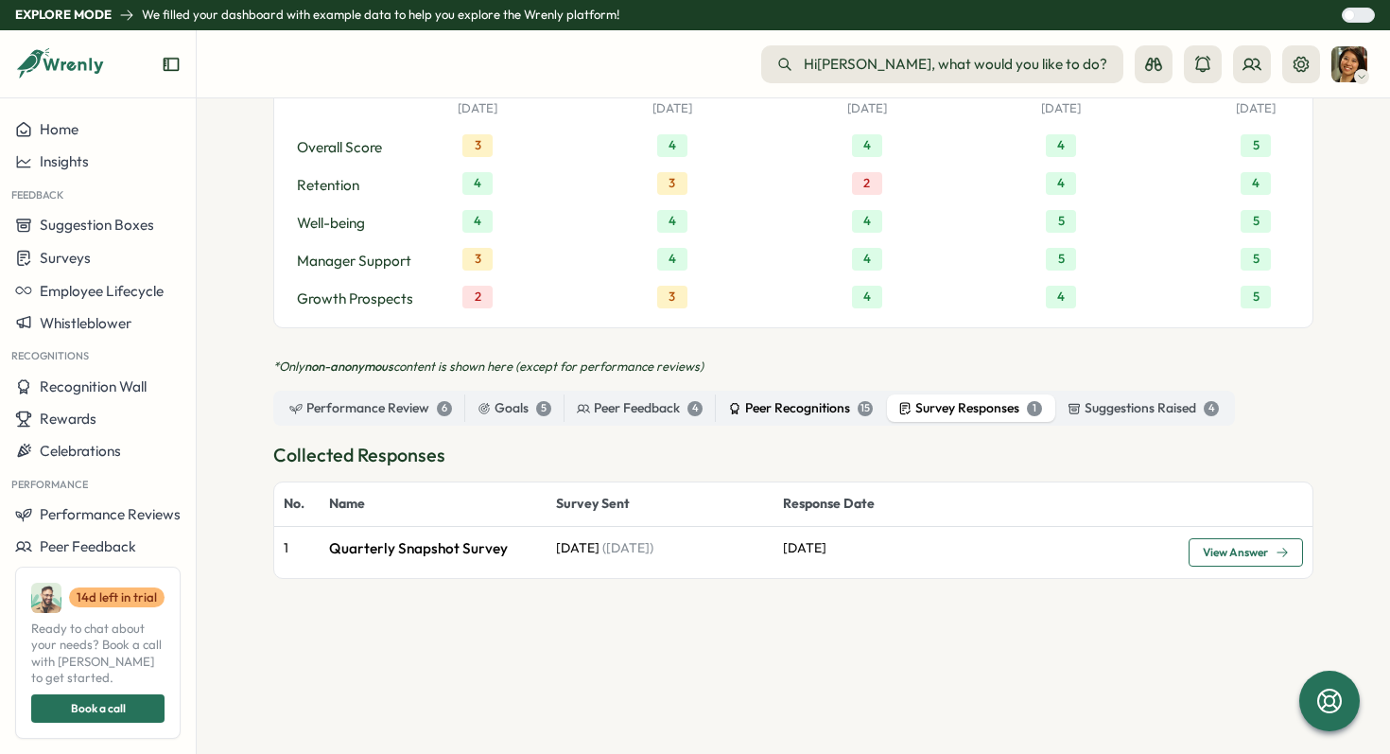
click at [790, 398] on div "Peer Recognitions 15" at bounding box center [800, 408] width 145 height 21
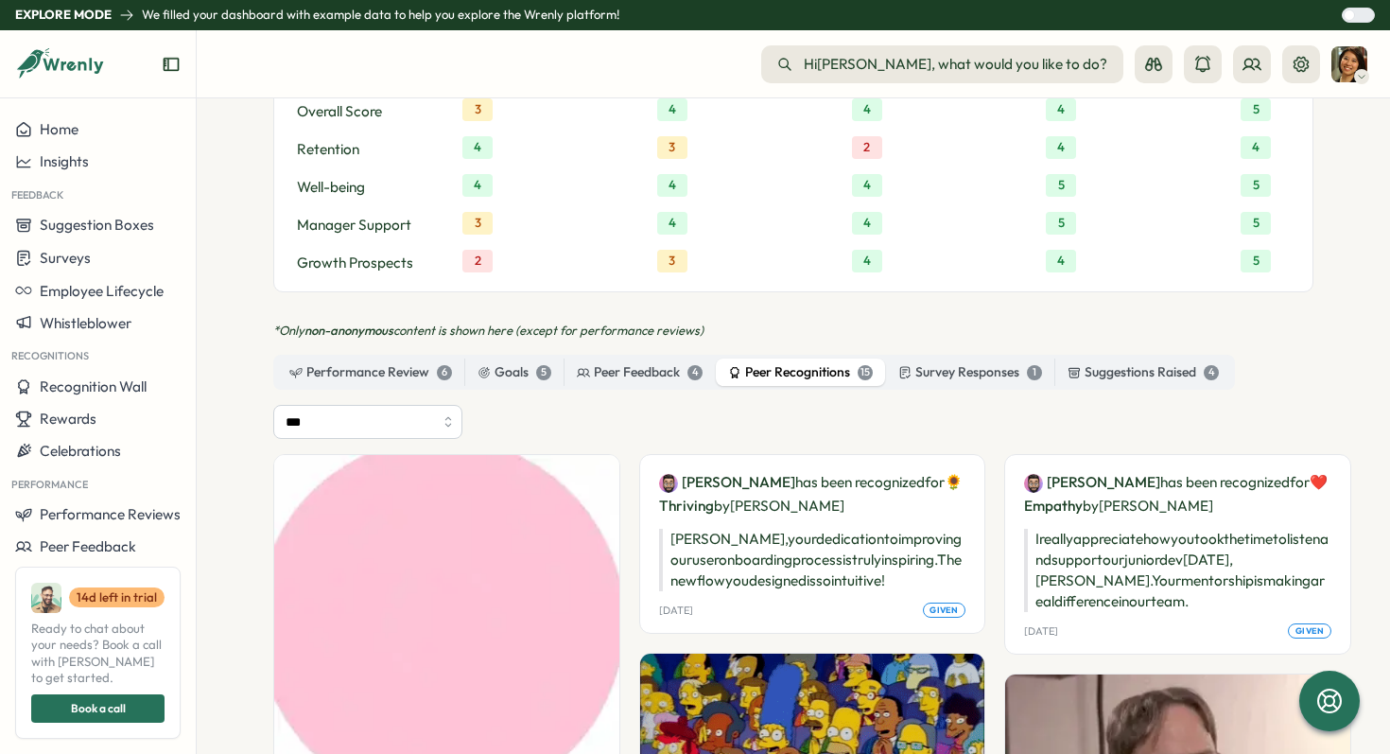
scroll to position [1311, 0]
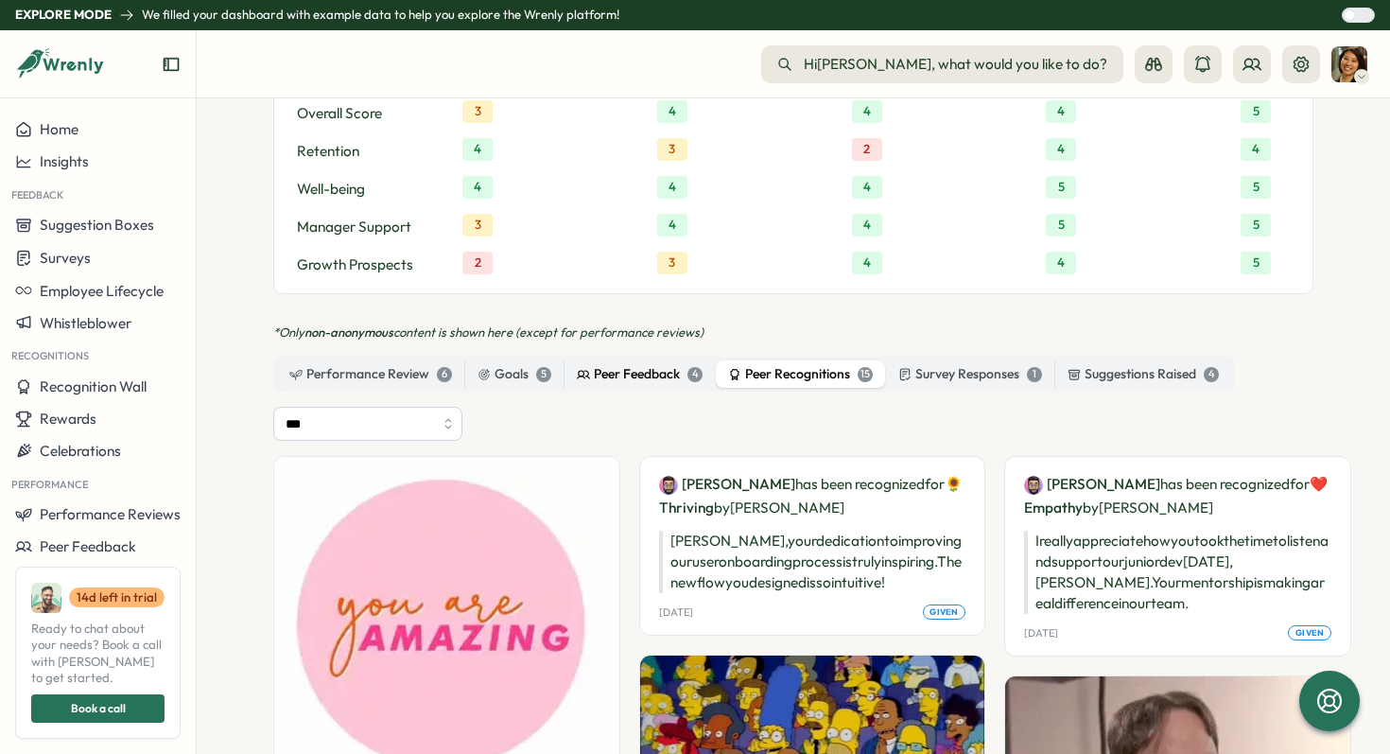
click at [588, 364] on div "Peer Feedback 4" at bounding box center [640, 374] width 126 height 21
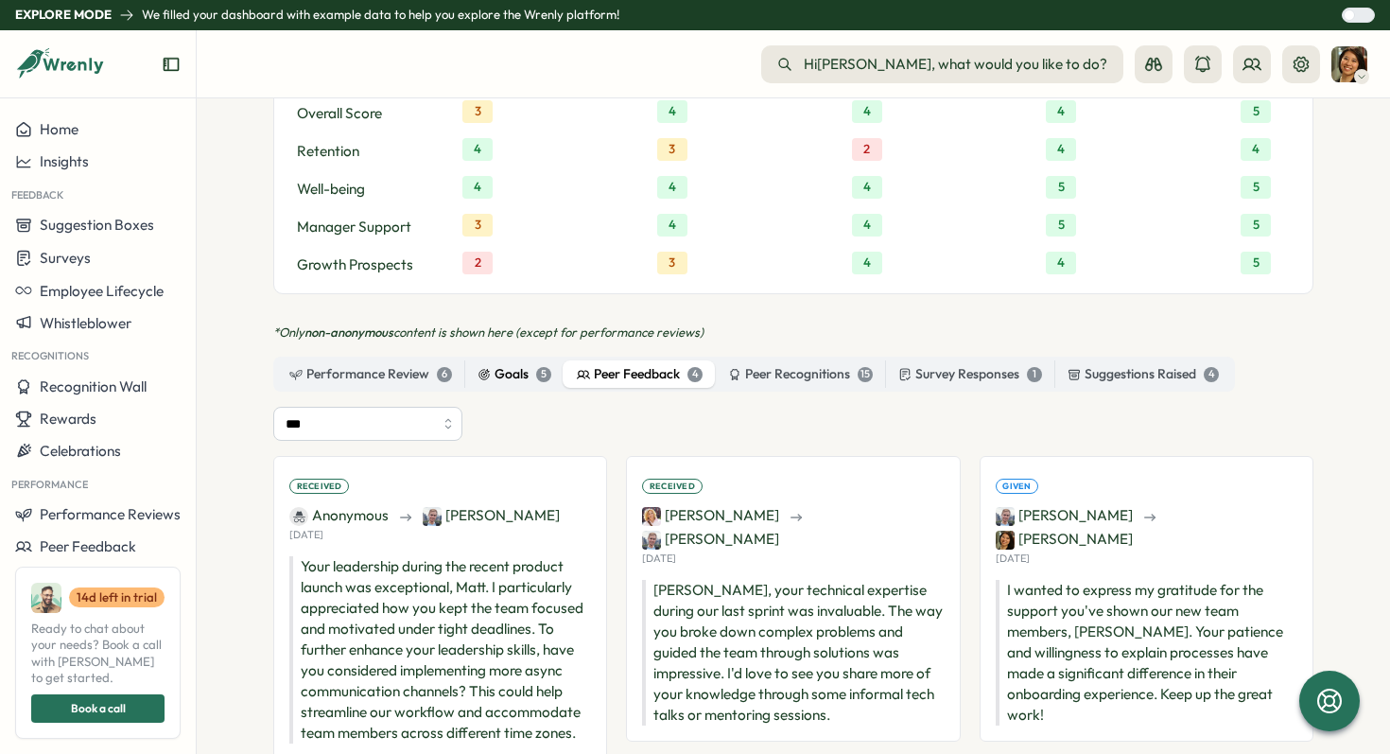
click at [499, 364] on div "Goals 5" at bounding box center [515, 374] width 74 height 21
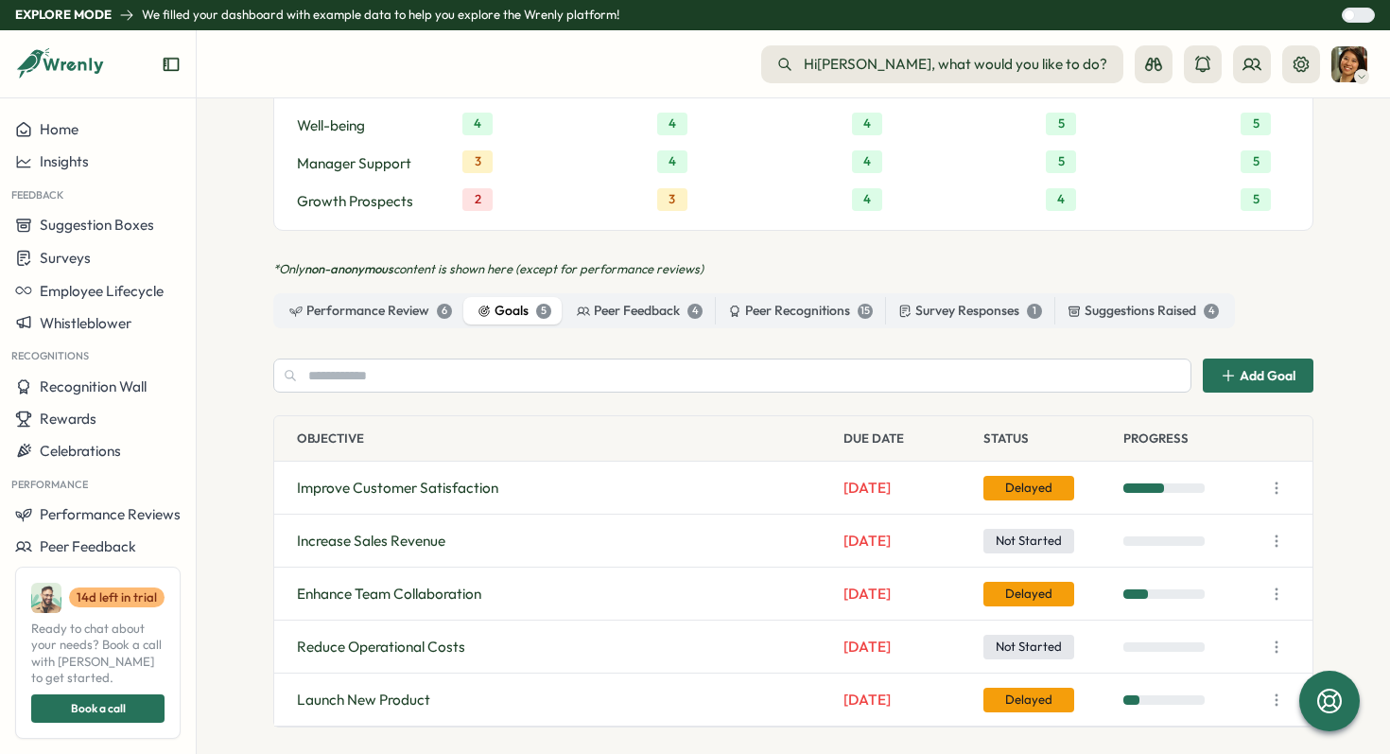
scroll to position [1362, 0]
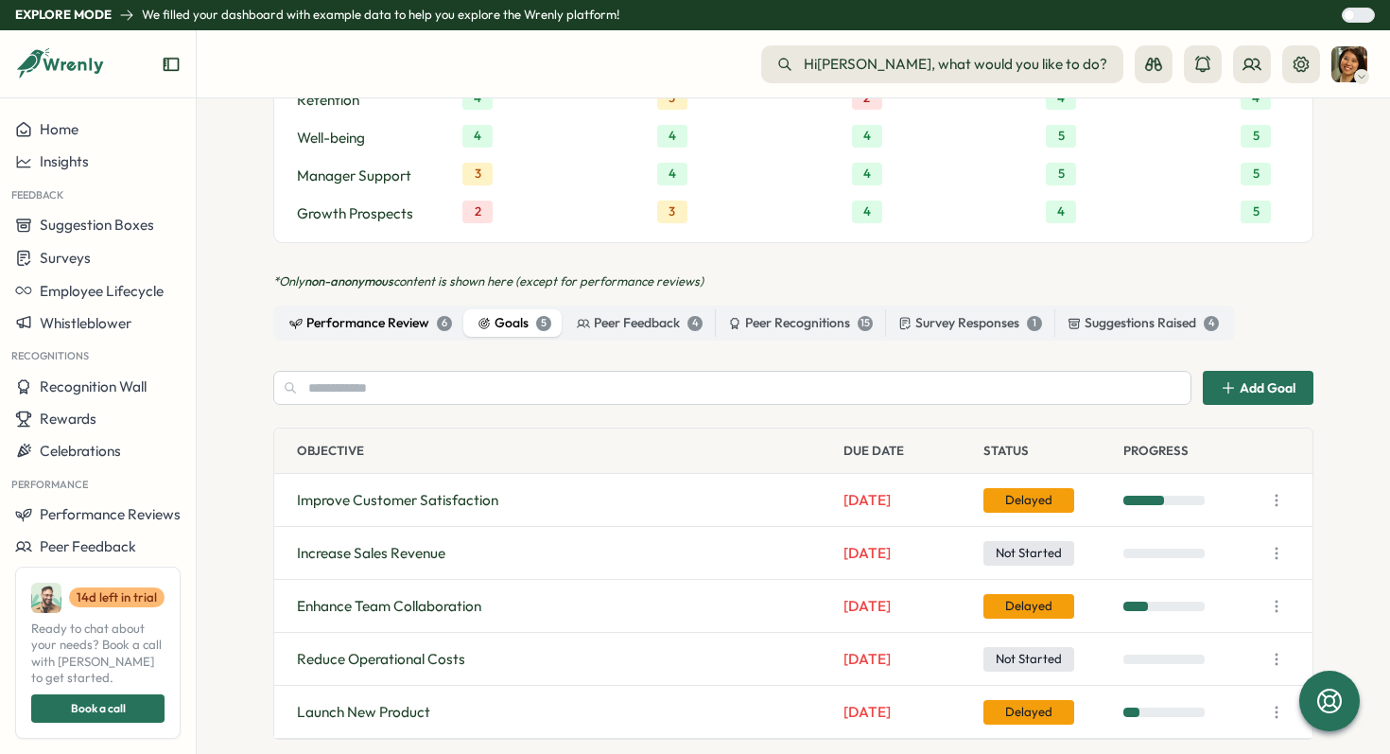
click at [404, 313] on div "Performance Review 6" at bounding box center [370, 323] width 163 height 21
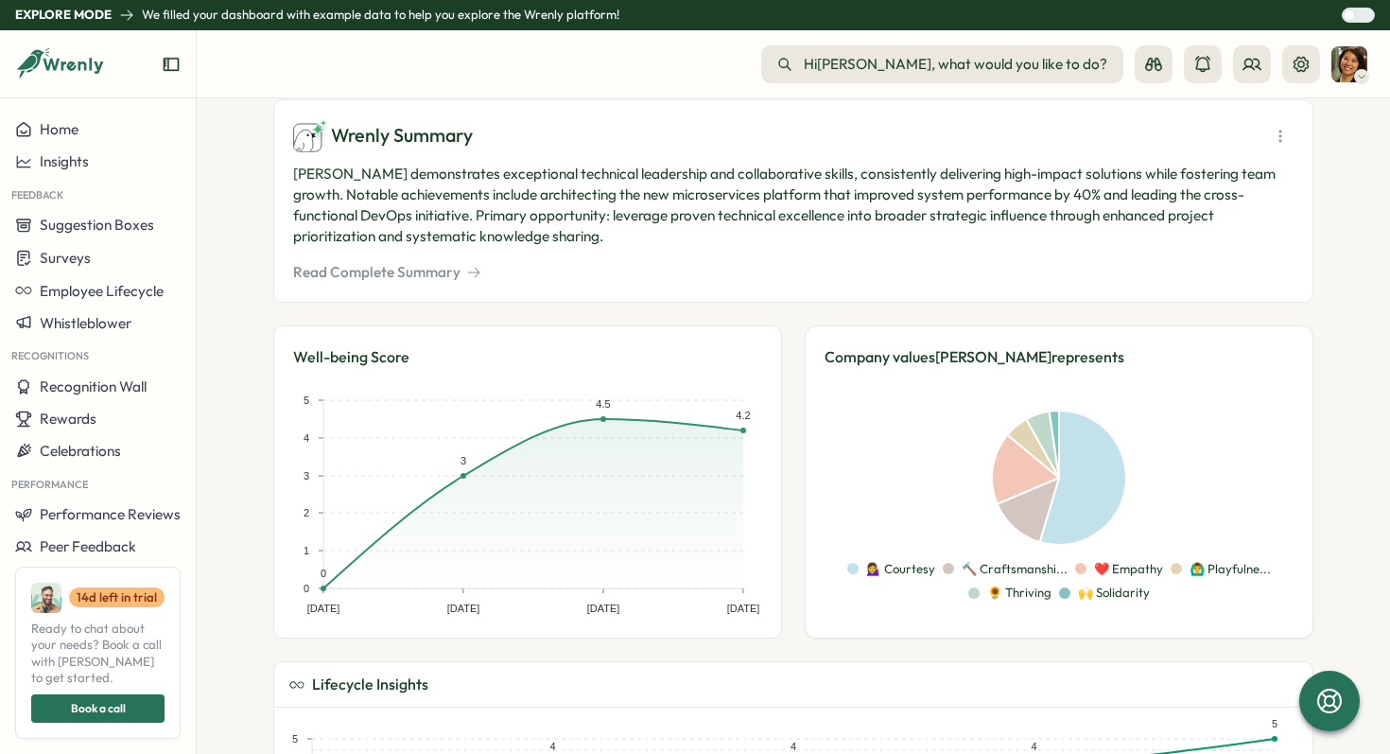
scroll to position [0, 0]
